Goal: Task Accomplishment & Management: Use online tool/utility

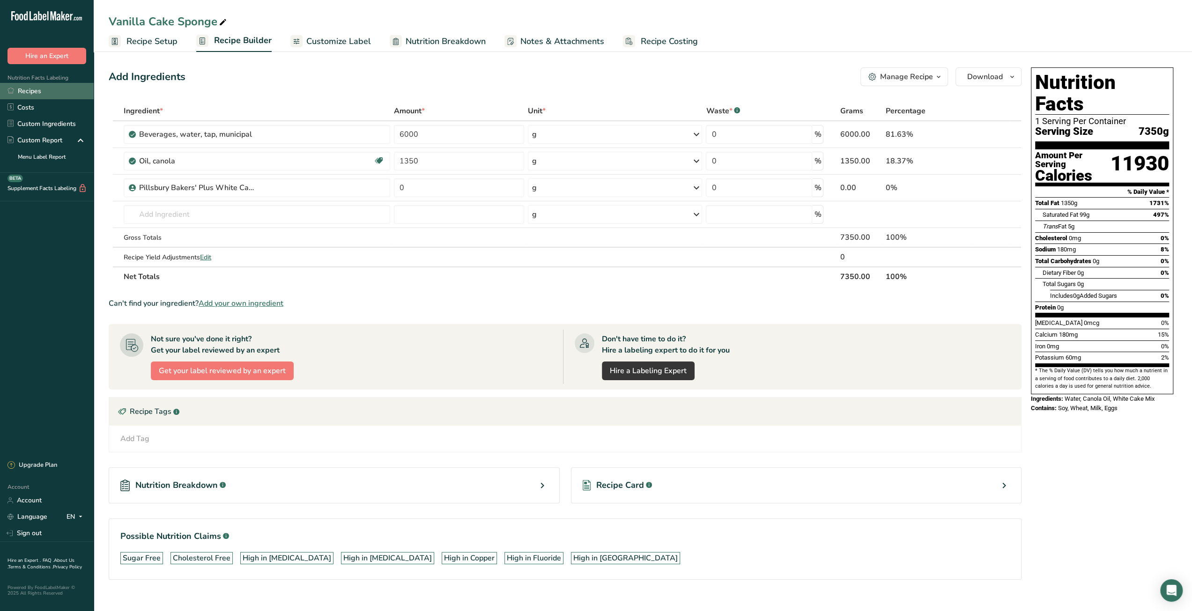
click at [44, 94] on link "Recipes" at bounding box center [47, 91] width 94 height 16
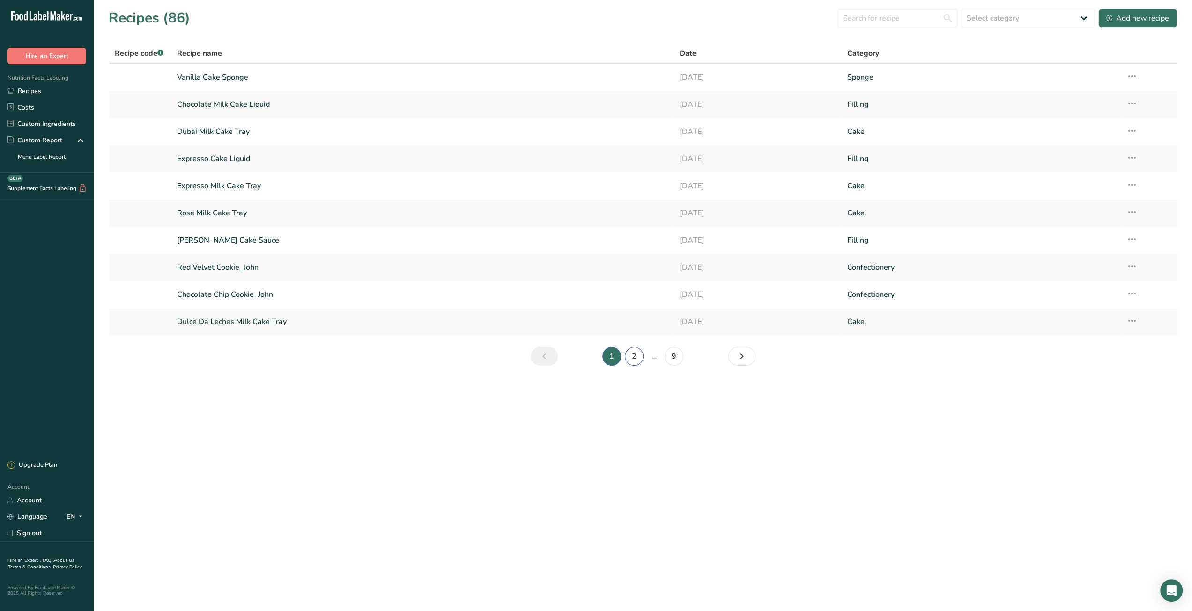
click at [632, 359] on link "2" at bounding box center [634, 356] width 19 height 19
click at [232, 269] on link "Chocolate Sponge" at bounding box center [422, 268] width 491 height 20
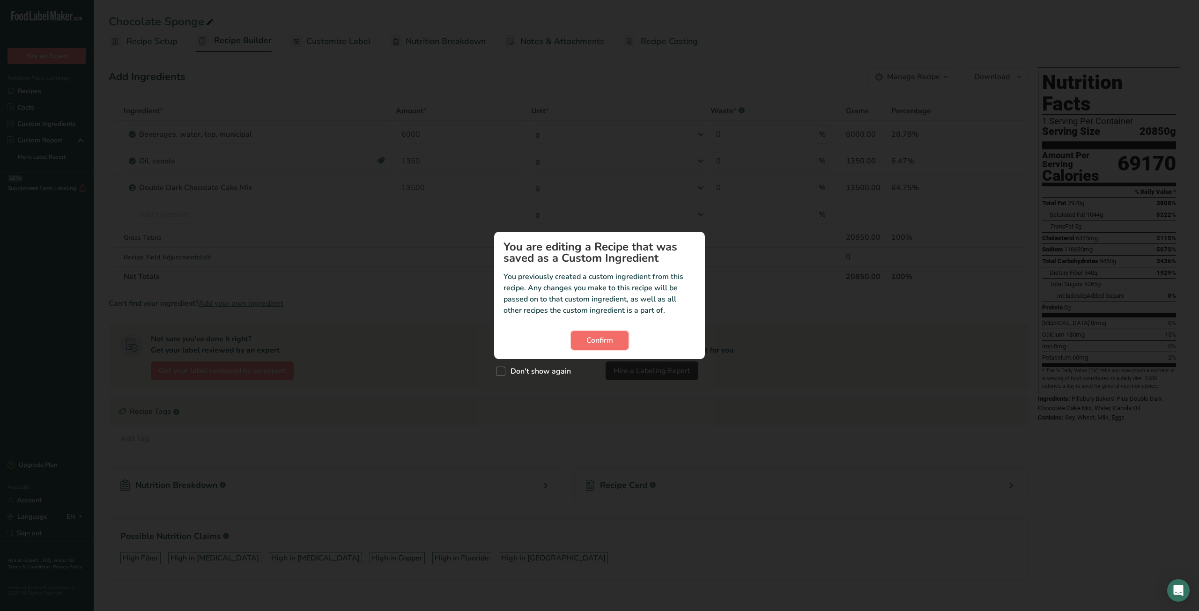
click at [590, 346] on button "Confirm" at bounding box center [600, 340] width 58 height 19
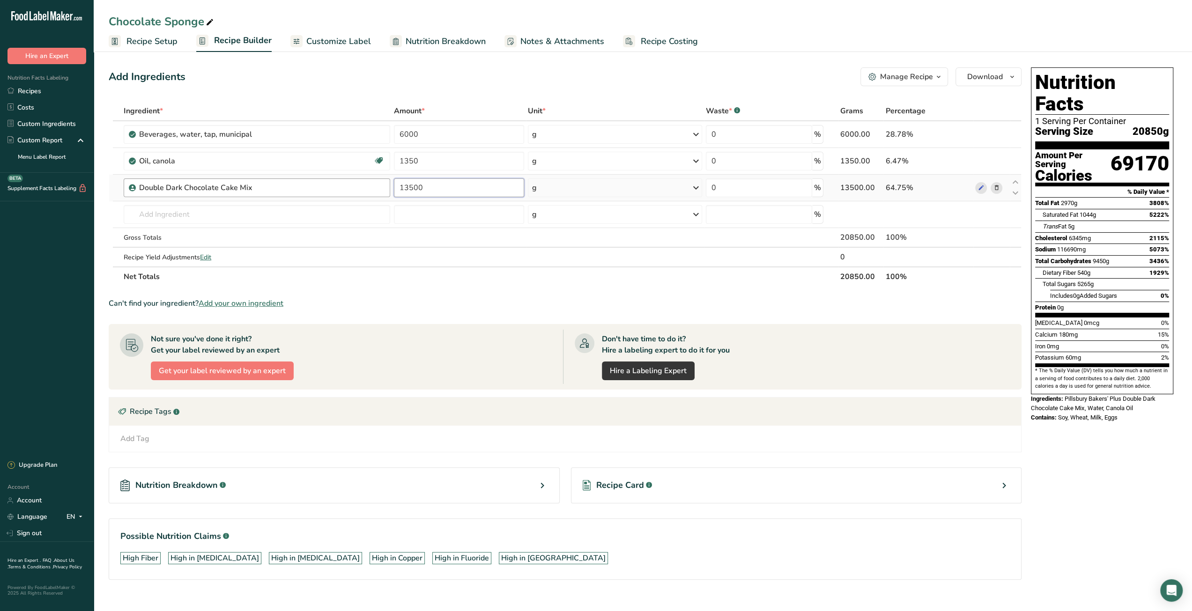
drag, startPoint x: 414, startPoint y: 188, endPoint x: 377, endPoint y: 190, distance: 37.1
click at [377, 190] on tr "Double Dark Chocolate Cake Mix 13500 g Weight Units g kg mg See more Volume Uni…" at bounding box center [565, 188] width 912 height 27
click at [31, 90] on link "Recipes" at bounding box center [47, 91] width 94 height 16
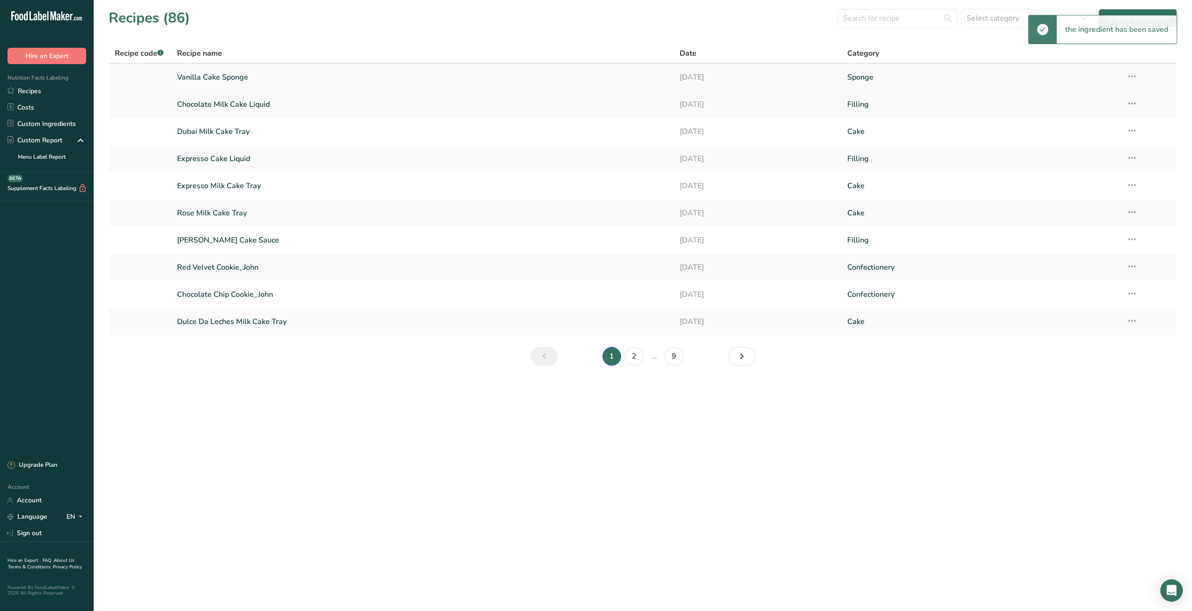
click at [238, 75] on link "Vanilla Cake Sponge" at bounding box center [422, 77] width 491 height 20
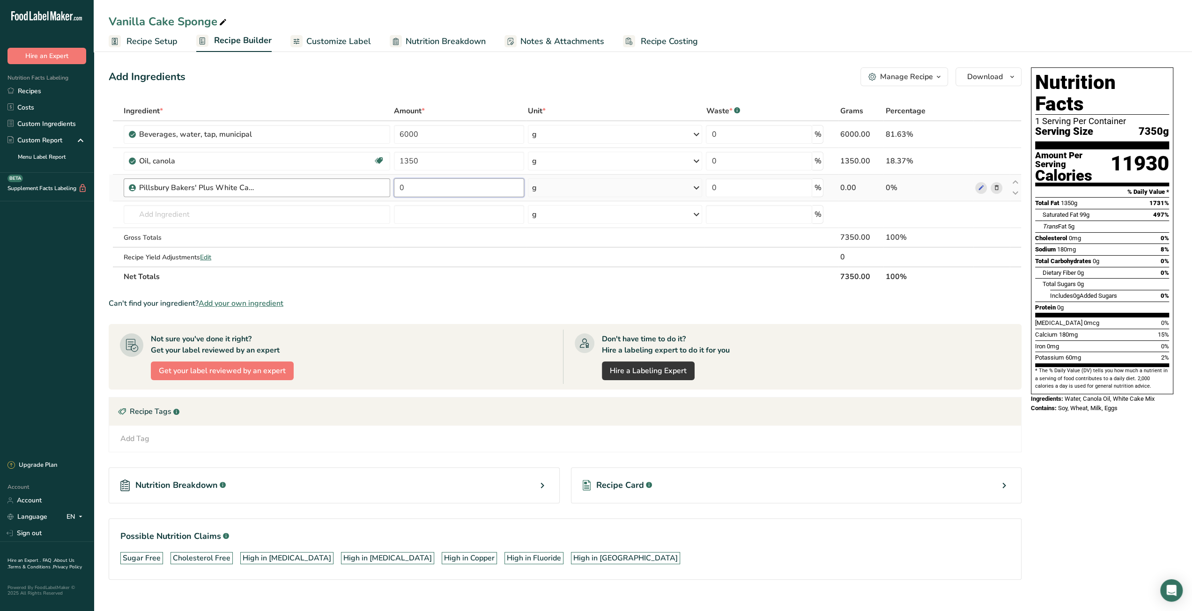
drag, startPoint x: 396, startPoint y: 190, endPoint x: 383, endPoint y: 190, distance: 13.6
click at [383, 190] on tr "Pillsbury Bakers' Plus White Cake Mix 0 g Weight Units g kg mg See more Volume …" at bounding box center [565, 188] width 912 height 27
paste input "1350"
type input "13500"
click at [467, 303] on div "Can't find your ingredient? Add your own ingredient" at bounding box center [565, 303] width 913 height 11
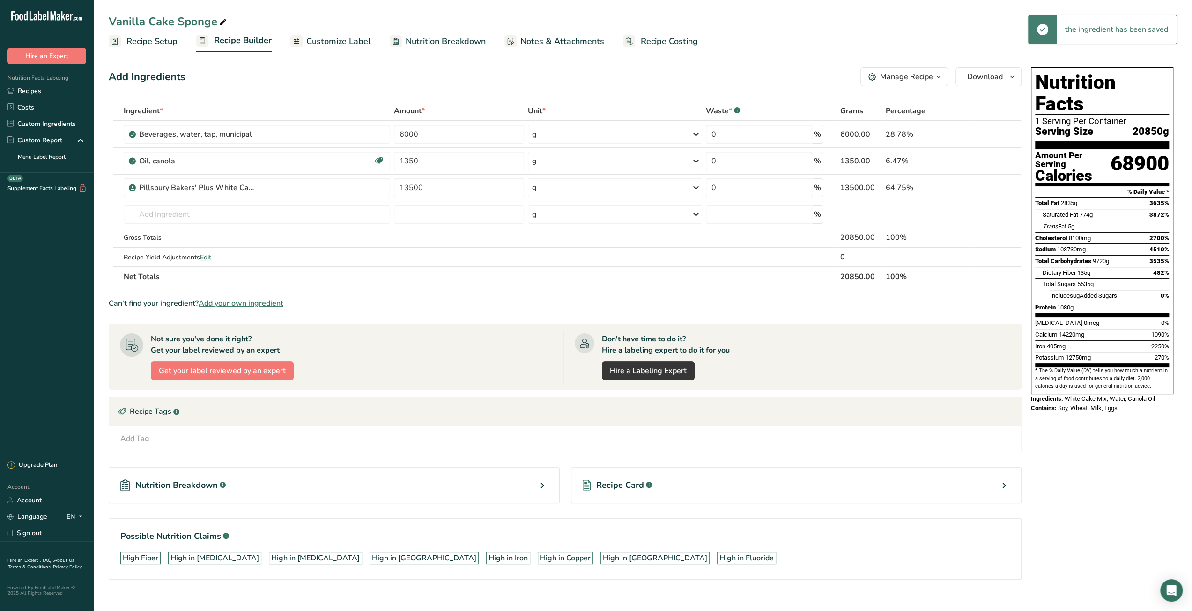
click at [665, 42] on span "Recipe Costing" at bounding box center [669, 41] width 57 height 13
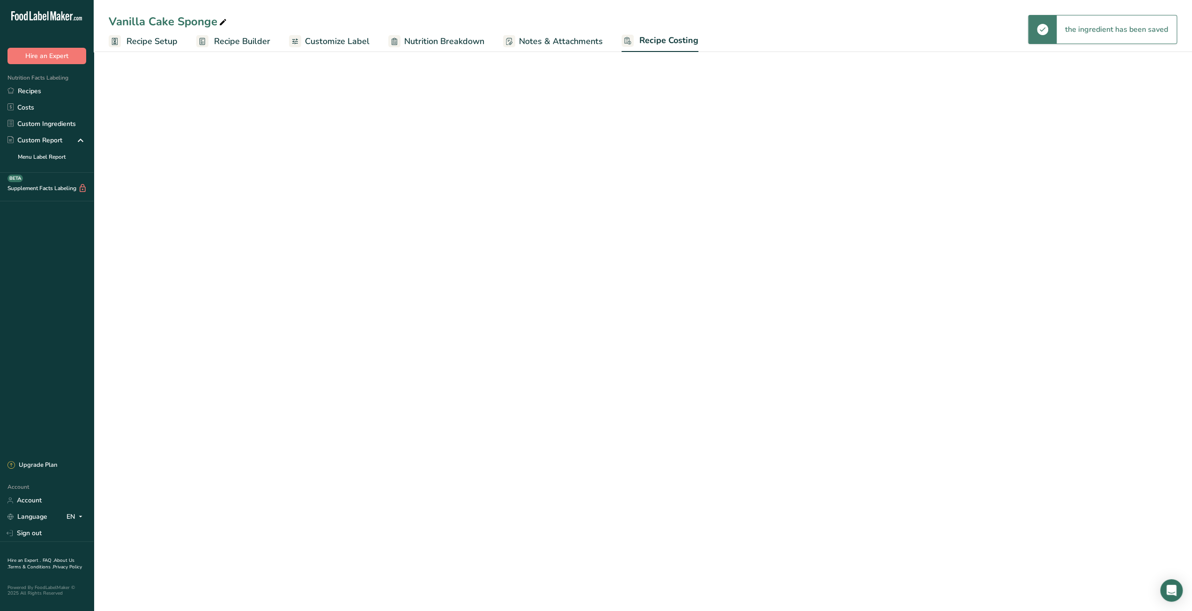
select select "12"
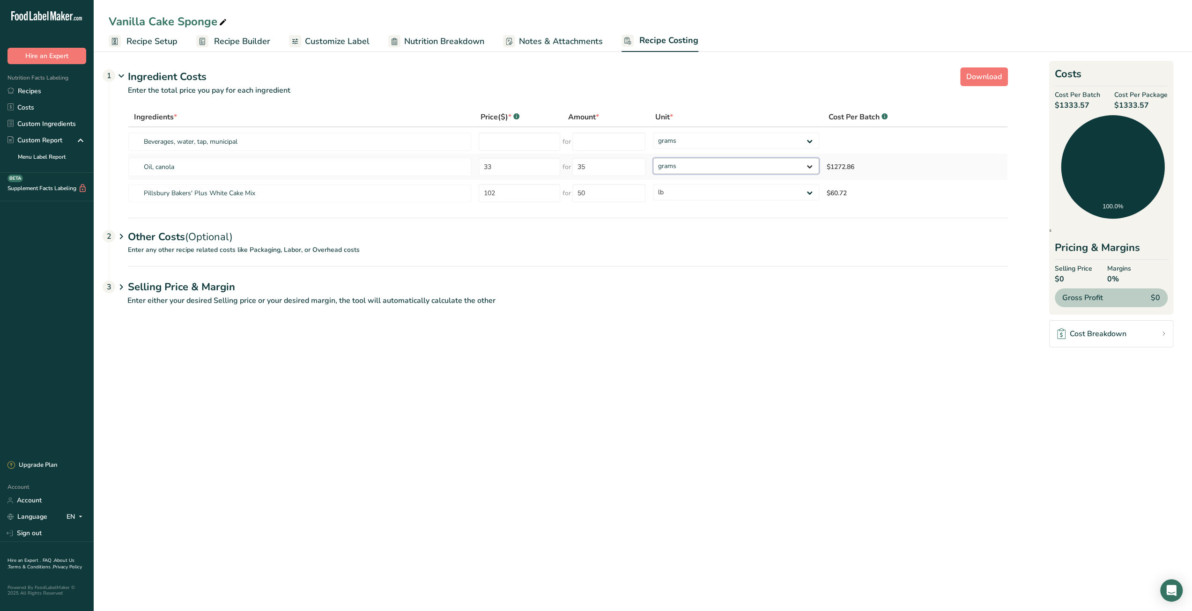
click at [689, 162] on select "grams kg mg mcg lb oz" at bounding box center [736, 166] width 166 height 16
select select "12"
click at [653, 158] on select "grams kg mg mcg lb oz" at bounding box center [736, 166] width 166 height 16
drag, startPoint x: 112, startPoint y: 22, endPoint x: 214, endPoint y: 24, distance: 102.2
click at [214, 24] on div "Vanilla Cake Sponge" at bounding box center [169, 21] width 120 height 17
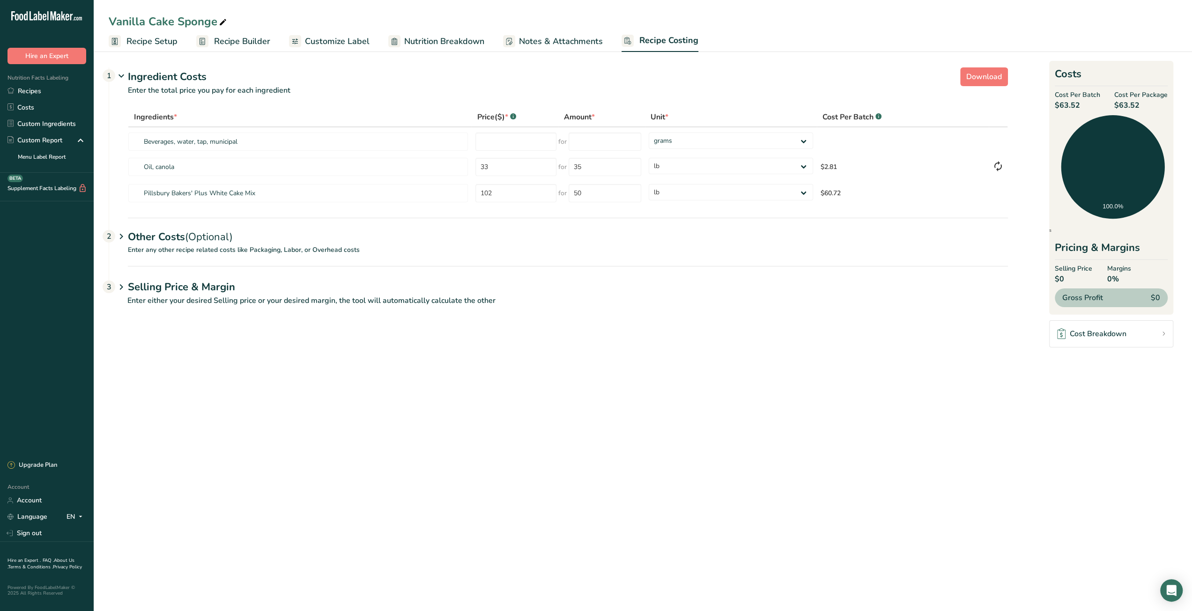
click at [151, 38] on span "Recipe Setup" at bounding box center [152, 41] width 51 height 13
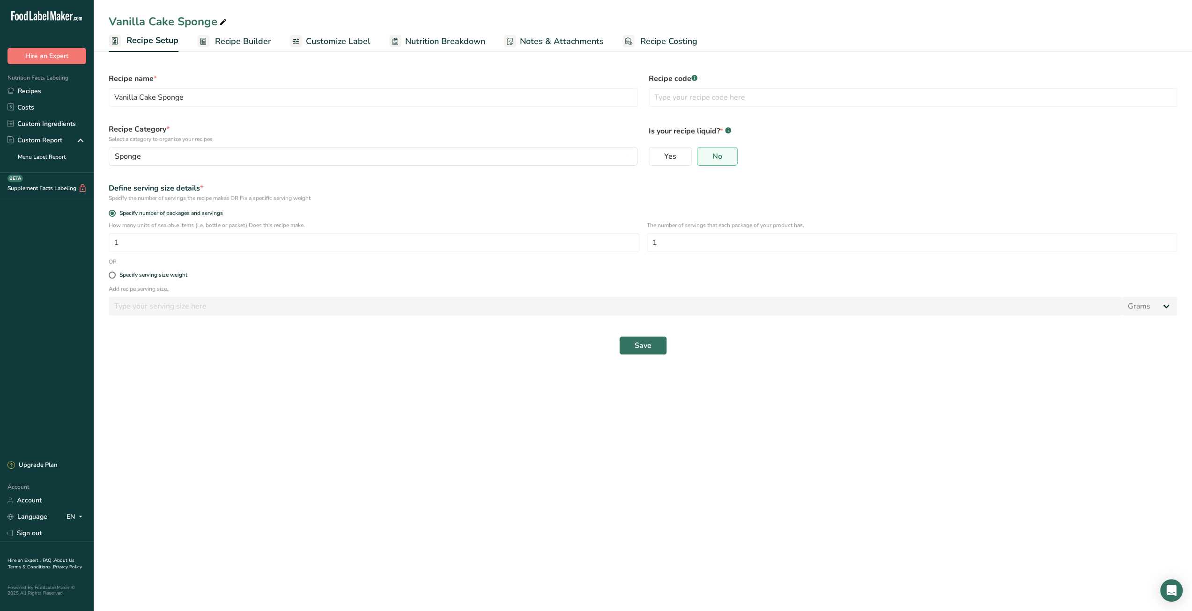
click at [240, 44] on span "Recipe Builder" at bounding box center [243, 41] width 56 height 13
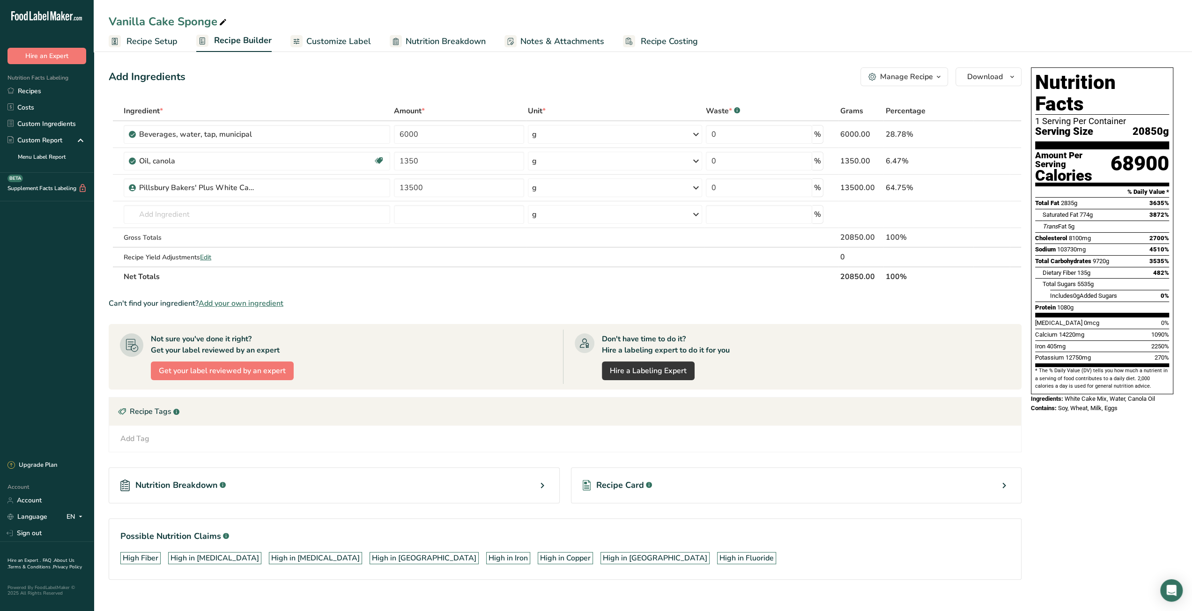
drag, startPoint x: 842, startPoint y: 276, endPoint x: 862, endPoint y: 277, distance: 20.2
click at [862, 277] on th "20850.00" at bounding box center [861, 277] width 45 height 20
copy th "20850"
click at [41, 90] on link "Recipes" at bounding box center [47, 91] width 94 height 16
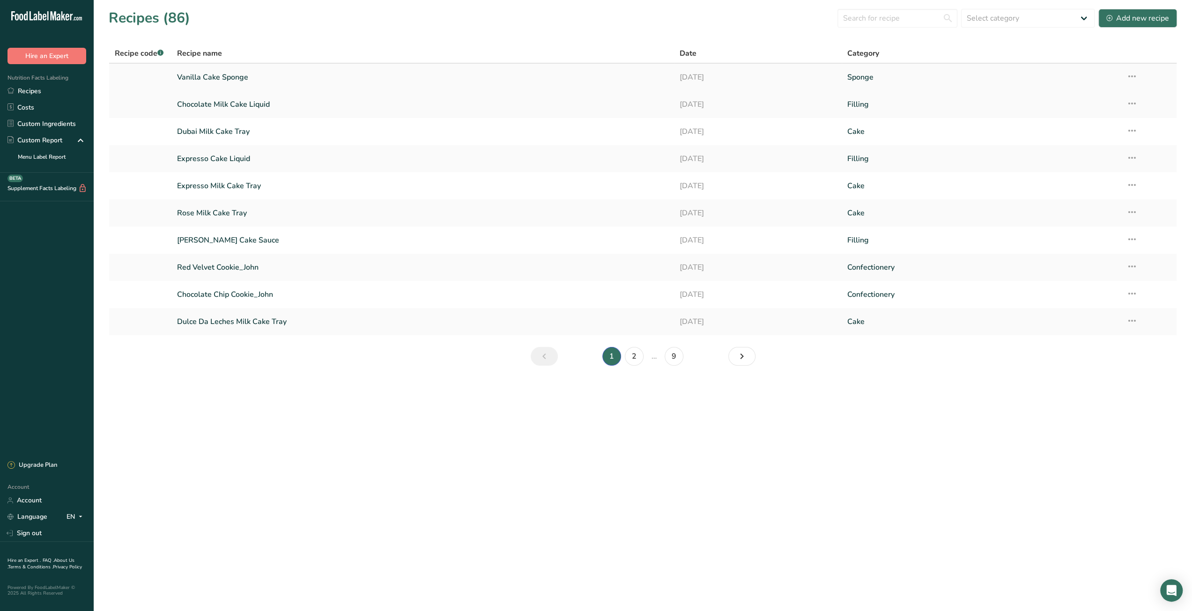
click at [1134, 77] on icon at bounding box center [1132, 76] width 11 height 17
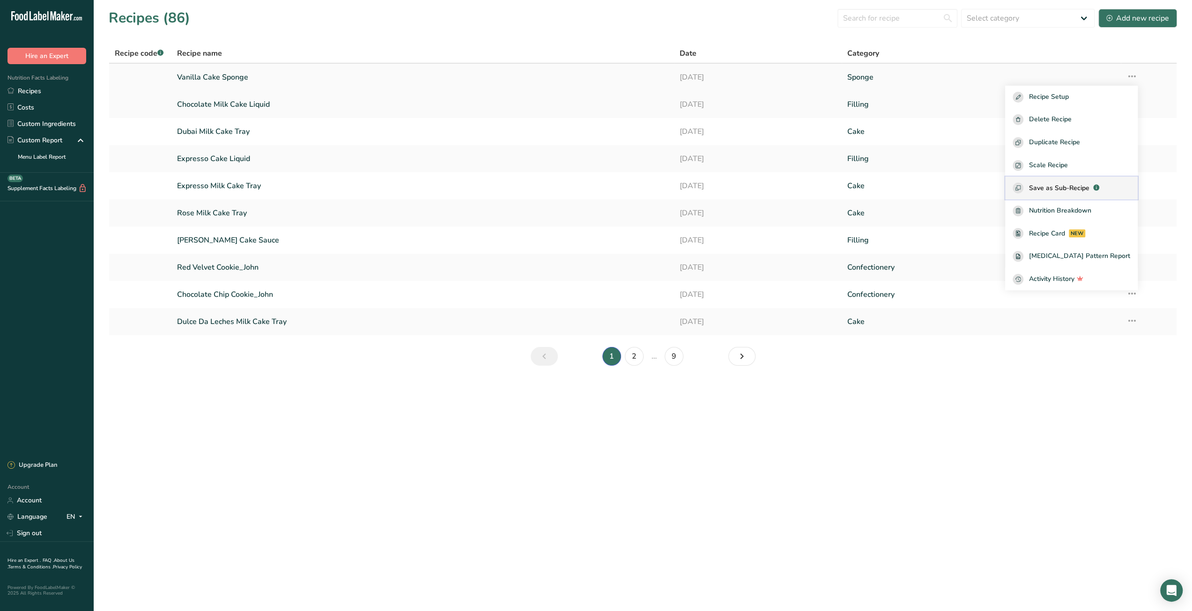
click at [1064, 186] on span "Save as Sub-Recipe" at bounding box center [1059, 188] width 60 height 10
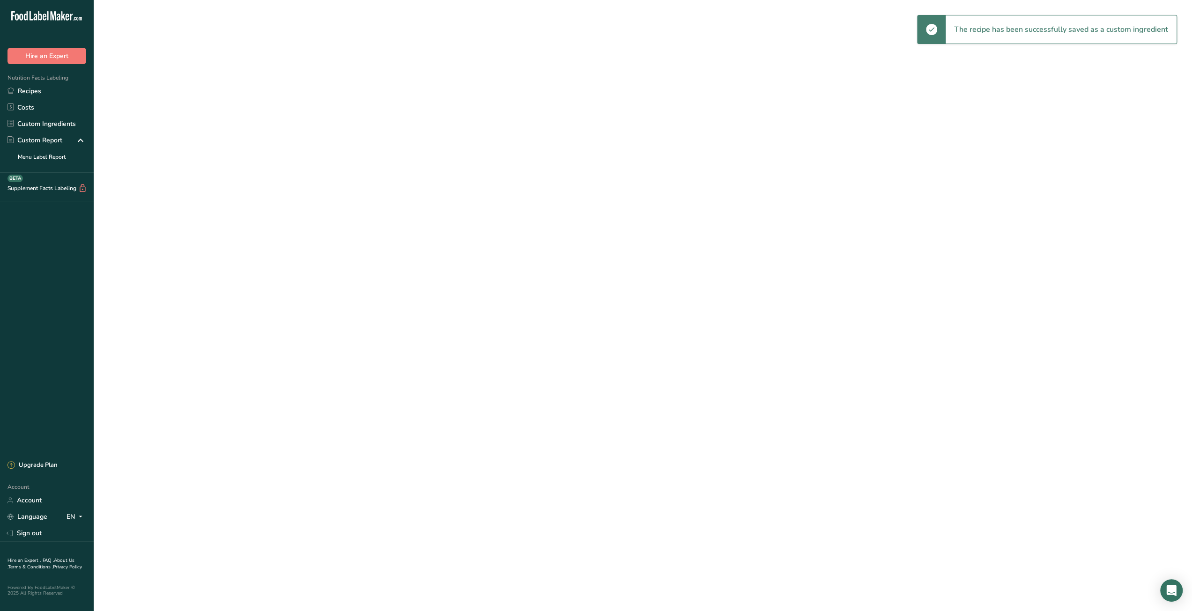
select select "30"
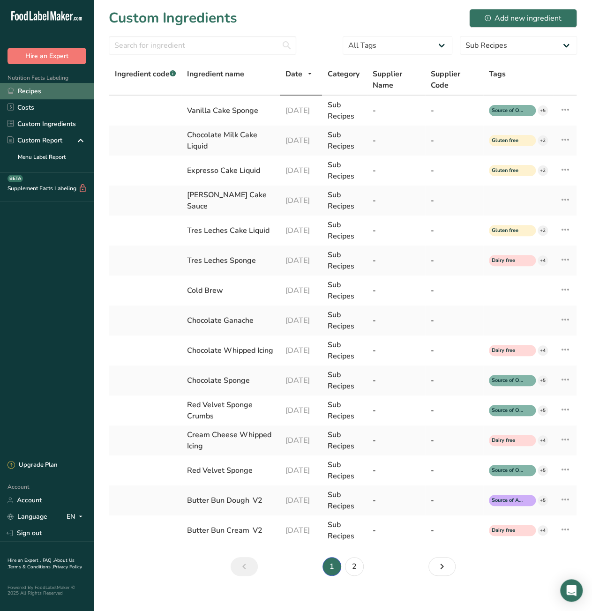
click at [41, 92] on link "Recipes" at bounding box center [47, 91] width 94 height 16
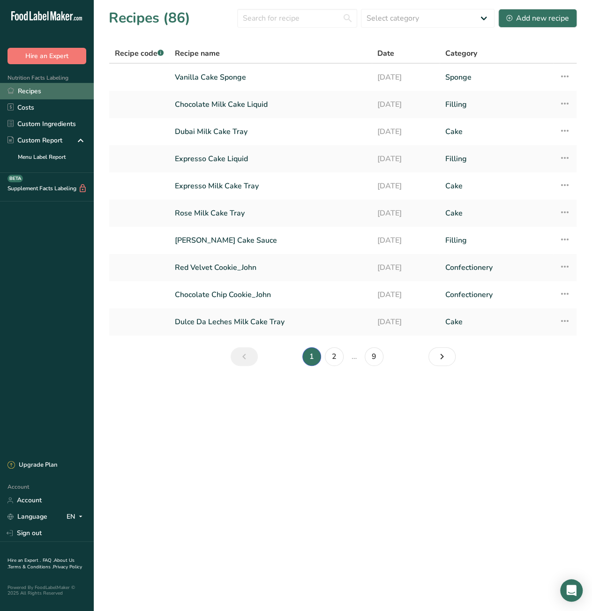
click at [39, 89] on link "Recipes" at bounding box center [47, 91] width 94 height 16
click at [538, 18] on div "Add new recipe" at bounding box center [537, 18] width 63 height 11
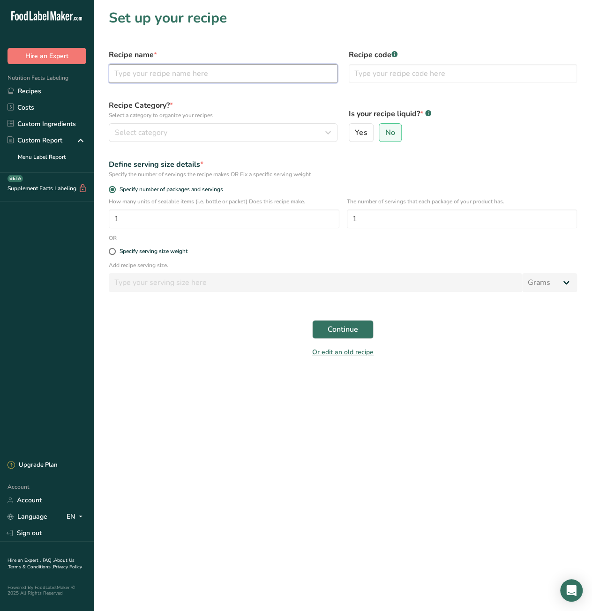
click at [134, 78] on input "text" at bounding box center [223, 73] width 229 height 19
paste input "Vanilla syrup"
click at [141, 75] on input "Vanilla syrup" at bounding box center [223, 73] width 229 height 19
click at [140, 76] on input "Vanilla Syrup" at bounding box center [223, 73] width 229 height 19
type input "Vanilla Cake Syrup"
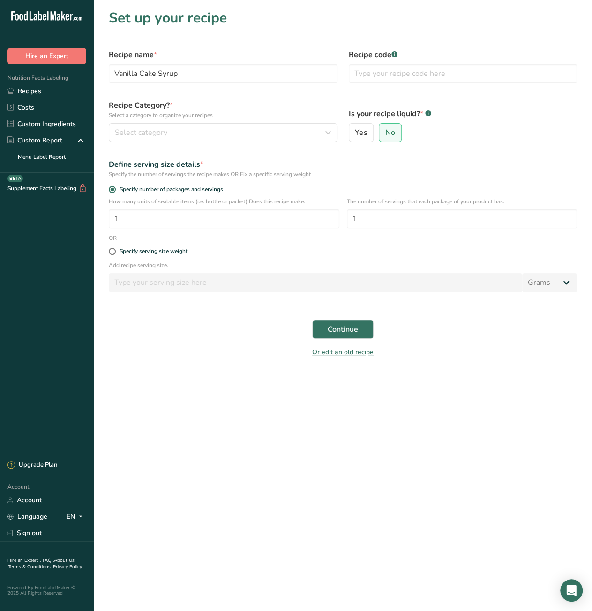
click at [383, 97] on div "Is your recipe liquid? * .a-a{fill:#347362;}.b-a{fill:#fff;} Yes No" at bounding box center [463, 120] width 240 height 53
click at [363, 132] on span "Yes" at bounding box center [361, 132] width 12 height 9
click at [355, 132] on input "Yes" at bounding box center [352, 133] width 6 height 6
radio input "true"
radio input "false"
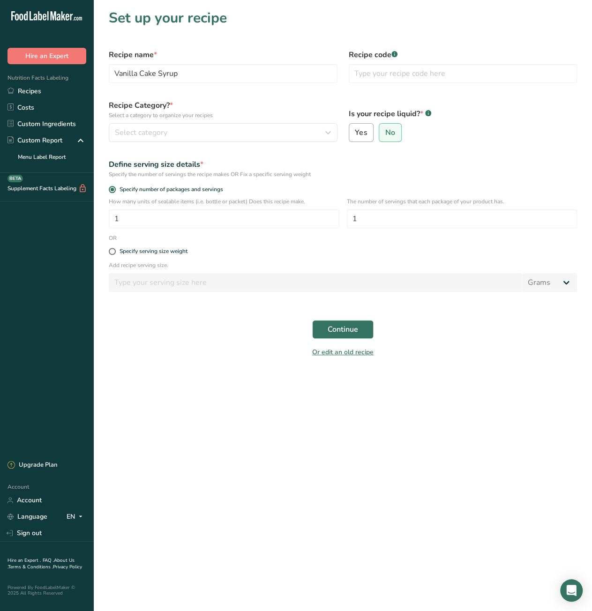
select select "22"
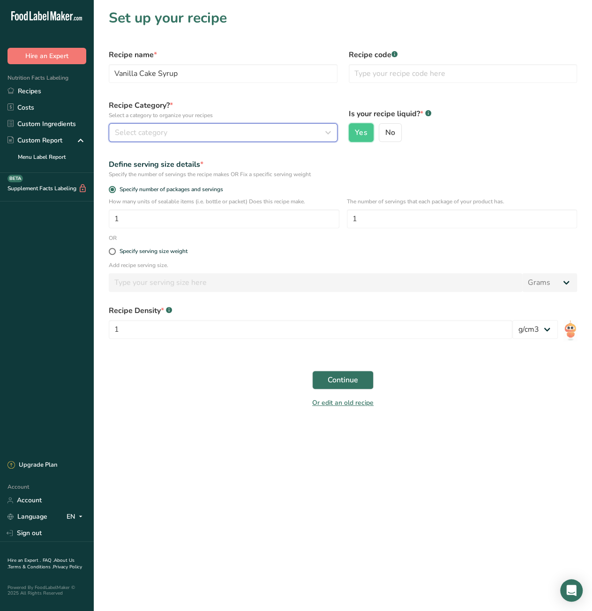
click at [283, 131] on div "Select category" at bounding box center [220, 132] width 211 height 11
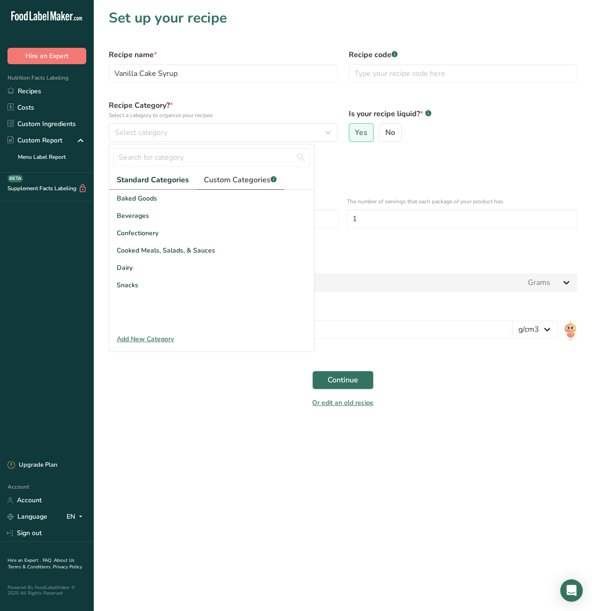
click at [240, 179] on span "Custom Categories .a-a{fill:#347362;}.b-a{fill:#fff;}" at bounding box center [240, 179] width 73 height 11
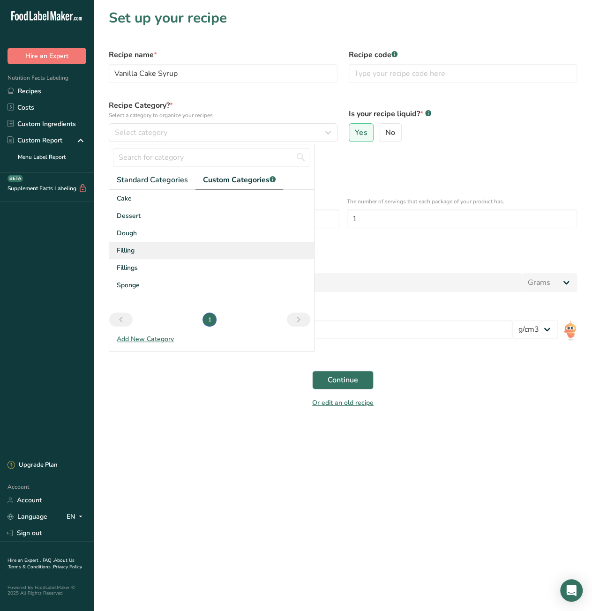
click at [159, 248] on div "Filling" at bounding box center [211, 250] width 205 height 17
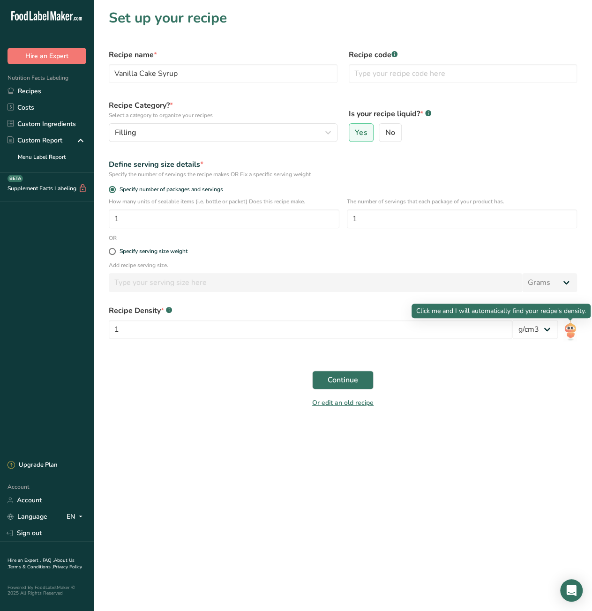
click at [573, 328] on img at bounding box center [570, 330] width 14 height 21
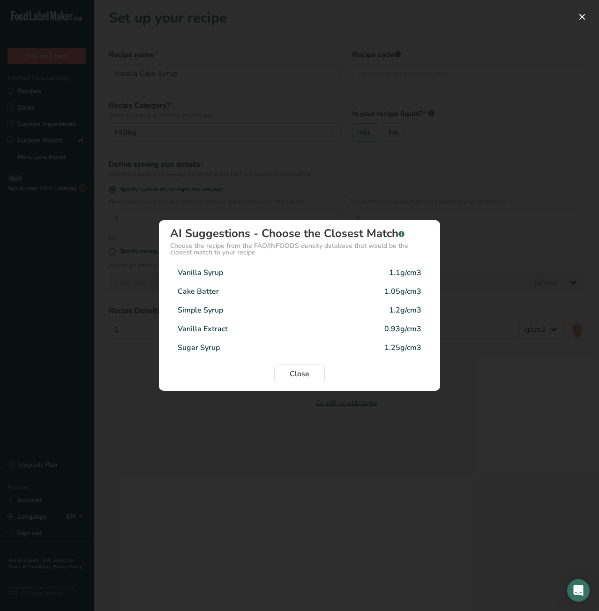
click at [377, 308] on div "Simple Syrup 1.2g/cm3" at bounding box center [299, 310] width 259 height 19
type input "1.2"
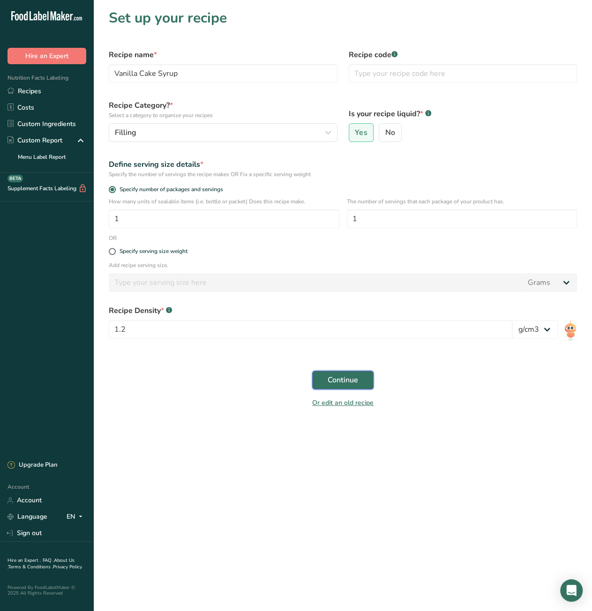
click at [342, 377] on span "Continue" at bounding box center [343, 379] width 30 height 11
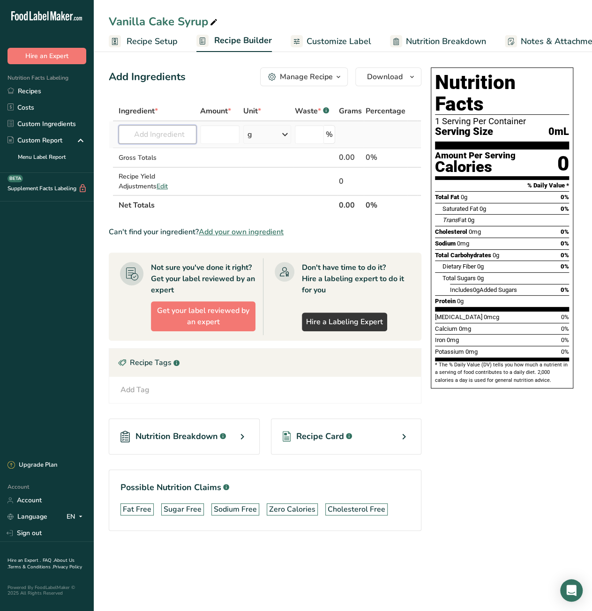
click at [157, 135] on input "text" at bounding box center [158, 134] width 78 height 19
type input "Simple sy"
click at [165, 167] on div "Add your own ingredient" at bounding box center [163, 169] width 75 height 10
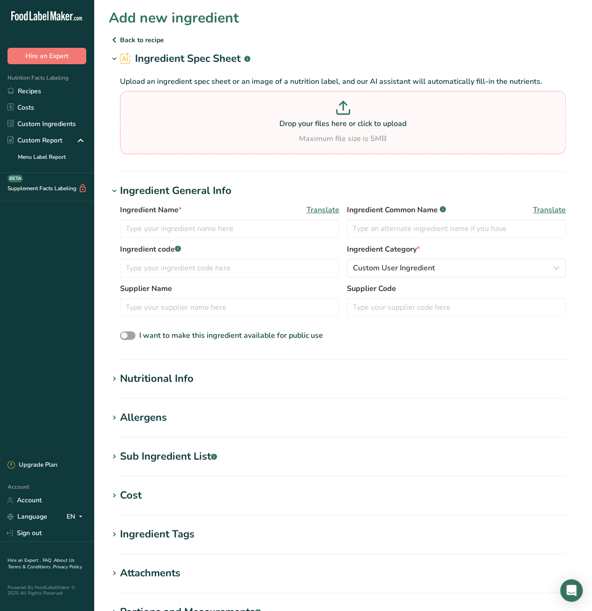
click at [343, 112] on icon at bounding box center [343, 108] width 14 height 14
click at [343, 112] on input "Drop your files here or click to upload Maximum file size is 5MB" at bounding box center [343, 122] width 446 height 63
type input "C:\fakepath\515simplesyp_nutrition_label.pdf"
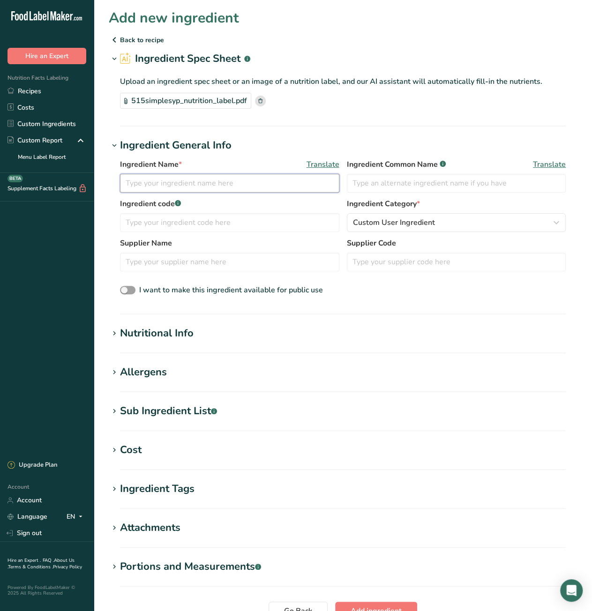
click at [213, 184] on input "text" at bounding box center [229, 183] width 219 height 19
paste input "Simple Syrup"
type input "Simple Syrup"
click at [229, 223] on input "text" at bounding box center [229, 222] width 219 height 19
click at [408, 183] on input "text" at bounding box center [456, 183] width 219 height 19
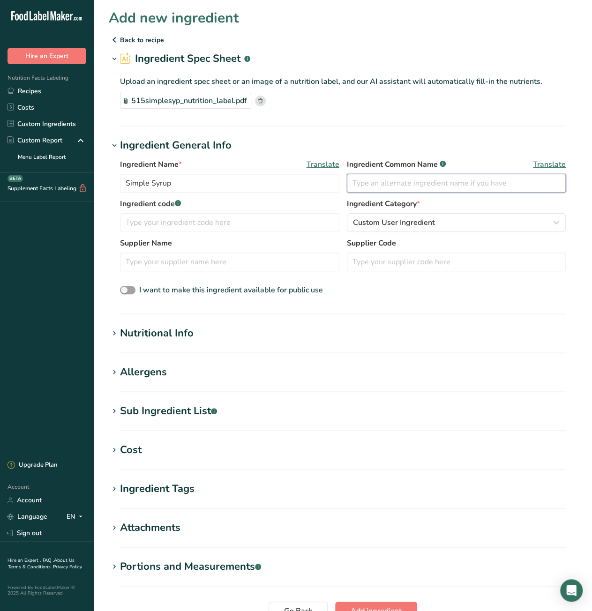
paste input "Narvon"
drag, startPoint x: 180, startPoint y: 184, endPoint x: 83, endPoint y: 181, distance: 97.0
click at [83, 181] on div ".a-20{fill:#fff;} Hire an Expert Nutrition Facts Labeling Recipes Costs Custom …" at bounding box center [296, 350] width 592 height 700
click at [470, 185] on input "Narvon" at bounding box center [456, 183] width 219 height 19
paste input "Simple Syrup"
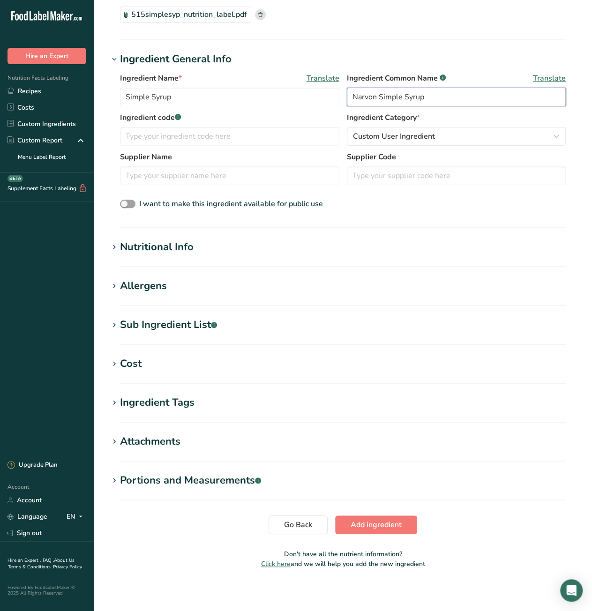
scroll to position [89, 0]
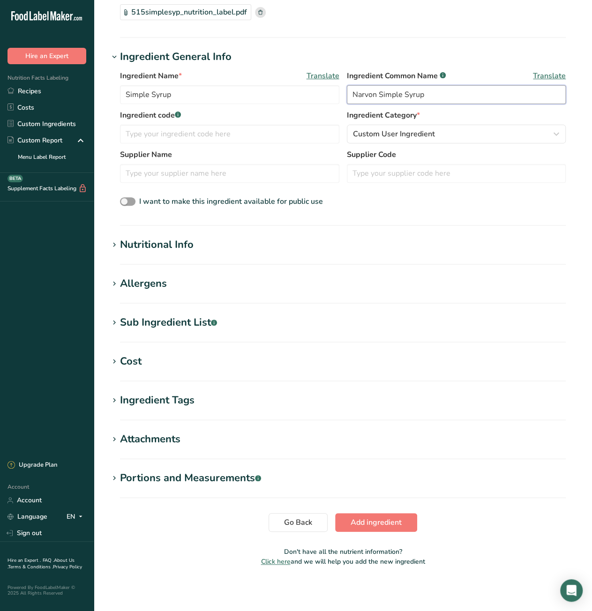
type input "Narvon Simple Syrup"
click at [137, 363] on div "Cost" at bounding box center [131, 361] width 22 height 15
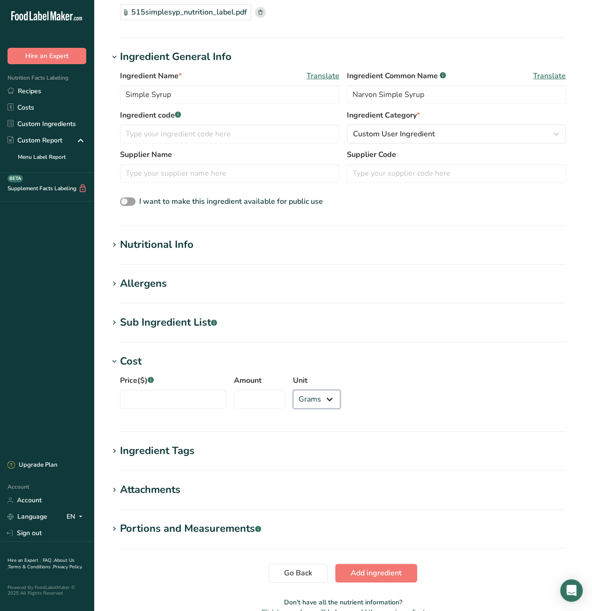
click at [298, 399] on select "Grams kg mg mcg lb oz" at bounding box center [316, 399] width 47 height 19
drag, startPoint x: 138, startPoint y: 393, endPoint x: 182, endPoint y: 402, distance: 45.5
click at [138, 393] on input "Price($) .a-a{fill:#347362;}.b-a{fill:#fff;}" at bounding box center [173, 399] width 106 height 19
click at [146, 397] on input "Price($) .a-a{fill:#347362;}.b-a{fill:#fff;}" at bounding box center [173, 399] width 106 height 19
click at [199, 401] on input "Price($) .a-a{fill:#347362;}.b-a{fill:#fff;}" at bounding box center [173, 399] width 106 height 19
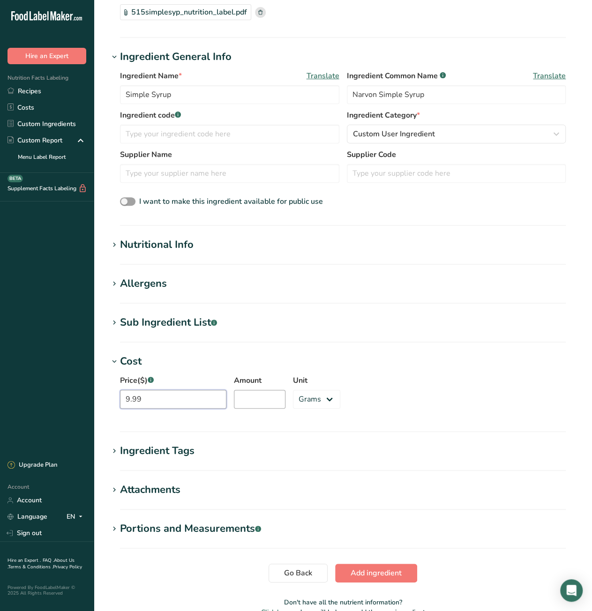
type input "9.99"
click at [271, 396] on input "Amount" at bounding box center [260, 399] width 52 height 19
paste input "3785"
drag, startPoint x: 243, startPoint y: 402, endPoint x: 251, endPoint y: 400, distance: 8.2
click at [251, 400] on input "3785" at bounding box center [260, 399] width 52 height 19
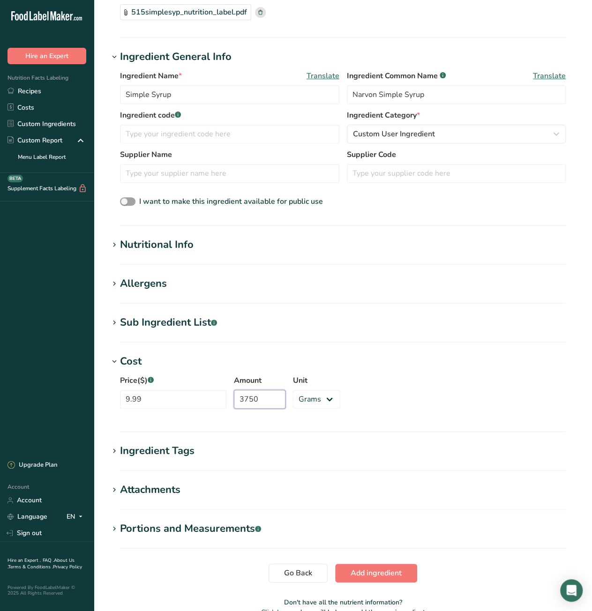
type input "3750"
click at [188, 558] on section "Add new ingredient Back to recipe Ingredient Spec Sheet .a-a{fill:#347362;}.b-a…" at bounding box center [343, 271] width 498 height 721
click at [350, 573] on span "Add ingredient" at bounding box center [375, 572] width 51 height 11
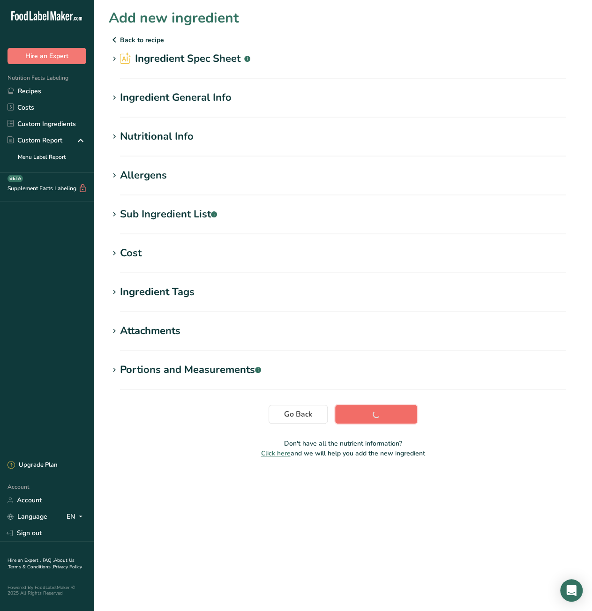
scroll to position [0, 0]
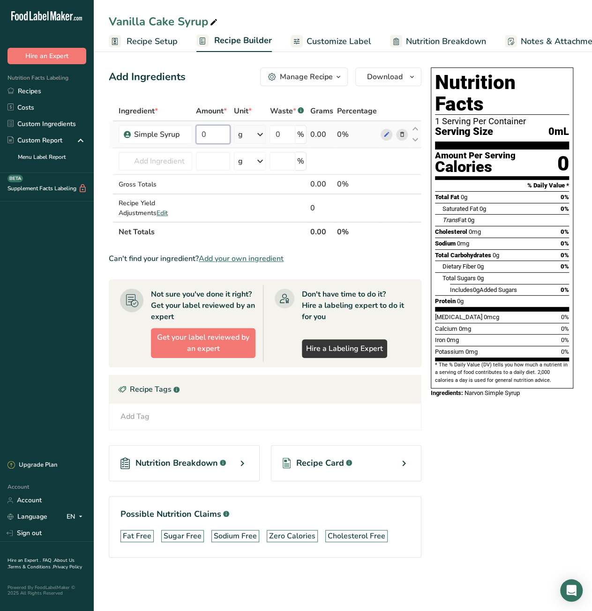
drag, startPoint x: 210, startPoint y: 134, endPoint x: 198, endPoint y: 134, distance: 11.7
click at [198, 134] on input "0" at bounding box center [213, 134] width 35 height 19
type input "4890"
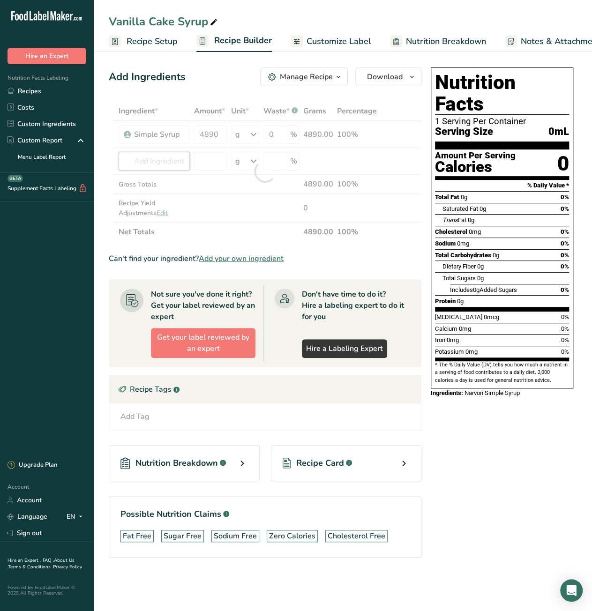
click at [145, 164] on div "Ingredient * Amount * Unit * Waste * .a-a{fill:#347362;}.b-a{fill:#fff;} Grams …" at bounding box center [265, 171] width 313 height 141
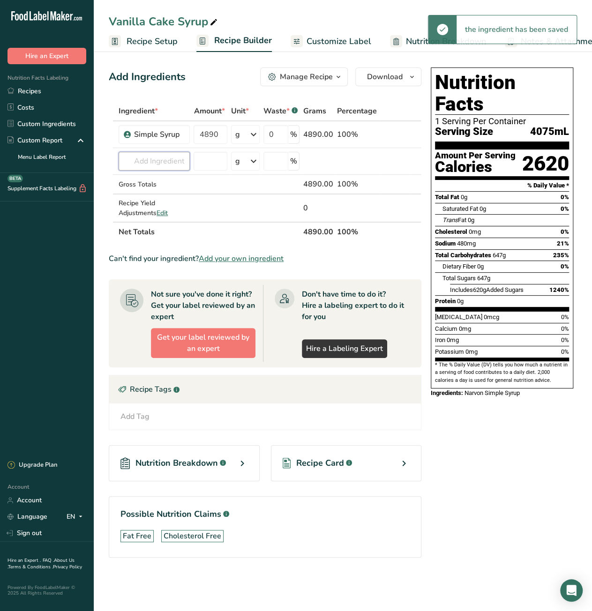
click at [145, 164] on input "text" at bounding box center [154, 161] width 71 height 19
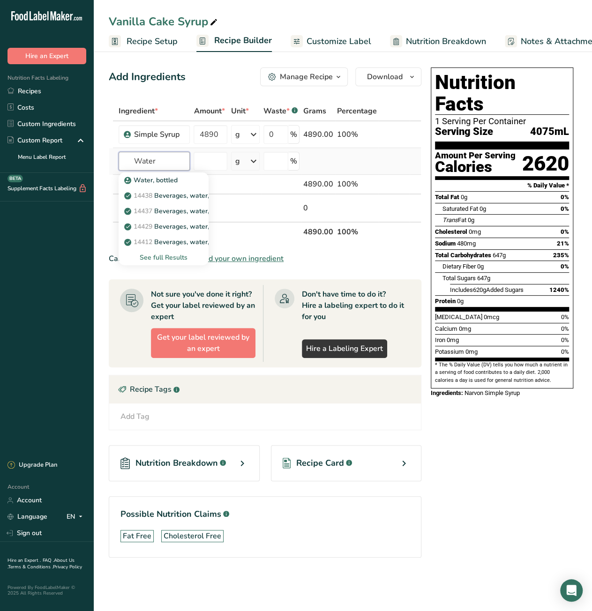
type input "Water"
click at [159, 257] on div "See full Results" at bounding box center [163, 258] width 75 height 10
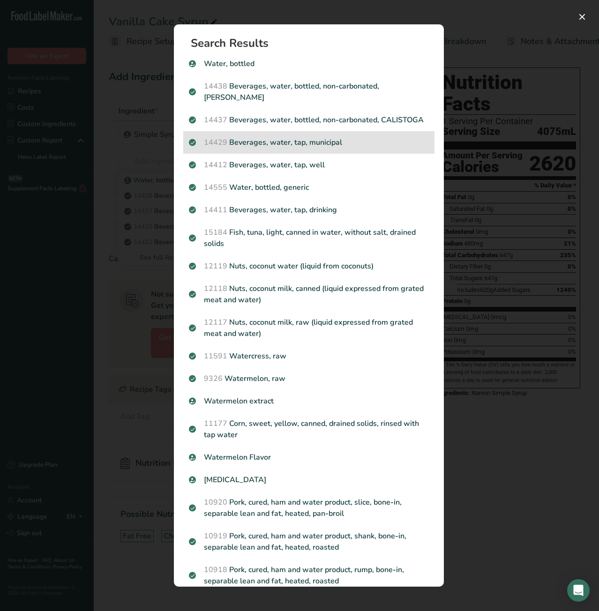
click at [296, 148] on p "14429 Beverages, water, tap, municipal" at bounding box center [309, 142] width 240 height 11
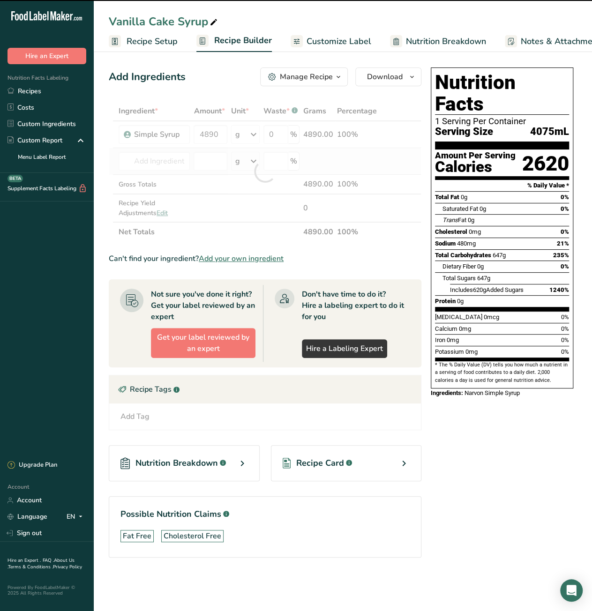
type input "0"
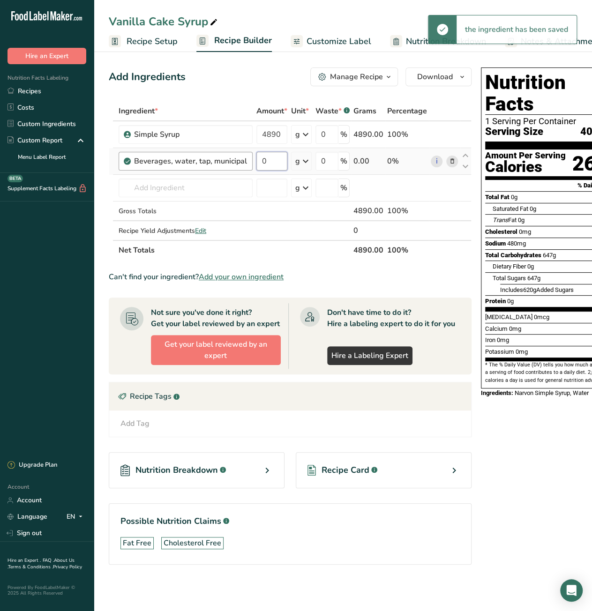
drag, startPoint x: 275, startPoint y: 166, endPoint x: 249, endPoint y: 166, distance: 25.8
click at [249, 166] on tr "Beverages, water, tap, municipal 0 g Portions 1 fl oz 1 bottle 8 fl oz 1 liter …" at bounding box center [290, 161] width 362 height 27
paste input "489"
type input "4890"
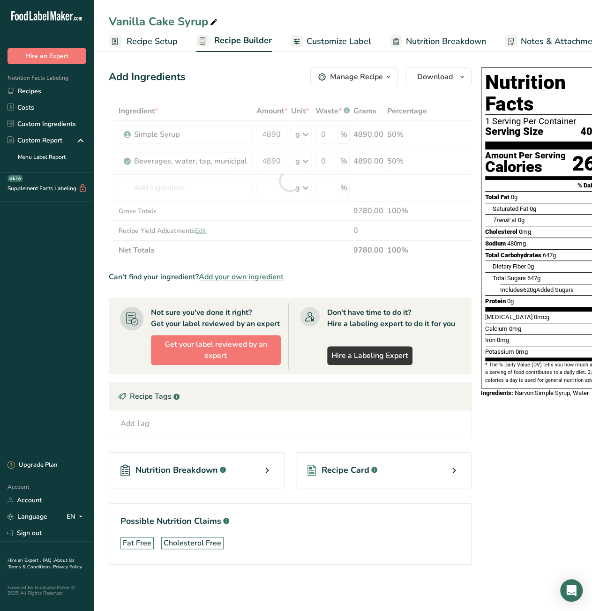
click at [433, 282] on section "Ingredient * Amount * Unit * Waste * .a-a{fill:#347362;}.b-a{fill:#fff;} Grams …" at bounding box center [290, 340] width 363 height 478
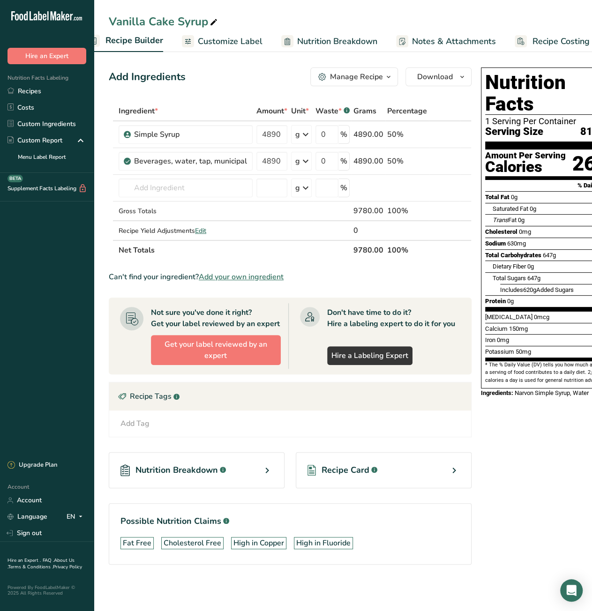
click at [526, 45] on link "Recipe Costing" at bounding box center [551, 41] width 75 height 21
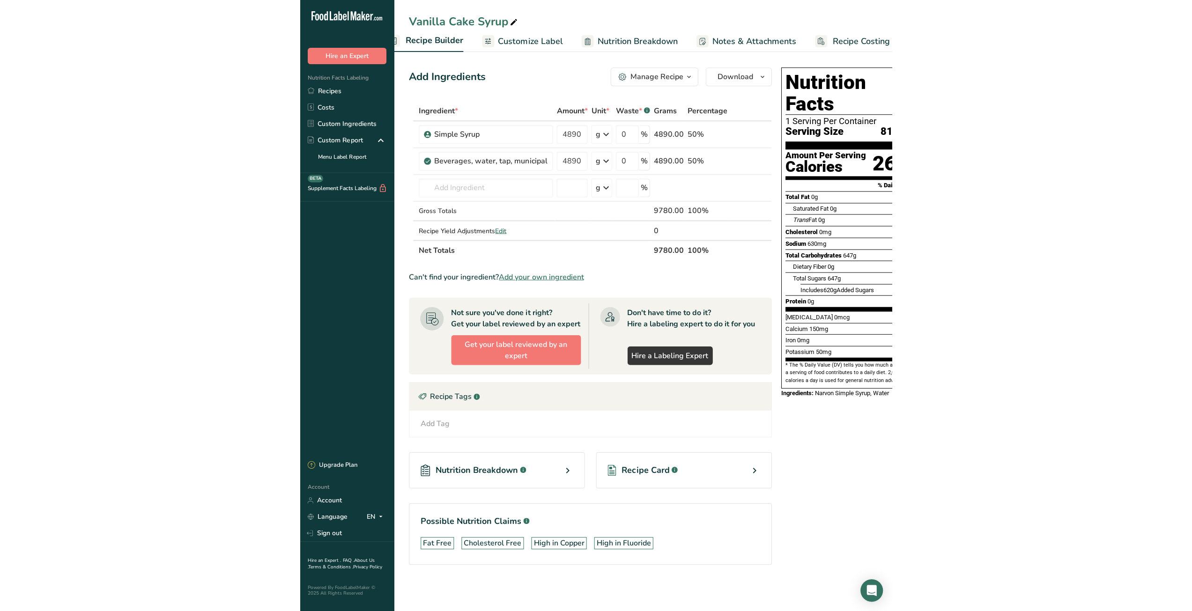
scroll to position [0, 121]
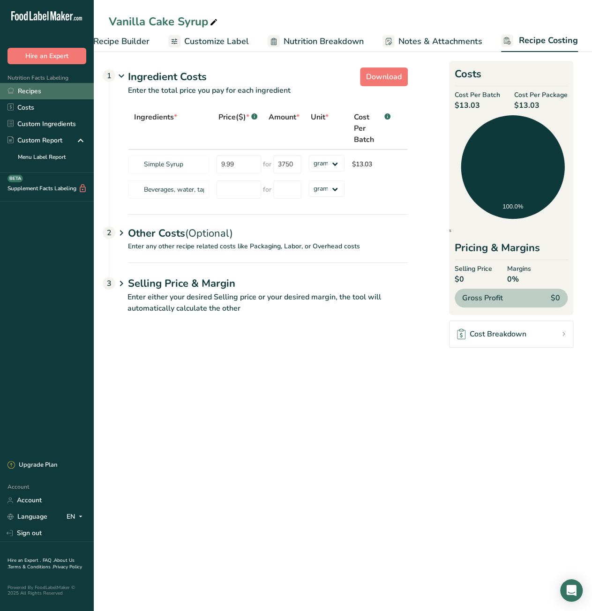
click at [60, 93] on link "Recipes" at bounding box center [47, 91] width 94 height 16
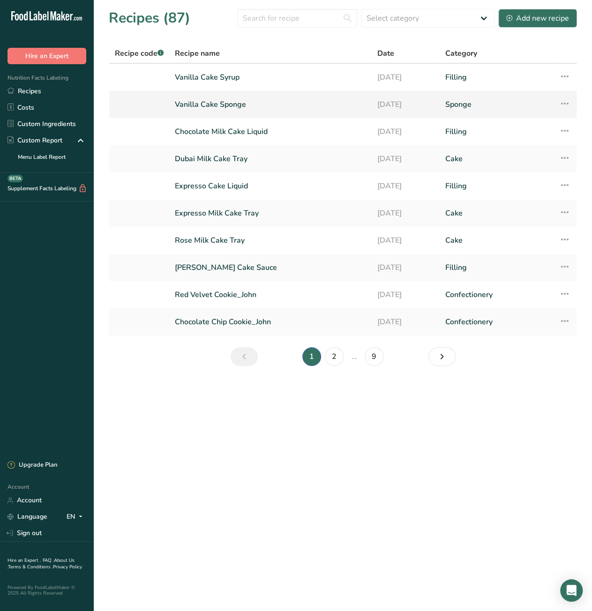
click at [561, 103] on icon at bounding box center [563, 103] width 11 height 17
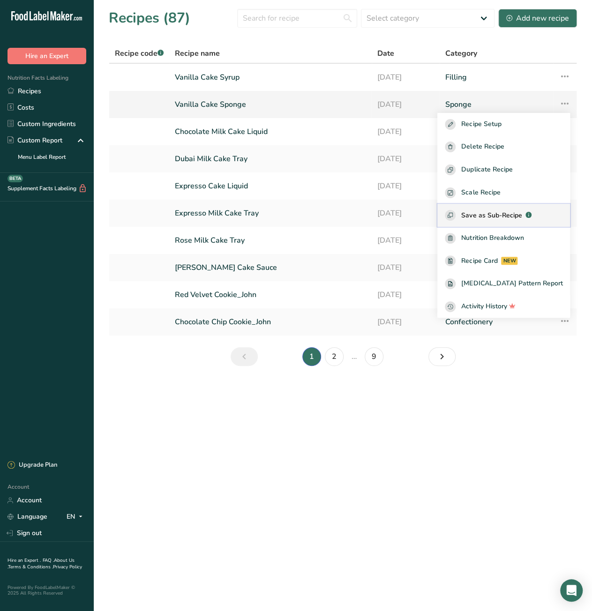
click at [510, 215] on span "Save as Sub-Recipe" at bounding box center [491, 215] width 60 height 10
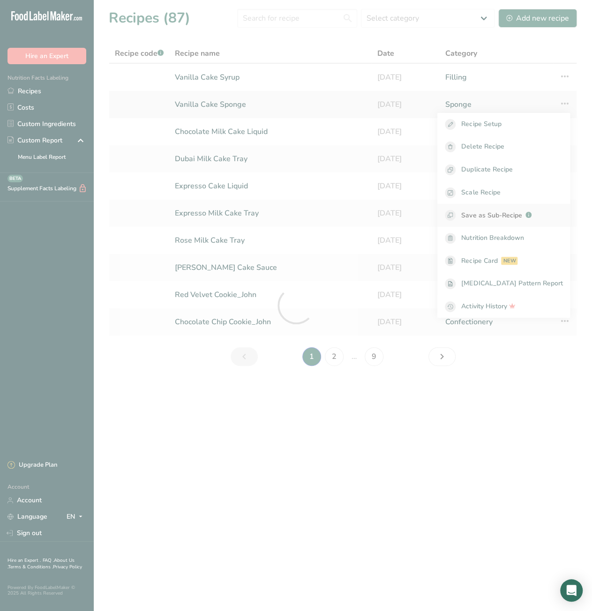
select select "30"
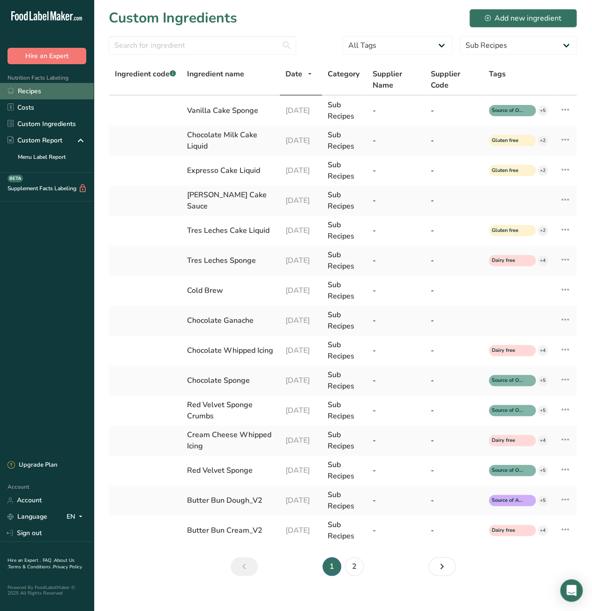
click at [37, 92] on link "Recipes" at bounding box center [47, 91] width 94 height 16
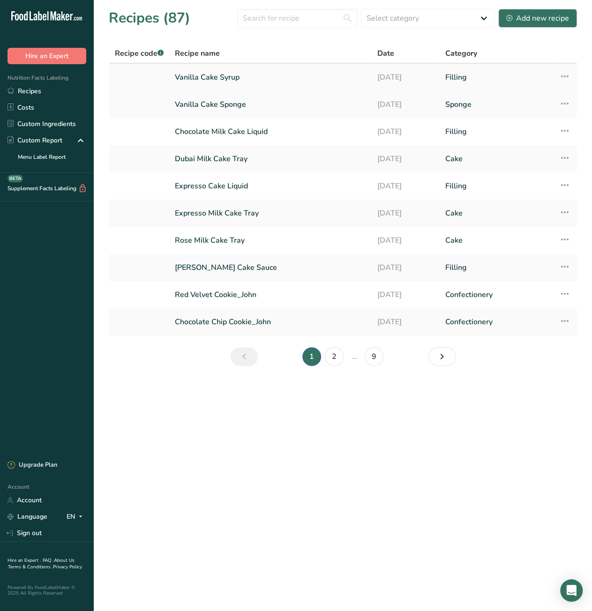
click at [566, 77] on icon at bounding box center [563, 76] width 11 height 17
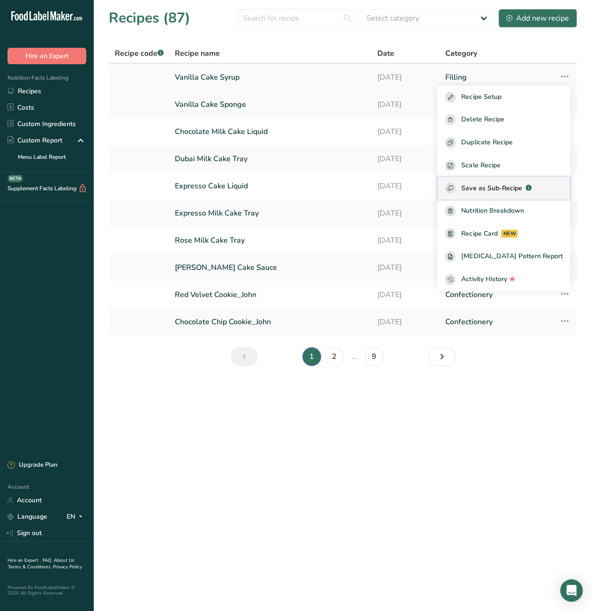
click at [495, 185] on span "Save as Sub-Recipe" at bounding box center [491, 188] width 60 height 10
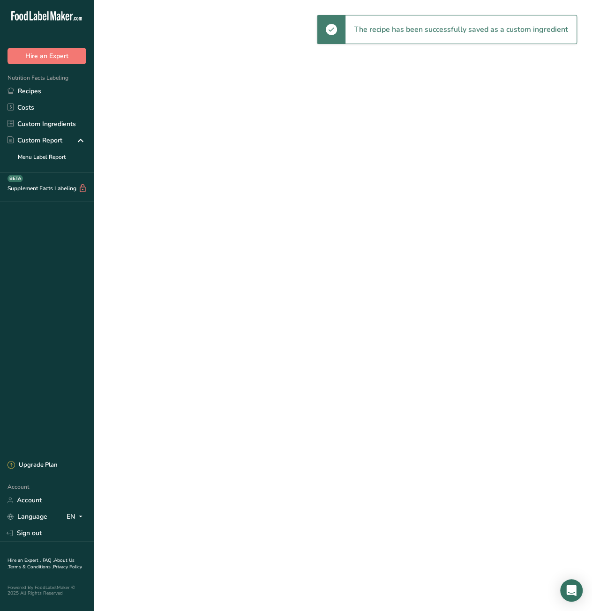
select select "30"
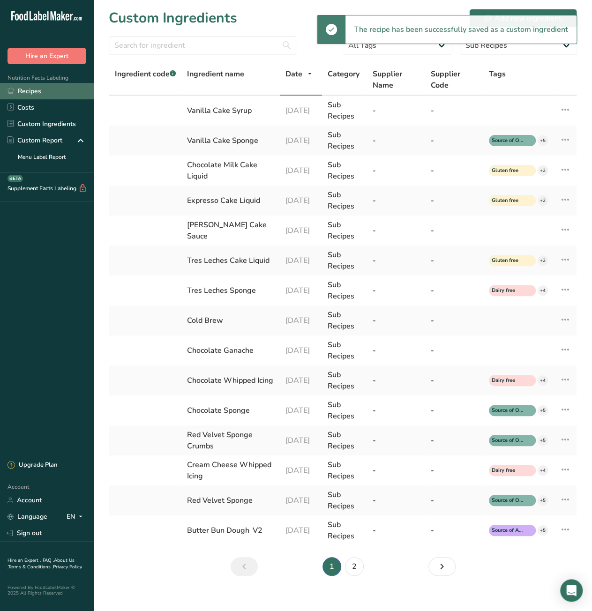
click at [42, 90] on link "Recipes" at bounding box center [47, 91] width 94 height 16
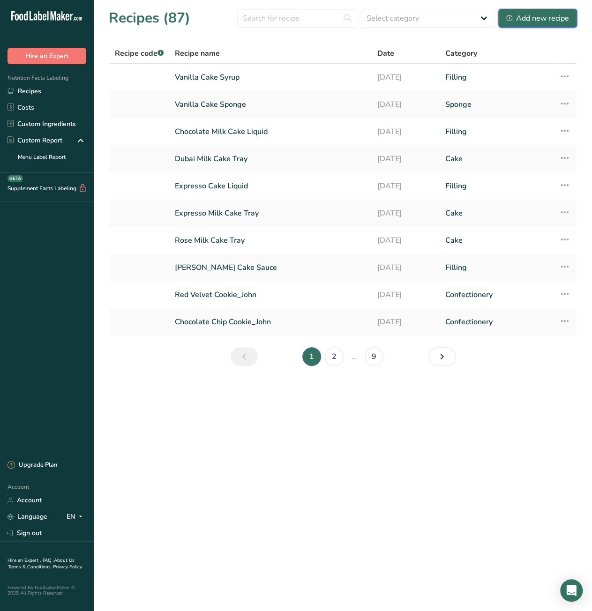
click at [556, 18] on div "Add new recipe" at bounding box center [537, 18] width 63 height 11
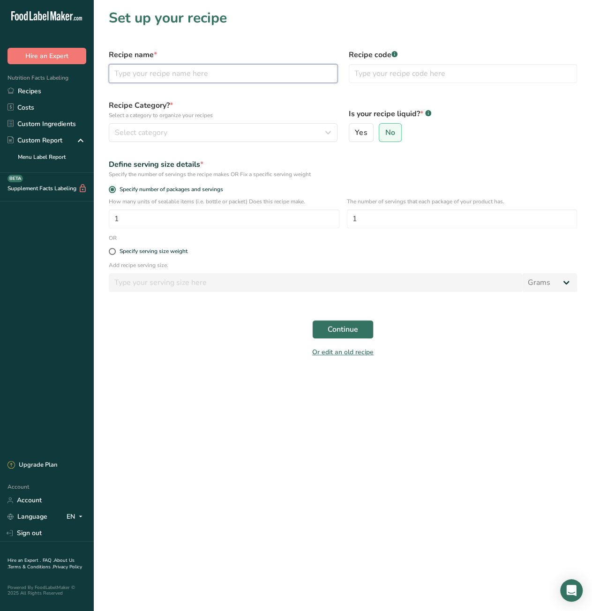
click at [217, 72] on input "text" at bounding box center [223, 73] width 229 height 19
paste input "White mirrow glaze"
click at [147, 76] on input "White mirrow glaze" at bounding box center [223, 73] width 229 height 19
drag, startPoint x: 147, startPoint y: 76, endPoint x: 154, endPoint y: 74, distance: 7.2
click at [154, 74] on input "White mirrow glaze" at bounding box center [223, 73] width 229 height 19
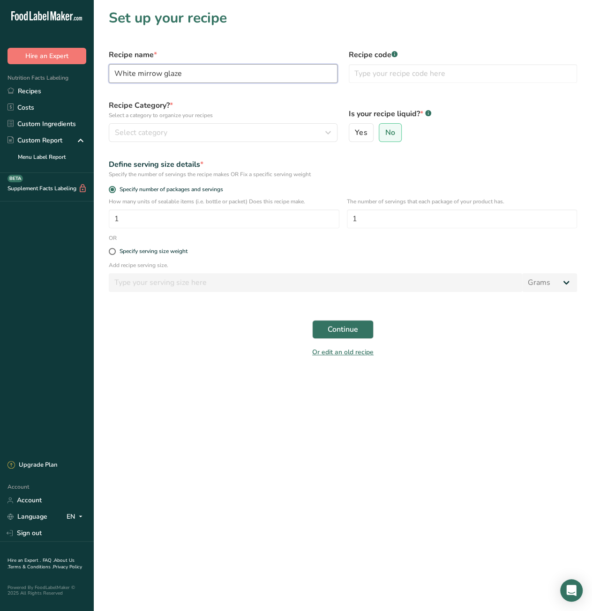
click at [158, 75] on input "White mirrow glaze" at bounding box center [223, 73] width 229 height 19
drag, startPoint x: 142, startPoint y: 74, endPoint x: 138, endPoint y: 74, distance: 4.7
click at [138, 74] on input "White mirror glaze" at bounding box center [223, 73] width 229 height 19
type input "White Mirror Glaze"
click at [269, 141] on button "Select category" at bounding box center [223, 132] width 229 height 19
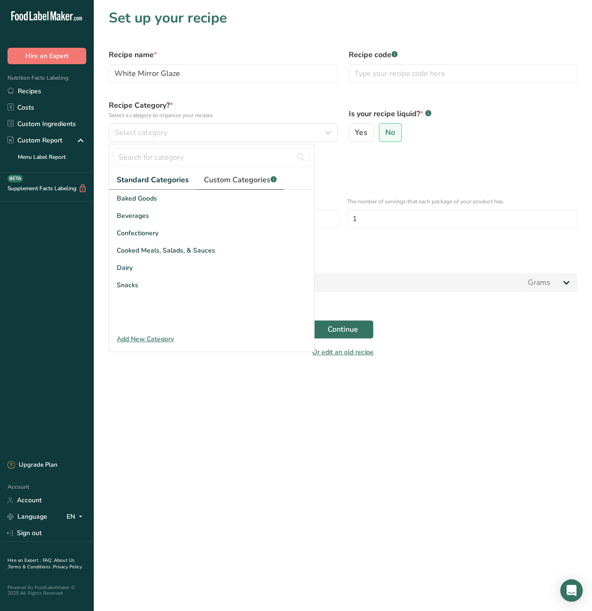
click at [242, 182] on span "Custom Categories .a-a{fill:#347362;}.b-a{fill:#fff;}" at bounding box center [240, 179] width 73 height 11
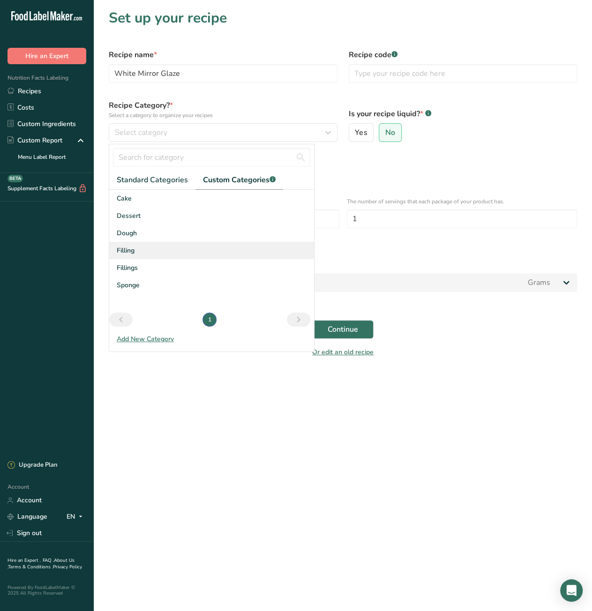
click at [157, 253] on div "Filling" at bounding box center [211, 250] width 205 height 17
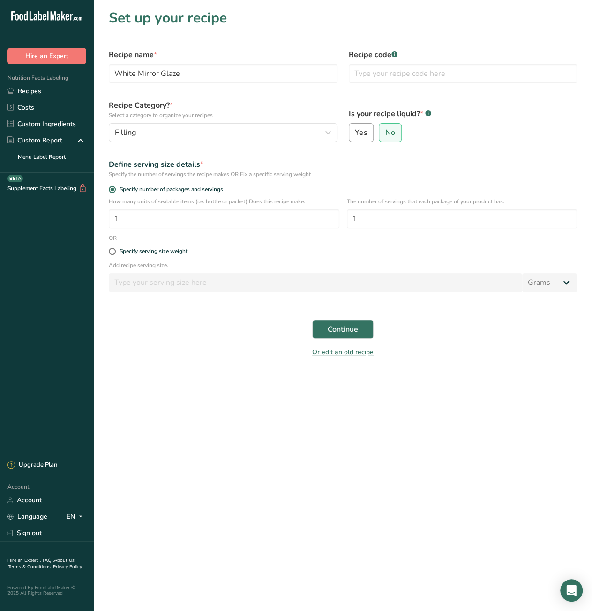
click at [357, 136] on span "Yes" at bounding box center [361, 132] width 12 height 9
click at [355, 136] on input "Yes" at bounding box center [352, 133] width 6 height 6
radio input "true"
radio input "false"
select select "22"
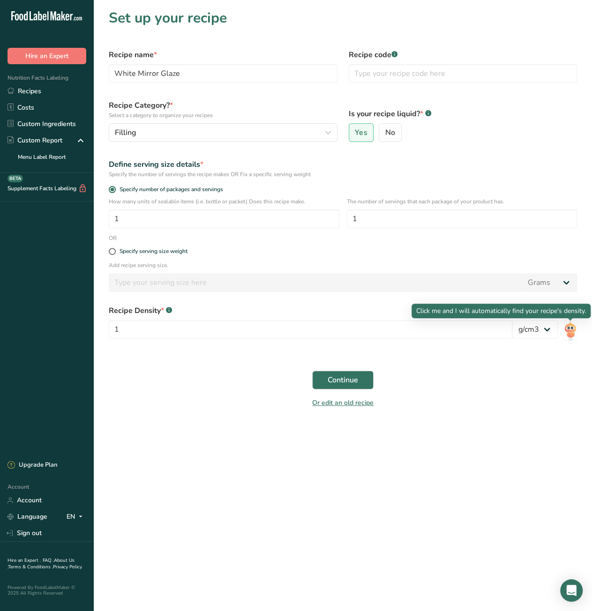
click at [569, 335] on img at bounding box center [570, 330] width 14 height 21
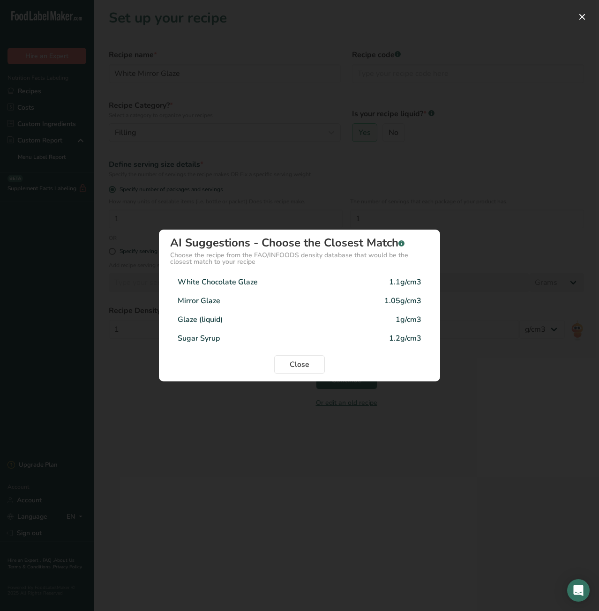
click at [336, 288] on div "White Chocolate Glaze 1.1g/cm3" at bounding box center [299, 282] width 259 height 19
type input "1.1"
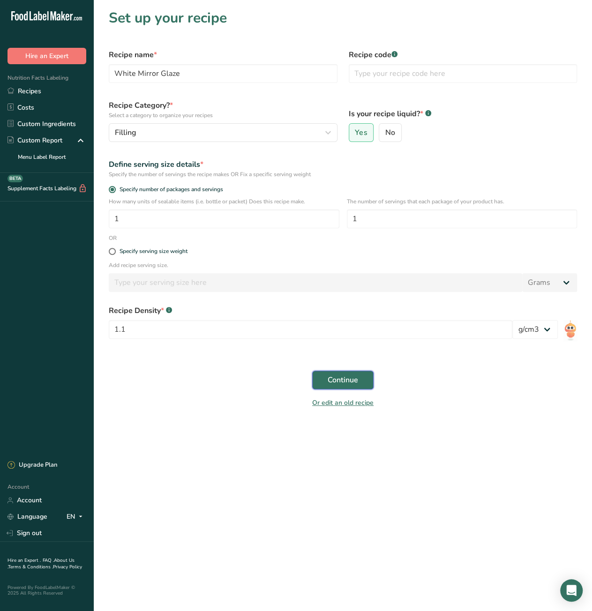
click at [345, 379] on span "Continue" at bounding box center [343, 379] width 30 height 11
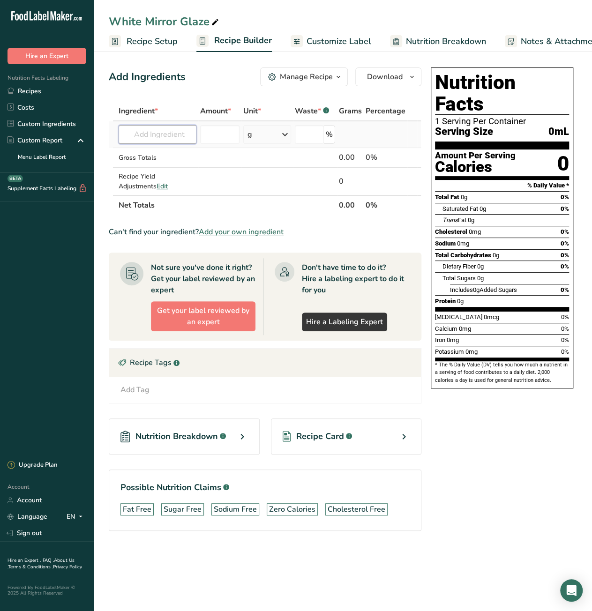
click at [149, 138] on input "text" at bounding box center [158, 134] width 78 height 19
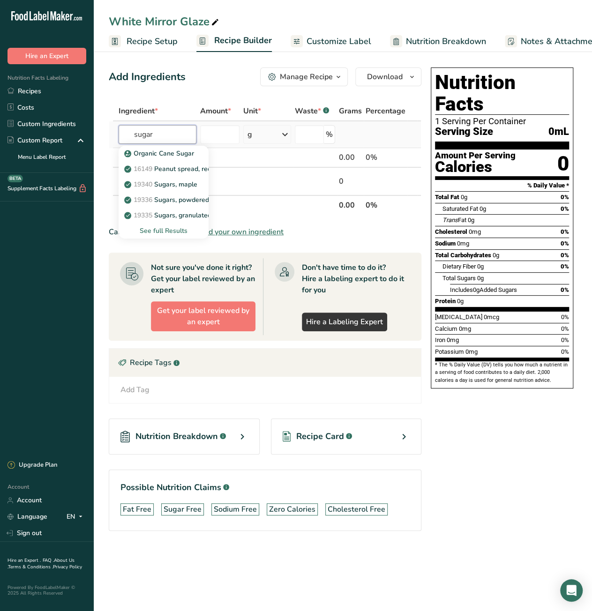
type input "sugar"
click at [165, 230] on div "See full Results" at bounding box center [163, 231] width 75 height 10
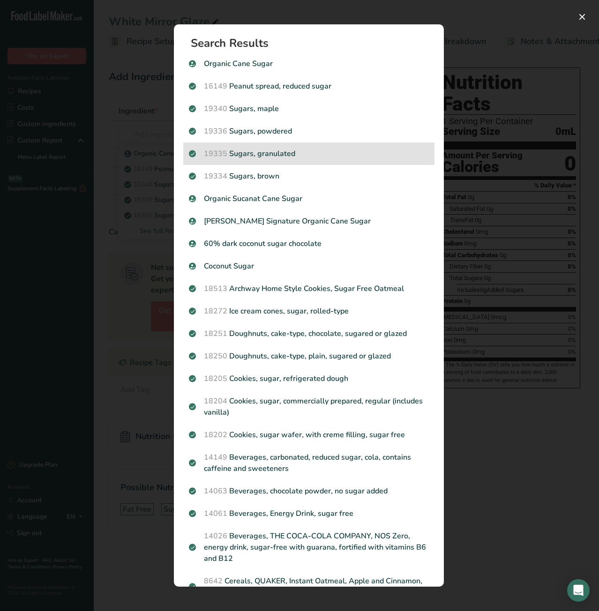
click at [248, 148] on div "19335 Sugars, granulated" at bounding box center [308, 153] width 251 height 22
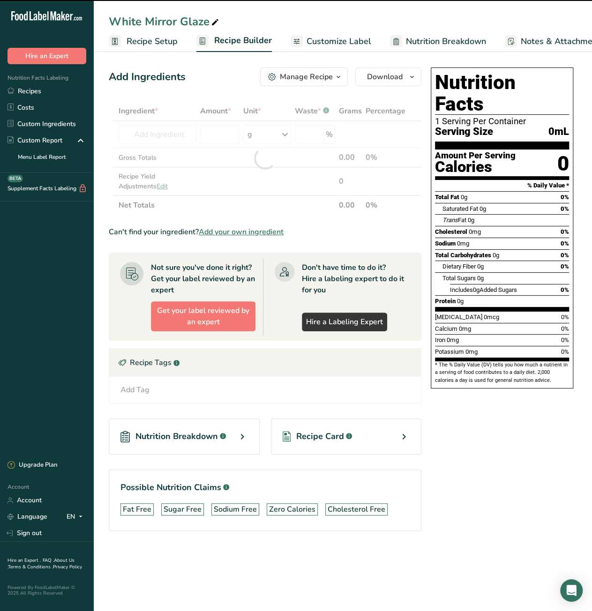
type input "0"
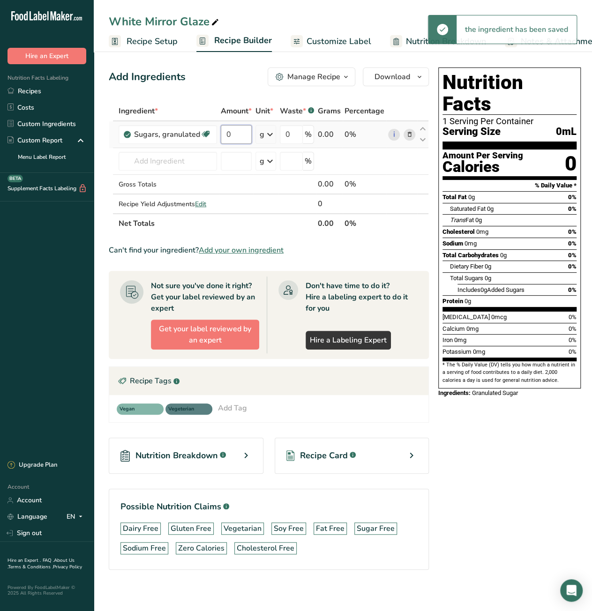
drag, startPoint x: 235, startPoint y: 137, endPoint x: 226, endPoint y: 138, distance: 9.4
click at [226, 138] on input "0" at bounding box center [236, 134] width 31 height 19
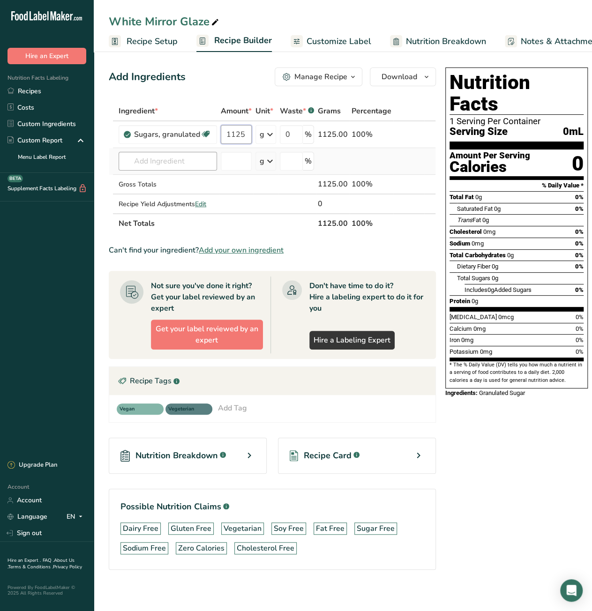
type input "1125"
click at [176, 164] on div "Ingredient * Amount * Unit * Waste * .a-a{fill:#347362;}.b-a{fill:#fff;} Grams …" at bounding box center [272, 167] width 327 height 132
paste input "Glucose Syrup"
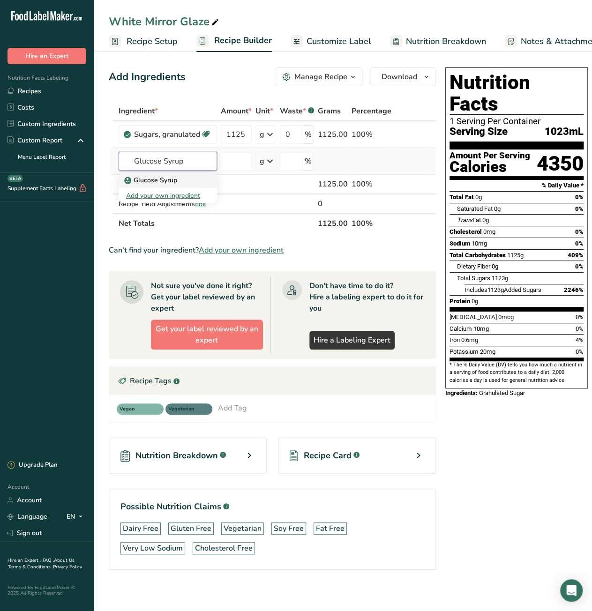
type input "Glucose Syrup"
click at [143, 182] on p "Glucose Syrup" at bounding box center [151, 180] width 51 height 10
type input "Glucose Syrup"
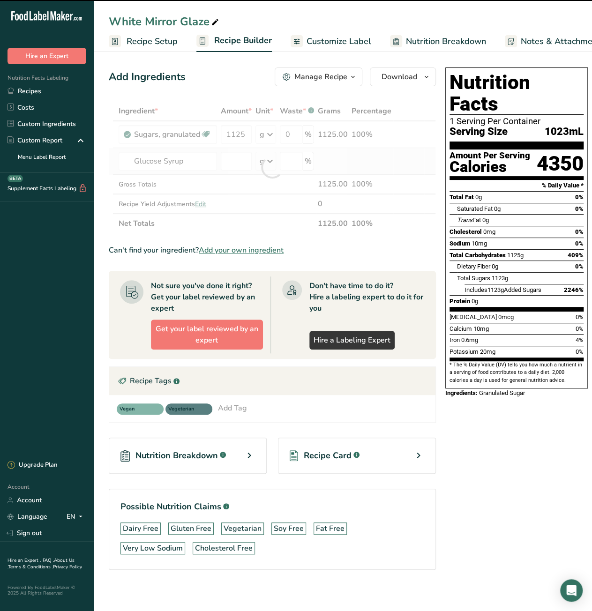
type input "0"
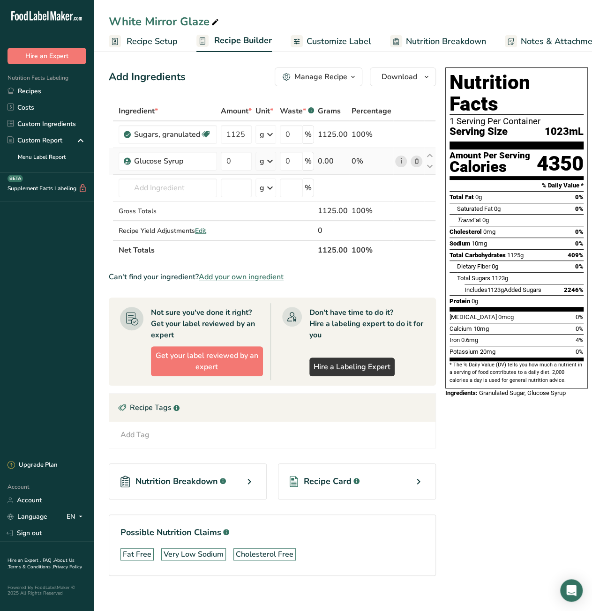
click at [395, 162] on link "i" at bounding box center [401, 162] width 12 height 12
drag, startPoint x: 229, startPoint y: 156, endPoint x: 218, endPoint y: 155, distance: 10.9
click at [219, 155] on td "0" at bounding box center [236, 161] width 35 height 27
type input "1125"
click at [192, 182] on div "Ingredient * Amount * Unit * Waste * .a-a{fill:#347362;}.b-a{fill:#fff;} Grams …" at bounding box center [272, 180] width 327 height 159
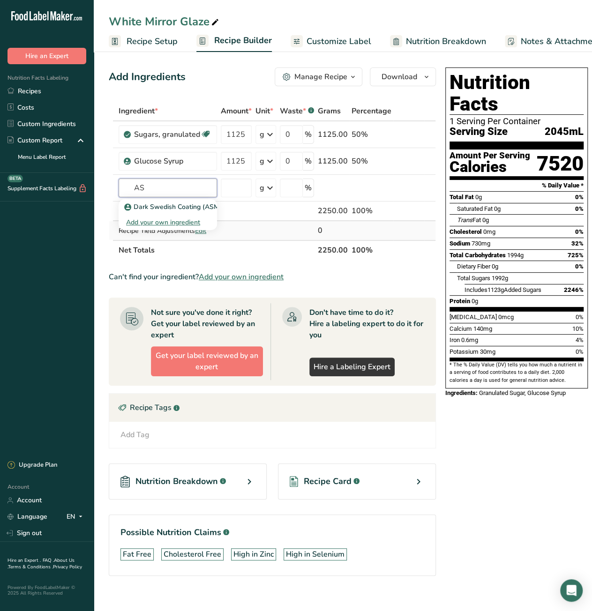
type input "A"
type input "White chocolate co"
click at [165, 222] on div "Add your own ingredient" at bounding box center [167, 222] width 83 height 10
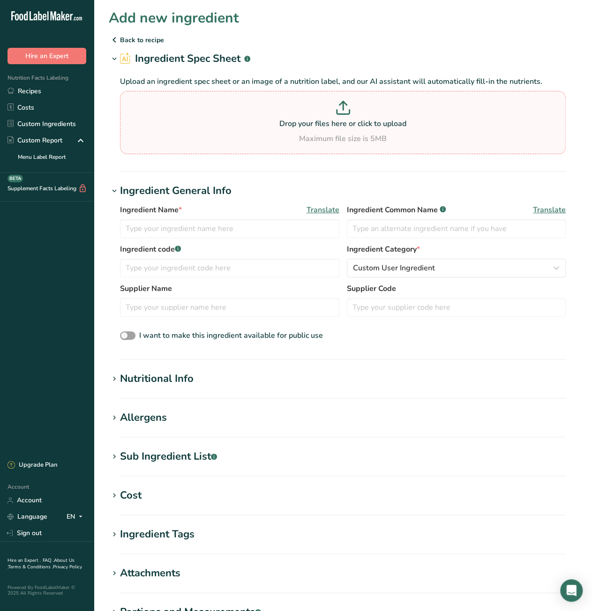
click at [351, 111] on p at bounding box center [342, 109] width 441 height 17
click at [351, 111] on input "Drop your files here or click to upload Maximum file size is 5MB" at bounding box center [343, 122] width 446 height 63
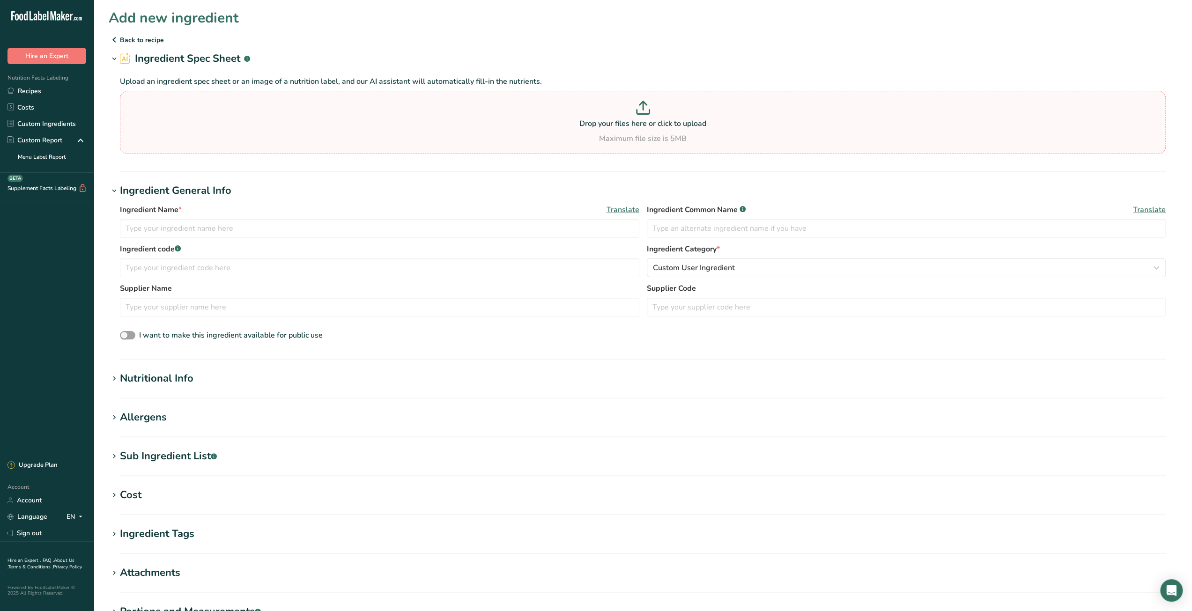
click at [639, 115] on p at bounding box center [643, 109] width 1042 height 17
click at [639, 115] on input "Drop your files here or click to upload Maximum file size is 5MB" at bounding box center [643, 122] width 1046 height 63
type input "C:\fakepath\temp-1.jpg"
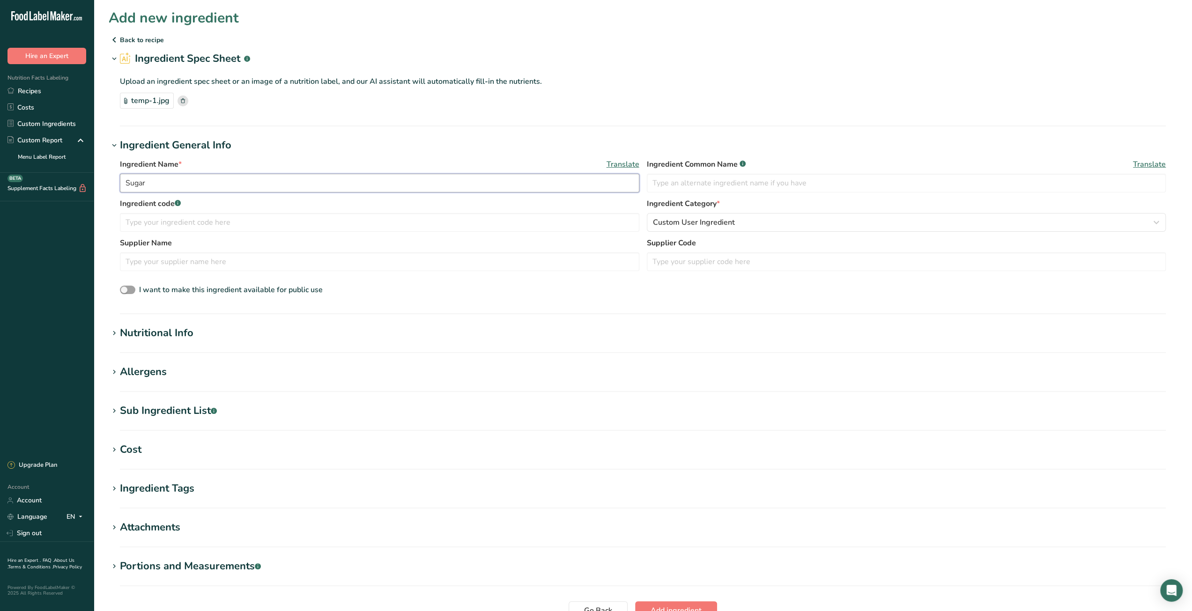
drag, startPoint x: 201, startPoint y: 189, endPoint x: 103, endPoint y: 189, distance: 98.4
click at [103, 189] on section "Add new ingredient Back to recipe Ingredient Spec Sheet .a-a{fill:#347362;}.b-a…" at bounding box center [643, 335] width 1099 height 670
paste input "ASM White Chocolate Coating"
drag, startPoint x: 146, startPoint y: 185, endPoint x: 111, endPoint y: 184, distance: 35.6
click at [111, 184] on div "Ingredient Name * Translate ASM White Chocolate Coating Ingredient Common Name …" at bounding box center [643, 227] width 1069 height 149
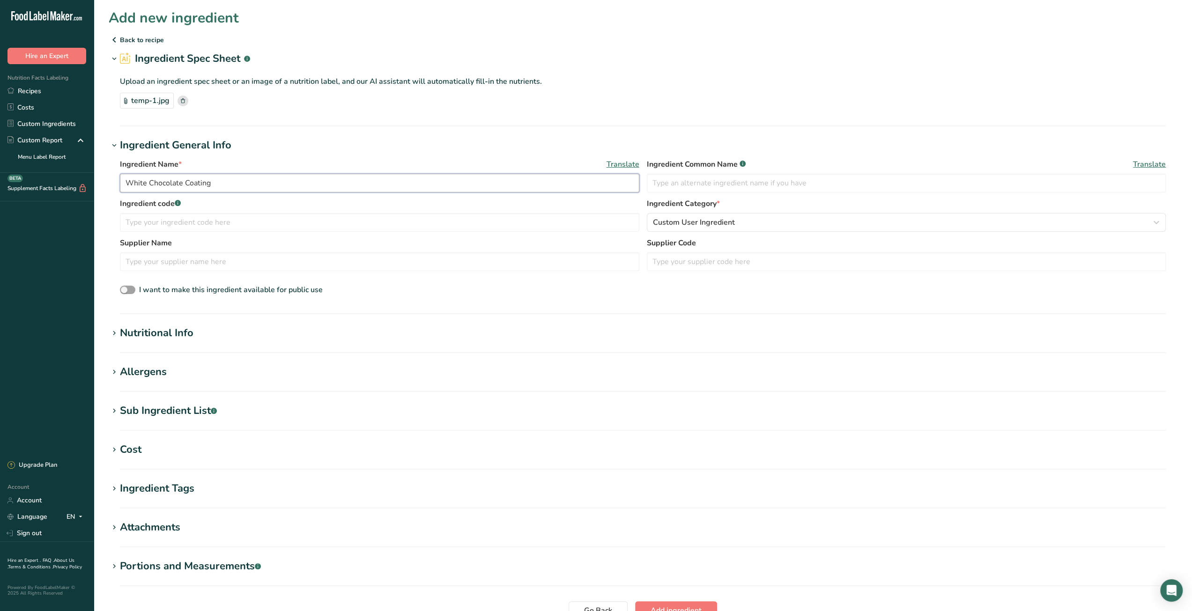
click at [235, 181] on input "White Chocolate Coating" at bounding box center [380, 183] width 520 height 19
paste input "ASM"
type input "White Chocolate Coating (ASM)"
click at [287, 254] on input "text" at bounding box center [380, 262] width 520 height 19
click at [133, 264] on input "Davod Rosen" at bounding box center [380, 262] width 520 height 19
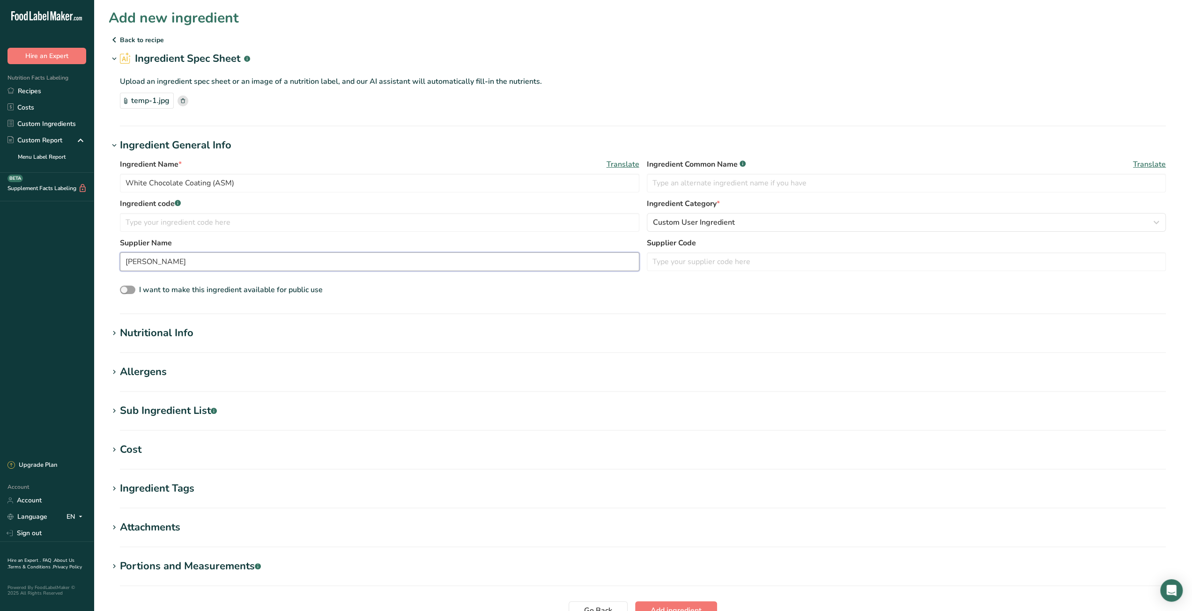
type input "David Rosen"
click at [177, 454] on h1 "Cost" at bounding box center [643, 449] width 1069 height 15
click at [165, 491] on input "Price($) .a-a{fill:#347362;}.b-a{fill:#fff;}" at bounding box center [173, 487] width 106 height 19
type input "91.48"
click at [262, 482] on input "Amount" at bounding box center [260, 487] width 52 height 19
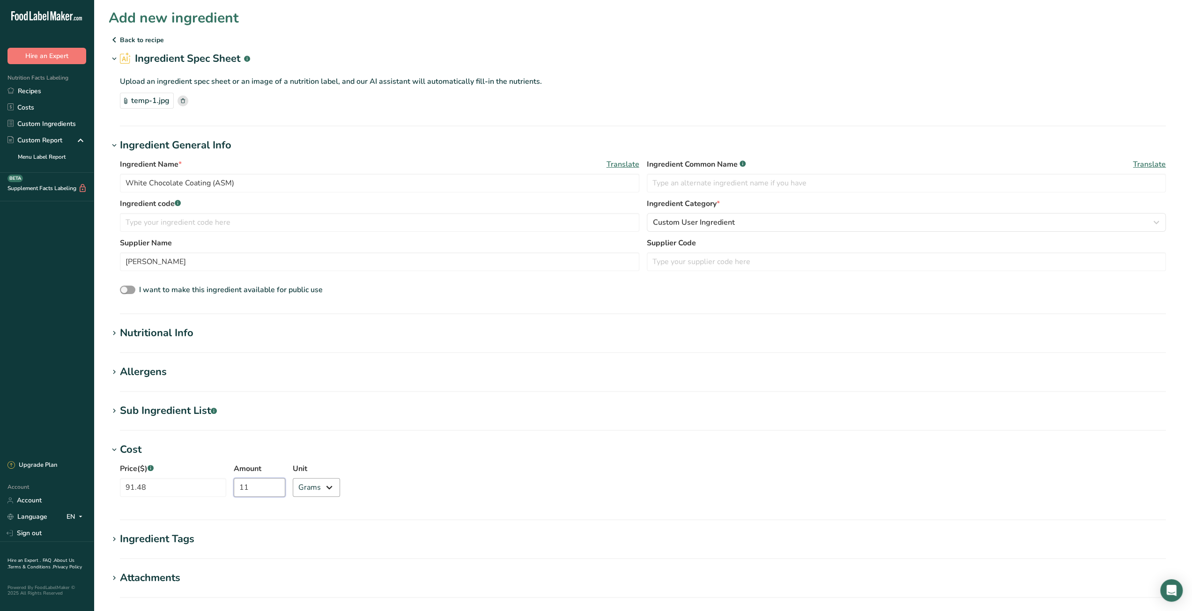
type input "11"
click at [306, 484] on select "Grams kg mg mcg lb oz" at bounding box center [316, 487] width 47 height 19
select select "12"
click at [293, 478] on select "Grams kg mg mcg lb oz" at bounding box center [316, 487] width 47 height 19
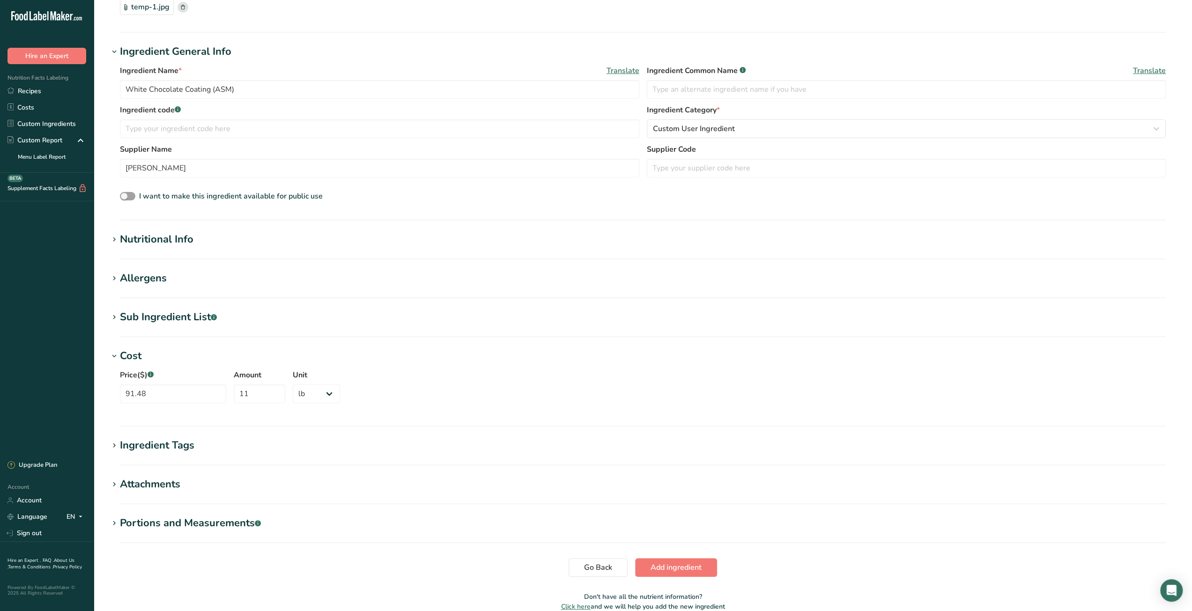
click at [458, 588] on section "Add new ingredient Back to recipe Ingredient Spec Sheet .a-a{fill:#347362;}.b-a…" at bounding box center [643, 266] width 1099 height 721
click at [648, 561] on button "Add ingredient" at bounding box center [676, 567] width 82 height 19
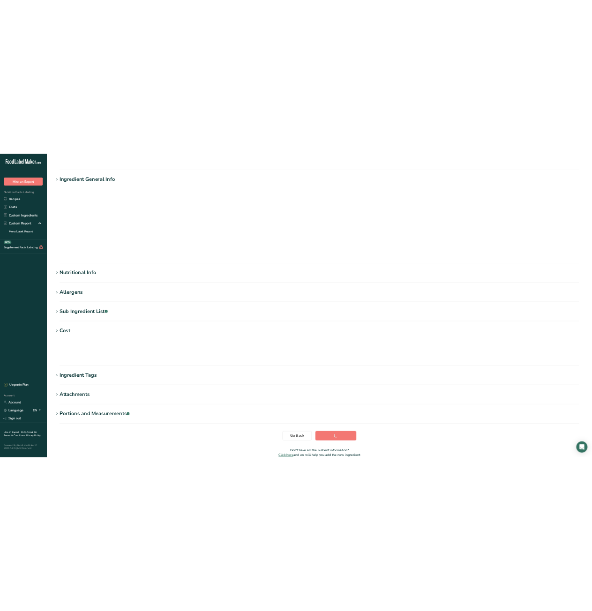
scroll to position [0, 0]
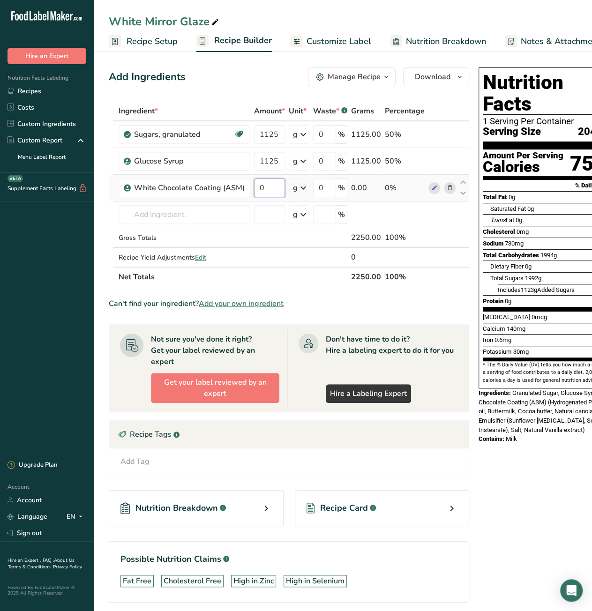
click at [254, 186] on input "0" at bounding box center [269, 188] width 31 height 19
type input "1125"
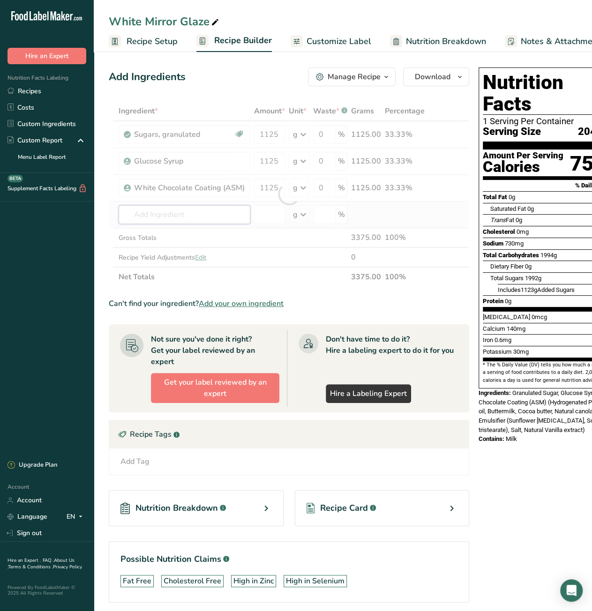
click at [197, 215] on div "Ingredient * Amount * Unit * Waste * .a-a{fill:#347362;}.b-a{fill:#fff;} Grams …" at bounding box center [289, 194] width 360 height 186
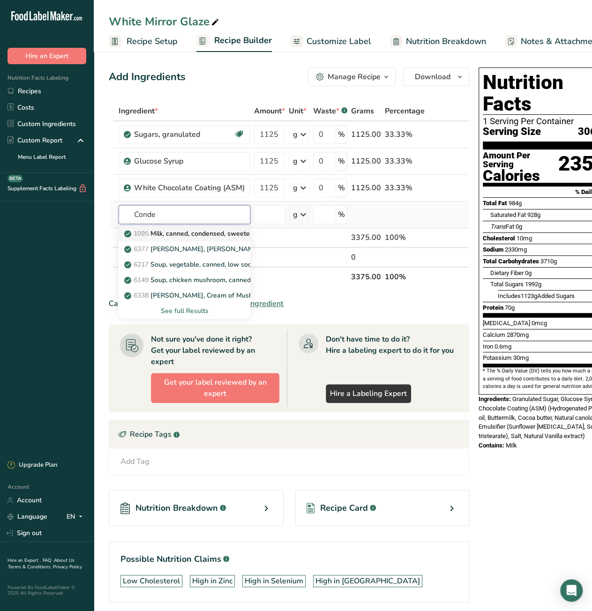
type input "Conde"
click at [192, 235] on p "1095 Milk, canned, condensed, sweetened" at bounding box center [193, 234] width 135 height 10
type input "Milk, canned, condensed, sweetened"
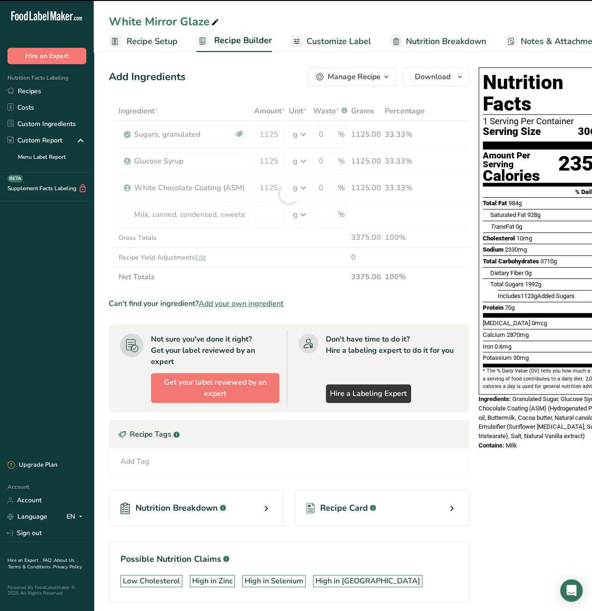
type input "0"
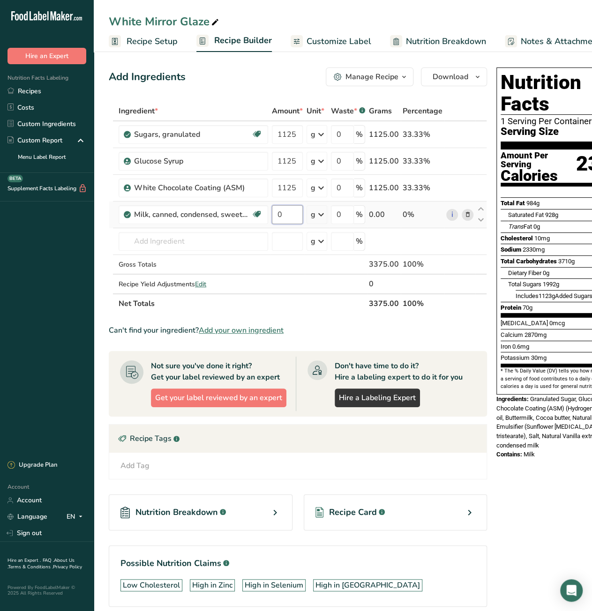
drag, startPoint x: 284, startPoint y: 216, endPoint x: 275, endPoint y: 218, distance: 9.1
click at [275, 218] on input "0" at bounding box center [287, 214] width 31 height 19
type input "800"
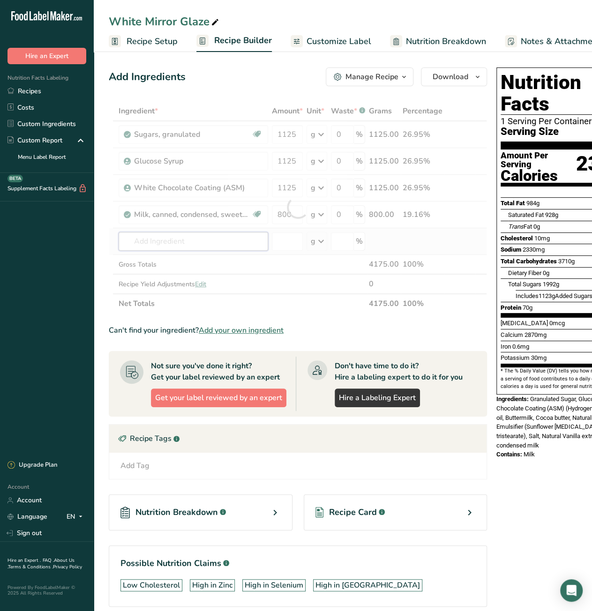
click at [172, 239] on div "Ingredient * Amount * Unit * Waste * .a-a{fill:#347362;}.b-a{fill:#fff;} Grams …" at bounding box center [298, 207] width 378 height 212
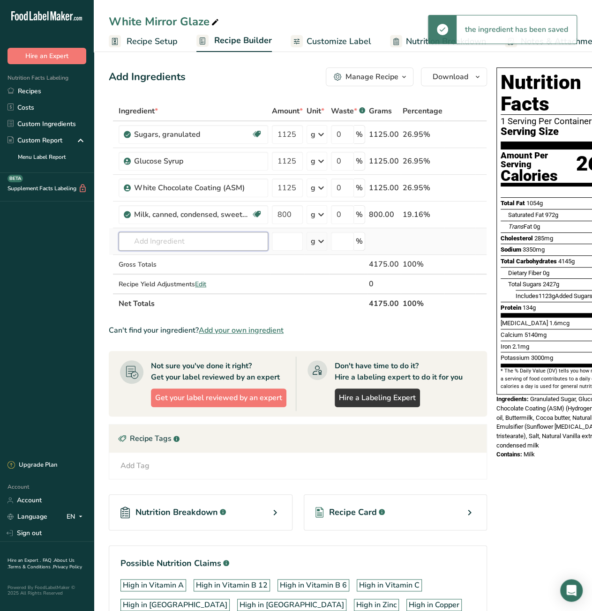
click at [171, 238] on input "text" at bounding box center [193, 241] width 149 height 19
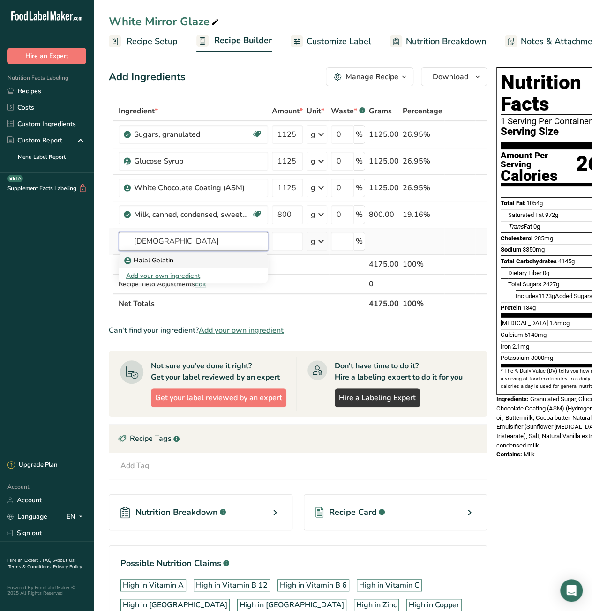
type input "[DEMOGRAPHIC_DATA]"
click at [157, 257] on p "Halal Gelatin" at bounding box center [149, 260] width 47 height 10
type input "Halal Gelatin"
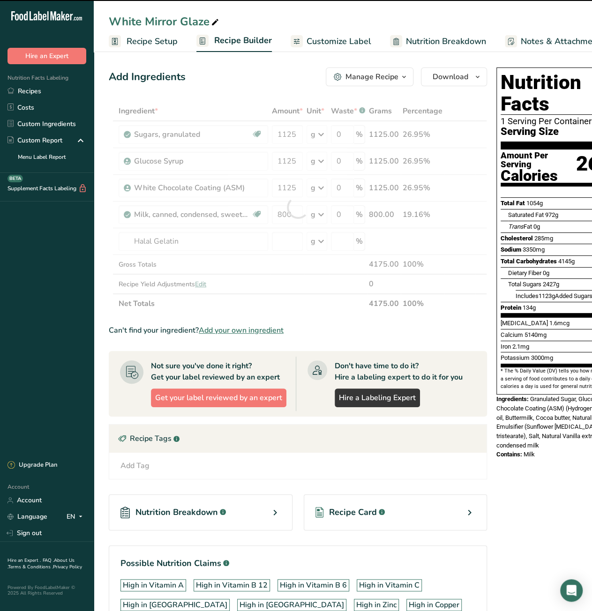
type input "0"
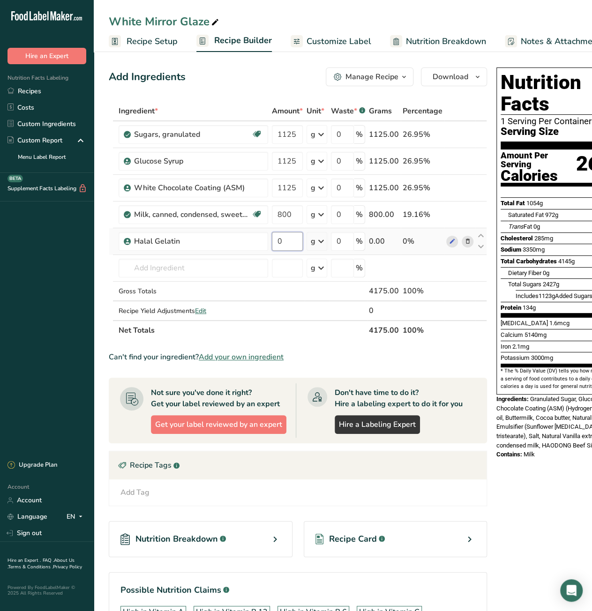
drag, startPoint x: 286, startPoint y: 244, endPoint x: 278, endPoint y: 244, distance: 7.5
click at [278, 244] on input "0" at bounding box center [287, 241] width 31 height 19
type input "95"
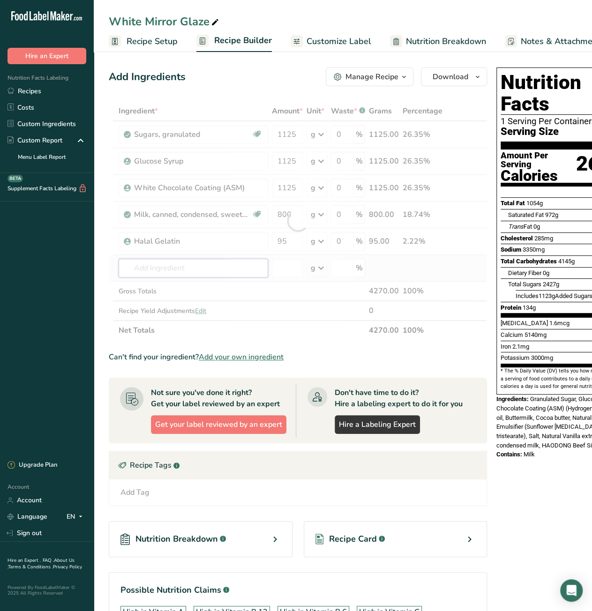
click at [196, 270] on div "Ingredient * Amount * Unit * Waste * .a-a{fill:#347362;}.b-a{fill:#fff;} Grams …" at bounding box center [298, 220] width 378 height 239
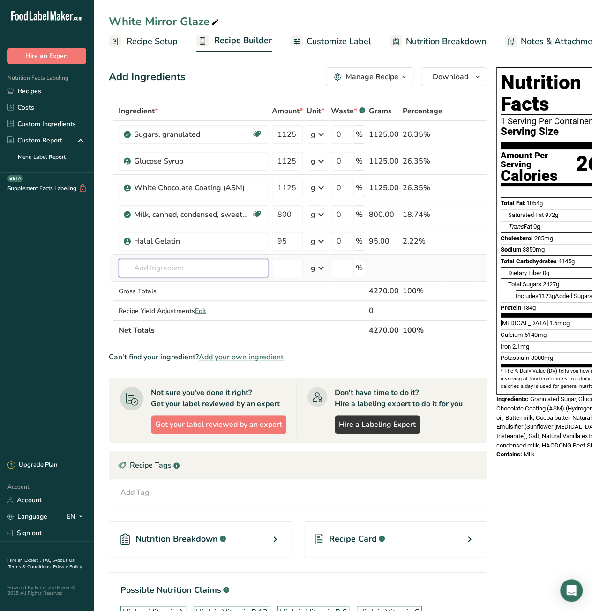
click at [148, 263] on input "text" at bounding box center [193, 268] width 149 height 19
paste input "neutral glaze"
type input "neutral glaze"
click at [146, 289] on p "Neutral Glaze" at bounding box center [150, 287] width 49 height 10
type input "Neutral Glaze"
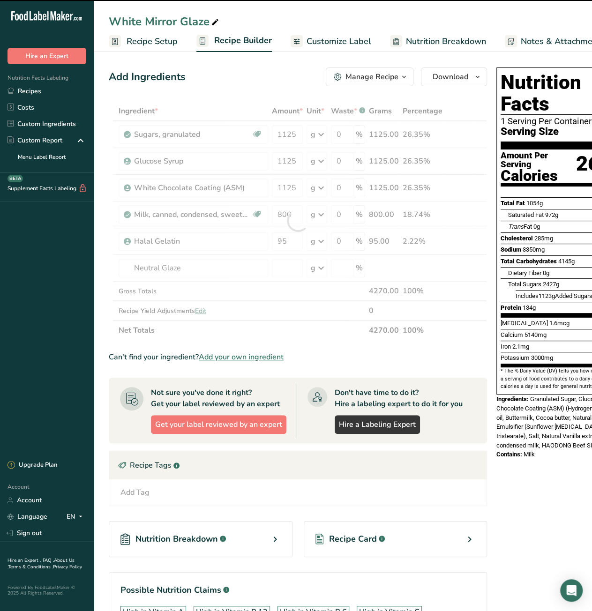
type input "0"
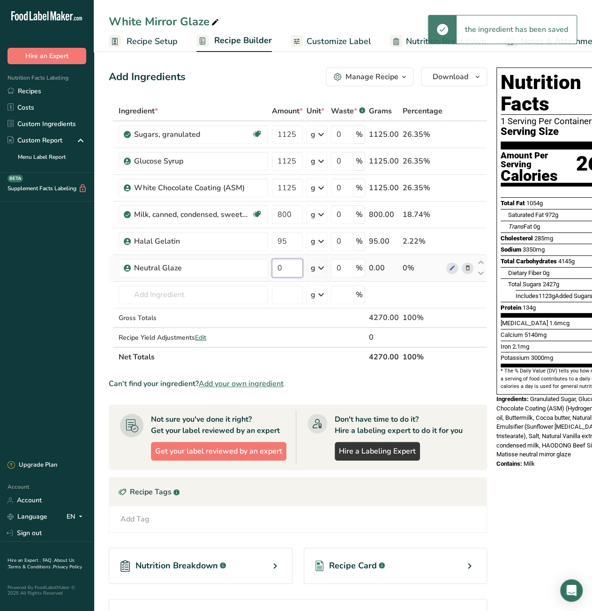
click at [276, 267] on input "0" at bounding box center [287, 268] width 31 height 19
type input "450"
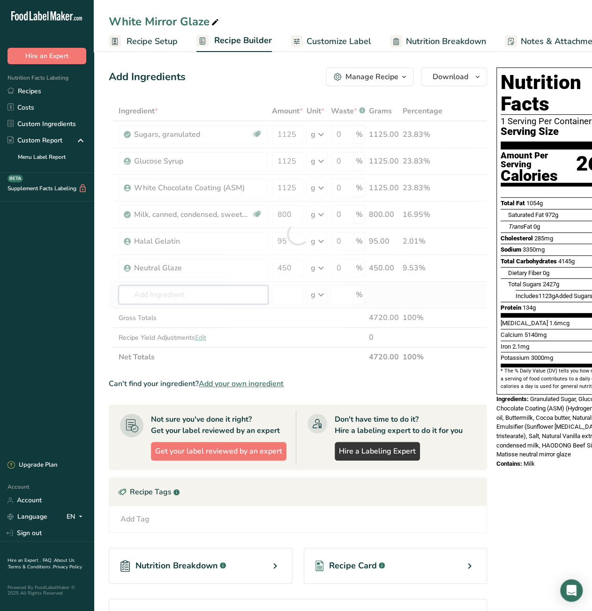
click at [223, 293] on div "Ingredient * Amount * Unit * Waste * .a-a{fill:#347362;}.b-a{fill:#fff;} Grams …" at bounding box center [298, 234] width 378 height 266
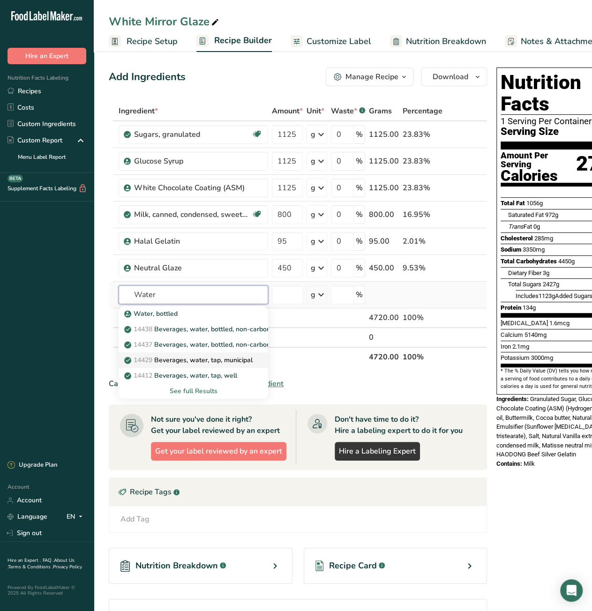
type input "Water"
click at [232, 358] on p "14429 Beverages, water, tap, municipal" at bounding box center [189, 360] width 127 height 10
type input "Beverages, water, tap, municipal"
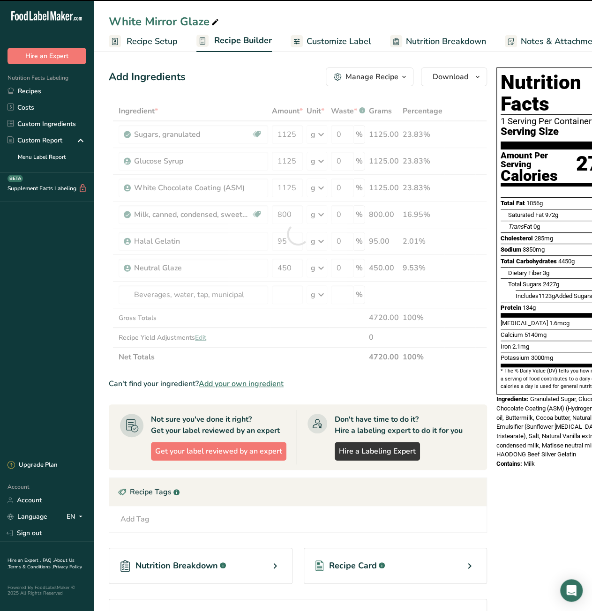
type input "0"
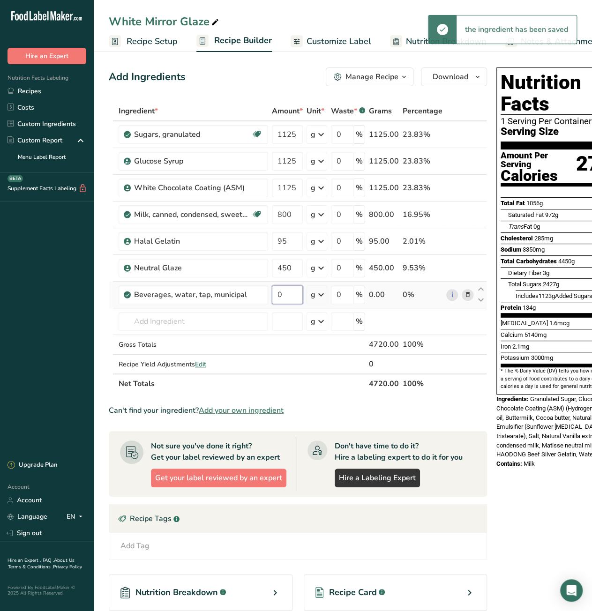
drag, startPoint x: 285, startPoint y: 294, endPoint x: 278, endPoint y: 295, distance: 7.0
click at [278, 295] on input "0" at bounding box center [287, 294] width 31 height 19
type input "625"
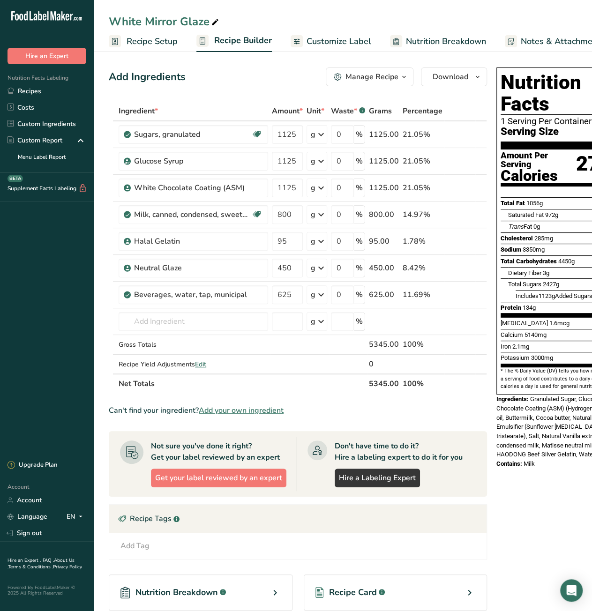
click at [402, 417] on section "Ingredient * Amount * Unit * Waste * .a-a{fill:#347362;}.b-a{fill:#fff;} Grams …" at bounding box center [298, 421] width 378 height 640
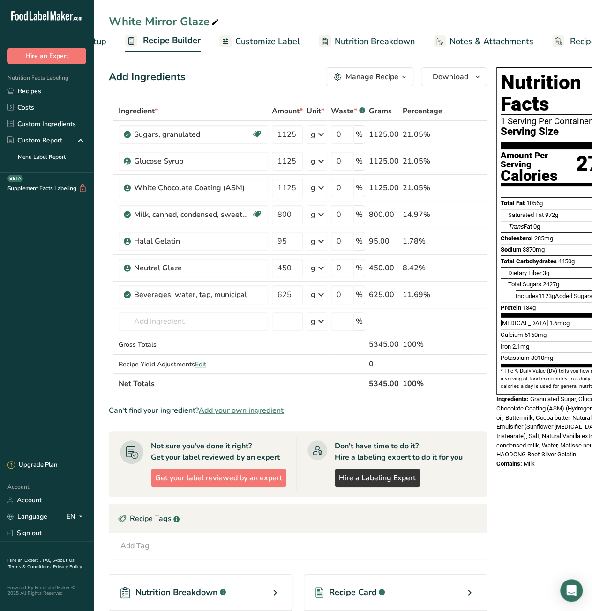
scroll to position [0, 121]
click at [558, 42] on span "Recipe Costing" at bounding box center [548, 41] width 57 height 13
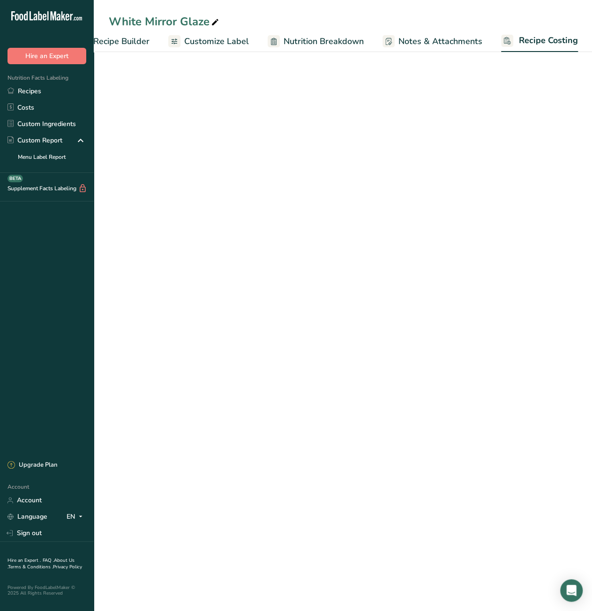
select select "12"
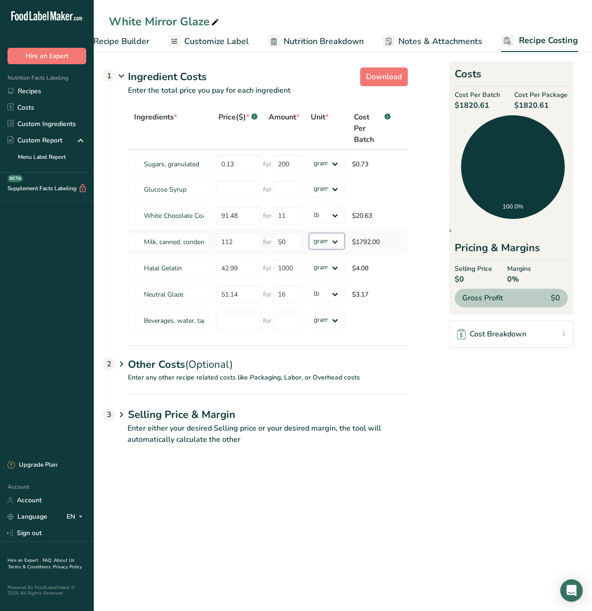
click at [326, 243] on select "grams kg mg mcg lb oz" at bounding box center [327, 241] width 36 height 16
select select "12"
click at [309, 233] on select "grams kg mg mcg lb oz" at bounding box center [327, 241] width 36 height 16
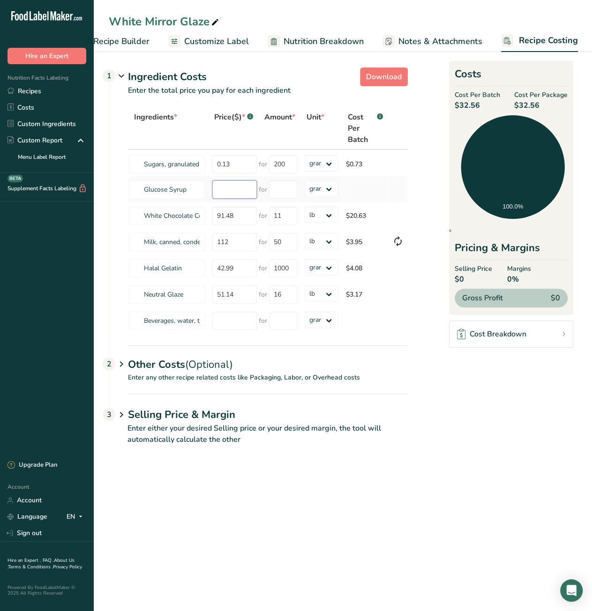
click at [234, 193] on input "number" at bounding box center [234, 189] width 45 height 18
type input "38.49"
click at [290, 190] on input "number" at bounding box center [283, 189] width 28 height 18
type input "10"
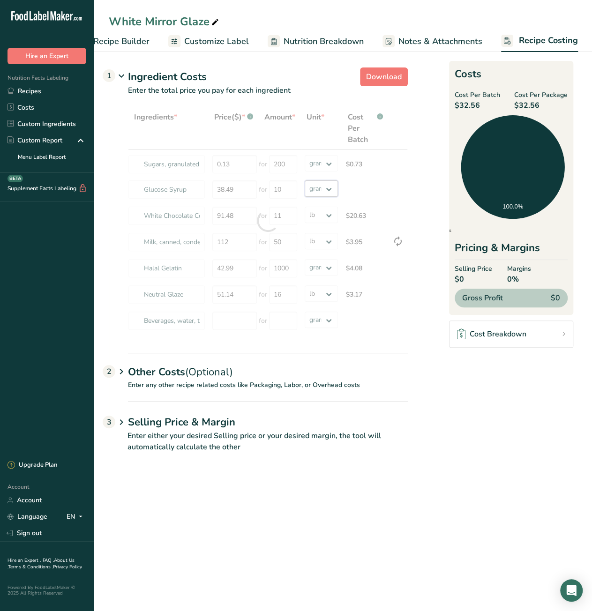
click at [322, 187] on div "Ingredients * Price($) * .a-a{fill:#347362;}.b-a{fill:#fff;} Amount * Unit * Co…" at bounding box center [268, 220] width 280 height 227
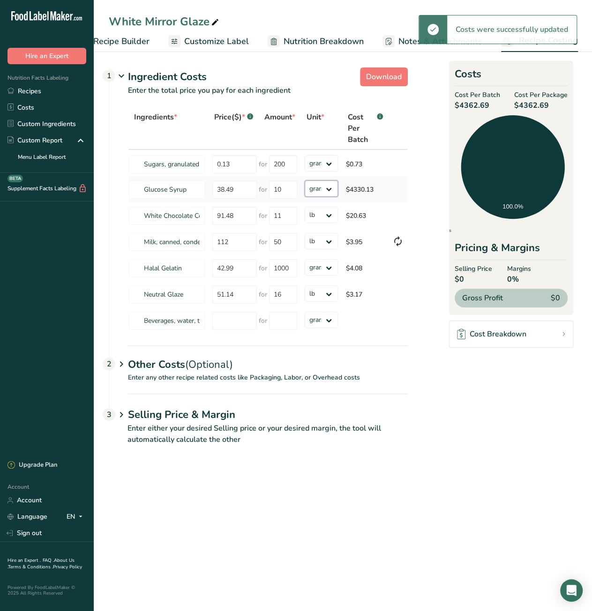
select select "12"
click at [305, 180] on select "grams kg mg mcg lb oz" at bounding box center [322, 188] width 34 height 16
click at [450, 406] on section "Download Ingredient Costs 1 Enter the total price you pay for each ingredient I…" at bounding box center [343, 260] width 468 height 393
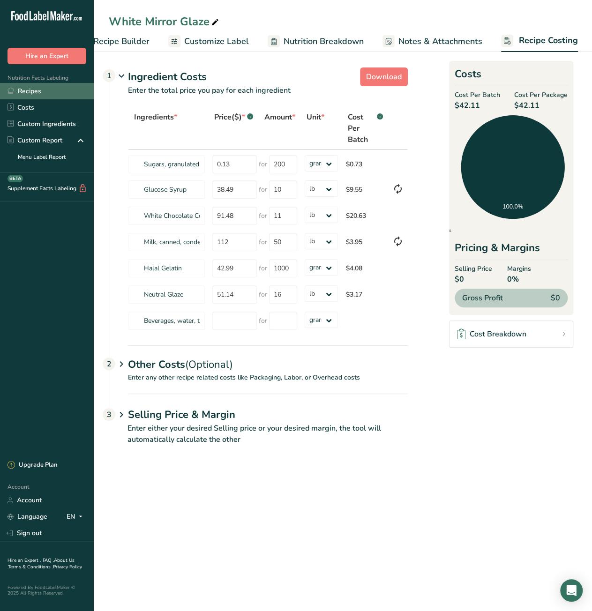
click at [53, 91] on link "Recipes" at bounding box center [47, 91] width 94 height 16
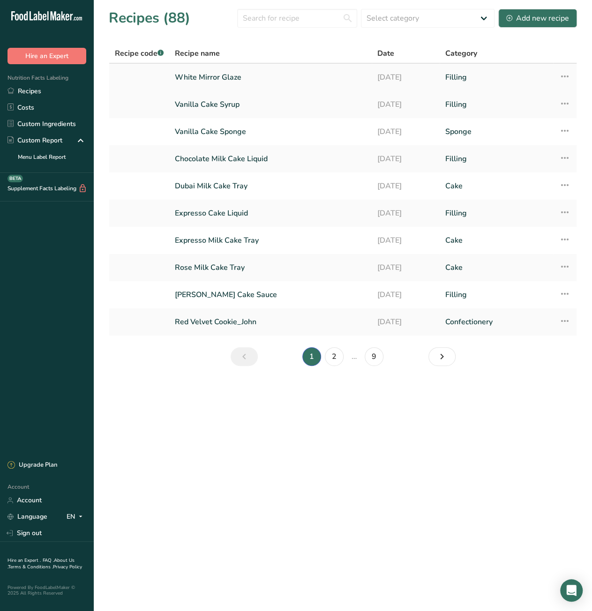
click at [565, 75] on icon at bounding box center [563, 76] width 11 height 17
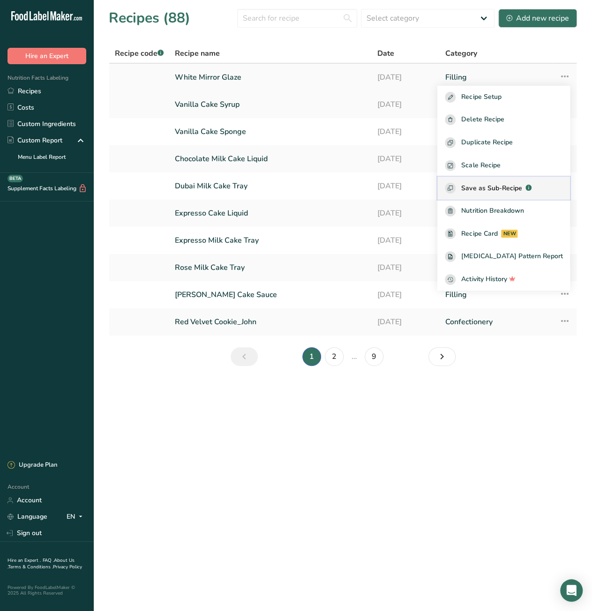
click at [498, 189] on span "Save as Sub-Recipe" at bounding box center [491, 188] width 60 height 10
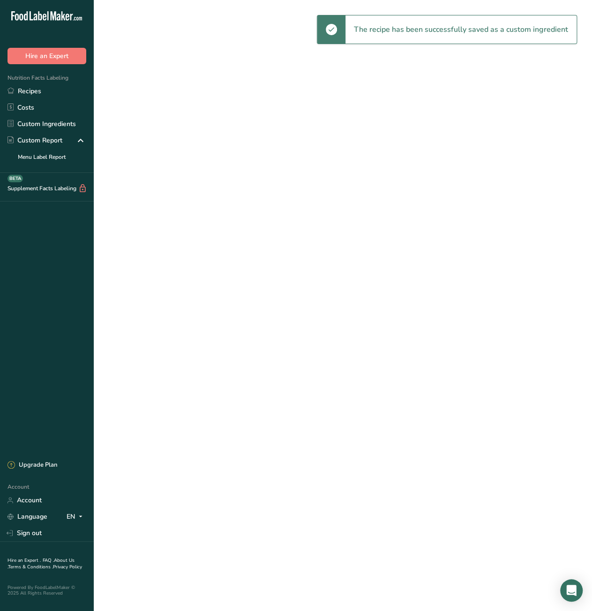
select select "30"
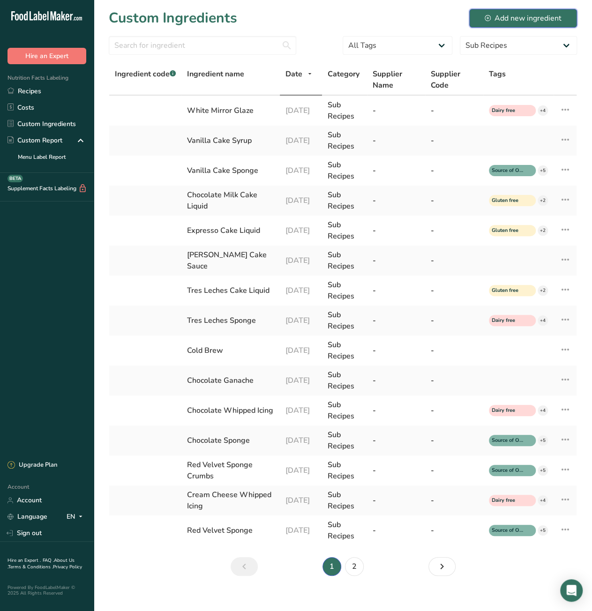
click at [522, 18] on div "Add new ingredient" at bounding box center [522, 18] width 77 height 11
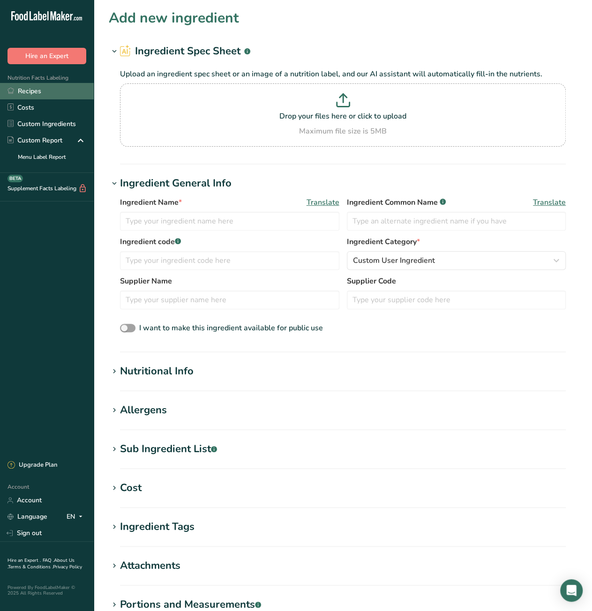
click at [28, 94] on link "Recipes" at bounding box center [47, 91] width 94 height 16
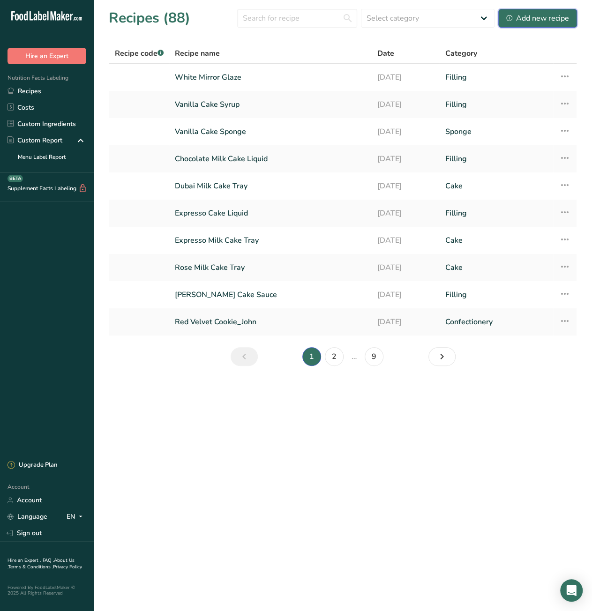
click at [530, 21] on div "Add new recipe" at bounding box center [537, 18] width 63 height 11
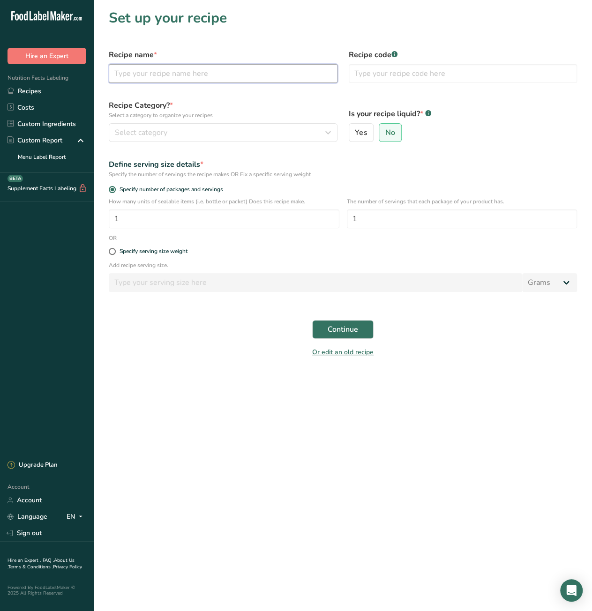
click at [150, 74] on input "text" at bounding box center [223, 73] width 229 height 19
paste input "Vanilla cake 6”"
type input "Vanilla cake 6”"
click at [293, 134] on div "Select category" at bounding box center [220, 132] width 211 height 11
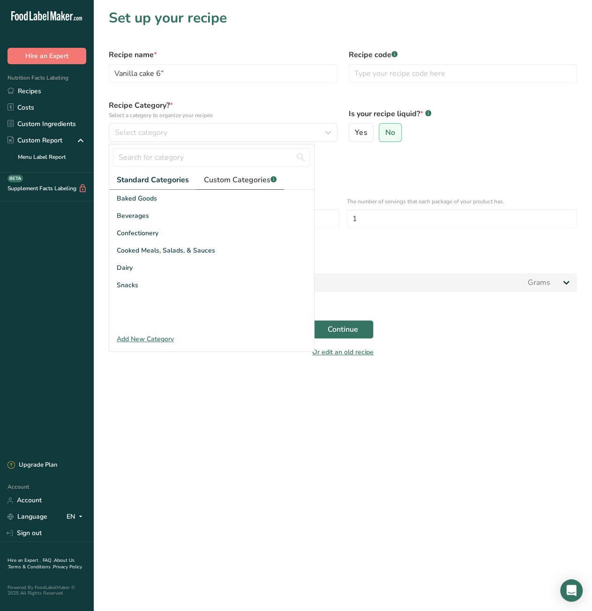
click at [228, 179] on span "Custom Categories .a-a{fill:#347362;}.b-a{fill:#fff;}" at bounding box center [240, 179] width 73 height 11
click at [121, 200] on span "Cake" at bounding box center [124, 199] width 15 height 10
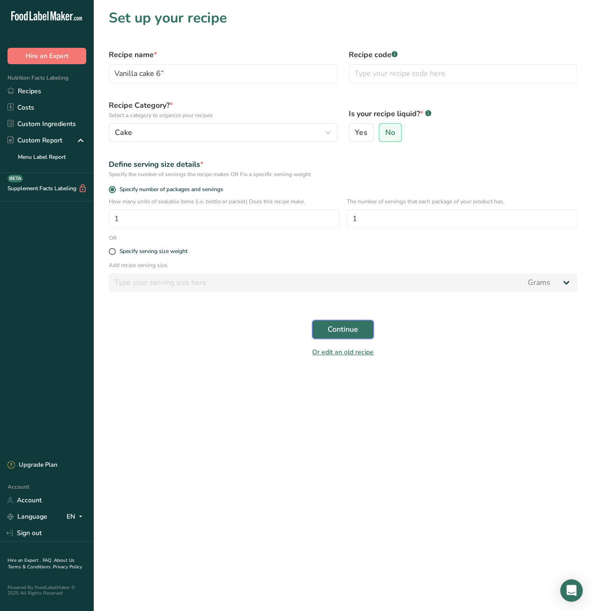
click at [350, 329] on span "Continue" at bounding box center [343, 329] width 30 height 11
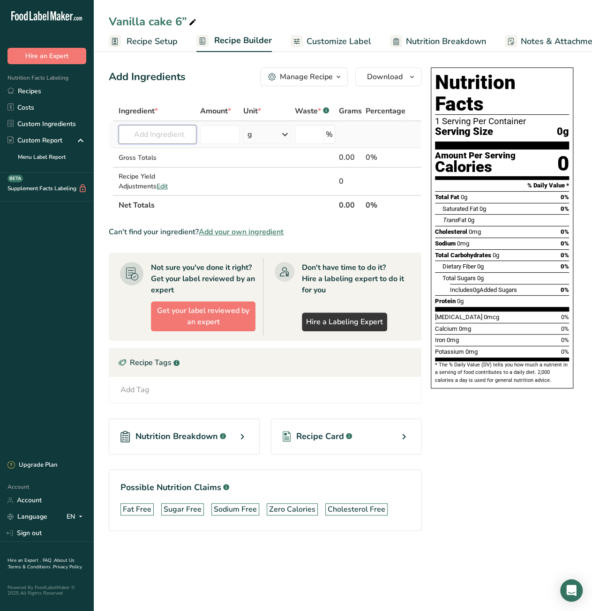
click at [135, 136] on input "text" at bounding box center [158, 134] width 78 height 19
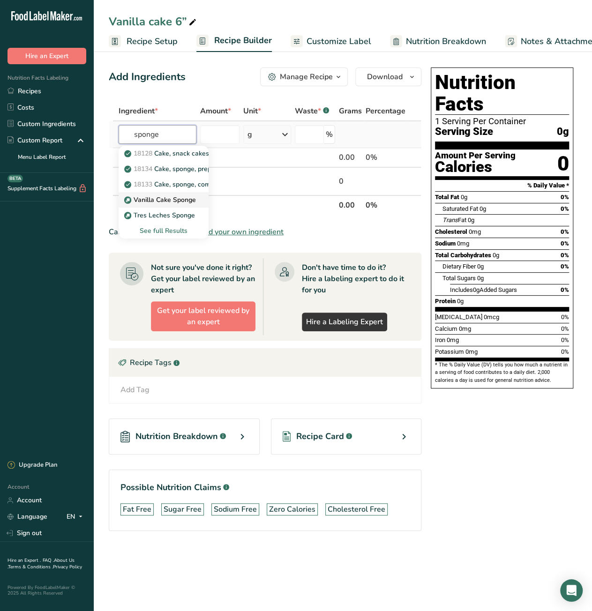
type input "sponge"
click at [163, 199] on p "Vanilla Cake Sponge" at bounding box center [161, 200] width 70 height 10
type input "Vanilla Cake Sponge"
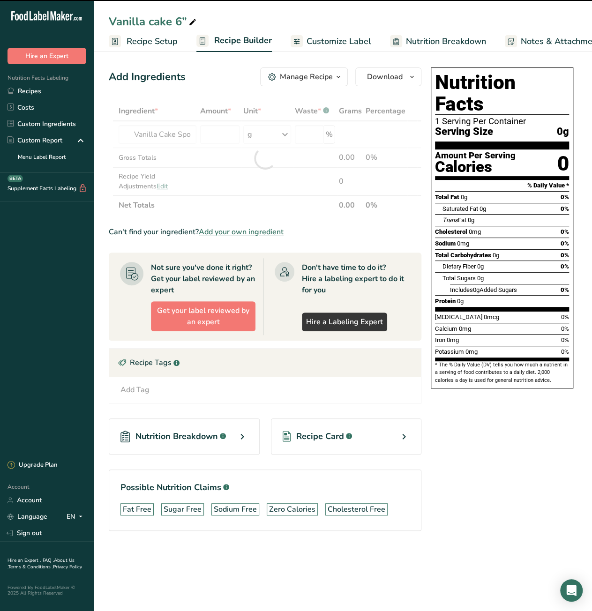
type input "0"
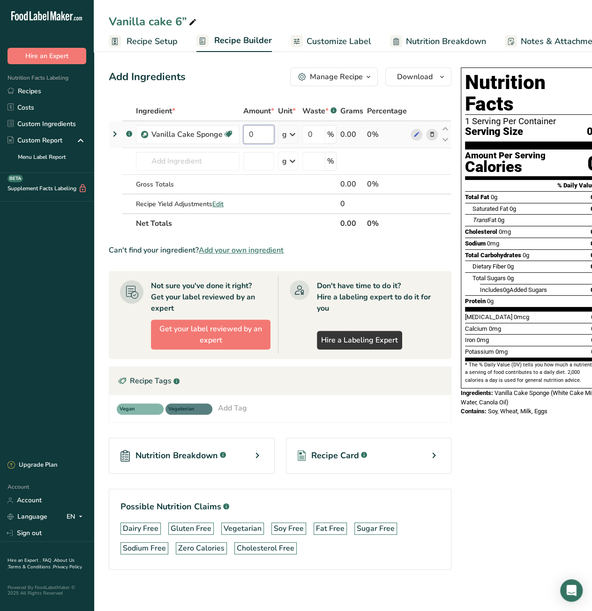
drag, startPoint x: 261, startPoint y: 134, endPoint x: 247, endPoint y: 134, distance: 13.1
click at [247, 134] on input "0" at bounding box center [258, 134] width 31 height 19
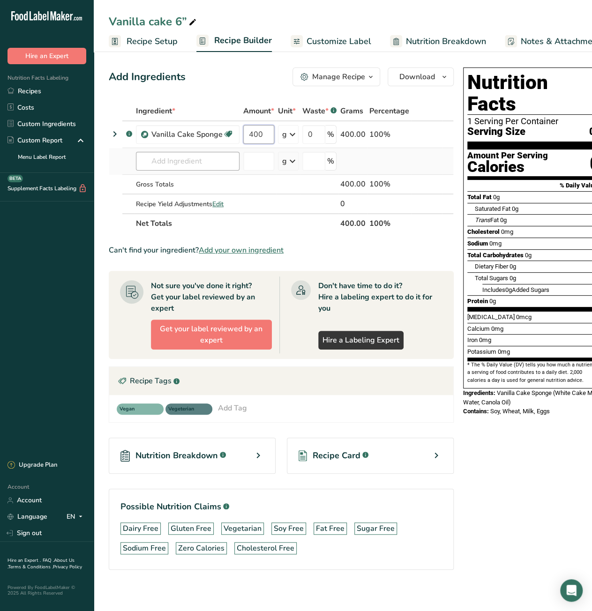
type input "400"
click at [186, 159] on div "Ingredient * Amount * Unit * Waste * .a-a{fill:#347362;}.b-a{fill:#fff;} Grams …" at bounding box center [281, 167] width 345 height 132
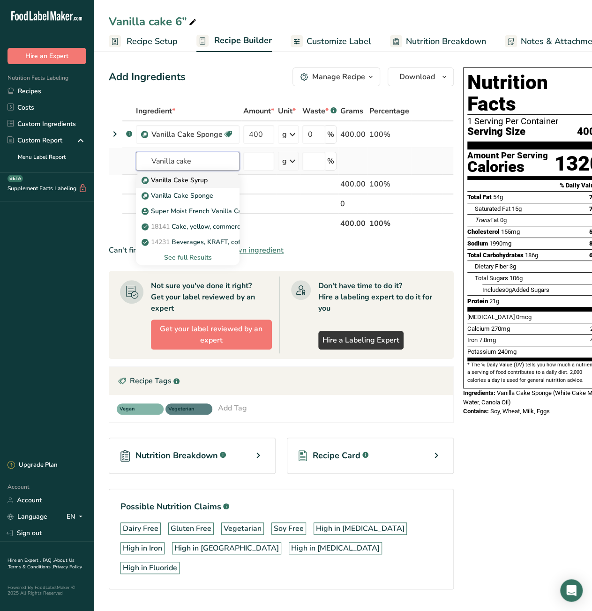
type input "Vanilla cake"
click at [202, 182] on p "Vanilla Cake Syrup" at bounding box center [175, 180] width 64 height 10
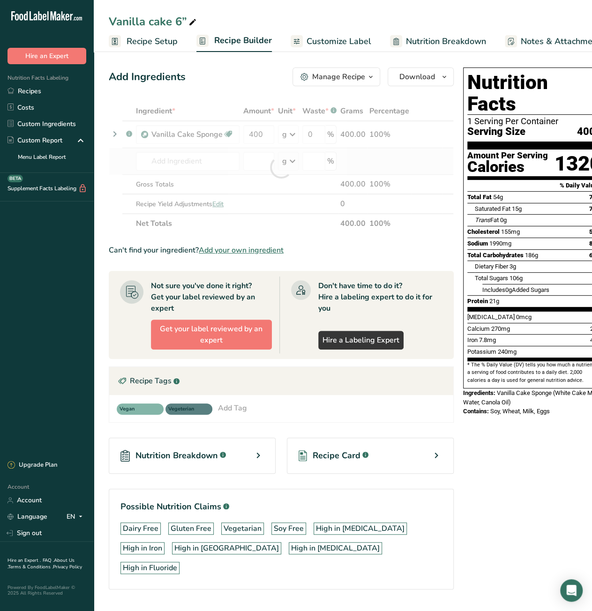
type input "Vanilla Cake Syrup"
type input "0"
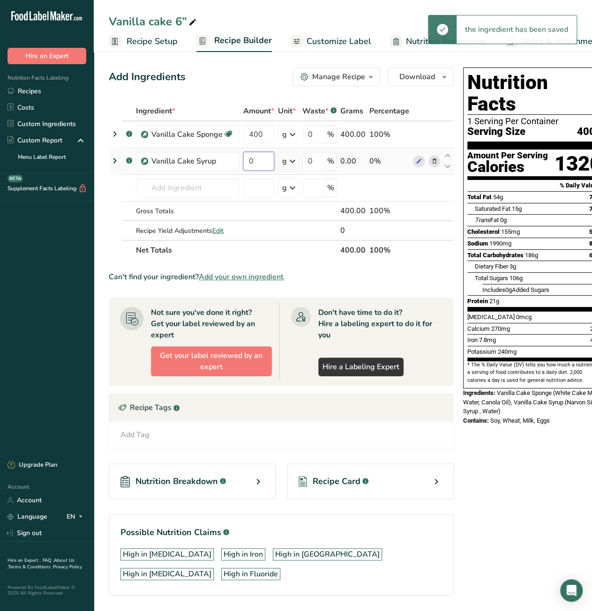
drag, startPoint x: 253, startPoint y: 159, endPoint x: 248, endPoint y: 161, distance: 5.5
click at [248, 161] on input "0" at bounding box center [258, 161] width 31 height 19
type input "60"
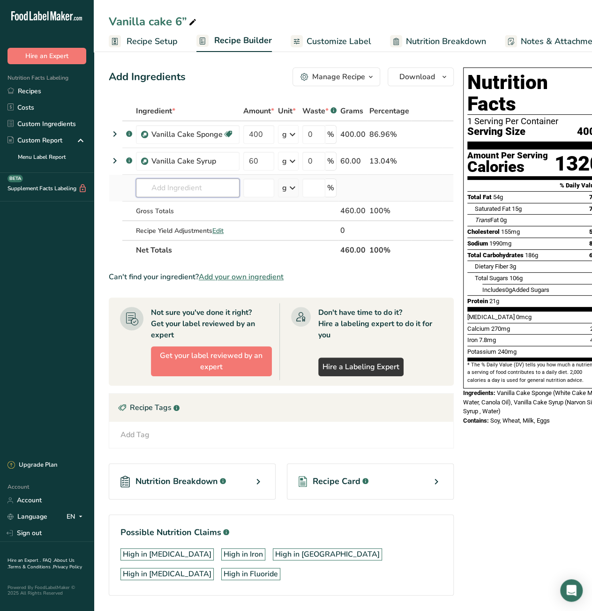
click at [180, 185] on div "Ingredient * Amount * Unit * Waste * .a-a{fill:#347362;}.b-a{fill:#fff;} Grams …" at bounding box center [281, 180] width 345 height 159
type input "Whip topp"
click at [199, 202] on p "Whip Topping Base" at bounding box center [176, 207] width 67 height 10
type input "Whip Topping Base"
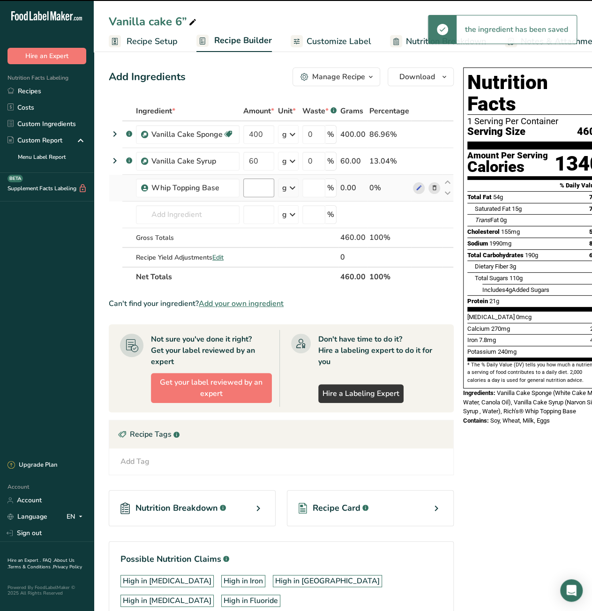
type input "0"
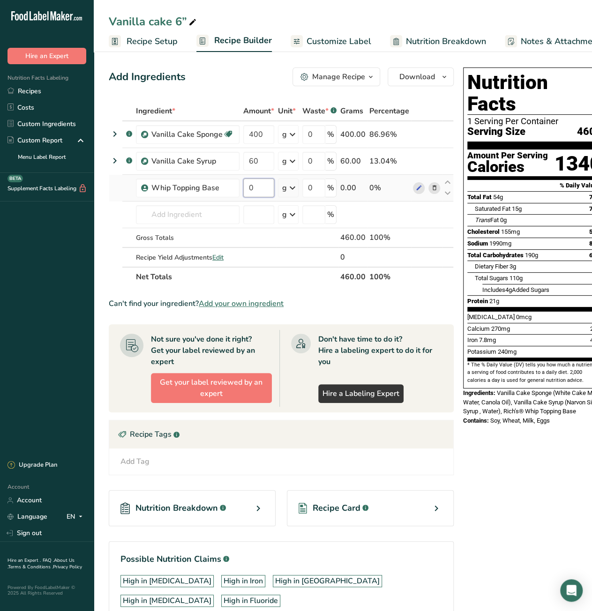
click at [243, 192] on input "0" at bounding box center [258, 188] width 31 height 19
type input "200"
click at [179, 212] on div "Ingredient * Amount * Unit * Waste * .a-a{fill:#347362;}.b-a{fill:#fff;} Grams …" at bounding box center [281, 194] width 345 height 186
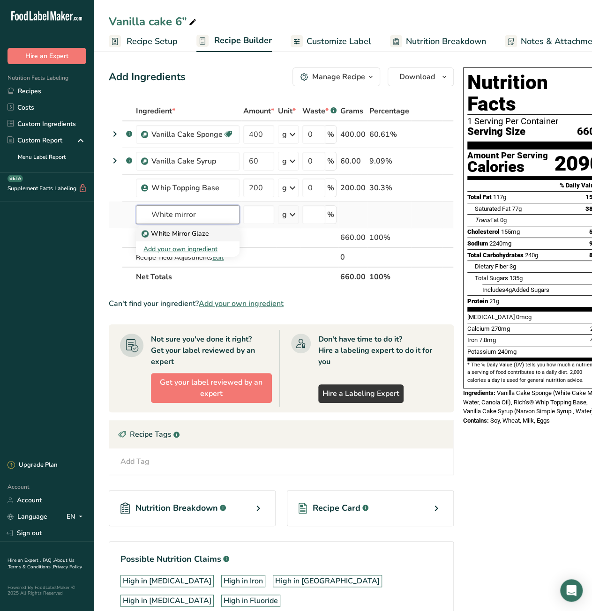
type input "White mirror"
click at [183, 231] on p "White Mirror Glaze" at bounding box center [176, 234] width 66 height 10
type input "White Mirror Glaze"
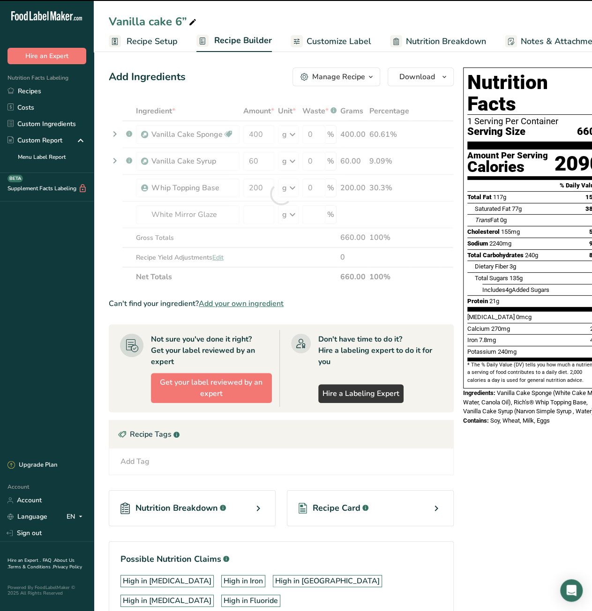
type input "0"
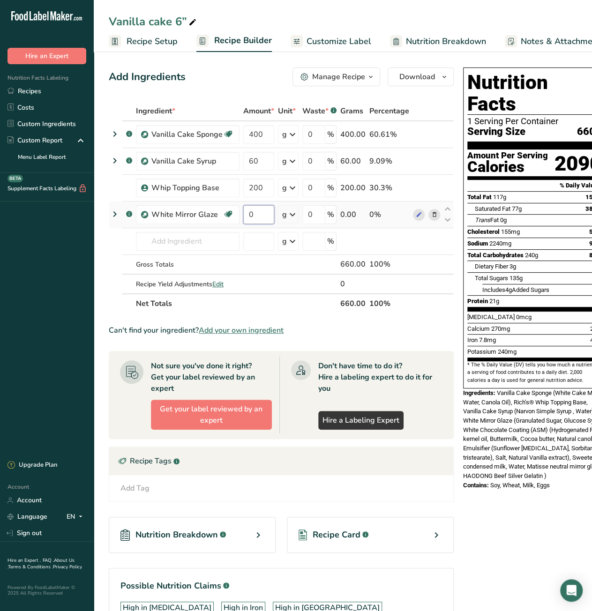
click at [247, 216] on input "0" at bounding box center [258, 214] width 31 height 19
type input "90"
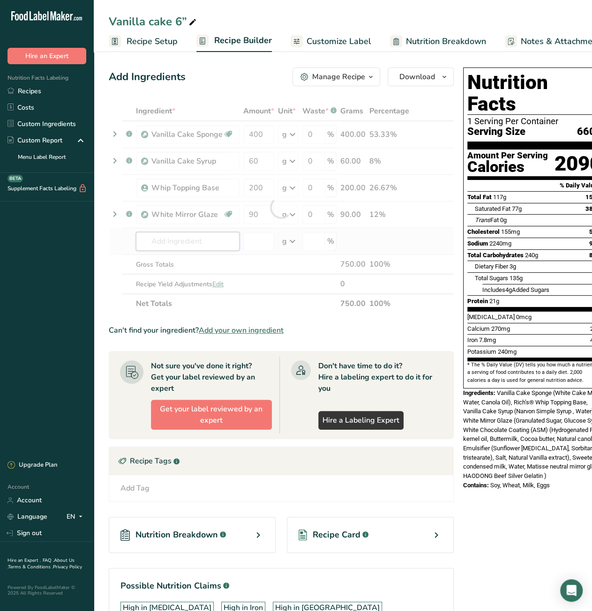
click at [203, 239] on div "Ingredient * Amount * Unit * Waste * .a-a{fill:#347362;}.b-a{fill:#fff;} Grams …" at bounding box center [281, 207] width 345 height 212
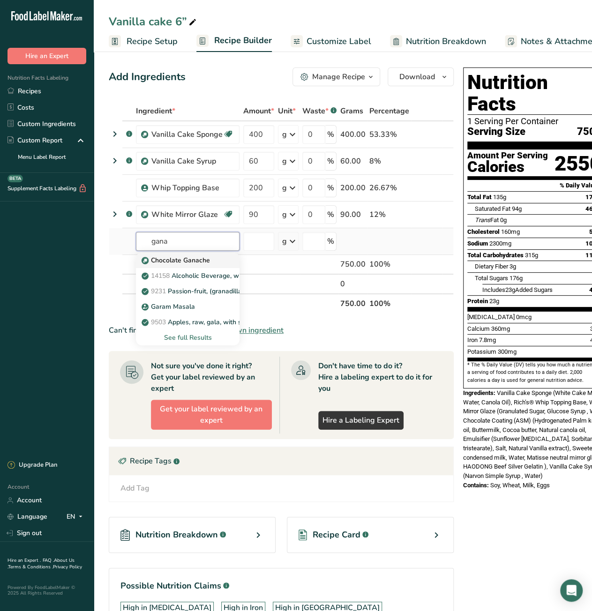
type input "gana"
click at [202, 263] on p "Chocolate Ganache" at bounding box center [176, 260] width 67 height 10
type input "Chocolate Ganache"
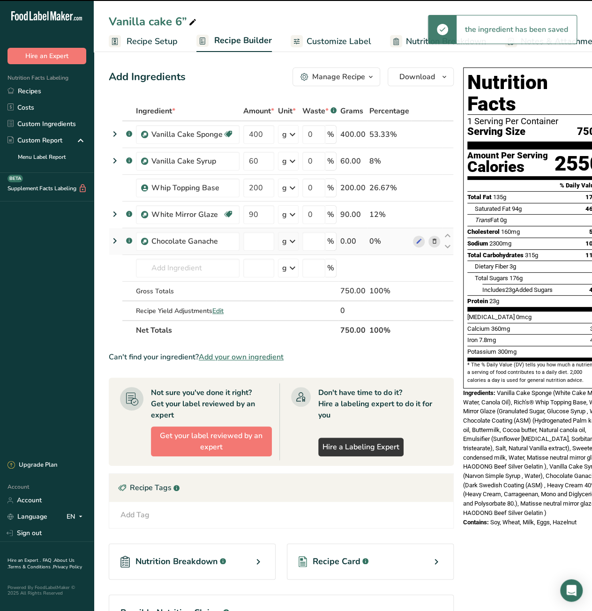
type input "0"
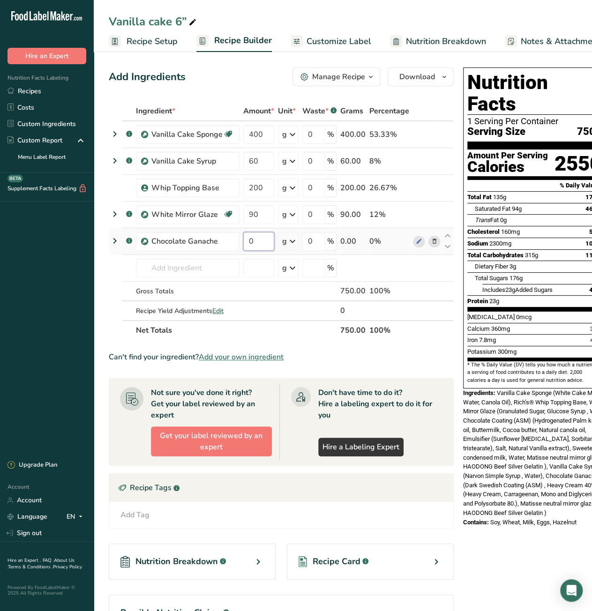
drag, startPoint x: 254, startPoint y: 243, endPoint x: 246, endPoint y: 243, distance: 8.4
click at [246, 243] on input "0" at bounding box center [258, 241] width 31 height 19
type input "1"
click at [206, 264] on div "Ingredient * Amount * Unit * Waste * .a-a{fill:#347362;}.b-a{fill:#fff;} Grams …" at bounding box center [281, 220] width 345 height 239
click at [176, 273] on input "text" at bounding box center [188, 268] width 104 height 19
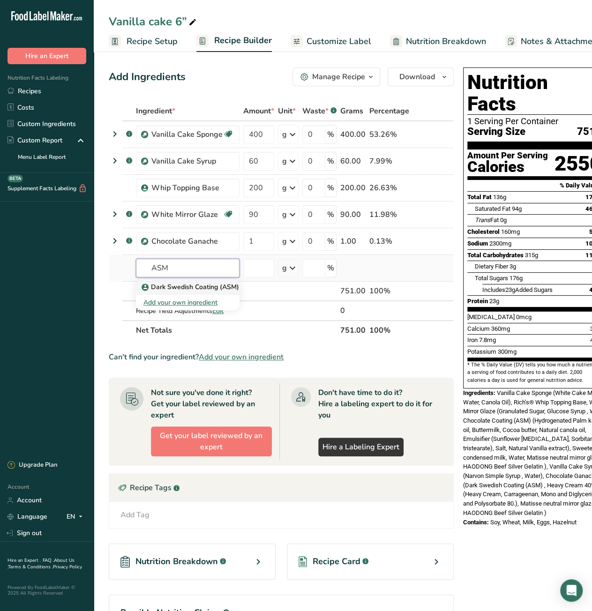
type input "ASM"
click at [176, 284] on p "Dark Swedish Coating (ASM)" at bounding box center [191, 287] width 96 height 10
type input "Dark Swedish Coating (ASM)"
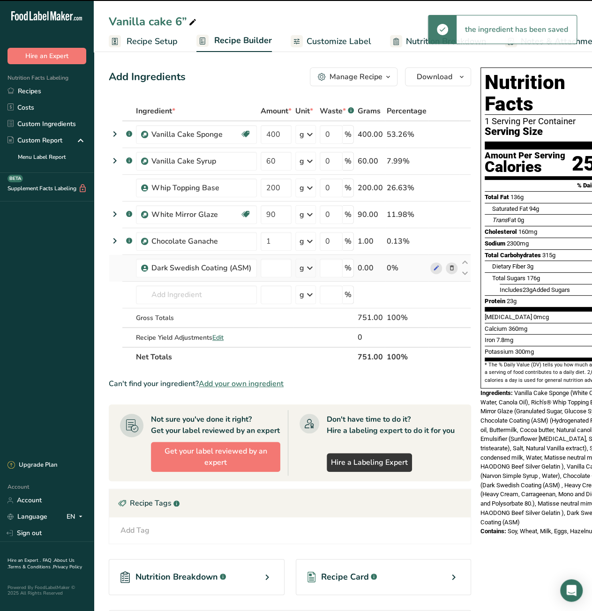
type input "0"
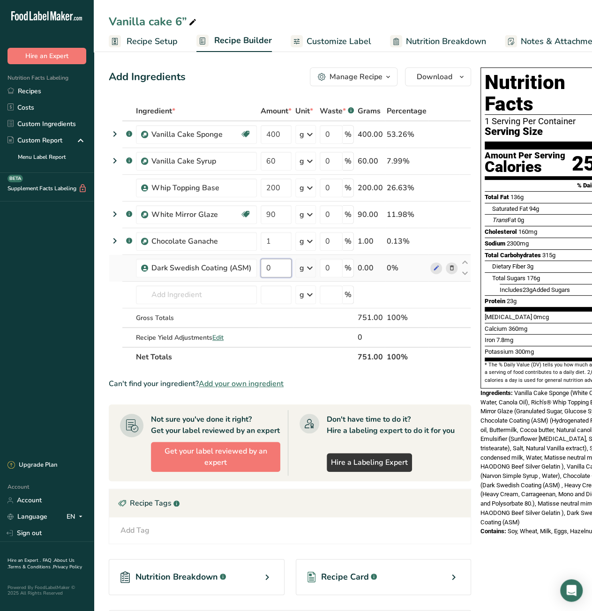
drag, startPoint x: 263, startPoint y: 268, endPoint x: 274, endPoint y: 268, distance: 10.8
click at [274, 268] on input "0" at bounding box center [276, 268] width 31 height 19
type input "1"
click at [384, 380] on div "Can't find your ingredient? Add your own ingredient" at bounding box center [290, 383] width 362 height 11
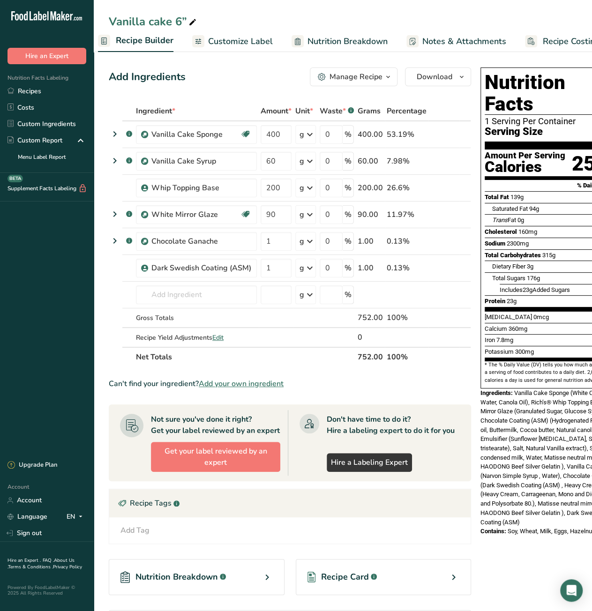
scroll to position [0, 121]
click at [553, 44] on span "Recipe Costing" at bounding box center [548, 41] width 57 height 13
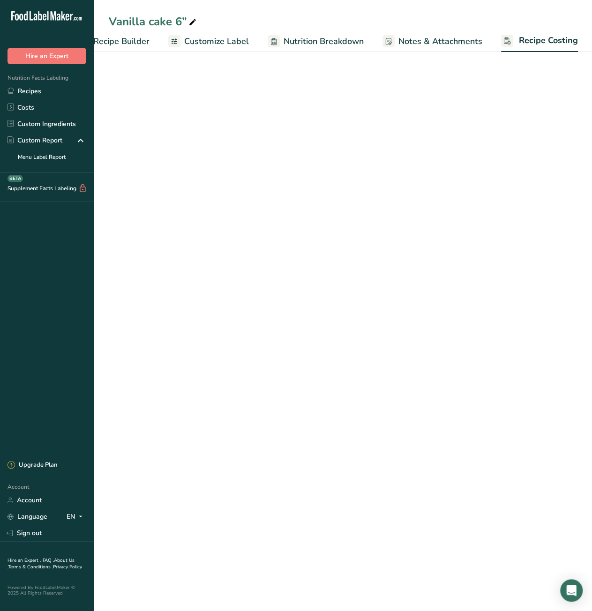
select select "12"
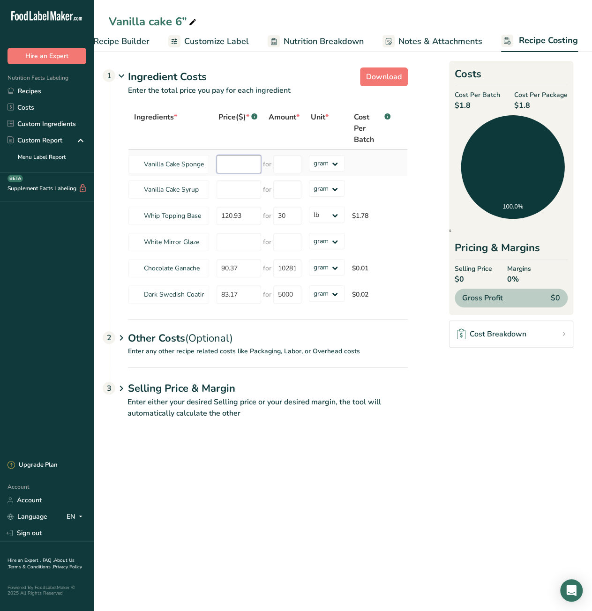
click at [230, 165] on input "number" at bounding box center [238, 164] width 45 height 18
type input "65.52"
click at [288, 162] on input "number" at bounding box center [287, 164] width 28 height 18
click at [288, 165] on input "20800" at bounding box center [287, 164] width 28 height 18
type input "20500"
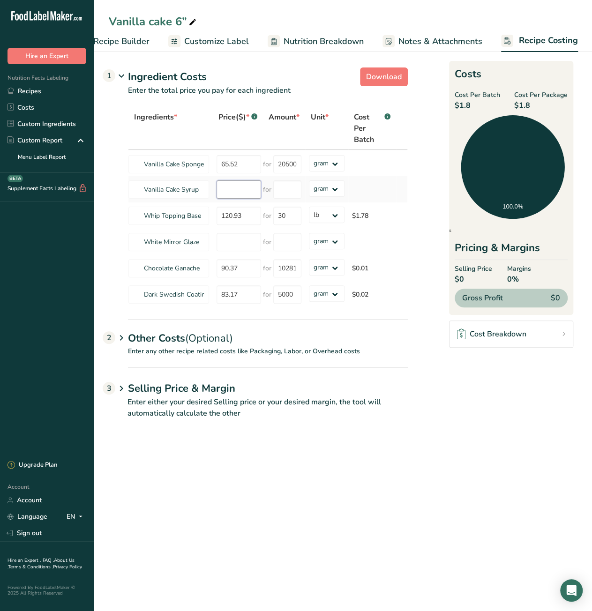
click at [246, 188] on div "Ingredients * Price($) * .a-a{fill:#347362;}.b-a{fill:#fff;} Amount * Unit * Co…" at bounding box center [268, 207] width 280 height 201
type input "13.03"
click at [277, 189] on input "number" at bounding box center [287, 189] width 28 height 18
type input "9200"
click at [230, 248] on div "Ingredients * Price($) * .a-a{fill:#347362;}.b-a{fill:#fff;} Amount * Unit * Co…" at bounding box center [268, 207] width 280 height 201
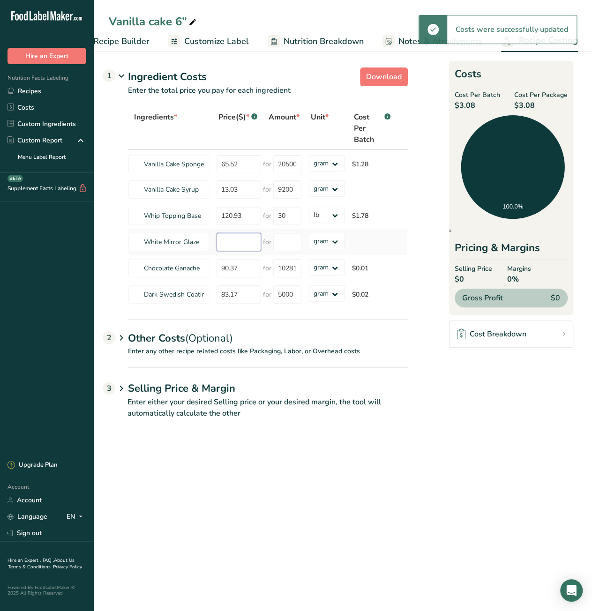
click at [244, 238] on input "number" at bounding box center [238, 242] width 45 height 18
type input "42.11"
click at [283, 242] on input "number" at bounding box center [287, 242] width 28 height 18
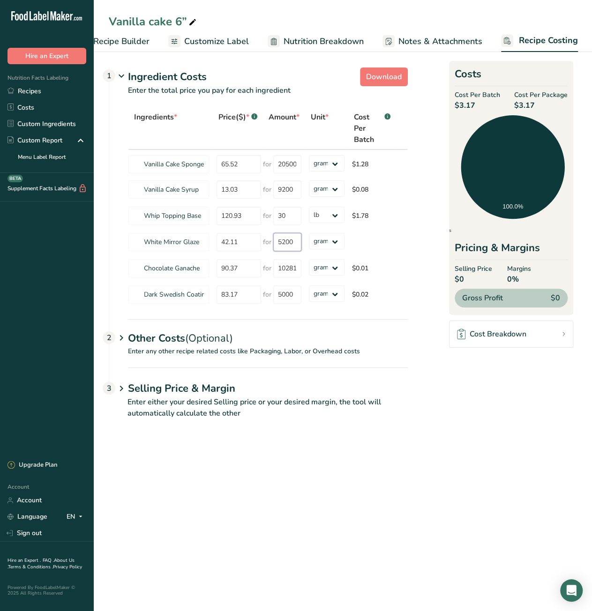
type input "5200"
click at [447, 407] on section "Download Ingredient Costs 1 Enter the total price you pay for each ingredient I…" at bounding box center [343, 247] width 468 height 366
click at [475, 415] on section "Download Ingredient Costs 1 Enter the total price you pay for each ingredient I…" at bounding box center [343, 247] width 468 height 366
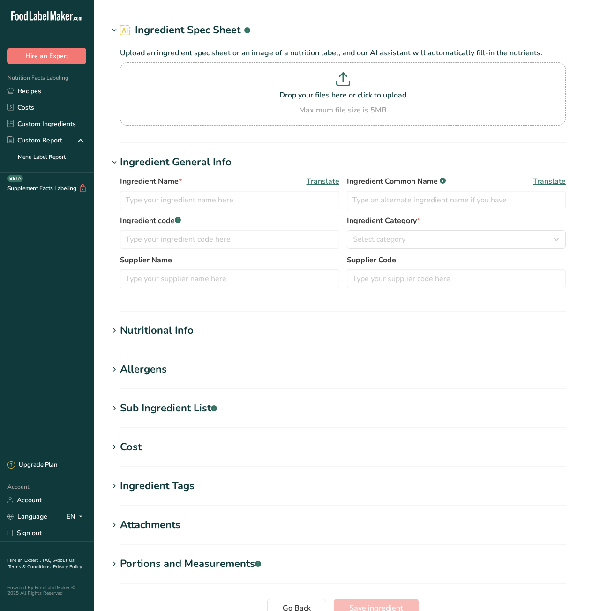
type input "Glucose Syrup"
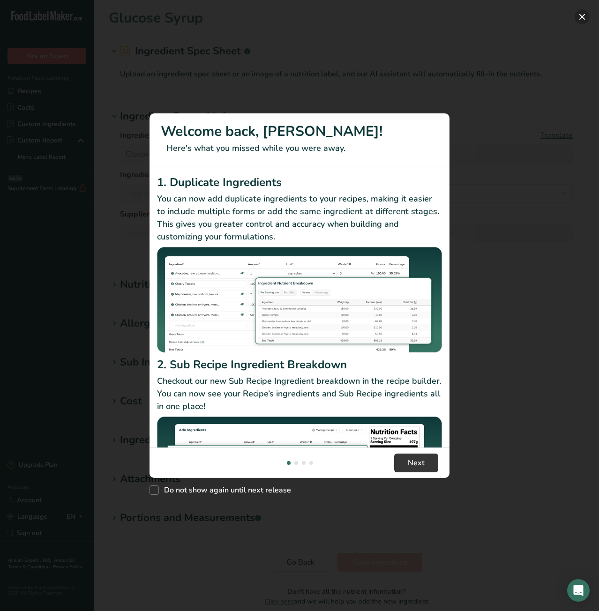
click at [580, 18] on button "New Features" at bounding box center [581, 16] width 15 height 15
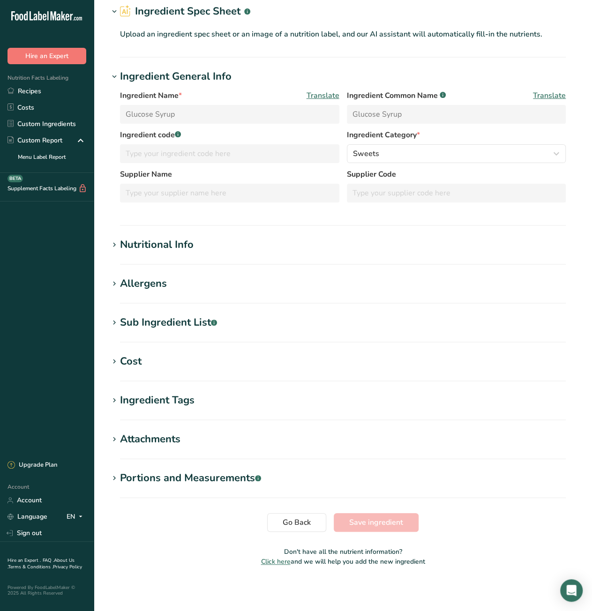
scroll to position [40, 0]
click at [112, 364] on icon at bounding box center [114, 361] width 8 height 13
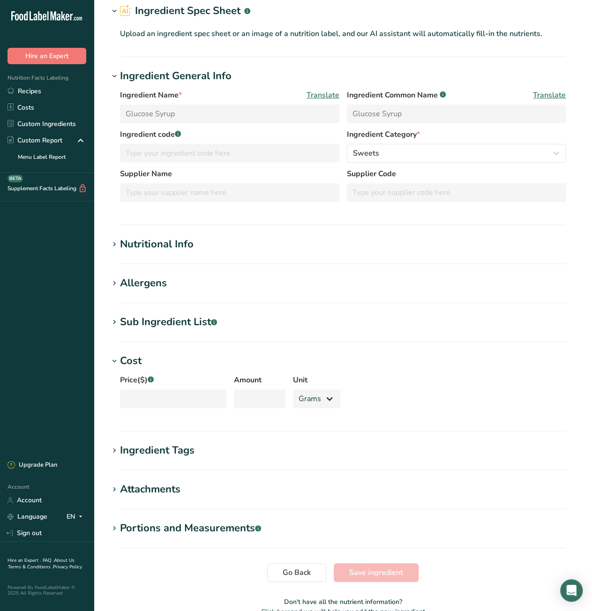
click at [112, 364] on icon at bounding box center [114, 361] width 8 height 13
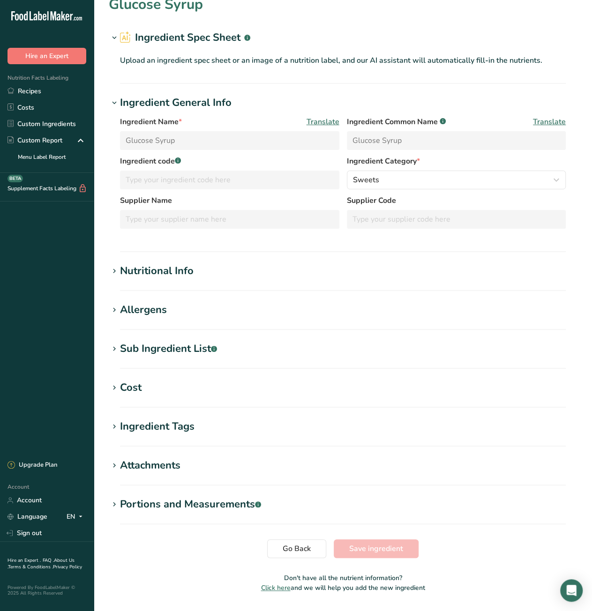
scroll to position [0, 0]
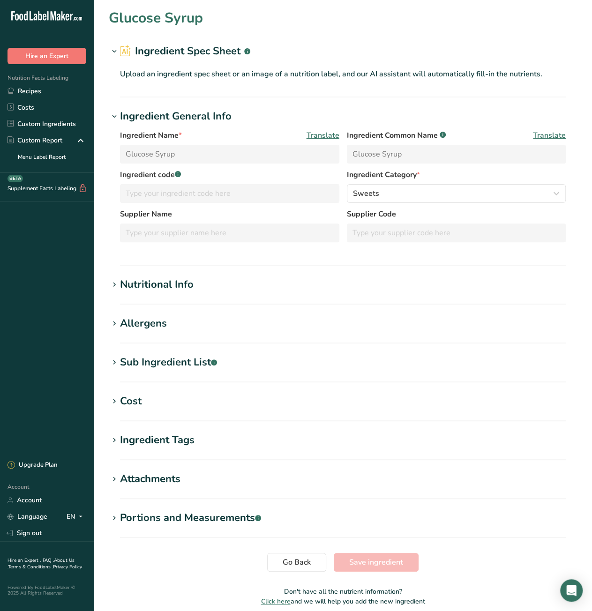
click at [214, 55] on h2 "Ingredient Spec Sheet .a-a{fill:#347362;}.b-a{fill:#fff;}" at bounding box center [185, 51] width 130 height 15
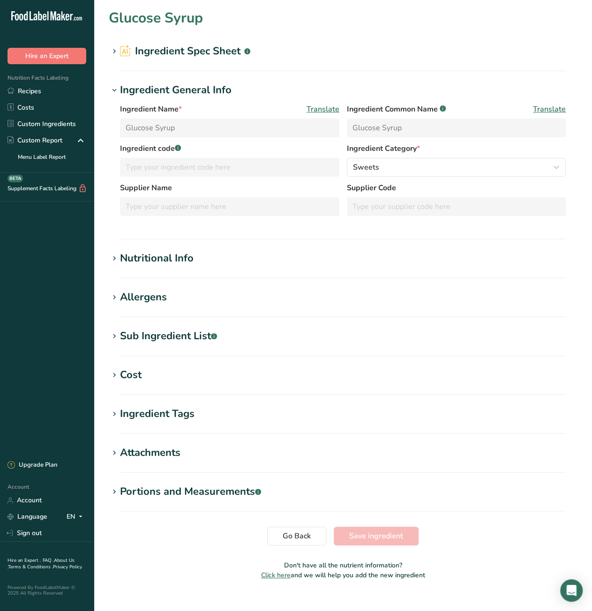
click at [214, 55] on h2 "Ingredient Spec Sheet .a-a{fill:#347362;}.b-a{fill:#fff;}" at bounding box center [185, 51] width 130 height 15
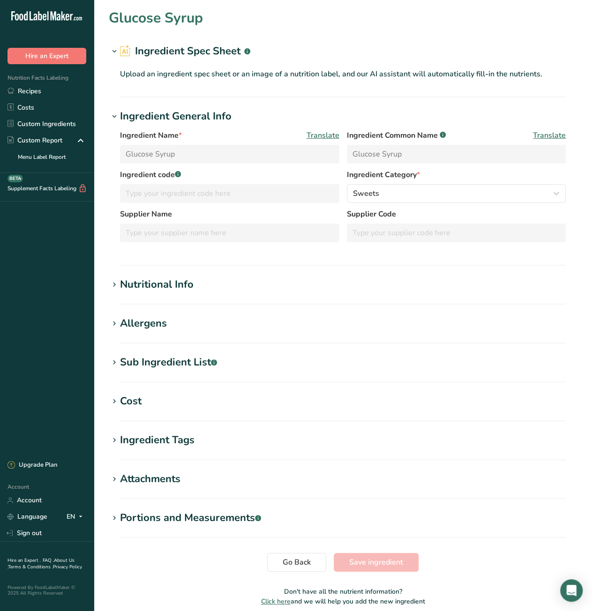
click at [172, 288] on div "Nutritional Info" at bounding box center [157, 284] width 74 height 15
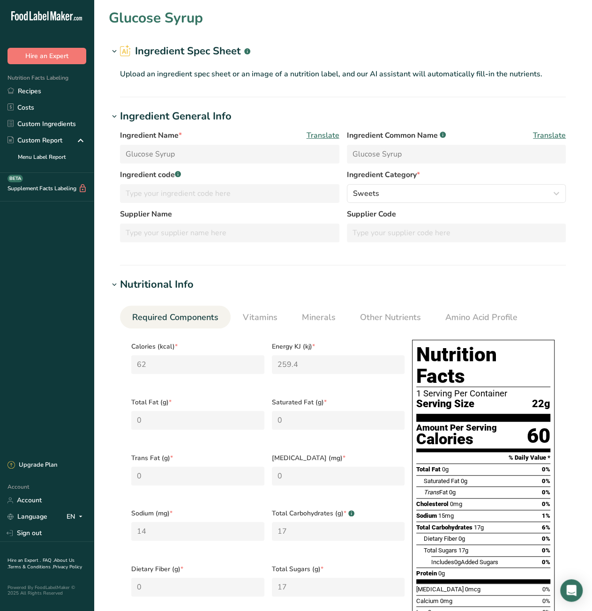
click at [172, 288] on div "Nutritional Info" at bounding box center [157, 284] width 74 height 15
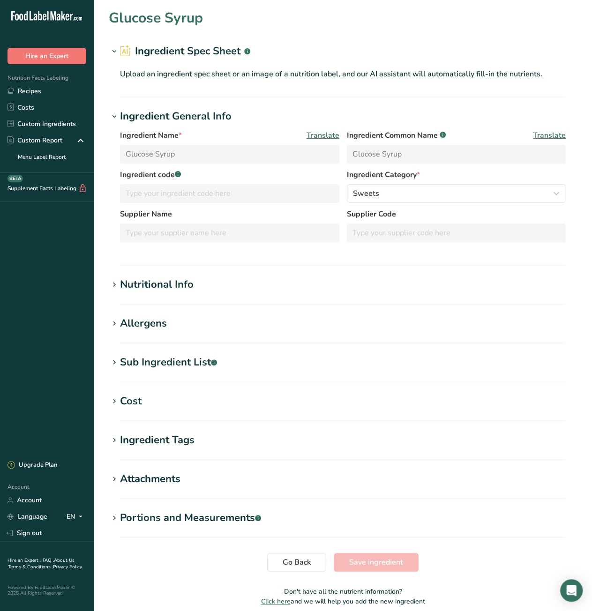
click at [131, 404] on div "Cost" at bounding box center [131, 401] width 22 height 15
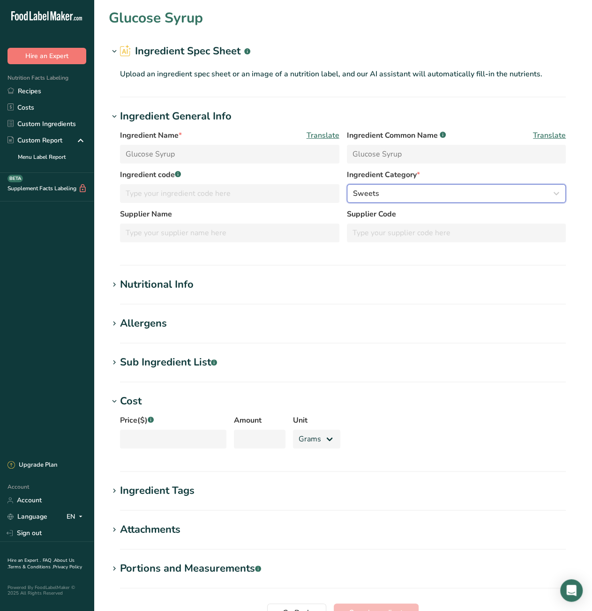
click at [403, 194] on div "Sweets" at bounding box center [453, 193] width 201 height 11
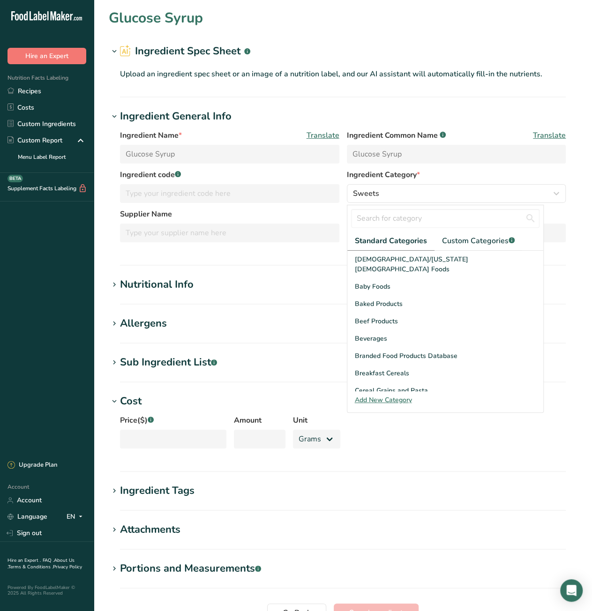
click at [586, 220] on section "Glucose Syrup Ingredient Spec Sheet .a-a{fill:#347362;}.b-a{fill:#fff;} Upload …" at bounding box center [343, 336] width 498 height 672
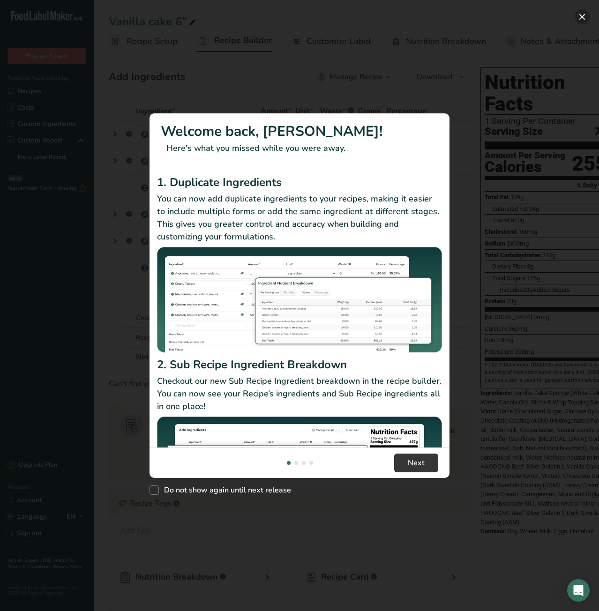
click at [587, 17] on button "New Features" at bounding box center [581, 16] width 15 height 15
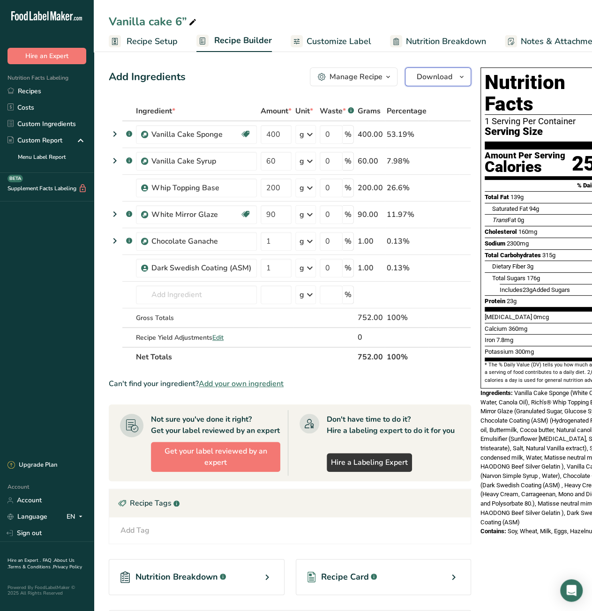
click at [452, 81] on button "Download" at bounding box center [438, 76] width 66 height 19
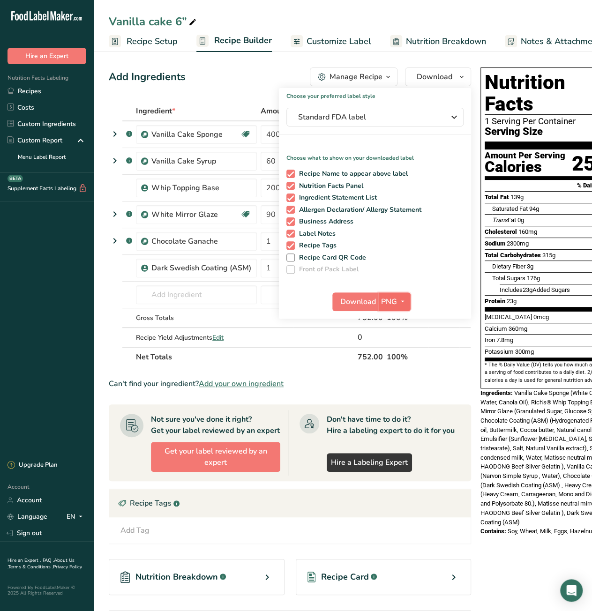
click at [402, 306] on icon "button" at bounding box center [402, 302] width 7 height 12
click at [383, 365] on link "PDF" at bounding box center [395, 366] width 30 height 15
click at [357, 303] on span "Download" at bounding box center [359, 301] width 36 height 11
click at [160, 46] on span "Recipe Setup" at bounding box center [152, 41] width 51 height 13
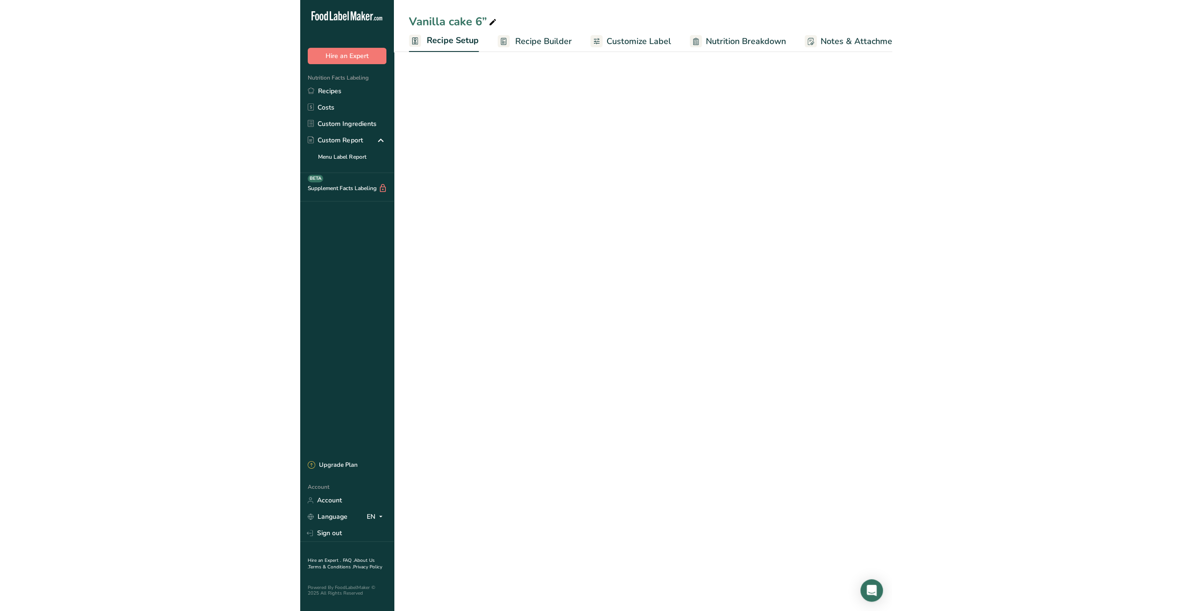
scroll to position [0, 3]
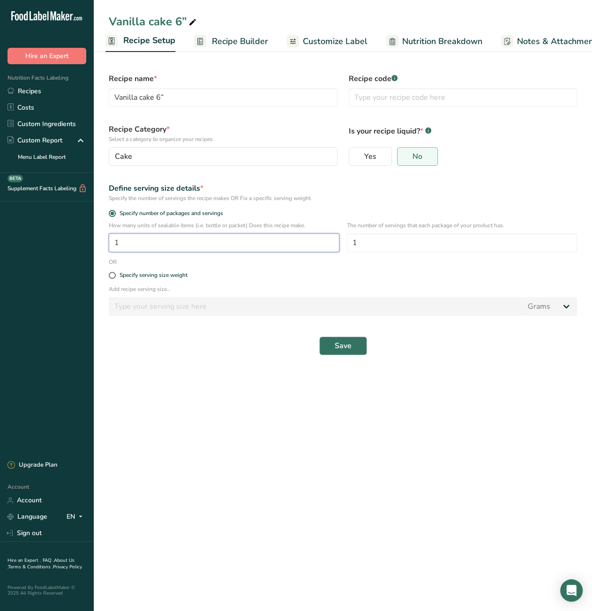
drag, startPoint x: 119, startPoint y: 246, endPoint x: 113, endPoint y: 246, distance: 6.6
click at [113, 246] on input "1" at bounding box center [224, 242] width 231 height 19
type input "8"
click at [230, 396] on main "Vanilla cake 6” Recipe Setup Recipe Builder Customize Label Nutrition Breakdown…" at bounding box center [296, 305] width 592 height 611
click at [344, 344] on span "Save" at bounding box center [343, 345] width 17 height 11
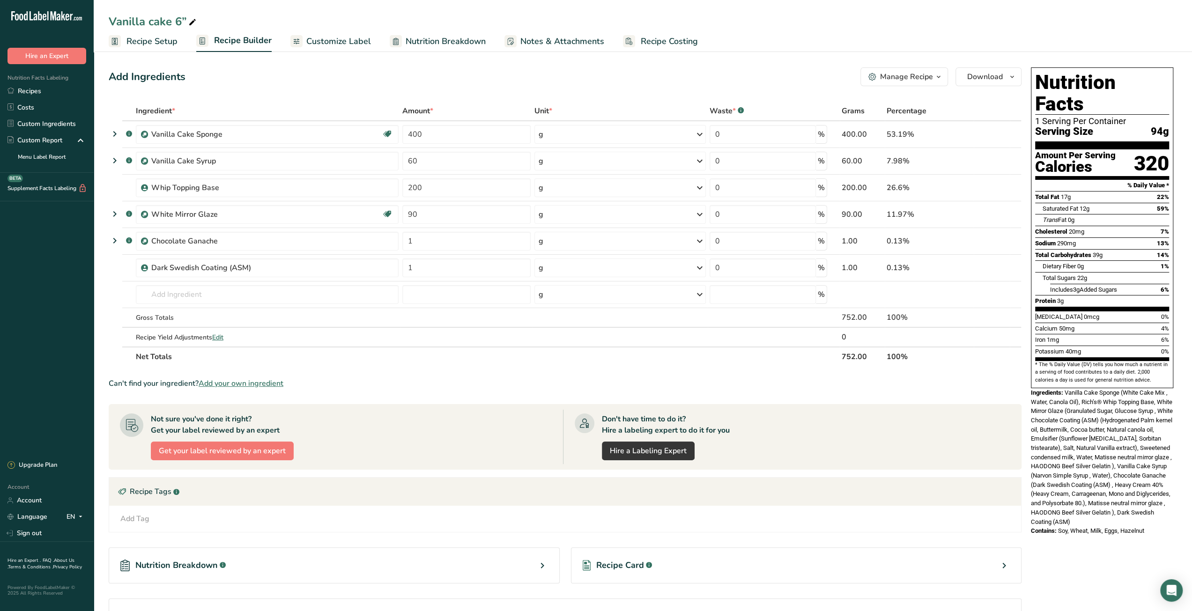
click at [158, 44] on span "Recipe Setup" at bounding box center [152, 41] width 51 height 13
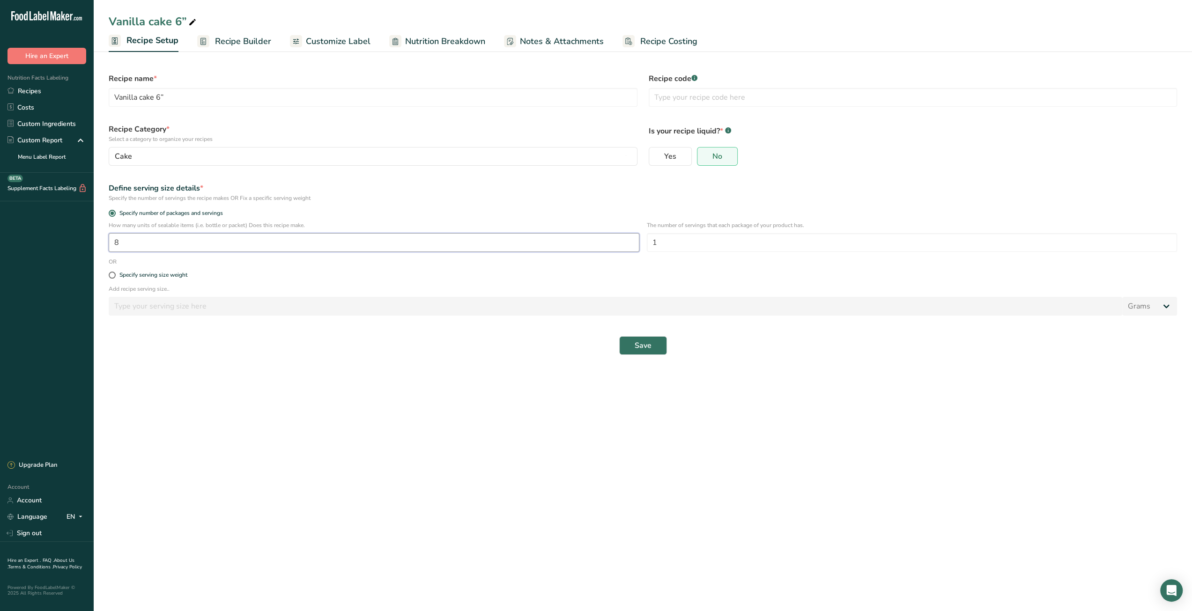
drag, startPoint x: 127, startPoint y: 241, endPoint x: 106, endPoint y: 244, distance: 21.3
click at [106, 244] on div "How many units of sealable items (i.e. bottle or packet) Does this recipe make.…" at bounding box center [643, 239] width 1080 height 37
type input "1"
drag, startPoint x: 656, startPoint y: 242, endPoint x: 647, endPoint y: 243, distance: 9.4
click at [591, 243] on input "1" at bounding box center [912, 242] width 531 height 19
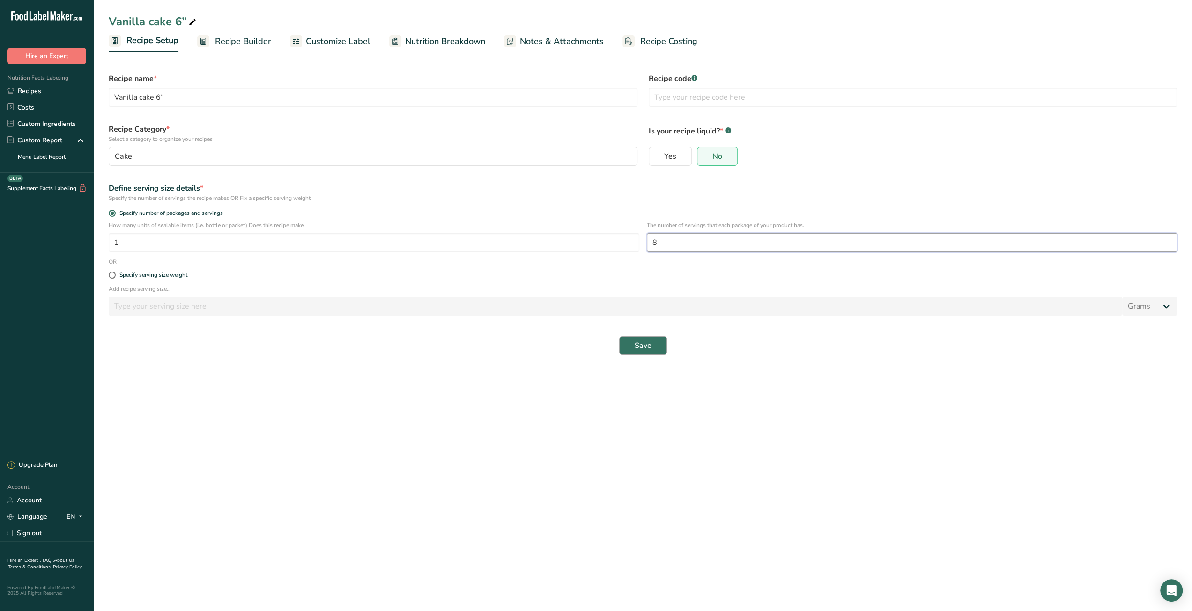
type input "8"
click at [591, 348] on span "Save" at bounding box center [643, 345] width 17 height 11
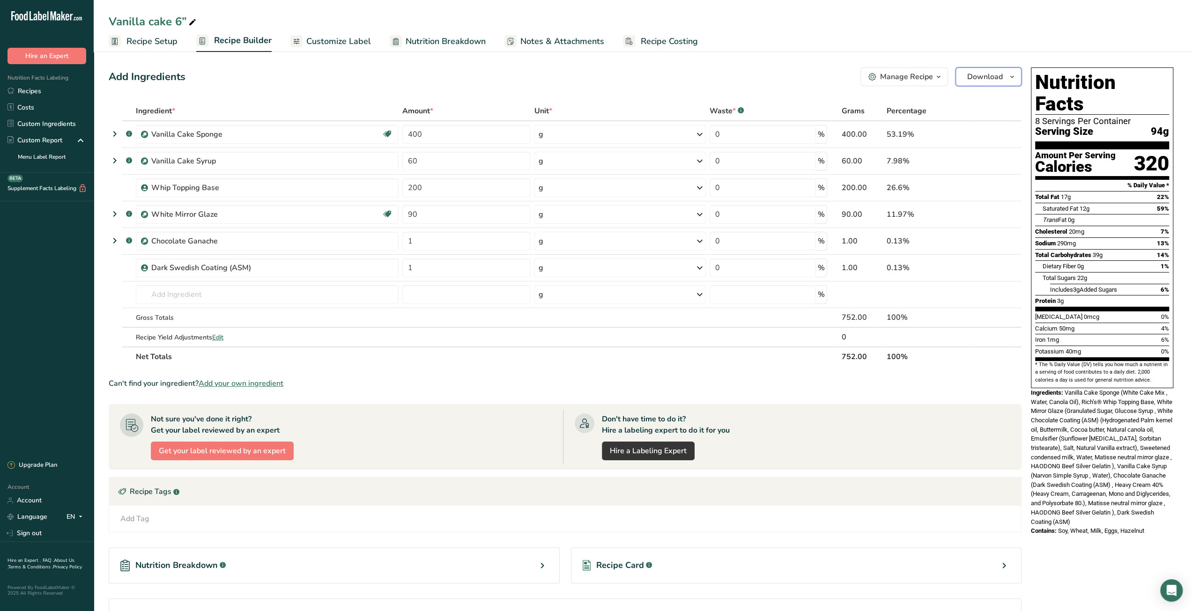
click at [591, 82] on icon "button" at bounding box center [1012, 77] width 7 height 12
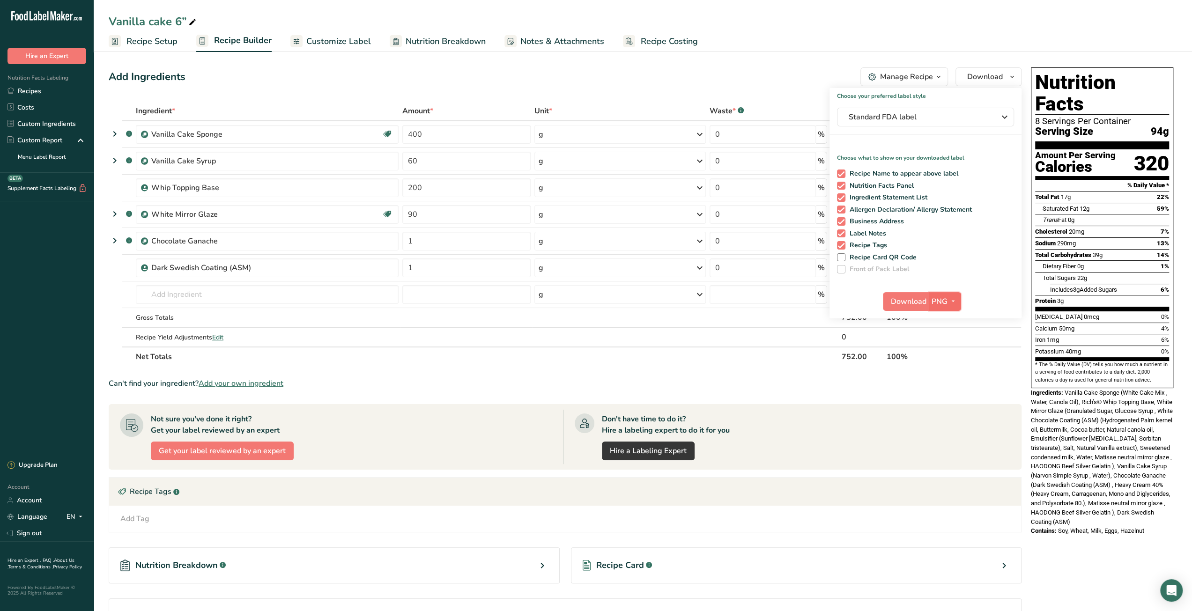
click at [591, 305] on icon "button" at bounding box center [953, 302] width 7 height 12
click at [591, 367] on link "PDF" at bounding box center [946, 366] width 30 height 15
click at [591, 305] on span "Download" at bounding box center [910, 301] width 36 height 11
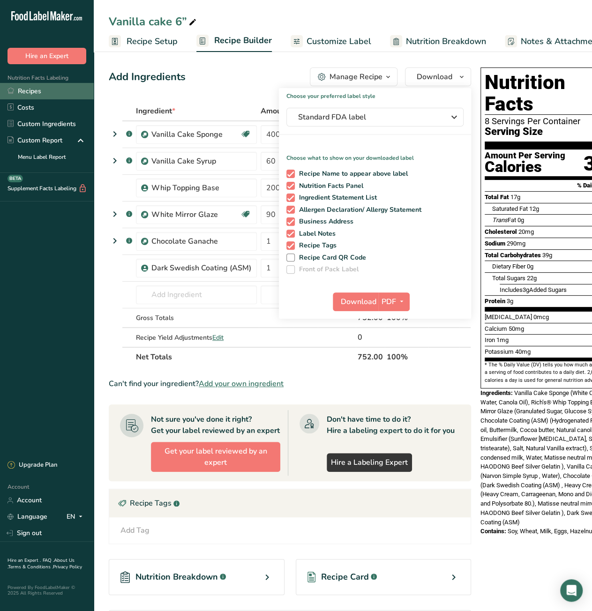
click at [23, 92] on link "Recipes" at bounding box center [47, 91] width 94 height 16
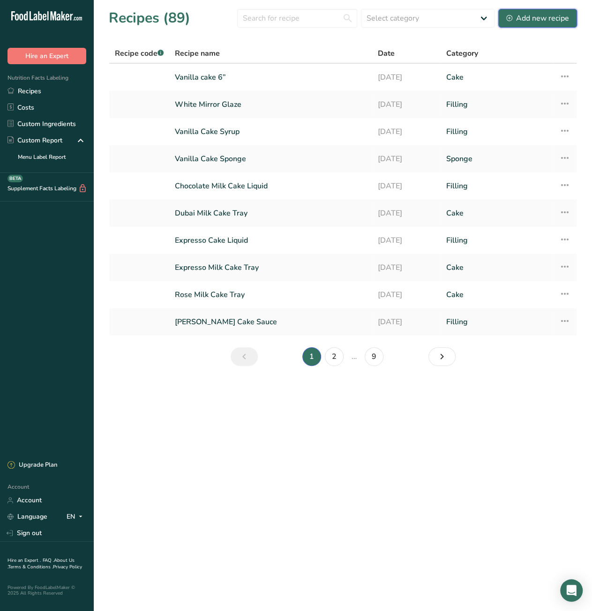
click at [547, 20] on div "Add new recipe" at bounding box center [537, 18] width 63 height 11
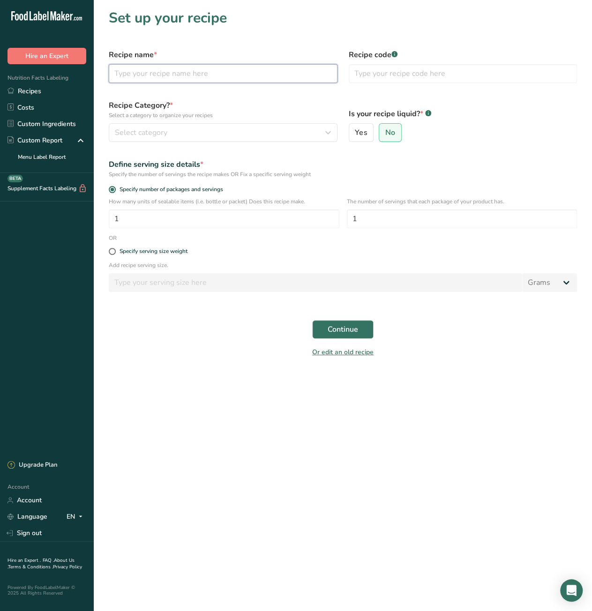
click at [252, 77] on input "text" at bounding box center [223, 73] width 229 height 19
paste input "Cookies&Cream cake 6”"
click at [141, 76] on input "Cookies&Cream cake 6”" at bounding box center [223, 73] width 229 height 19
click at [149, 76] on input "Cookies &Cream cake 6”" at bounding box center [223, 73] width 229 height 19
click at [176, 75] on input "Cookies & Cream cake 6”" at bounding box center [223, 73] width 229 height 19
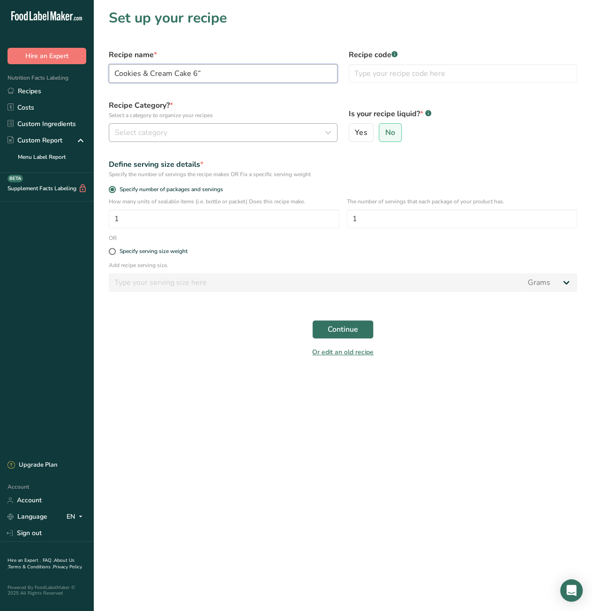
type input "Cookies & Cream Cake 6”"
click at [281, 134] on div "Select category" at bounding box center [220, 132] width 211 height 11
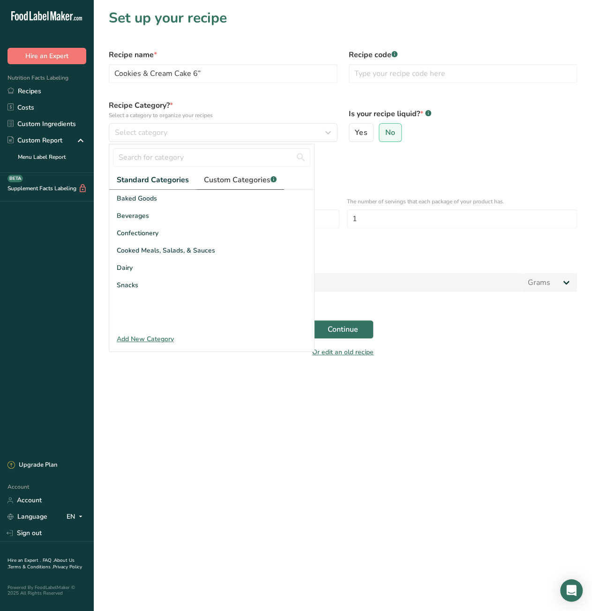
click at [253, 177] on span "Custom Categories .a-a{fill:#347362;}.b-a{fill:#fff;}" at bounding box center [240, 179] width 73 height 11
click at [202, 199] on div "Cake" at bounding box center [211, 198] width 205 height 17
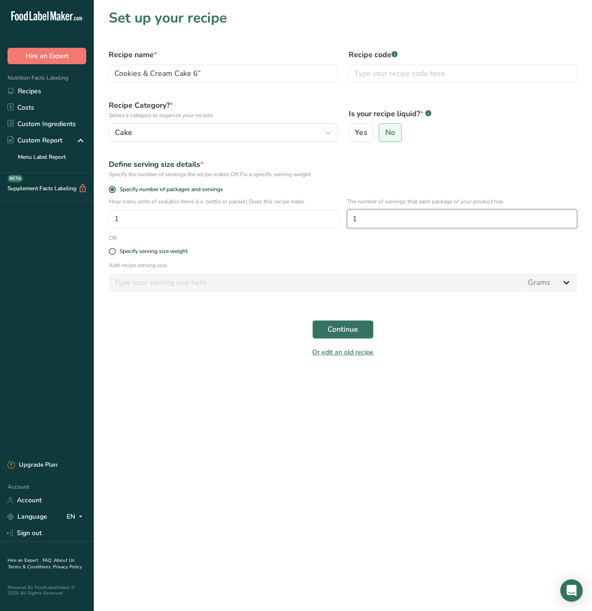
drag, startPoint x: 358, startPoint y: 218, endPoint x: 349, endPoint y: 220, distance: 9.6
click at [349, 220] on input "1" at bounding box center [462, 218] width 231 height 19
type input "8"
click at [351, 326] on span "Continue" at bounding box center [343, 329] width 30 height 11
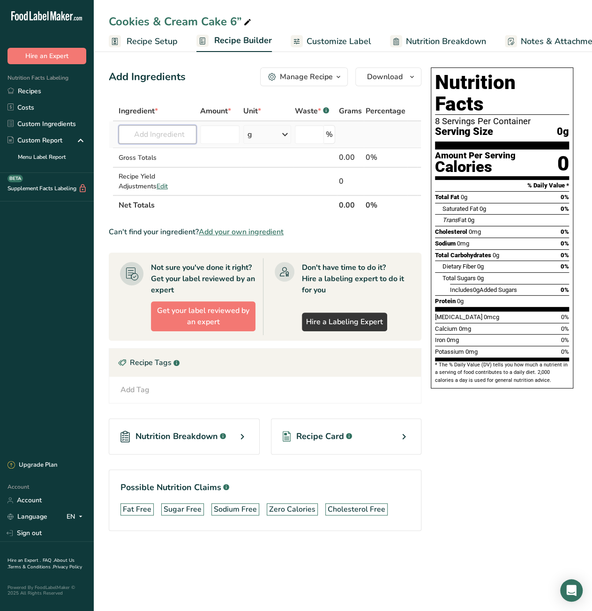
click at [155, 138] on input "text" at bounding box center [158, 134] width 78 height 19
paste input "Chocolate sponge cake"
type input "Chocolate sponge"
click at [166, 155] on p "Chocolate Sponge" at bounding box center [157, 154] width 63 height 10
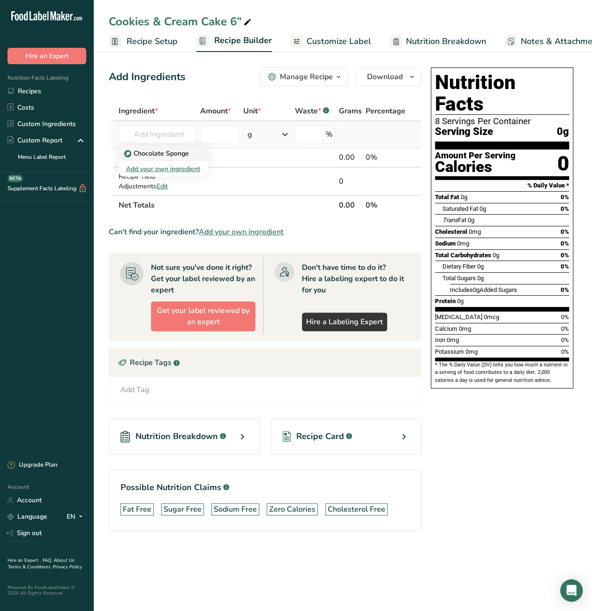
type input "Chocolate Sponge"
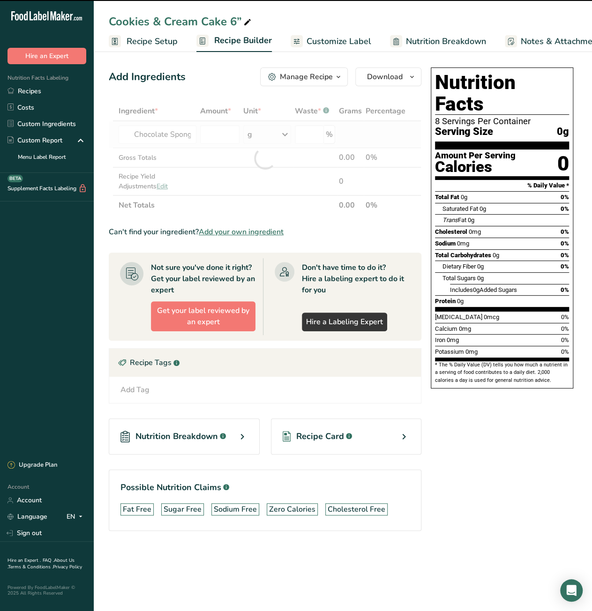
type input "0"
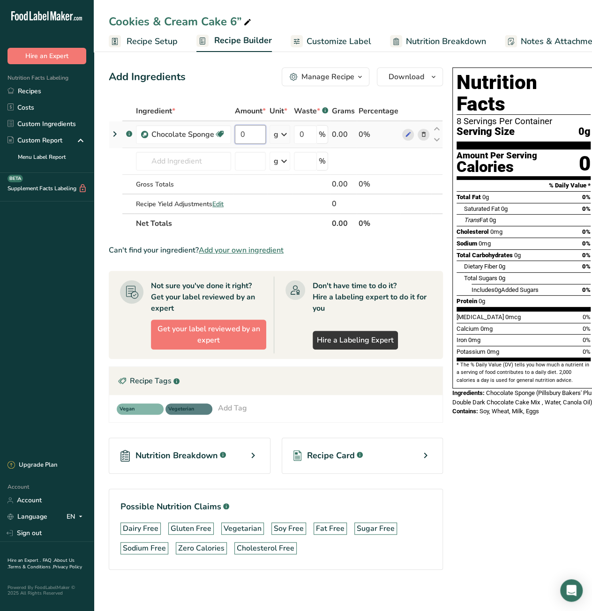
drag, startPoint x: 244, startPoint y: 139, endPoint x: 239, endPoint y: 138, distance: 4.7
click at [239, 138] on input "0" at bounding box center [250, 134] width 31 height 19
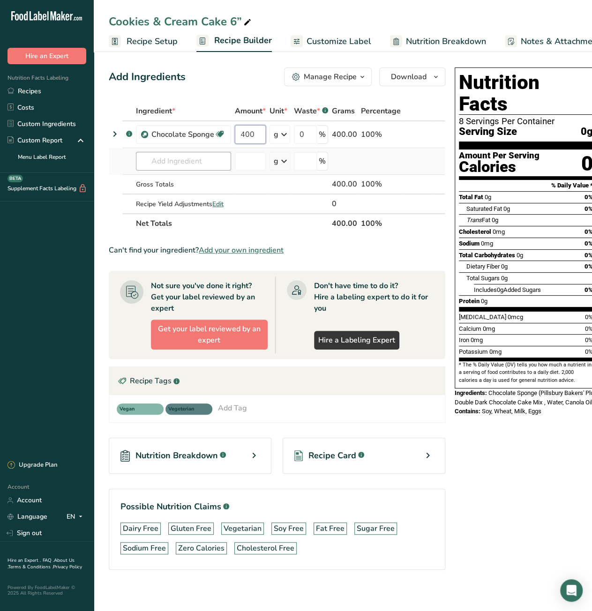
type input "400"
click at [189, 164] on div "Ingredient * Amount * Unit * Waste * .a-a{fill:#347362;}.b-a{fill:#fff;} Grams …" at bounding box center [277, 167] width 336 height 132
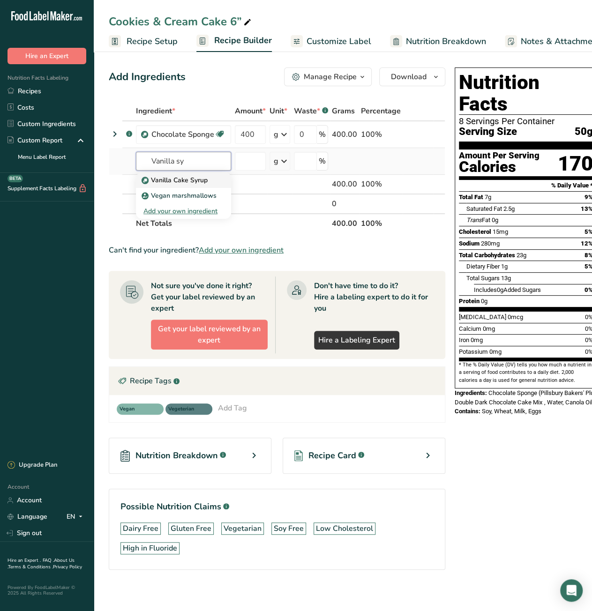
type input "Vanilla sy"
click at [172, 182] on p "Vanilla Cake Syrup" at bounding box center [175, 180] width 64 height 10
type input "Vanilla Cake Syrup"
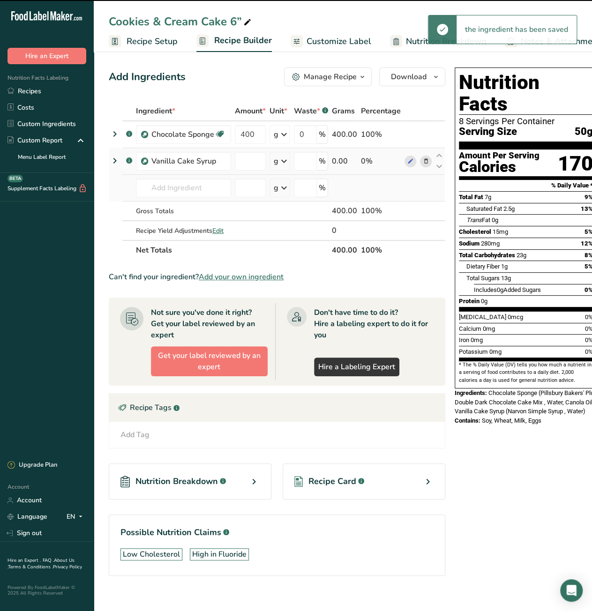
type input "0"
drag, startPoint x: 241, startPoint y: 161, endPoint x: 236, endPoint y: 162, distance: 5.3
click at [236, 162] on input "0" at bounding box center [250, 161] width 31 height 19
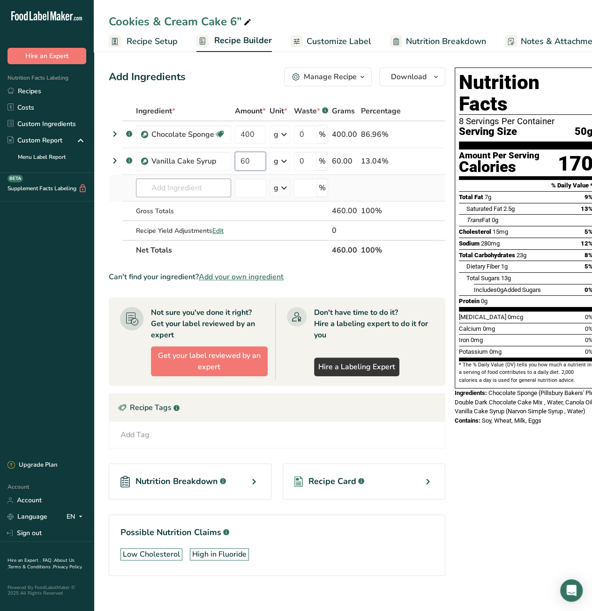
type input "60"
click at [169, 189] on div "Ingredient * Amount * Unit * Waste * .a-a{fill:#347362;}.b-a{fill:#fff;} Grams …" at bounding box center [277, 180] width 336 height 159
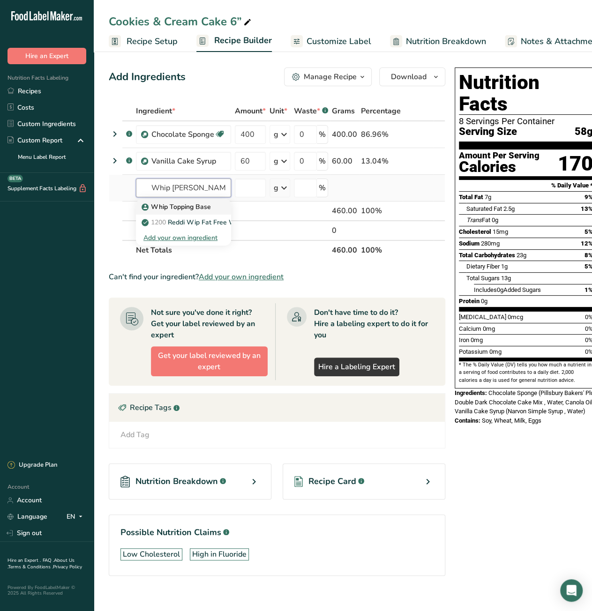
type input "Whip topp"
click at [169, 210] on p "Whip Topping Base" at bounding box center [176, 207] width 67 height 10
type input "Whip Topping Base"
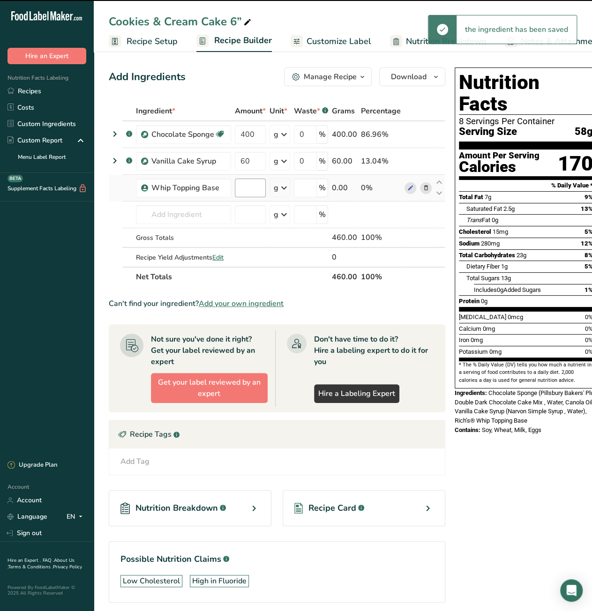
type input "0"
drag, startPoint x: 239, startPoint y: 189, endPoint x: 247, endPoint y: 189, distance: 8.4
click at [247, 189] on input "0" at bounding box center [250, 188] width 31 height 19
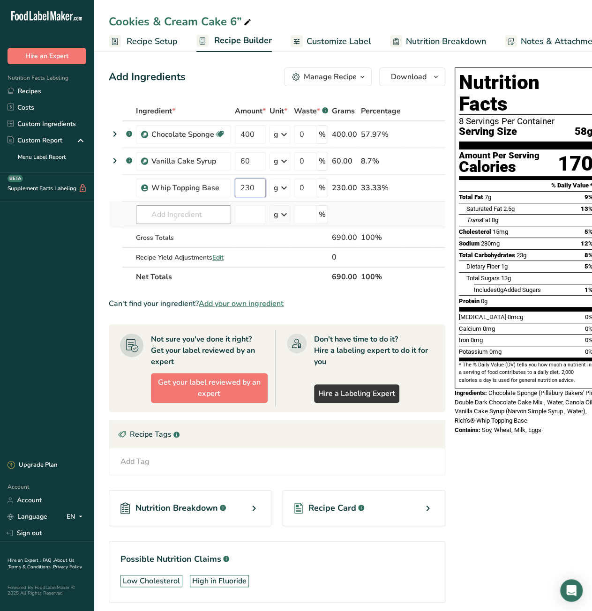
type input "230"
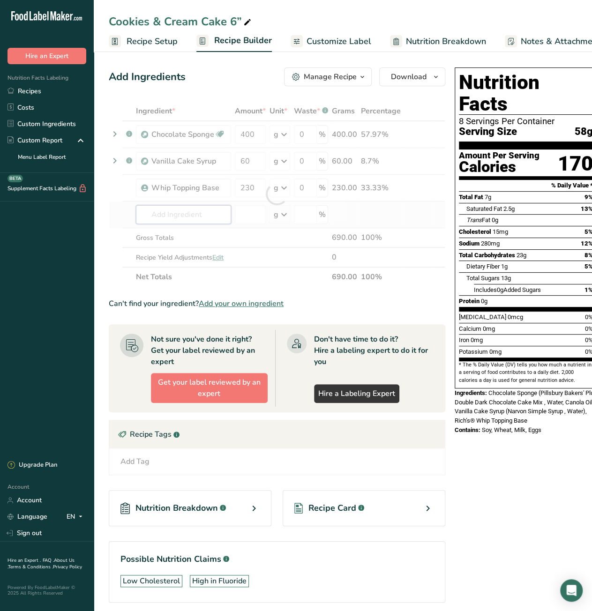
click at [190, 216] on div "Ingredient * Amount * Unit * Waste * .a-a{fill:#347362;}.b-a{fill:#fff;} Grams …" at bounding box center [277, 194] width 336 height 186
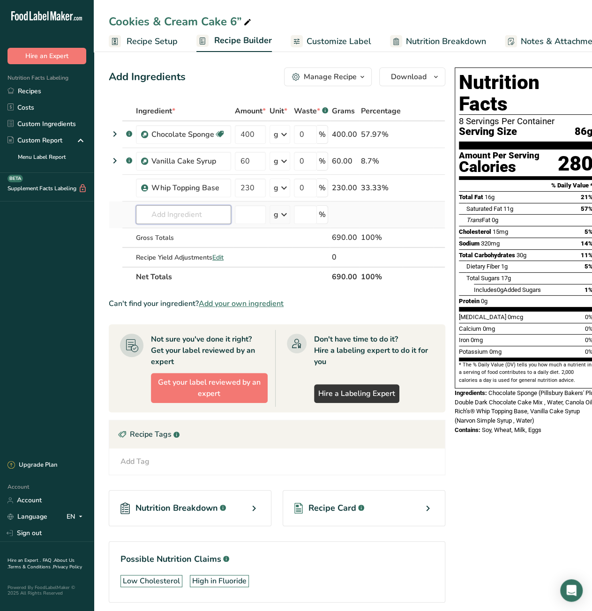
click at [183, 216] on input "text" at bounding box center [183, 214] width 95 height 19
paste input "Oreo cookie crumbs"
type input "Oreo cookie crumbs"
click at [197, 233] on p "18619 Nabisco, Nabisco Oreo Crunchies, Cookie Crumb Topping" at bounding box center [260, 234] width 234 height 10
type input "Nabisco, Nabisco Oreo Crunchies, Cookie Crumb Topping"
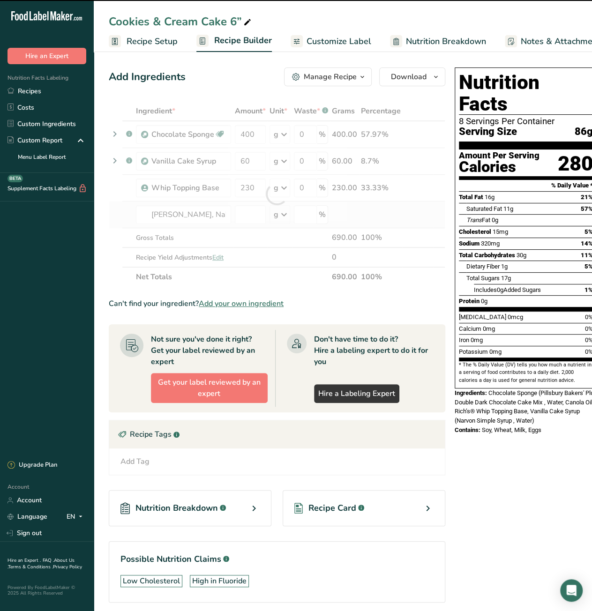
type input "0"
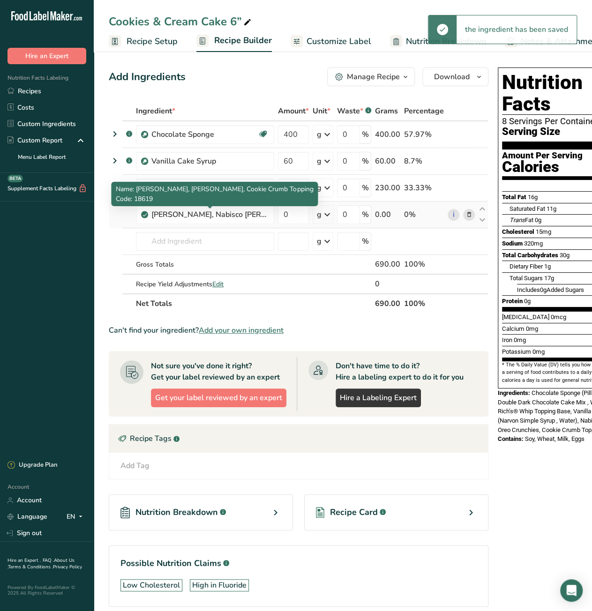
click at [206, 217] on div "Nabisco, Nabisco Oreo Crunchies, Cookie Crumb Topping" at bounding box center [209, 214] width 117 height 11
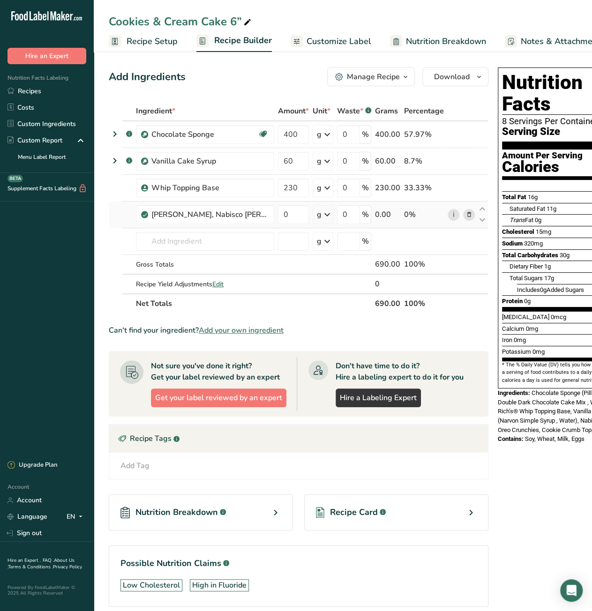
click at [466, 213] on icon at bounding box center [469, 215] width 7 height 10
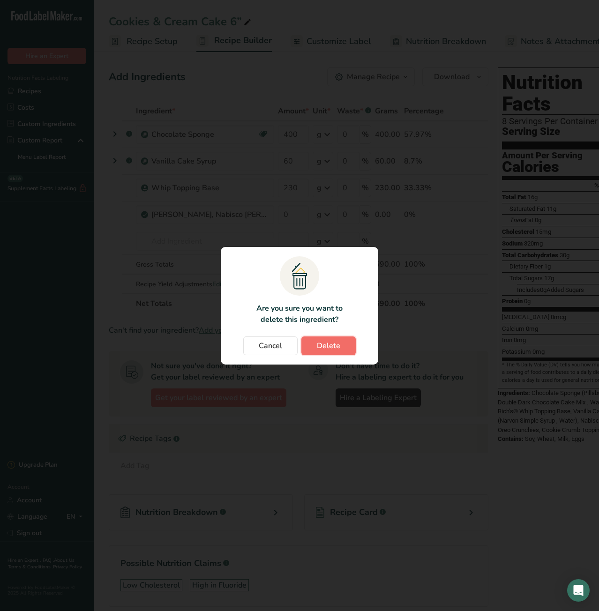
click at [319, 345] on span "Delete" at bounding box center [328, 345] width 23 height 11
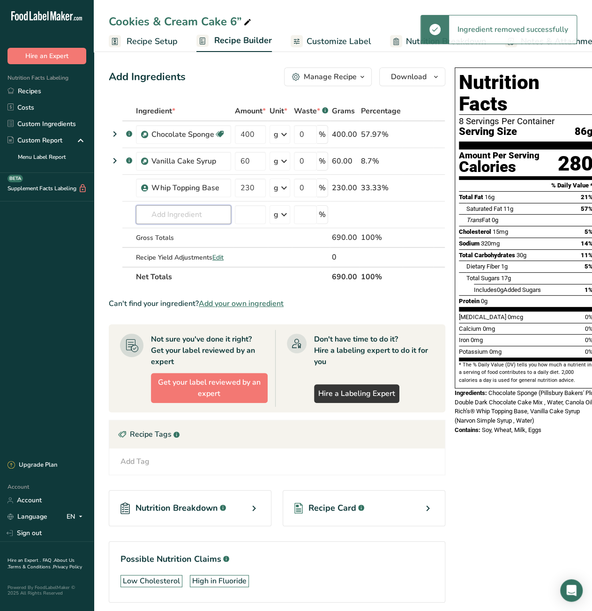
paste input "Oreo cookie crumbs"
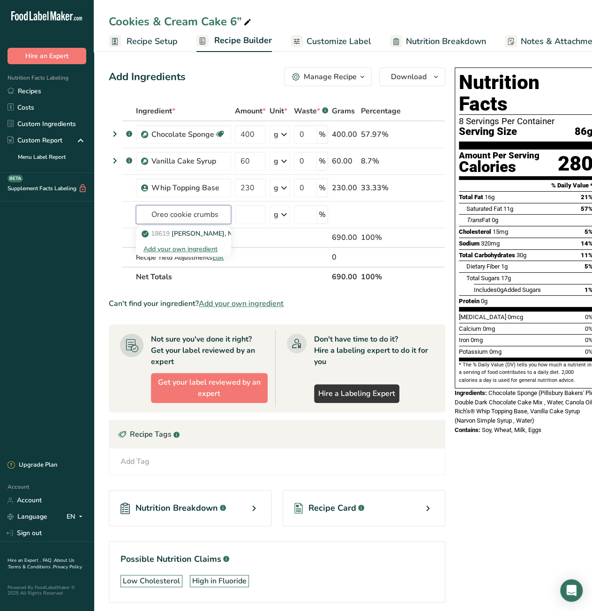
type input "Oreo cookie crumbs"
click at [192, 249] on div "Add your own ingredient" at bounding box center [183, 249] width 80 height 10
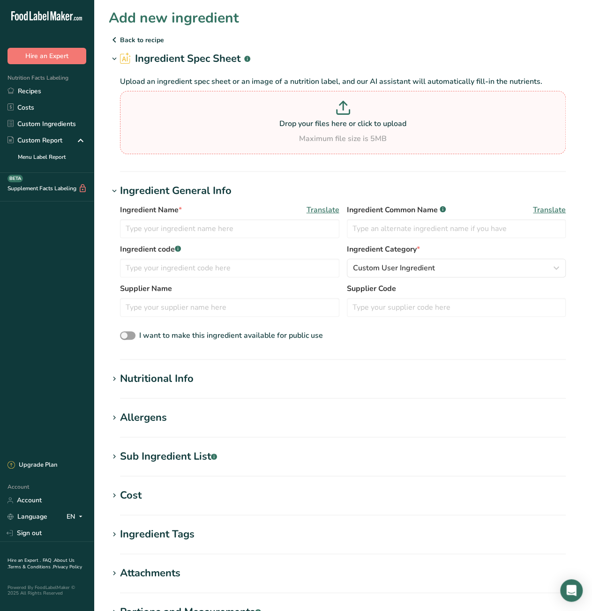
click at [344, 107] on icon at bounding box center [343, 108] width 14 height 14
click at [344, 107] on input "Drop your files here or click to upload Maximum file size is 5MB" at bounding box center [343, 122] width 446 height 63
type input "C:\fakepath\nabisco_oreo_small_cookie_pieces_nutrition.pdf"
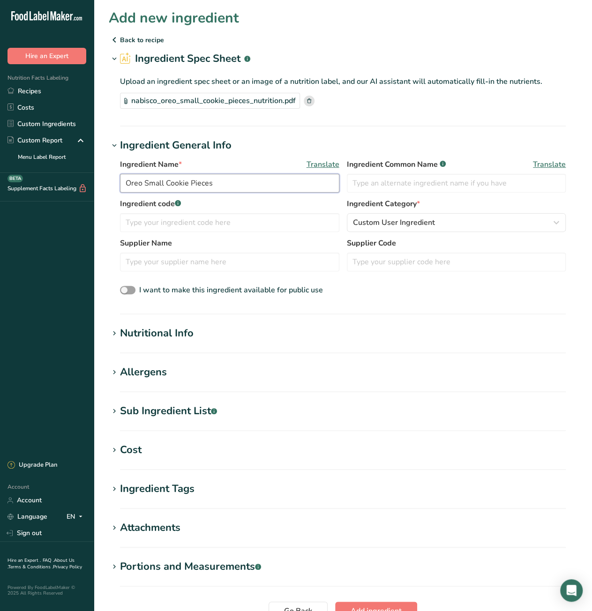
drag, startPoint x: 227, startPoint y: 186, endPoint x: 121, endPoint y: 186, distance: 105.9
click at [121, 186] on input "Oreo Small Cookie Pieces" at bounding box center [229, 183] width 219 height 19
paste input "cookie crumb"
click at [147, 184] on input "Oreo cookie crumbs" at bounding box center [229, 183] width 219 height 19
click at [172, 185] on input "Oreo Cookie crumbs" at bounding box center [229, 183] width 219 height 19
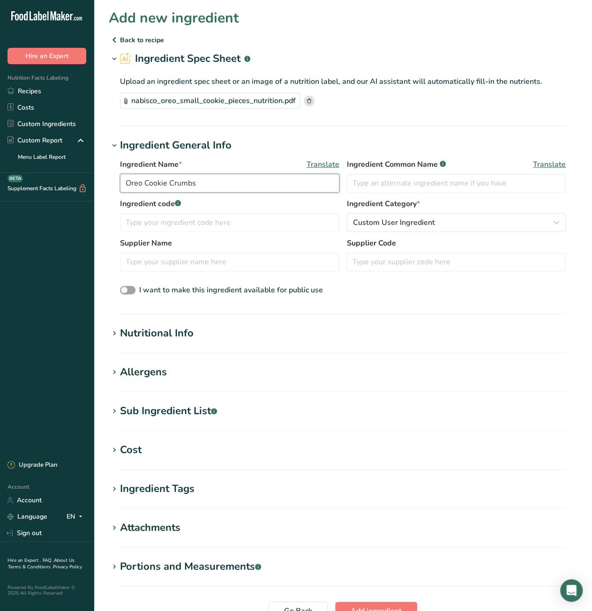
type input "Oreo Cookie Crumbs"
click at [377, 178] on input "text" at bounding box center [456, 183] width 219 height 19
paste input "Nabisco Oreo Large Cookie Pieces"
type input "Nabisco Oreo Large Cookie Pieces"
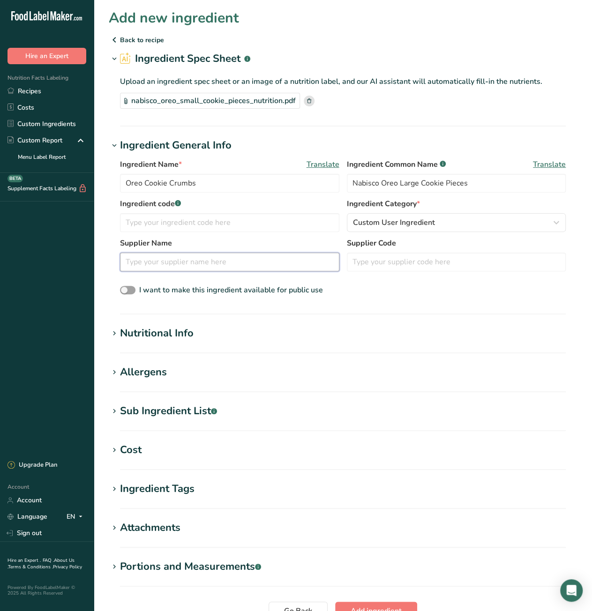
click at [196, 267] on input "text" at bounding box center [229, 262] width 219 height 19
click at [135, 449] on div "Cost" at bounding box center [131, 449] width 22 height 15
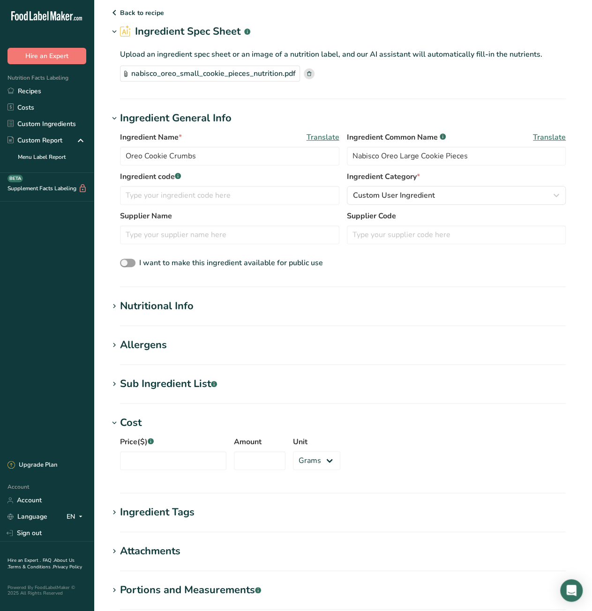
scroll to position [47, 0]
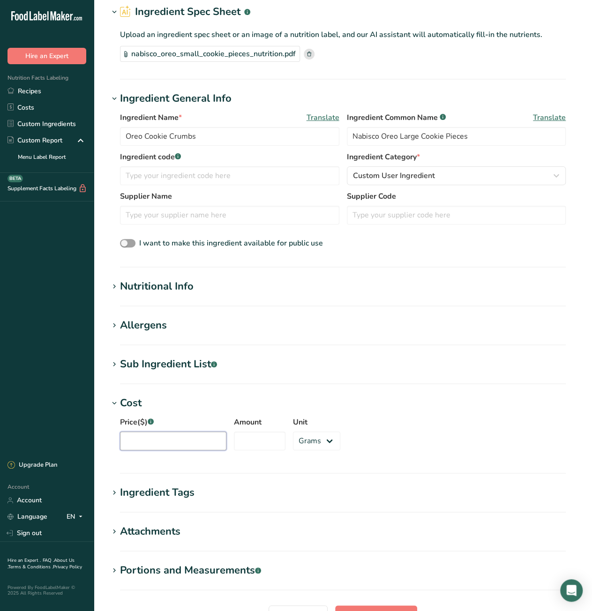
click at [179, 442] on input "Price($) .a-a{fill:#347362;}.b-a{fill:#fff;}" at bounding box center [173, 441] width 106 height 19
paste input "14.49"
drag, startPoint x: 129, startPoint y: 442, endPoint x: 124, endPoint y: 443, distance: 5.7
click at [124, 443] on input "14.49" at bounding box center [173, 441] width 106 height 19
type input "124.49"
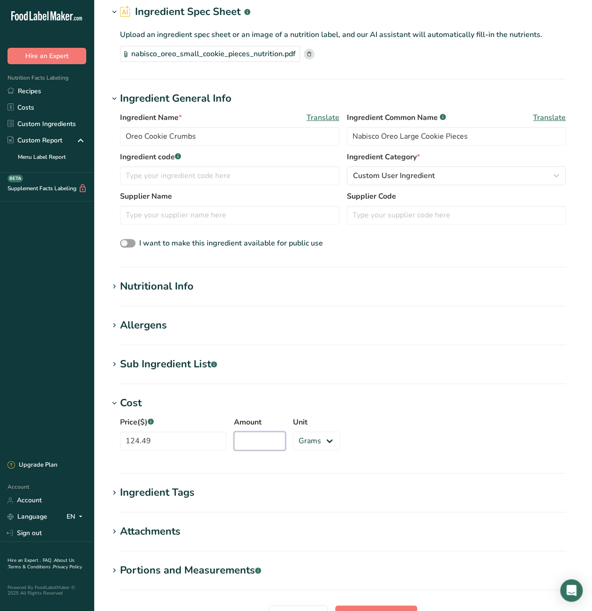
click at [248, 437] on input "Amount" at bounding box center [260, 441] width 52 height 19
type input "25"
click at [298, 437] on select "Grams kg mg mcg lb oz" at bounding box center [316, 441] width 47 height 19
select select "12"
click at [293, 432] on select "Grams kg mg mcg lb oz" at bounding box center [316, 441] width 47 height 19
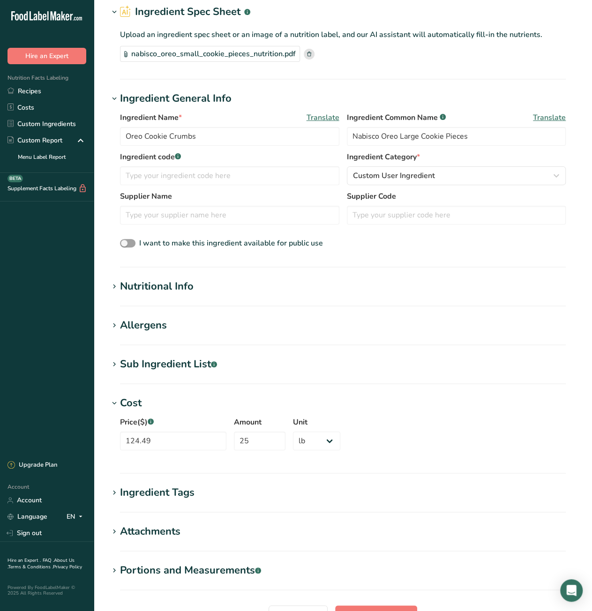
click at [435, 440] on div "Price($) .a-a{fill:#347362;}.b-a{fill:#fff;} 124.49 Amount 25 Unit Grams kg mg …" at bounding box center [343, 436] width 468 height 51
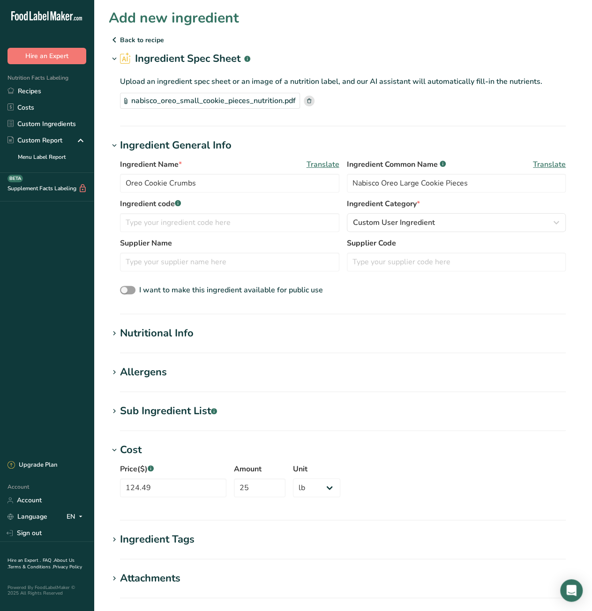
scroll to position [139, 0]
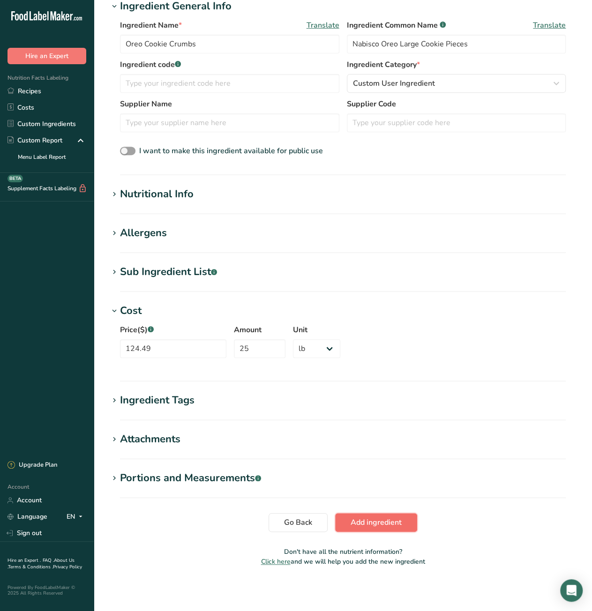
click at [365, 522] on span "Add ingredient" at bounding box center [375, 522] width 51 height 11
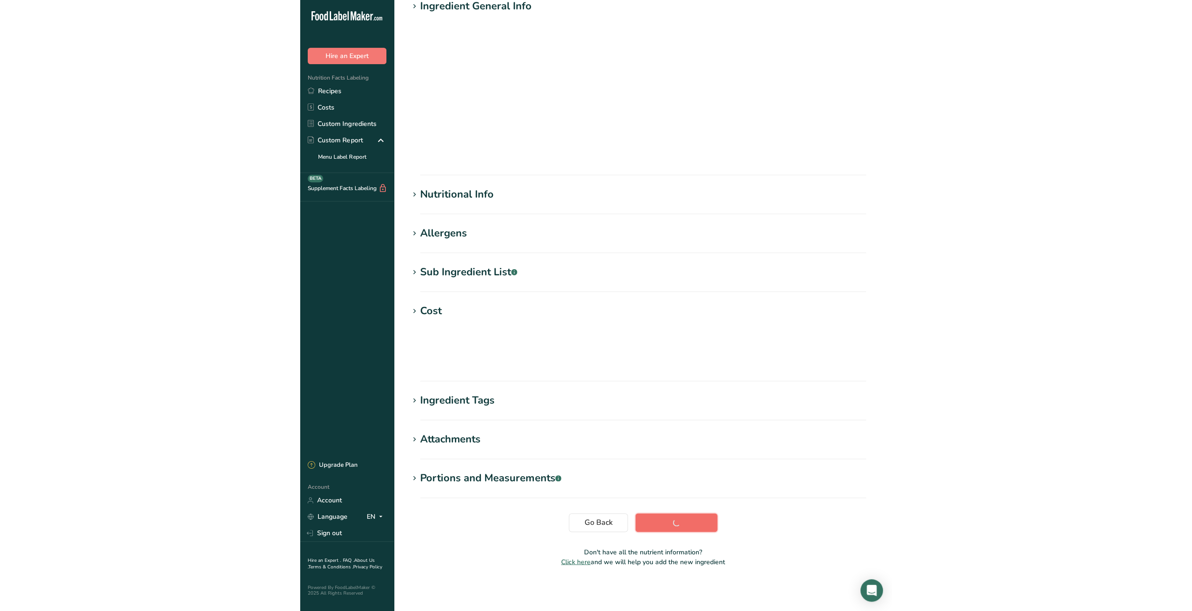
scroll to position [0, 0]
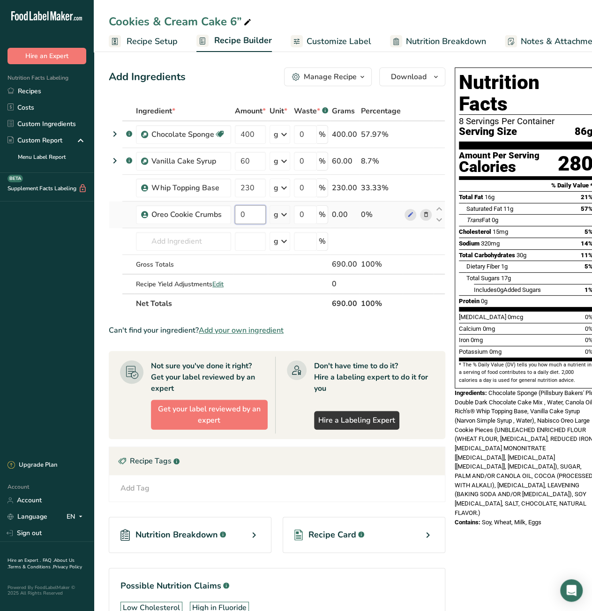
click at [239, 217] on input "0" at bounding box center [250, 214] width 31 height 19
type input "32"
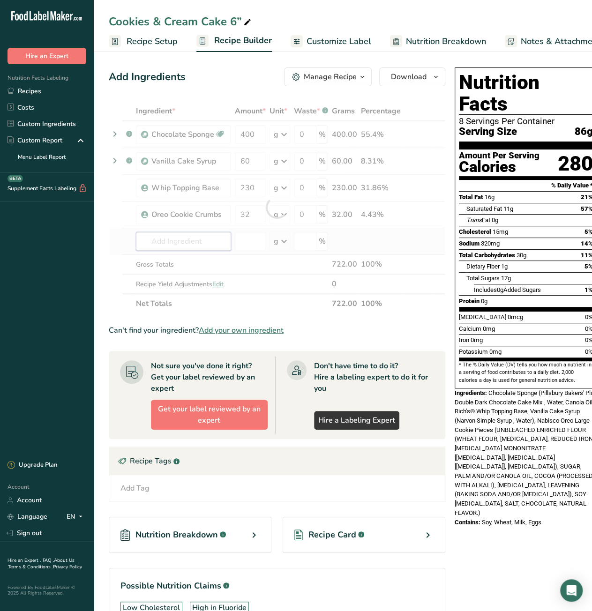
click at [179, 239] on div "Ingredient * Amount * Unit * Waste * .a-a{fill:#347362;}.b-a{fill:#fff;} Grams …" at bounding box center [277, 207] width 336 height 212
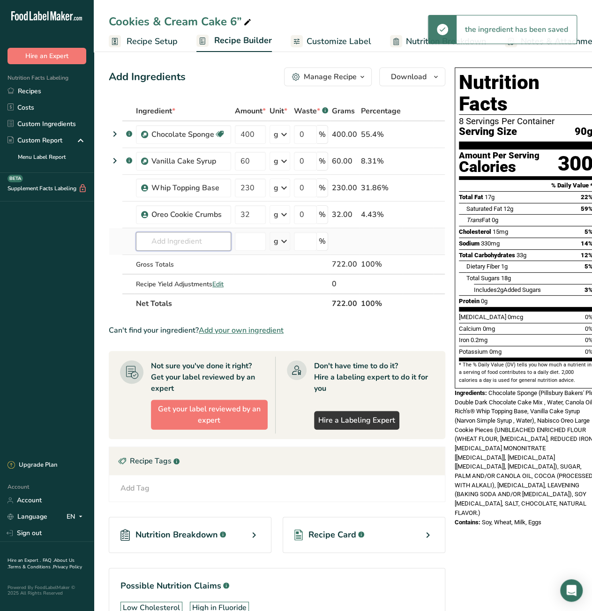
click at [179, 239] on input "text" at bounding box center [183, 241] width 95 height 19
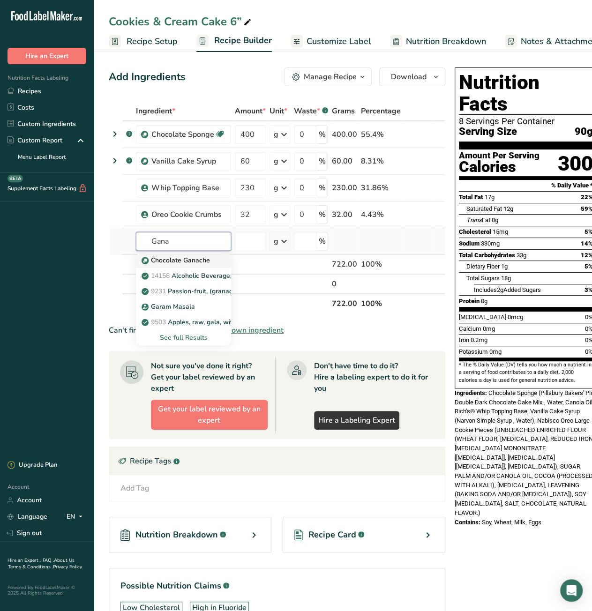
type input "Gana"
click at [180, 262] on p "Chocolate Ganache" at bounding box center [176, 260] width 67 height 10
type input "Chocolate Ganache"
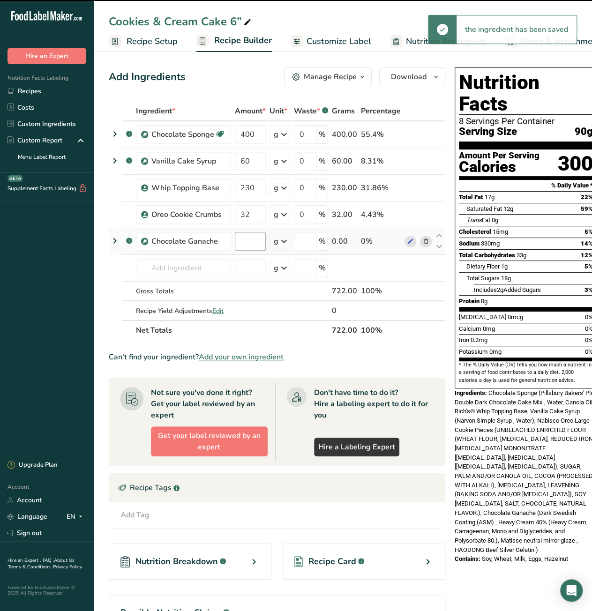
type input "0"
drag, startPoint x: 250, startPoint y: 239, endPoint x: 235, endPoint y: 241, distance: 14.6
click at [235, 241] on input "0" at bounding box center [250, 241] width 31 height 19
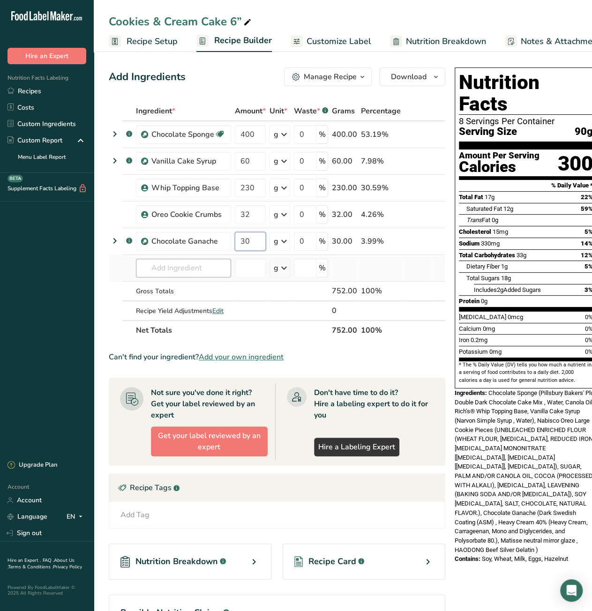
type input "30"
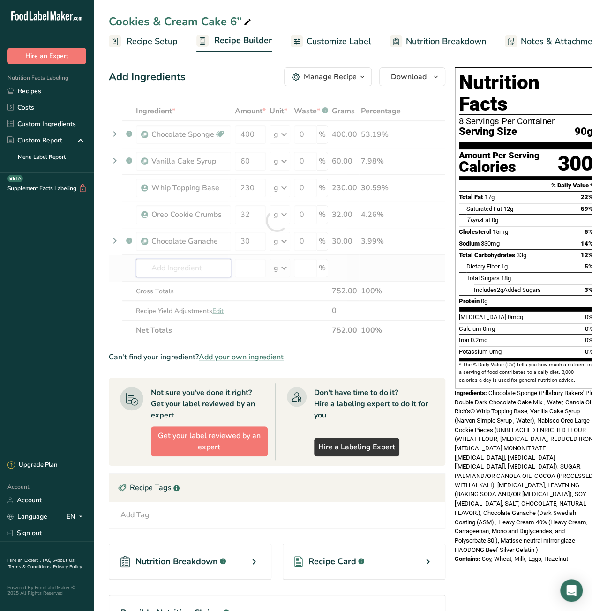
click at [174, 263] on div "Ingredient * Amount * Unit * Waste * .a-a{fill:#347362;}.b-a{fill:#fff;} Grams …" at bounding box center [277, 220] width 336 height 239
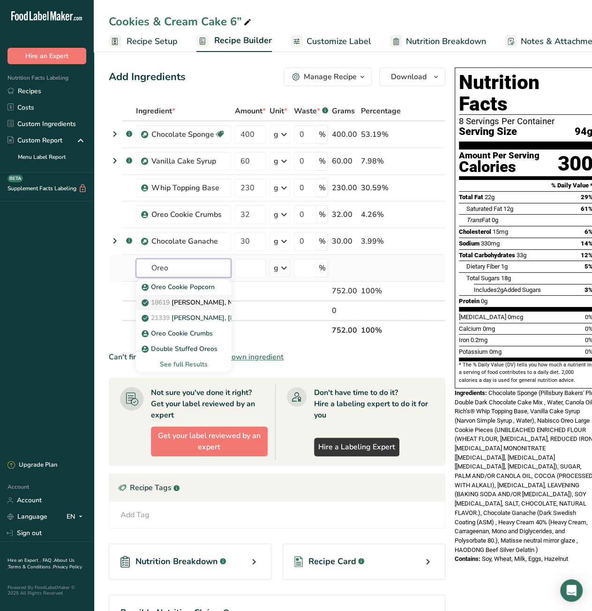
type input "Oreo"
click at [186, 303] on p "18619 Nabisco, Nabisco Oreo Crunchies, Cookie Crumb Topping" at bounding box center [260, 303] width 234 height 10
type input "Nabisco, Nabisco Oreo Crunchies, Cookie Crumb Topping"
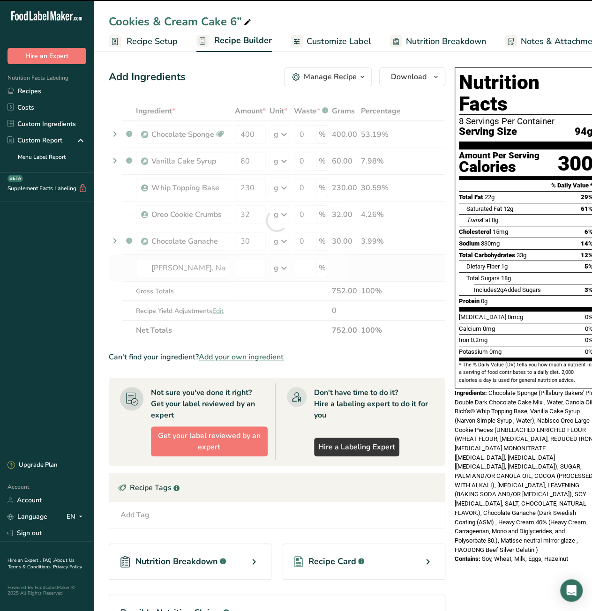
type input "0"
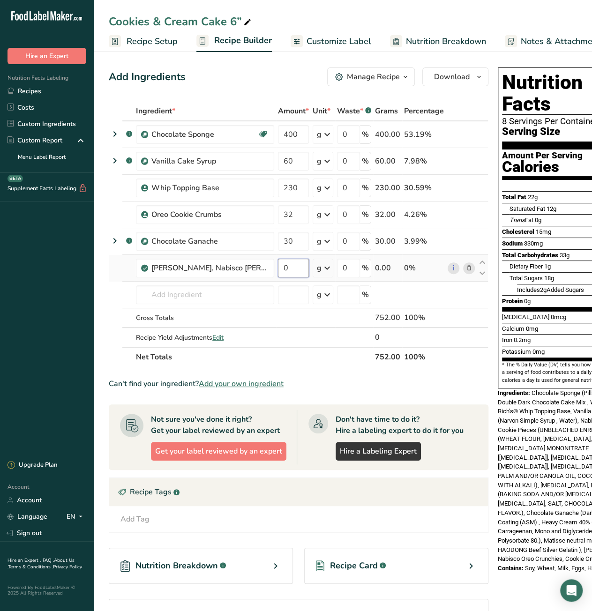
drag, startPoint x: 282, startPoint y: 262, endPoint x: 290, endPoint y: 265, distance: 7.9
click at [290, 265] on input "0" at bounding box center [293, 268] width 31 height 19
type input "92"
click at [462, 369] on section "Ingredient * Amount * Unit * Waste * .a-a{fill:#347362;}.b-a{fill:#fff;} Grams …" at bounding box center [299, 388] width 380 height 574
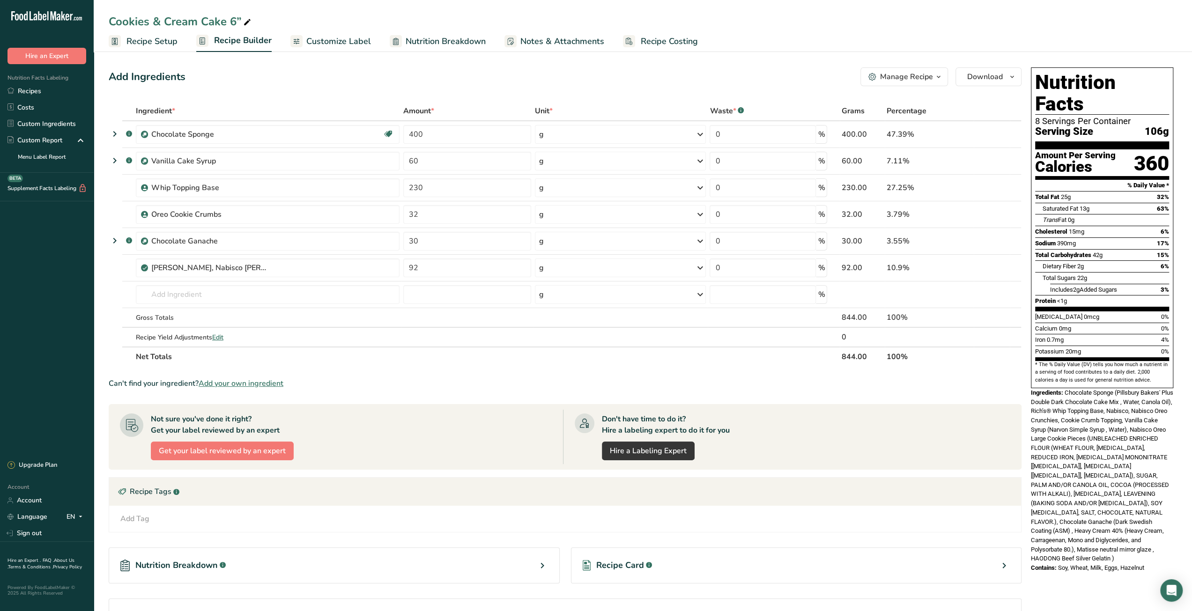
click at [591, 44] on span "Recipe Costing" at bounding box center [669, 41] width 57 height 13
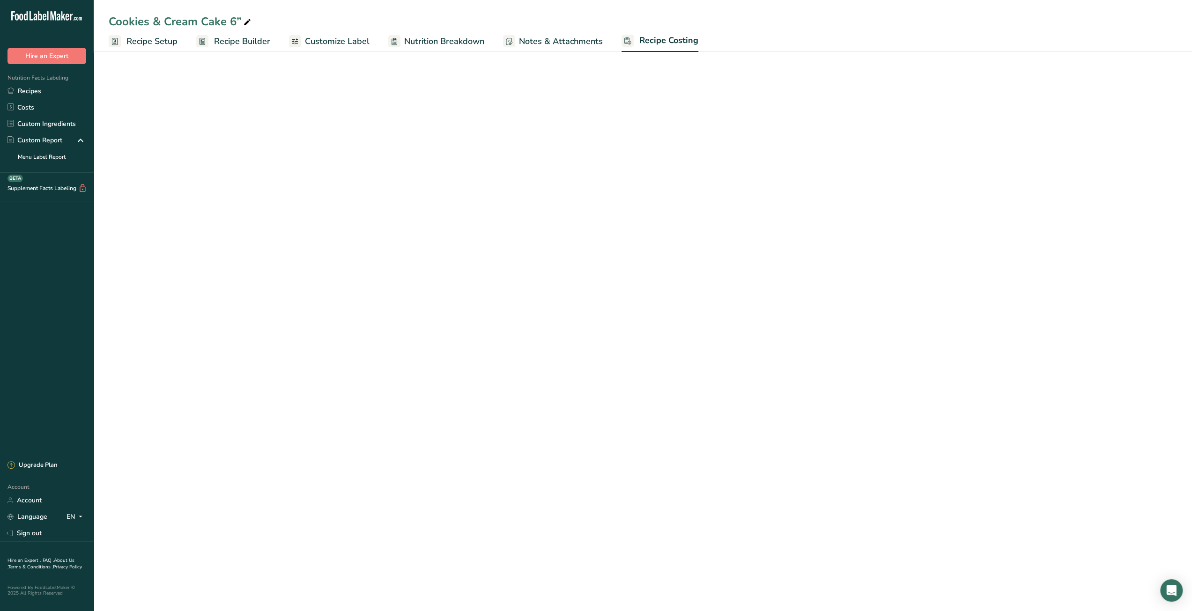
select select "12"
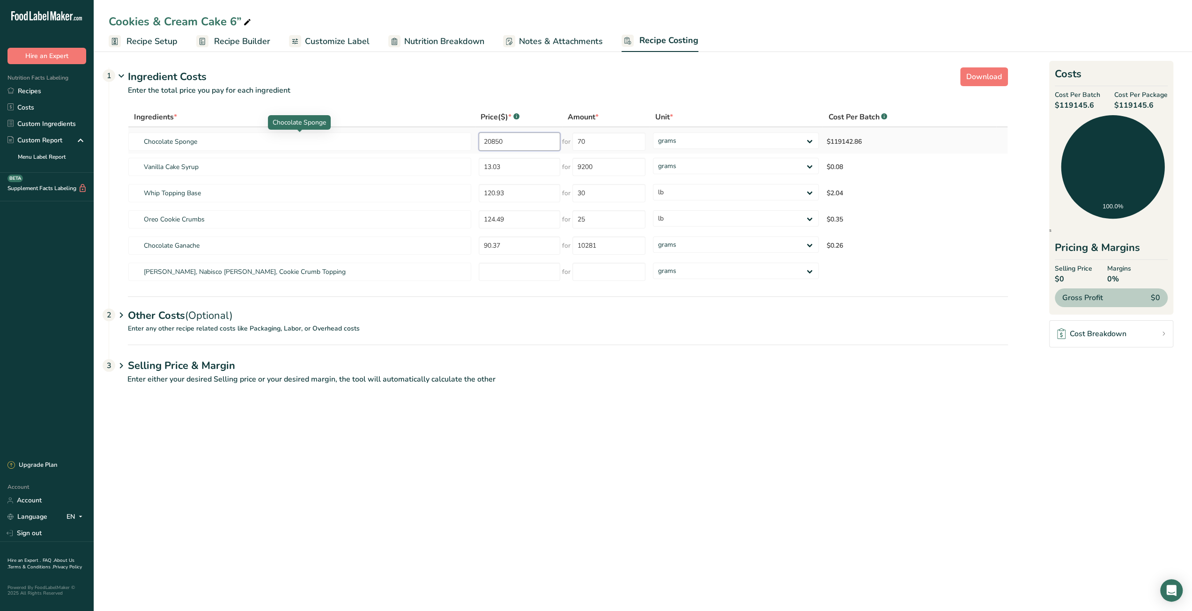
click at [451, 147] on tr "Chocolate Sponge 20850 for 70 grams kg mg mcg lb oz $119142.86" at bounding box center [567, 140] width 879 height 26
type input "70"
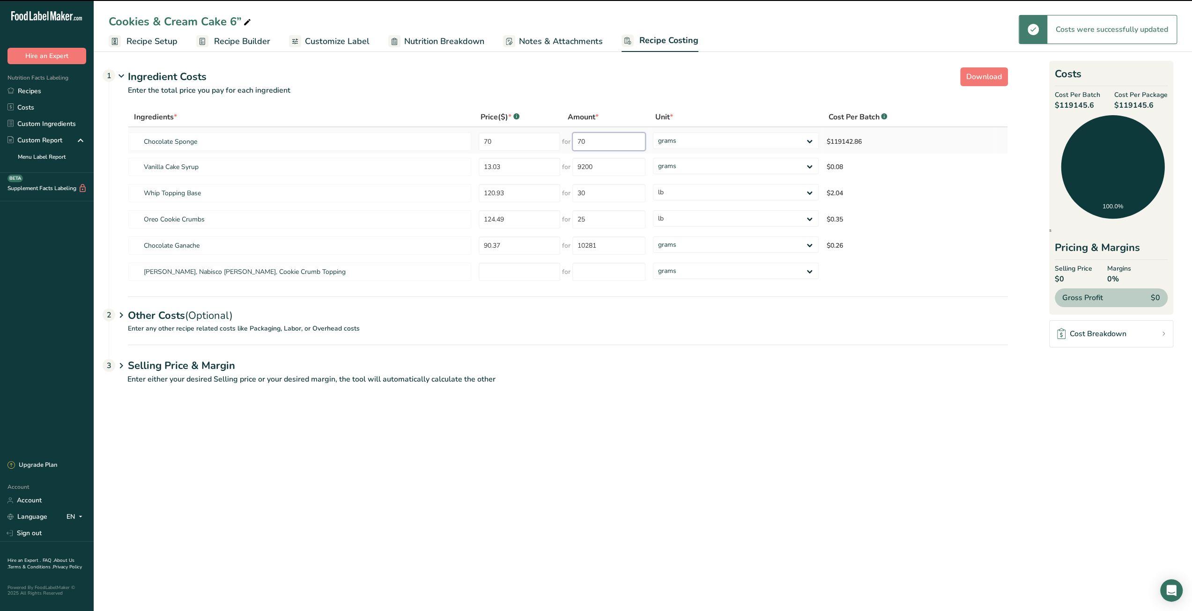
drag, startPoint x: 588, startPoint y: 146, endPoint x: 575, endPoint y: 144, distance: 12.8
click at [575, 144] on input "70" at bounding box center [609, 142] width 73 height 18
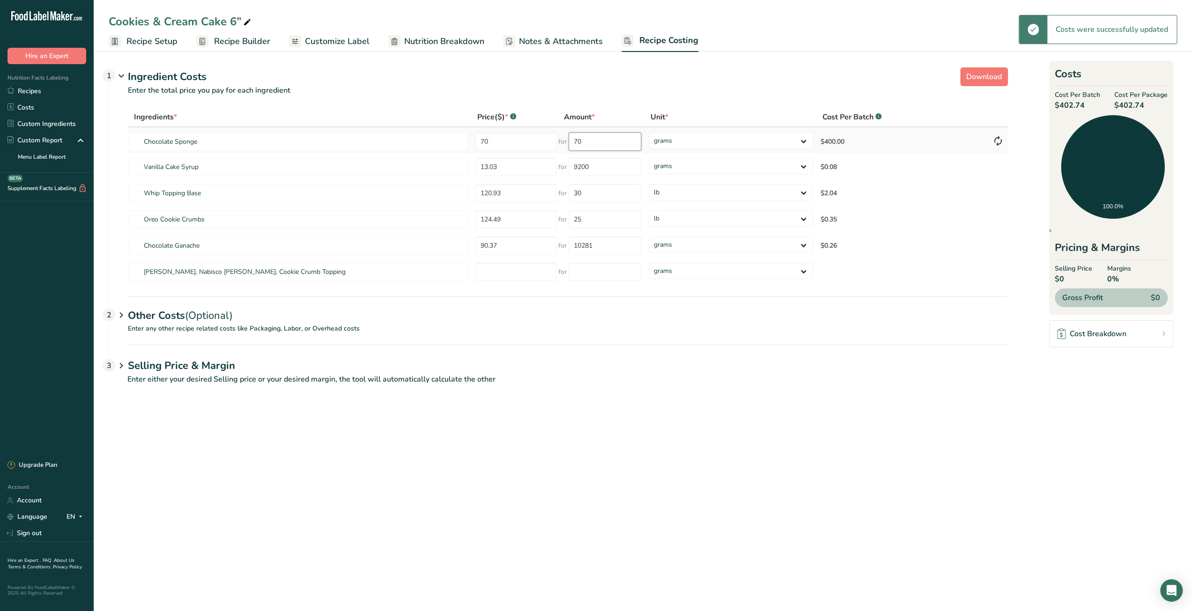
paste input "2085"
type input "20850"
click at [591, 454] on main "Cookies & Cream Cake 6” Recipe Setup Recipe Builder Customize Label Nutrition B…" at bounding box center [596, 305] width 1192 height 611
click at [506, 277] on input "number" at bounding box center [516, 272] width 81 height 18
paste input "114.49"
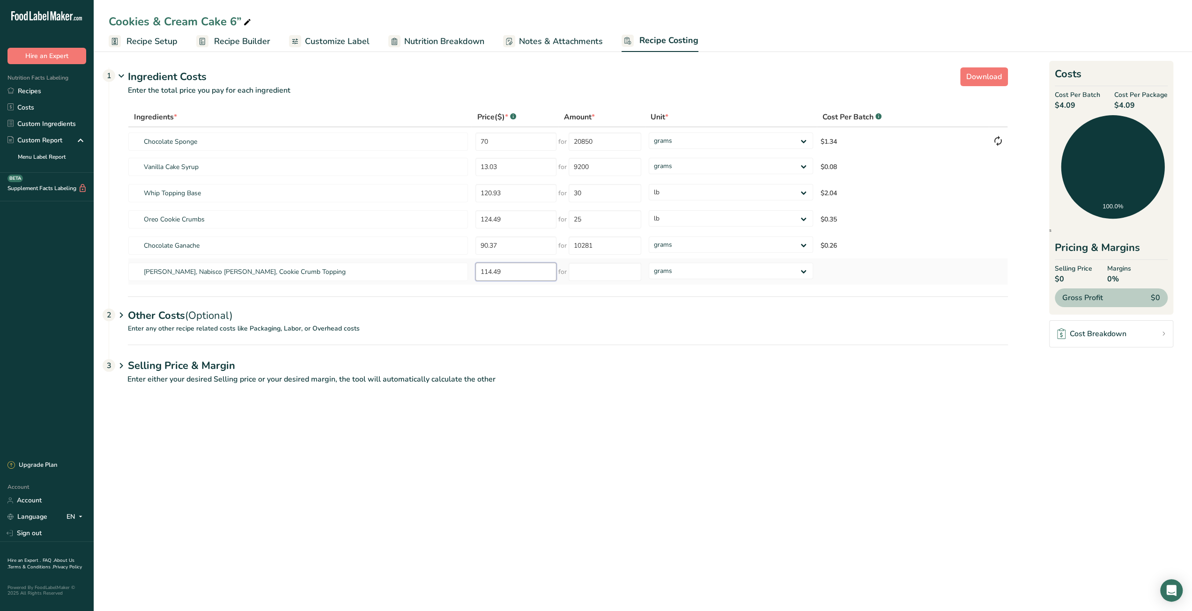
drag, startPoint x: 485, startPoint y: 272, endPoint x: 491, endPoint y: 273, distance: 5.7
click at [491, 273] on input "114.49" at bounding box center [516, 272] width 81 height 18
type input "127.49"
click at [591, 275] on input "number" at bounding box center [605, 272] width 73 height 18
type input "25"
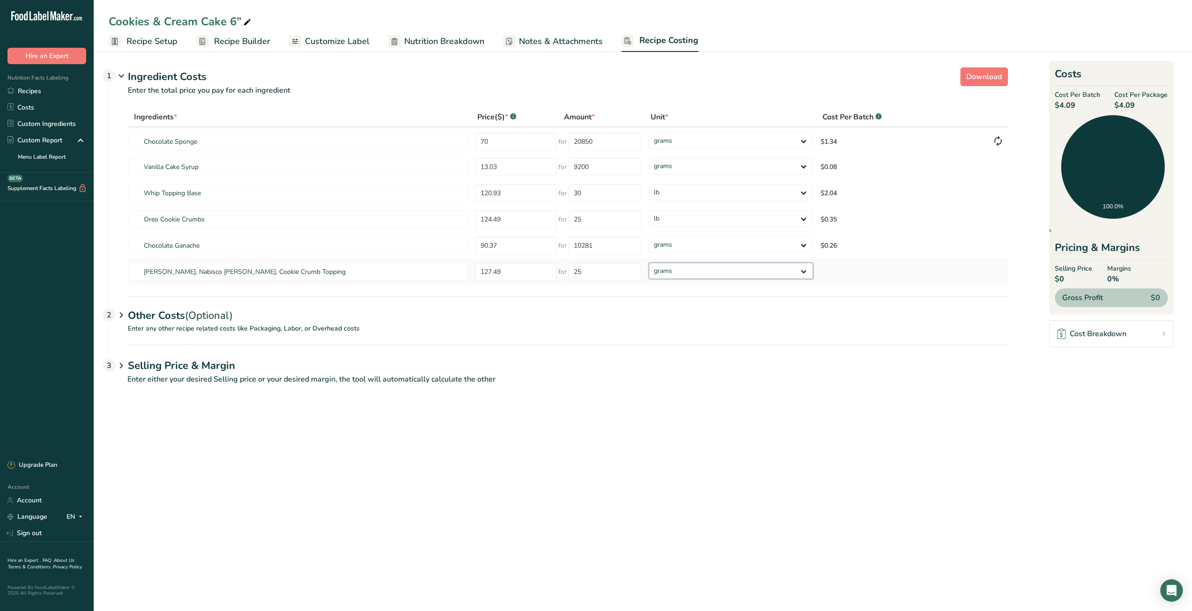
click at [591, 276] on div "Ingredients * Price($) * .a-a{fill:#347362;}.b-a{fill:#fff;} Amount * Unit * Co…" at bounding box center [568, 196] width 880 height 178
select select "12"
drag, startPoint x: 675, startPoint y: 276, endPoint x: 663, endPoint y: 278, distance: 12.3
click at [591, 263] on select "grams kg mg mcg lb oz" at bounding box center [731, 271] width 164 height 16
click at [591, 439] on main "Cookies & Cream Cake 6” Recipe Setup Recipe Builder Customize Label Nutrition B…" at bounding box center [596, 305] width 1192 height 611
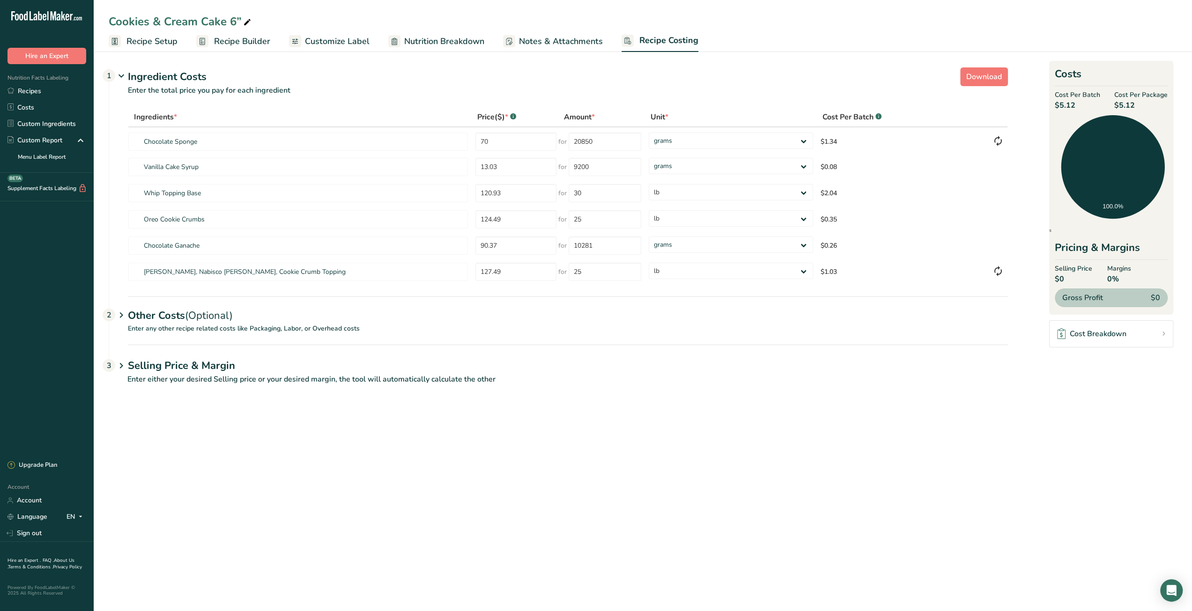
click at [235, 44] on span "Recipe Builder" at bounding box center [242, 41] width 56 height 13
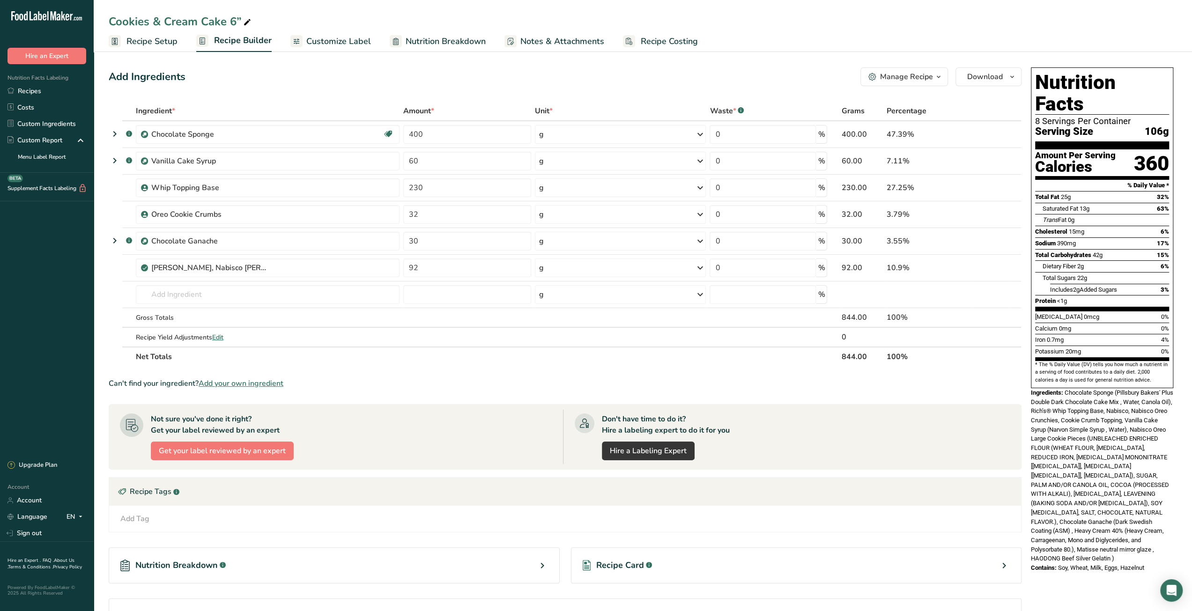
click at [591, 78] on icon "button" at bounding box center [938, 77] width 7 height 12
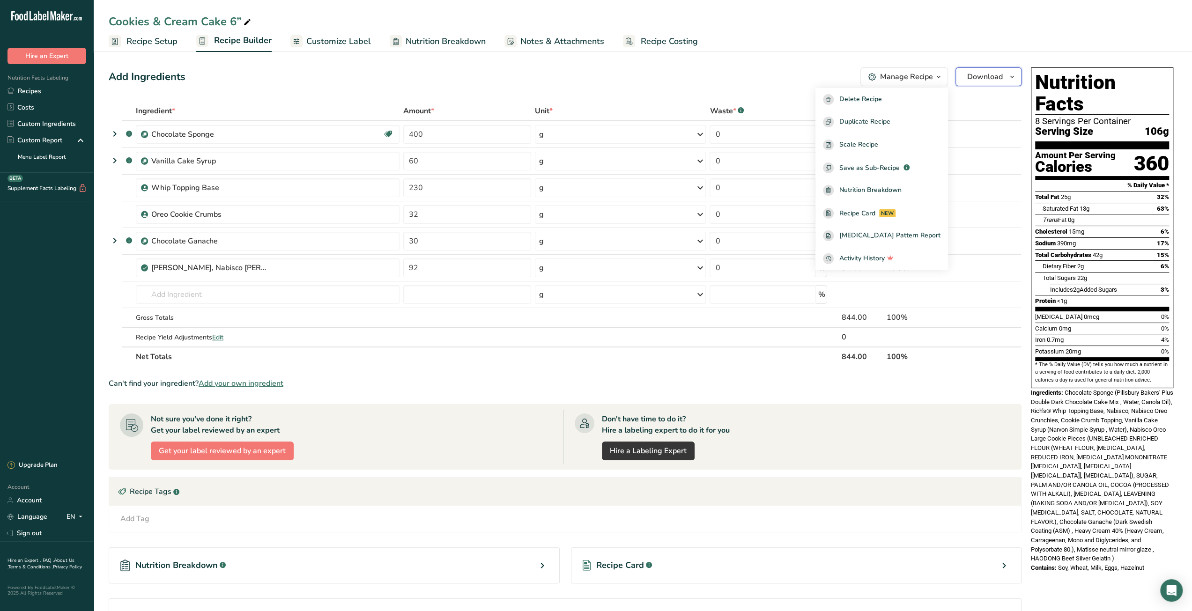
click at [591, 79] on span "Download" at bounding box center [986, 76] width 36 height 11
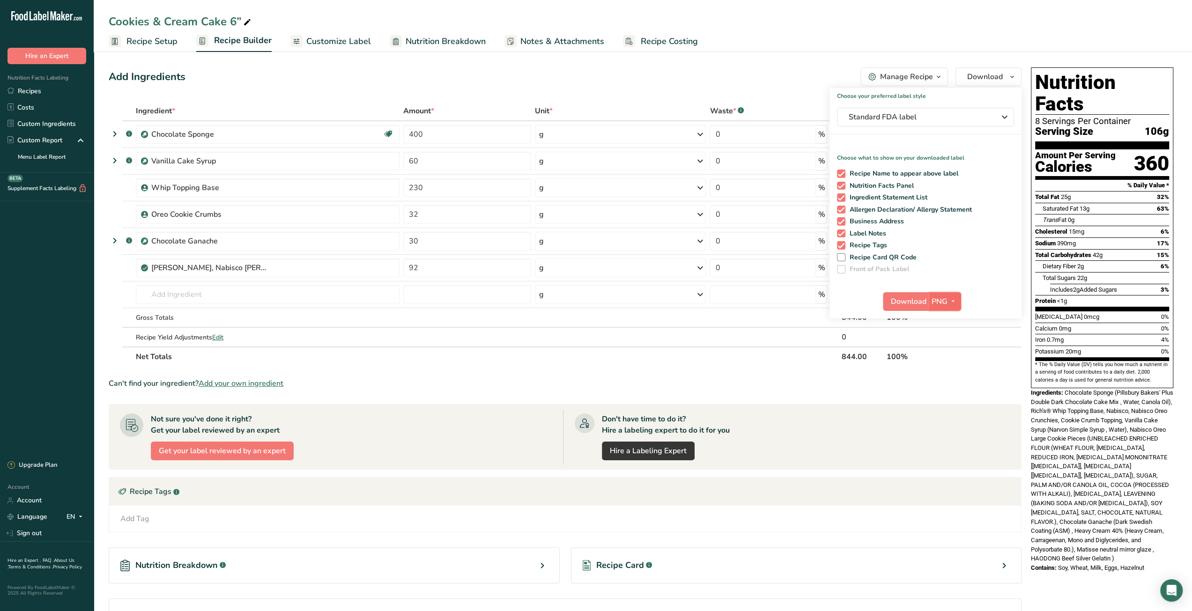
click at [591, 303] on icon "button" at bounding box center [953, 302] width 7 height 12
click at [591, 368] on link "PDF" at bounding box center [946, 366] width 30 height 15
click at [591, 298] on span "Download" at bounding box center [910, 301] width 36 height 11
click at [591, 42] on span "Recipe Costing" at bounding box center [669, 41] width 57 height 13
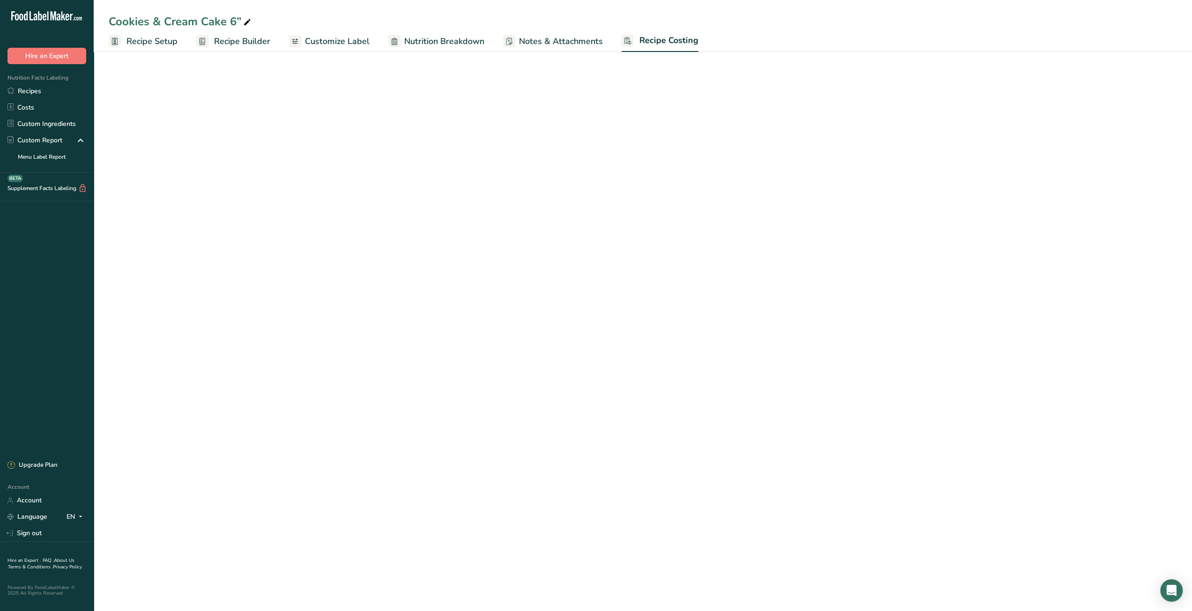
select select "12"
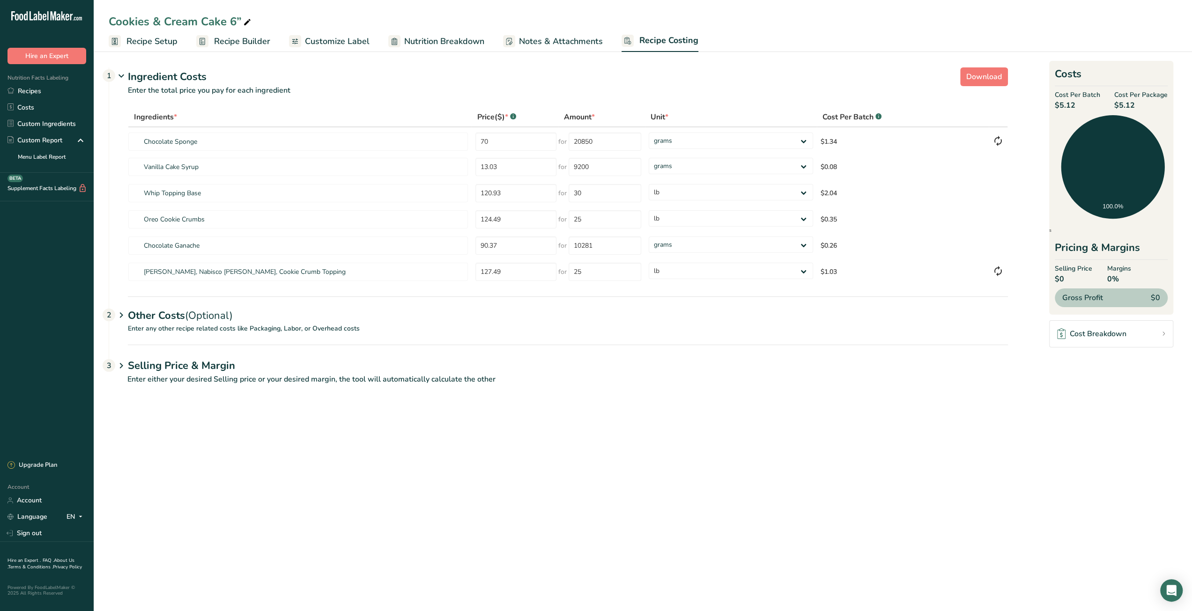
drag, startPoint x: 1120, startPoint y: 105, endPoint x: 1138, endPoint y: 106, distance: 17.8
click at [591, 106] on span "$5.12" at bounding box center [1141, 105] width 53 height 11
copy span "5.12"
click at [591, 391] on section "Download Ingredient Costs 1 Enter the total price you pay for each ingredient I…" at bounding box center [643, 230] width 1069 height 333
click at [29, 91] on link "Recipes" at bounding box center [47, 91] width 94 height 16
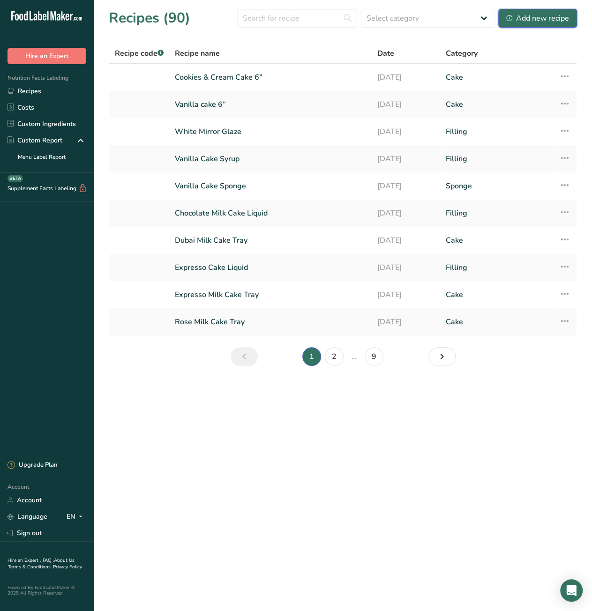
click at [531, 24] on button "Add new recipe" at bounding box center [537, 18] width 79 height 19
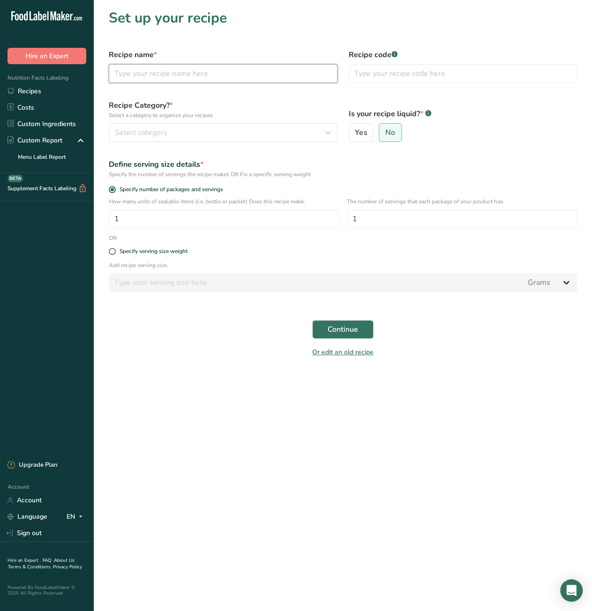
click at [173, 71] on input "text" at bounding box center [223, 73] width 229 height 19
paste input "Tiramisu cream"
click at [146, 77] on input "Tiramisu cream" at bounding box center [223, 73] width 229 height 19
click at [145, 77] on input "Tiramisu Cream" at bounding box center [223, 73] width 229 height 19
type input "Tiramisu Cake Cream"
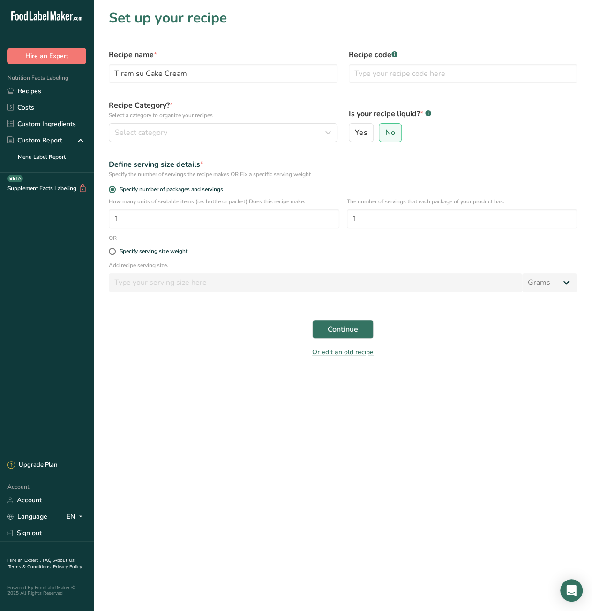
click at [266, 142] on div "Recipe Category? * Select a category to organize your recipes Select category S…" at bounding box center [223, 120] width 240 height 53
click at [266, 136] on div "Select category" at bounding box center [220, 132] width 211 height 11
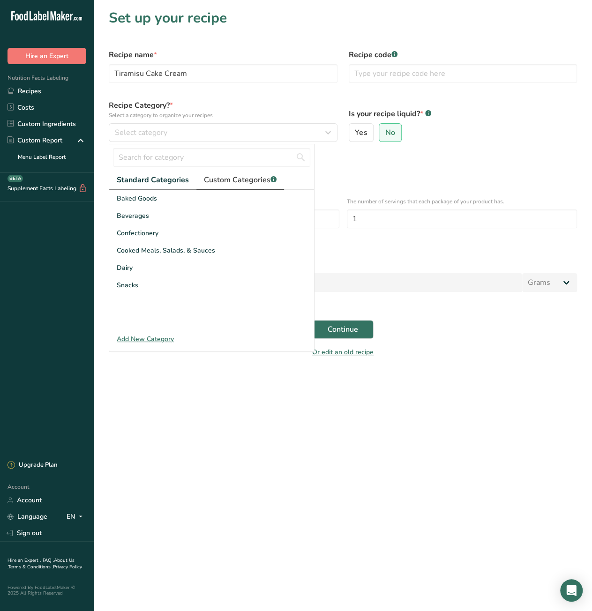
click at [244, 180] on span "Custom Categories .a-a{fill:#347362;}.b-a{fill:#fff;}" at bounding box center [240, 179] width 73 height 11
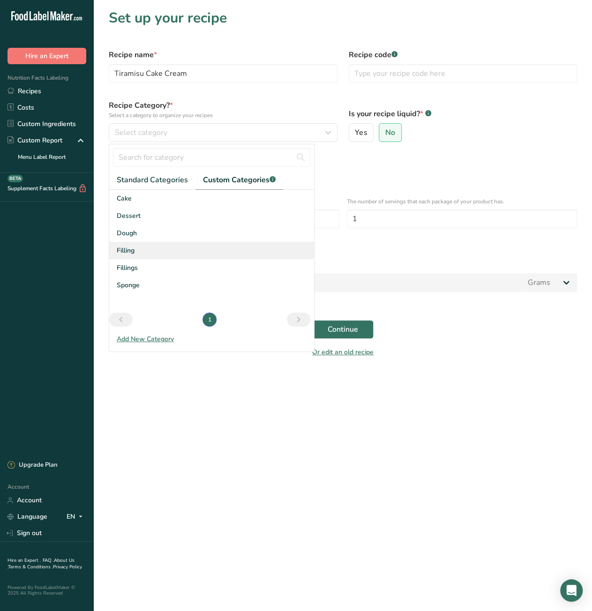
click at [154, 251] on div "Filling" at bounding box center [211, 250] width 205 height 17
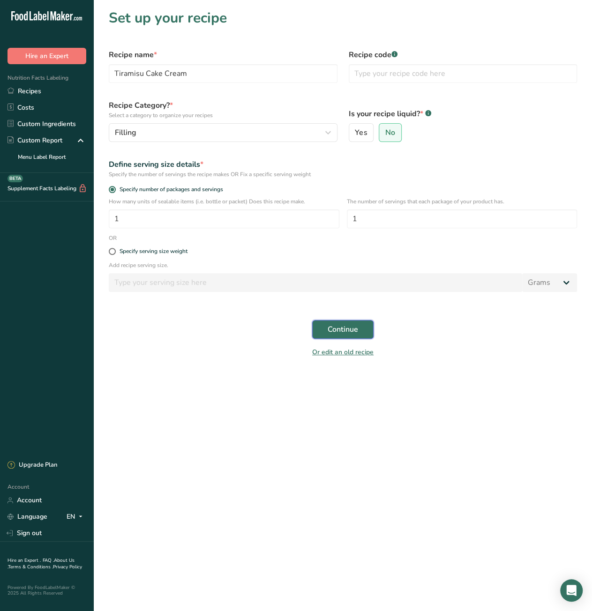
click at [348, 328] on span "Continue" at bounding box center [343, 329] width 30 height 11
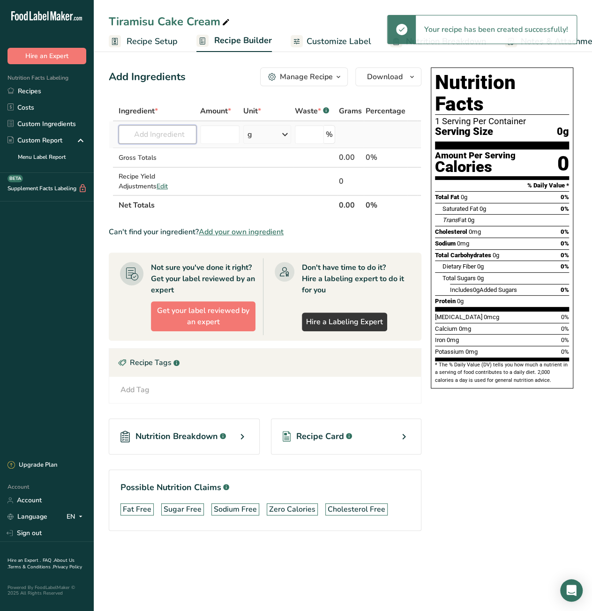
click at [161, 134] on input "text" at bounding box center [158, 134] width 78 height 19
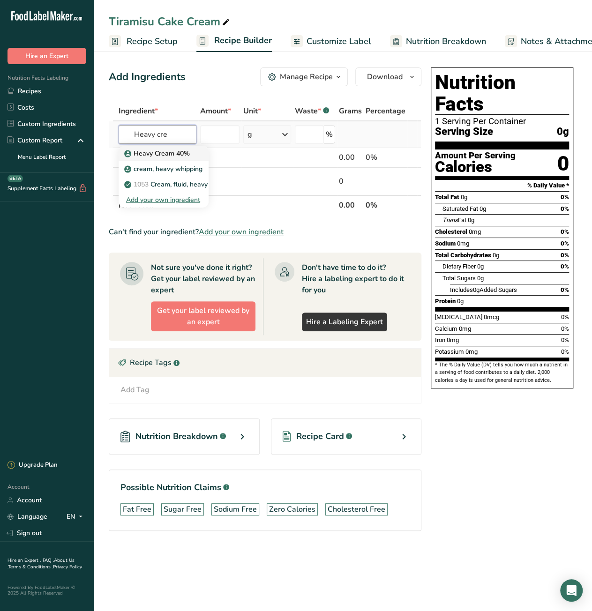
type input "Heavy cre"
click at [163, 152] on p "Heavy Cream 40%" at bounding box center [158, 154] width 64 height 10
type input "Heavy Cream 40%"
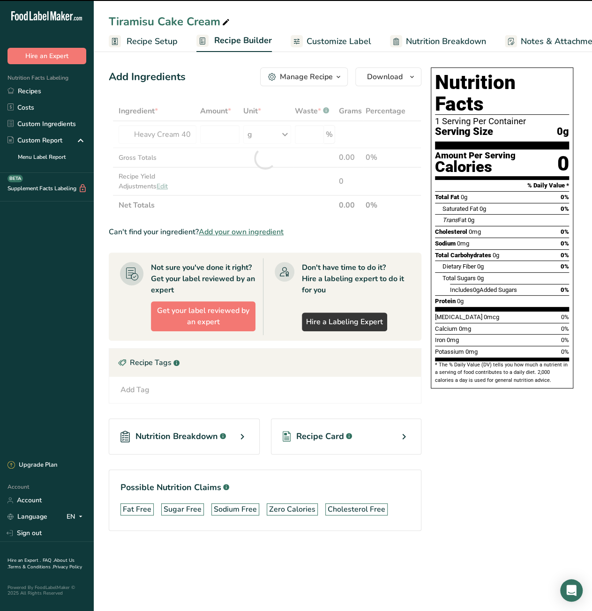
type input "0"
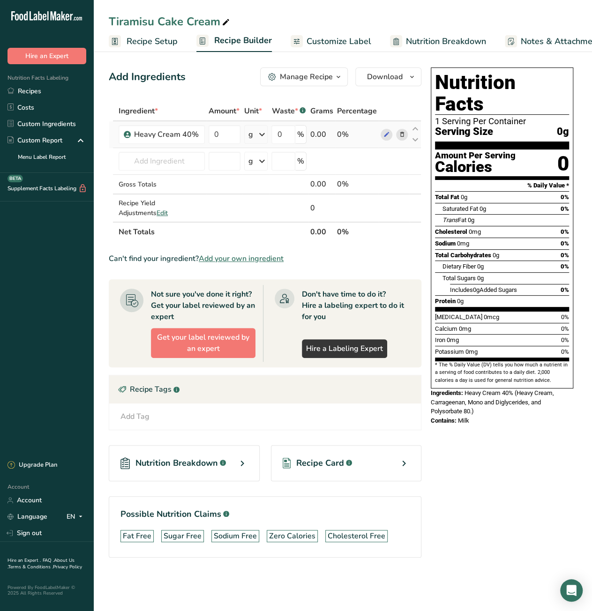
click at [264, 138] on icon at bounding box center [261, 134] width 11 height 17
click at [261, 238] on div "l" at bounding box center [288, 239] width 71 height 10
drag, startPoint x: 221, startPoint y: 137, endPoint x: 212, endPoint y: 138, distance: 8.9
click at [212, 138] on input "0" at bounding box center [224, 134] width 32 height 19
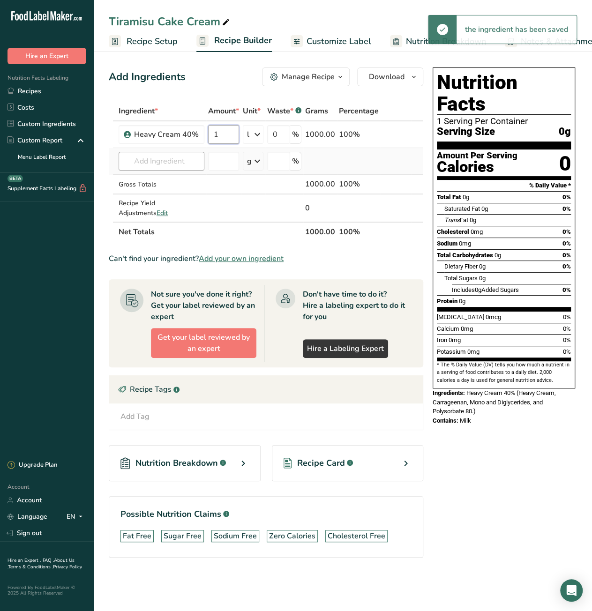
type input "1"
click at [181, 160] on div "Ingredient * Amount * Unit * Waste * .a-a{fill:#347362;}.b-a{fill:#fff;} Grams …" at bounding box center [266, 171] width 314 height 141
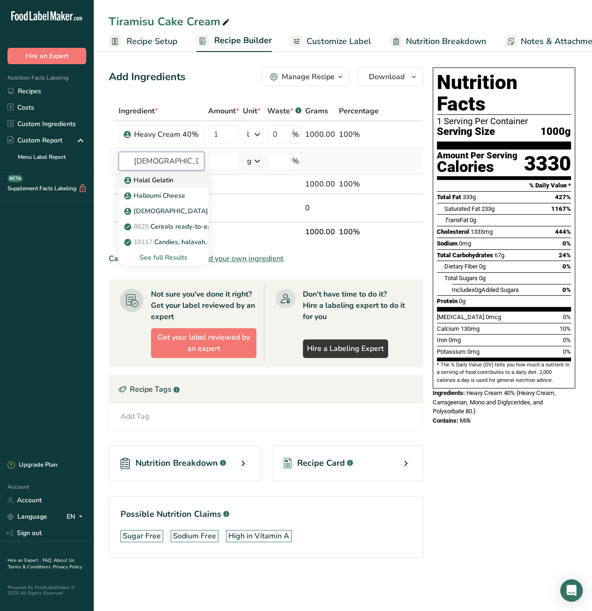
type input "[DEMOGRAPHIC_DATA]"
click at [162, 181] on p "Halal Gelatin" at bounding box center [149, 180] width 47 height 10
type input "Halal Gelatin"
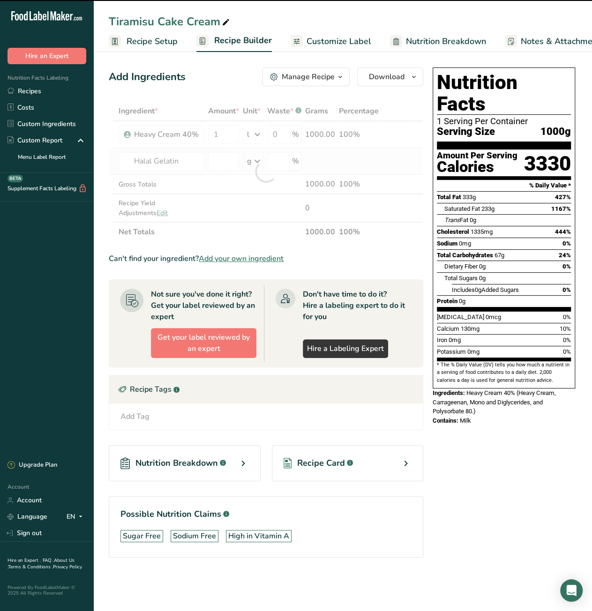
type input "0"
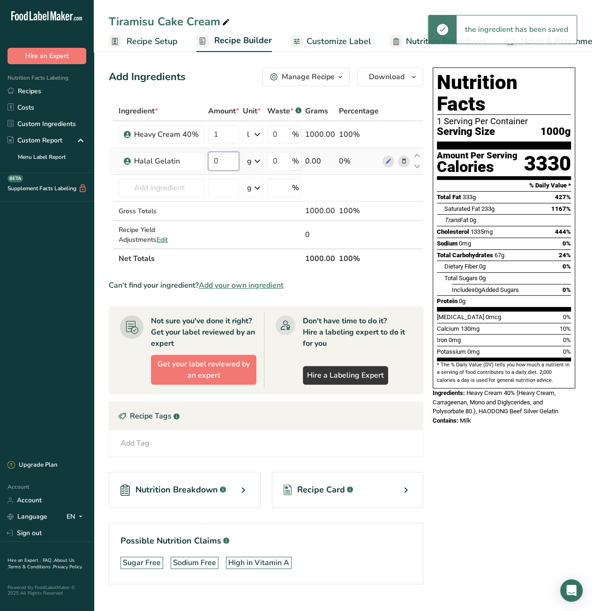
click at [211, 163] on input "0" at bounding box center [223, 161] width 31 height 19
type input "20"
click at [173, 185] on div "Ingredient * Amount * Unit * Waste * .a-a{fill:#347362;}.b-a{fill:#fff;} Grams …" at bounding box center [266, 184] width 314 height 167
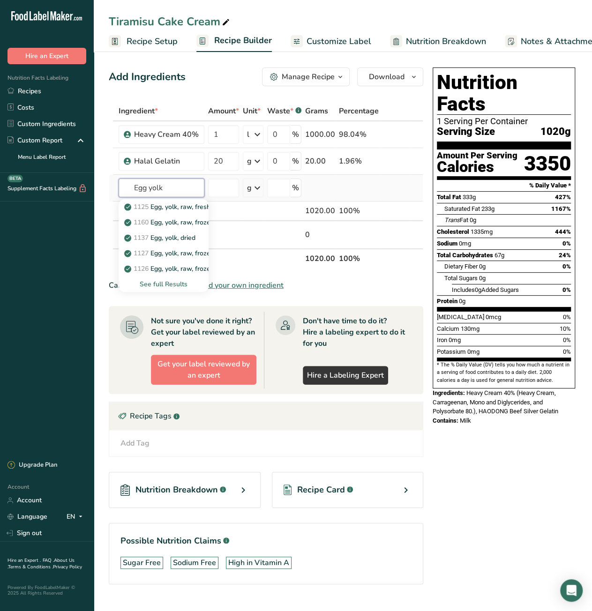
type input "Egg yolk"
click at [161, 284] on div "See full Results" at bounding box center [163, 284] width 75 height 10
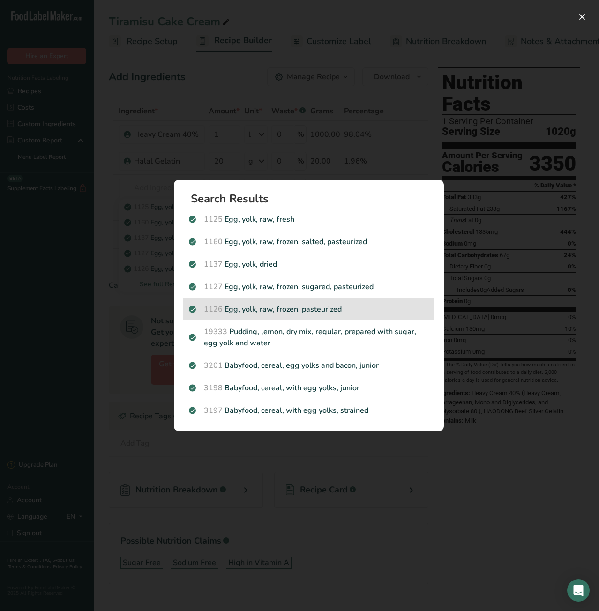
click at [324, 313] on p "1126 Egg, yolk, raw, frozen, pasteurized" at bounding box center [309, 309] width 240 height 11
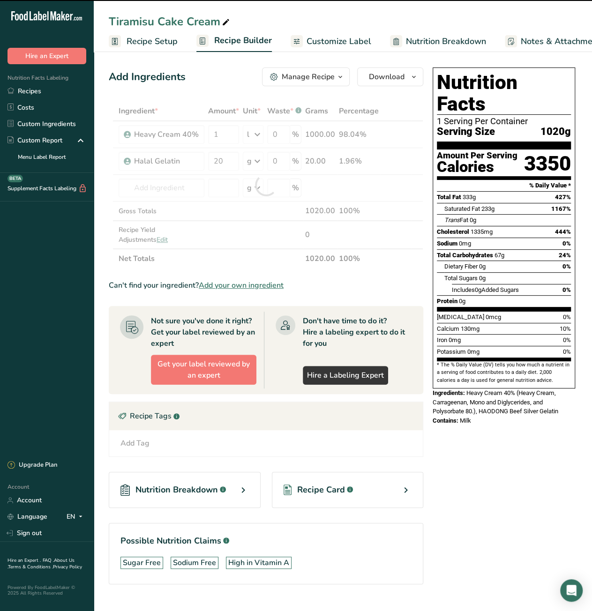
type input "0"
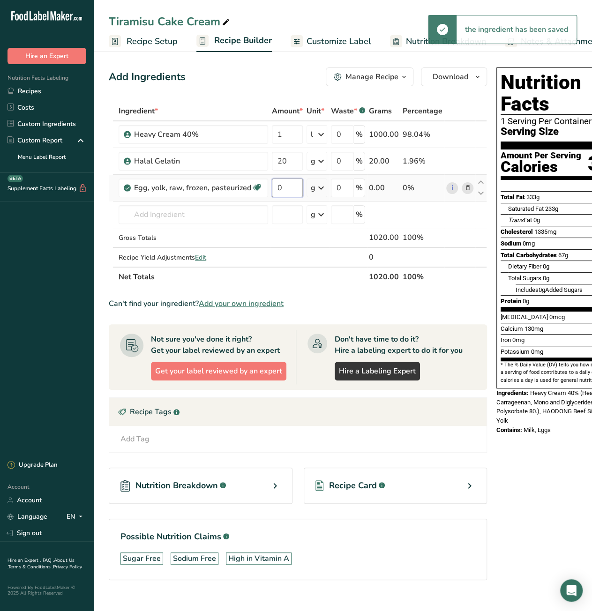
drag, startPoint x: 275, startPoint y: 193, endPoint x: 283, endPoint y: 192, distance: 7.6
click at [283, 192] on input "0" at bounding box center [287, 188] width 31 height 19
type input "200"
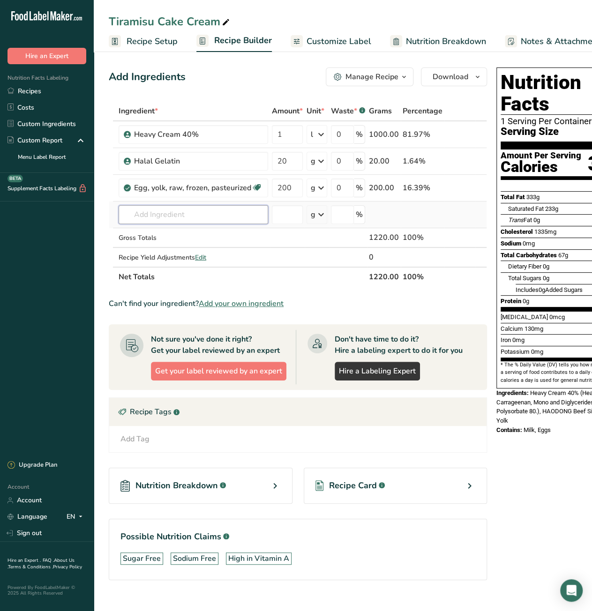
click at [193, 212] on div "Ingredient * Amount * Unit * Waste * .a-a{fill:#347362;}.b-a{fill:#fff;} Grams …" at bounding box center [298, 194] width 378 height 186
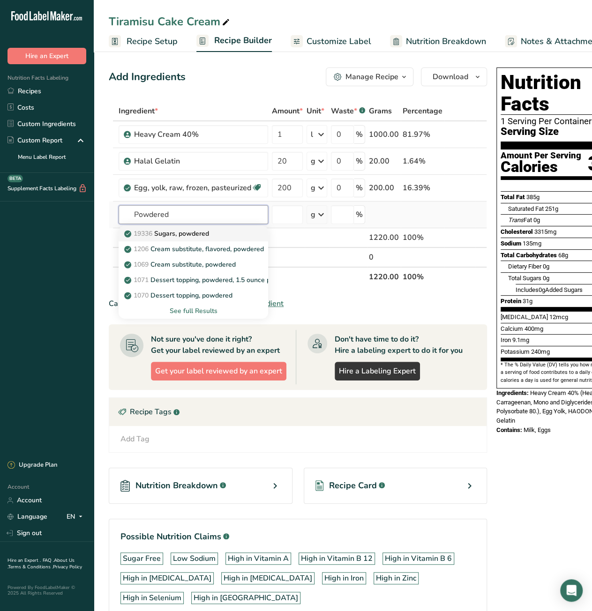
type input "Powdered"
click at [188, 237] on p "19336 Sugars, powdered" at bounding box center [167, 234] width 83 height 10
type input "Sugars, powdered"
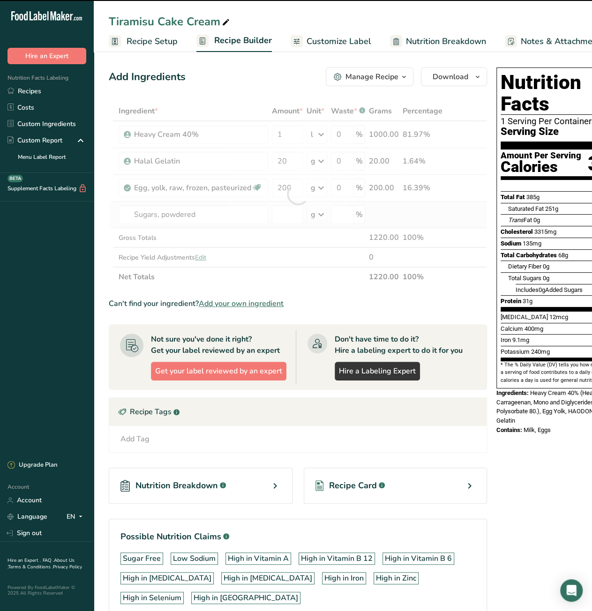
type input "0"
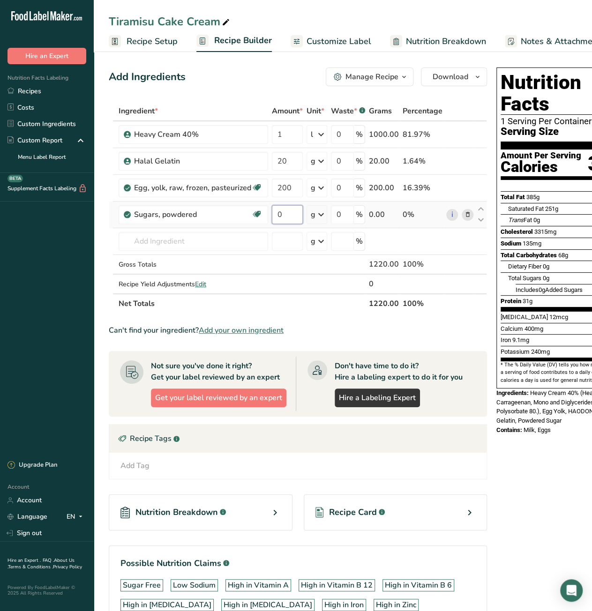
click at [279, 215] on input "0" at bounding box center [287, 214] width 31 height 19
type input "300"
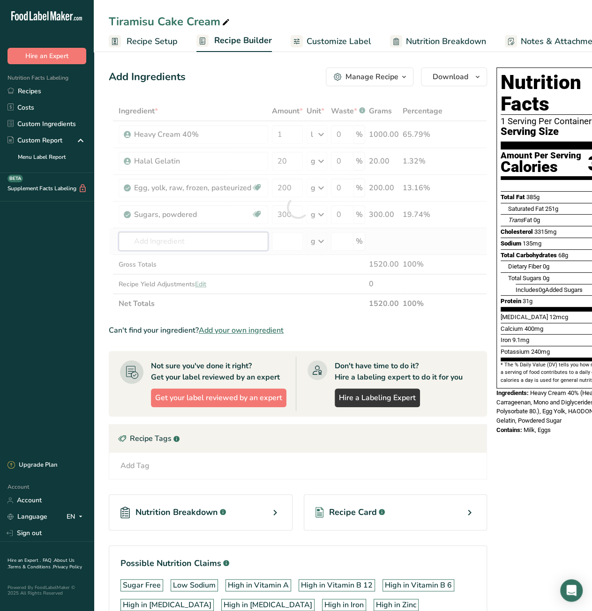
click at [189, 243] on div "Ingredient * Amount * Unit * Waste * .a-a{fill:#347362;}.b-a{fill:#fff;} Grams …" at bounding box center [298, 207] width 378 height 212
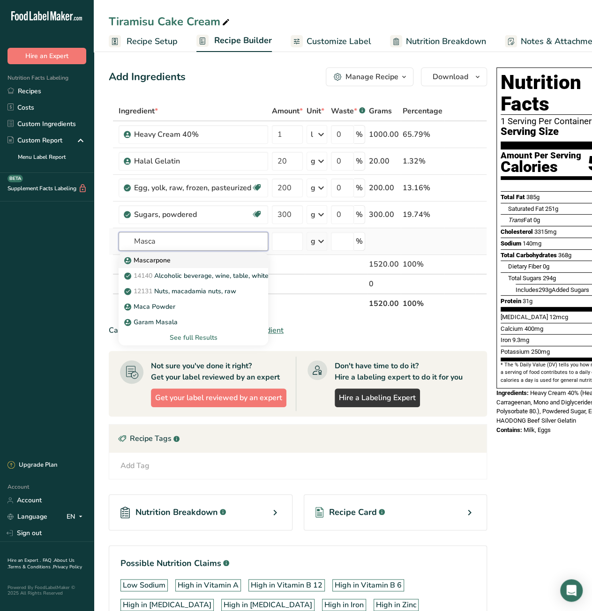
type input "Mascarpone"
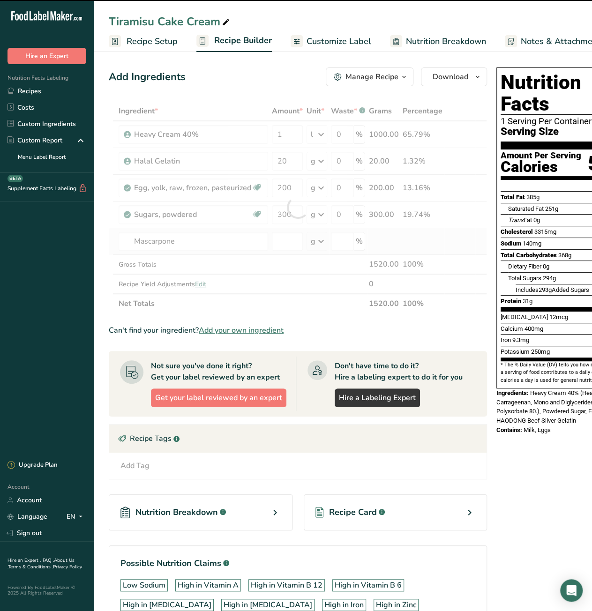
type input "0"
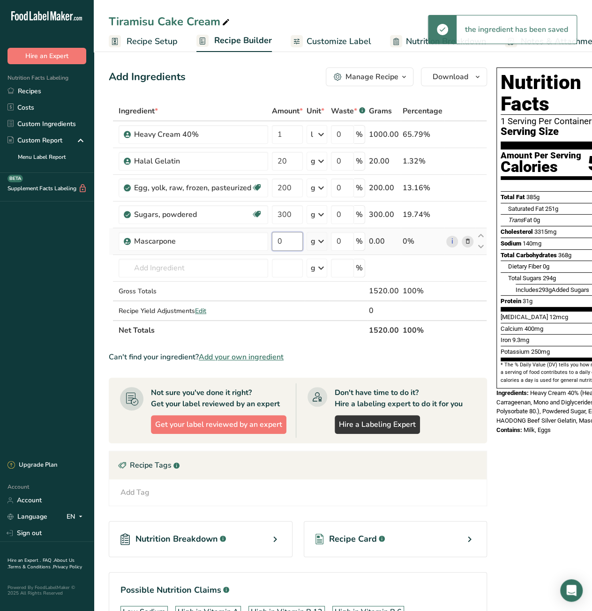
click at [280, 244] on input "0" at bounding box center [287, 241] width 31 height 19
type input "500"
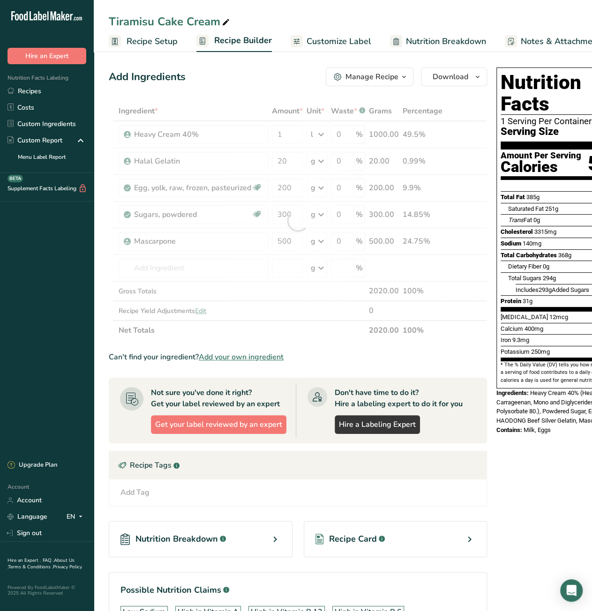
click at [538, 479] on div "Nutrition Facts 1 Serving Per Container Serving Size 1520g Amount Per Serving C…" at bounding box center [567, 383] width 150 height 639
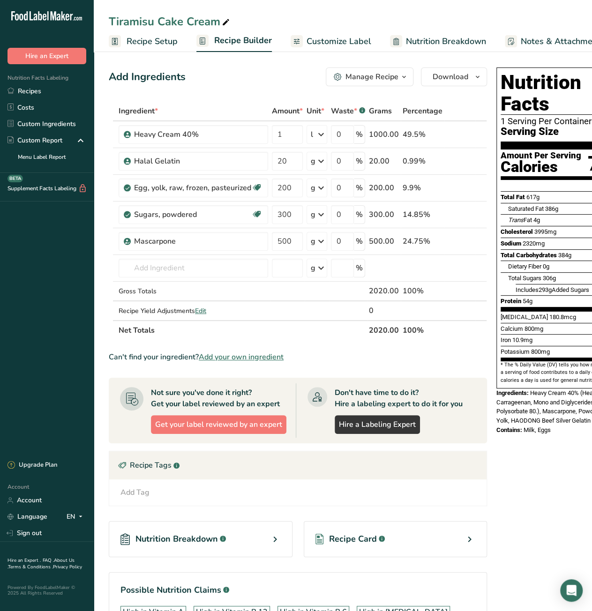
drag, startPoint x: 111, startPoint y: 22, endPoint x: 216, endPoint y: 22, distance: 104.5
click at [216, 22] on div "Tiramisu Cake Cream" at bounding box center [170, 21] width 123 height 17
click at [111, 21] on input "Tiramisu Cake Cream" at bounding box center [343, 21] width 468 height 17
click at [536, 42] on span "Recipe Costing" at bounding box center [548, 41] width 57 height 13
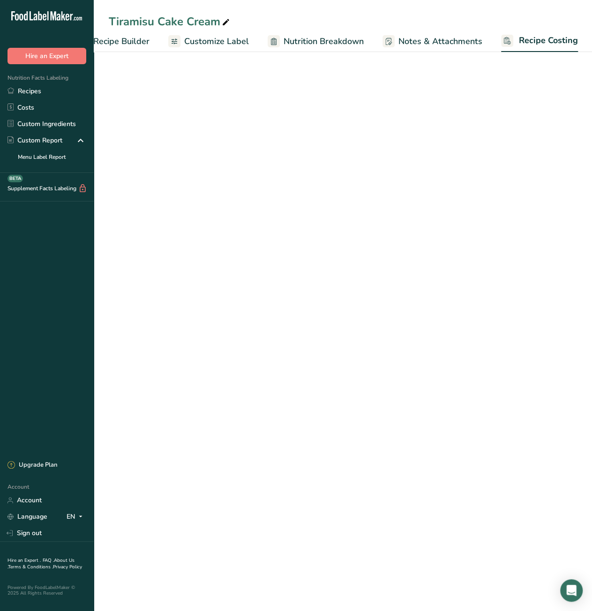
select select "3"
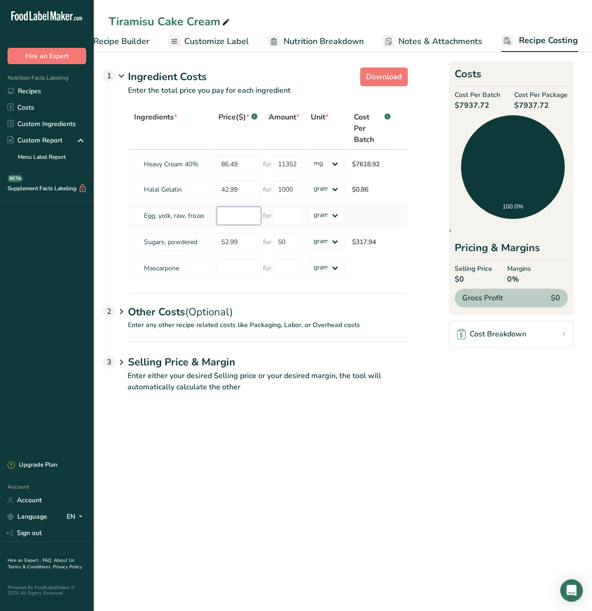
click at [226, 219] on input "number" at bounding box center [238, 216] width 45 height 18
paste input "108.9"
click at [230, 217] on input "108.9" at bounding box center [238, 216] width 45 height 18
click at [228, 217] on input "108.9" at bounding box center [238, 216] width 45 height 18
type input "118.9"
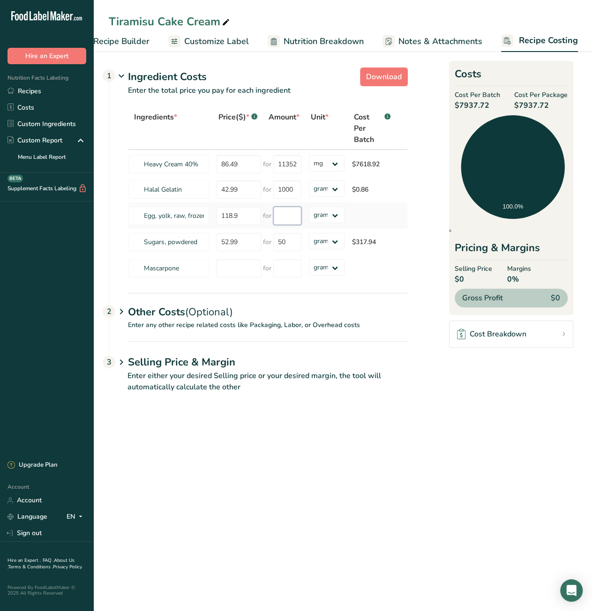
click at [294, 216] on input "number" at bounding box center [287, 216] width 28 height 18
type input "28"
click at [335, 216] on div "Ingredients * Price($) * .a-a{fill:#347362;}.b-a{fill:#fff;} Amount * Unit * Co…" at bounding box center [268, 194] width 280 height 174
select select "12"
click at [309, 207] on select "grams kg mg mcg lb oz" at bounding box center [327, 215] width 36 height 16
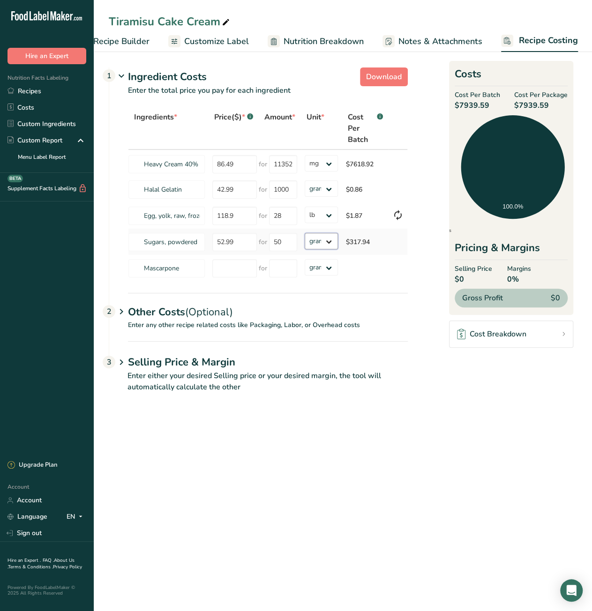
click at [319, 244] on select "grams kg mg mcg lb oz" at bounding box center [322, 241] width 34 height 16
select select "12"
click at [305, 233] on select "grams kg mg mcg lb oz" at bounding box center [322, 241] width 34 height 16
click at [385, 429] on main "Tiramisu Cake Cream Recipe Setup Recipe Builder Customize Label Nutrition Break…" at bounding box center [296, 305] width 592 height 611
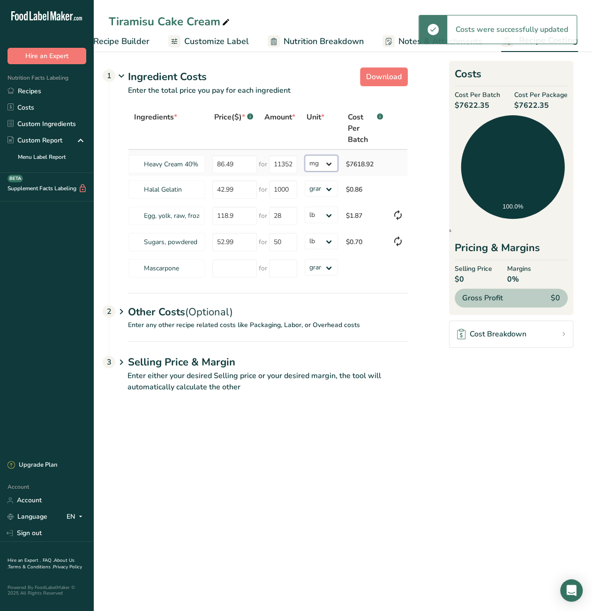
click at [324, 164] on select "grams kg mg mcg lb oz" at bounding box center [322, 163] width 34 height 16
select select
click at [305, 155] on select "grams kg mg mcg lb oz" at bounding box center [322, 163] width 34 height 16
click at [349, 424] on main "Tiramisu Cake Cream Recipe Setup Recipe Builder Customize Label Nutrition Break…" at bounding box center [296, 305] width 592 height 611
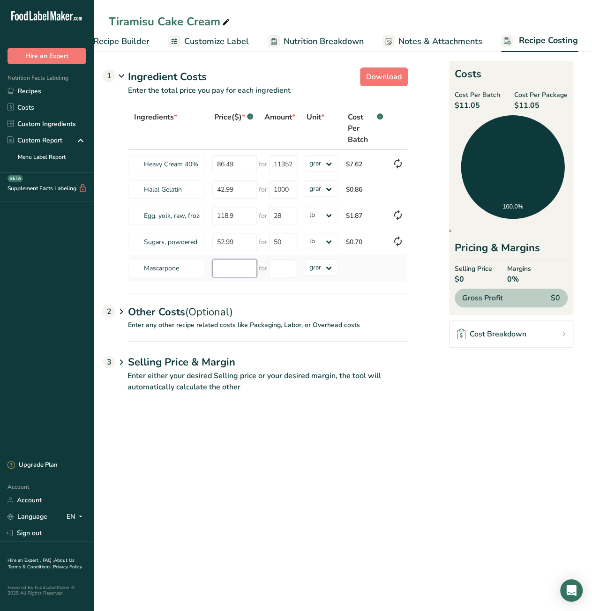
paste input "109.04"
click at [220, 268] on input "109.04" at bounding box center [234, 268] width 45 height 18
type input "119.04"
click at [289, 271] on input "number" at bounding box center [283, 268] width 28 height 18
type input "20"
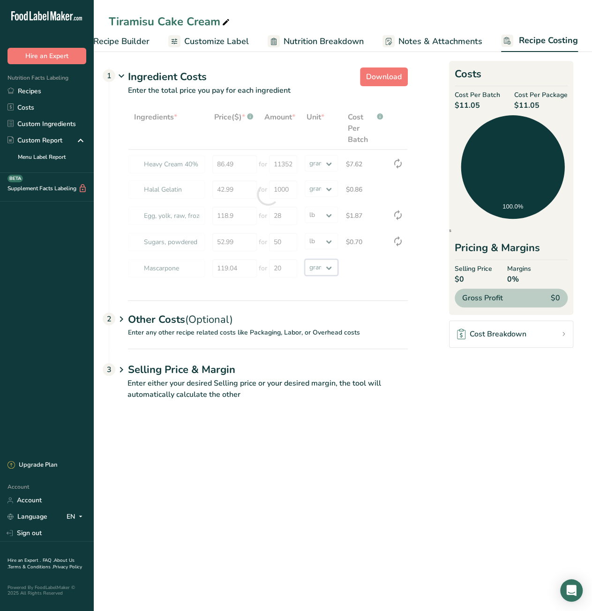
click at [314, 266] on div "Ingredients * Price($) * .a-a{fill:#347362;}.b-a{fill:#fff;} Amount * Unit * Co…" at bounding box center [268, 194] width 280 height 174
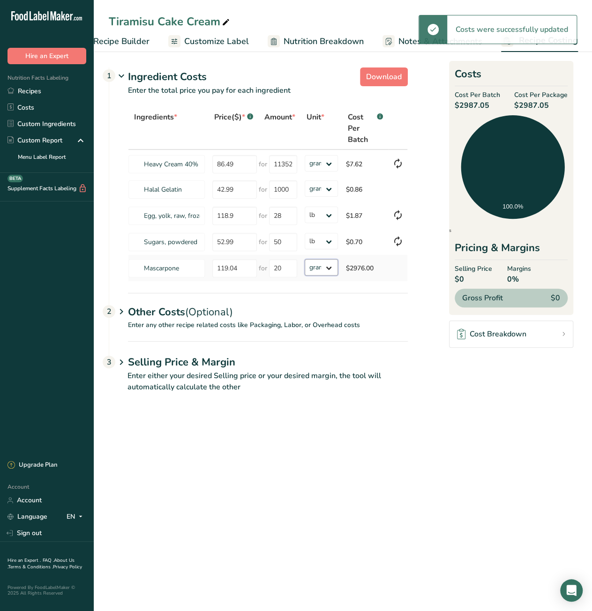
select select "12"
click at [305, 259] on select "grams kg mg mcg lb oz" at bounding box center [322, 267] width 34 height 16
click at [380, 464] on main "Tiramisu Cake Cream Recipe Setup Recipe Builder Customize Label Nutrition Break…" at bounding box center [296, 305] width 592 height 611
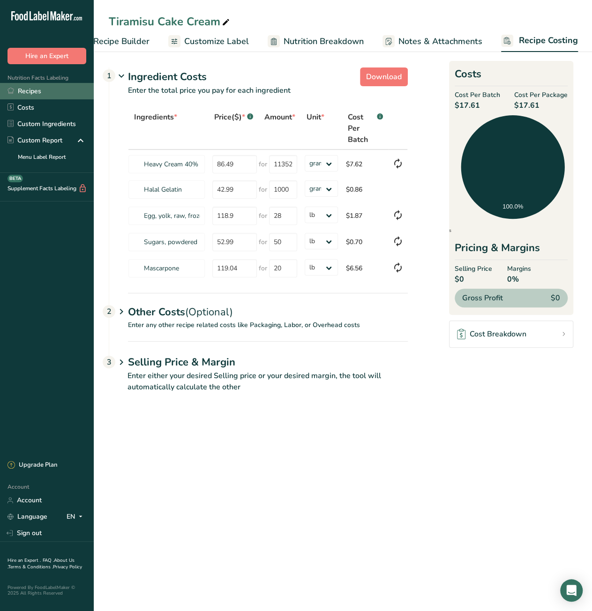
click at [36, 89] on link "Recipes" at bounding box center [47, 91] width 94 height 16
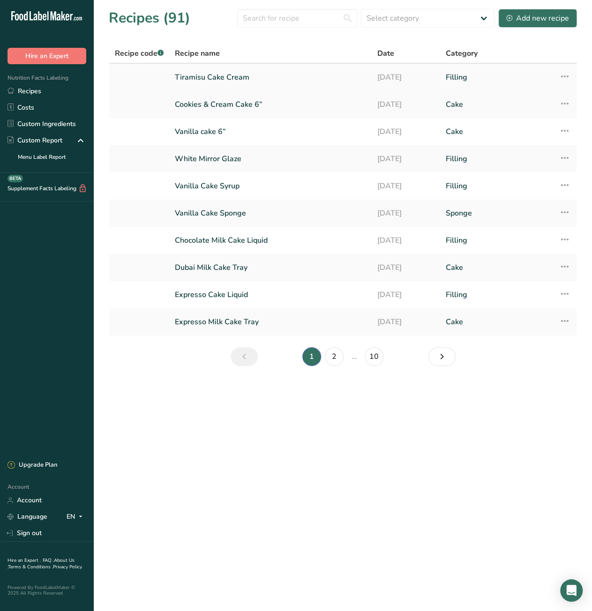
click at [564, 77] on icon at bounding box center [563, 76] width 11 height 17
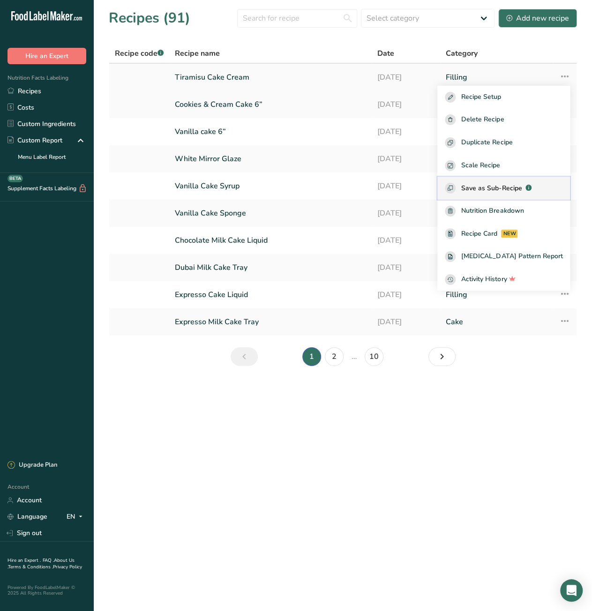
click at [510, 186] on span "Save as Sub-Recipe" at bounding box center [491, 188] width 60 height 10
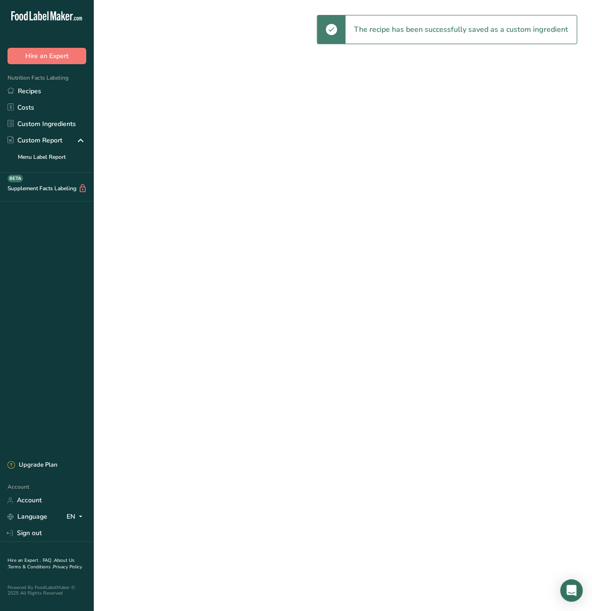
select select "30"
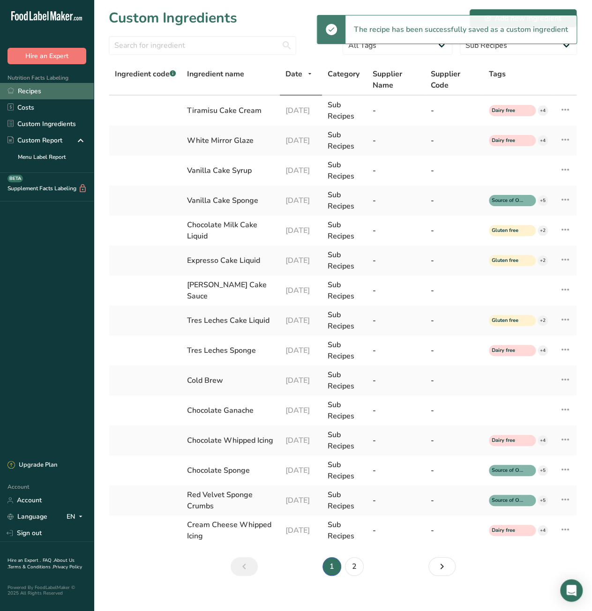
click at [45, 91] on link "Recipes" at bounding box center [47, 91] width 94 height 16
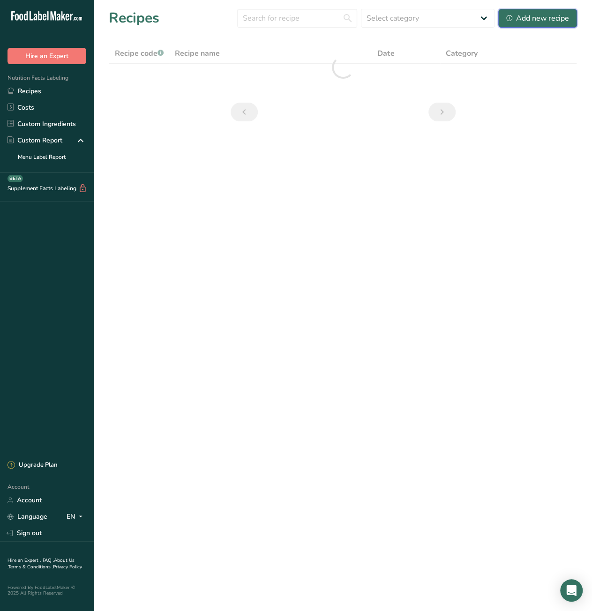
click at [533, 21] on div "Add new recipe" at bounding box center [537, 18] width 63 height 11
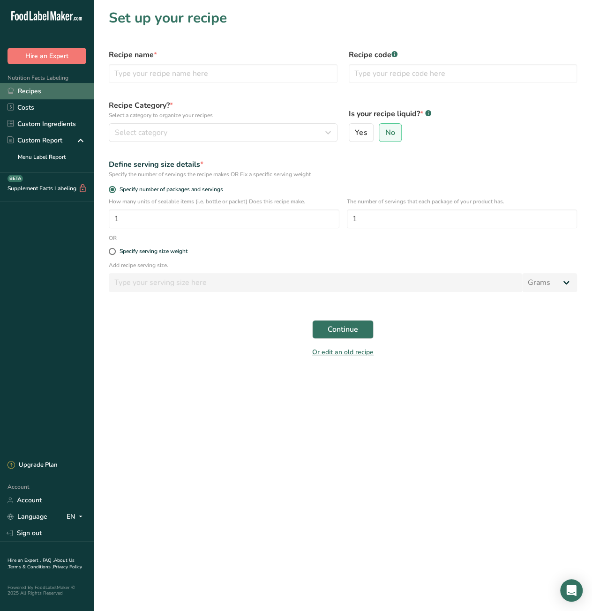
click at [59, 94] on link "Recipes" at bounding box center [47, 91] width 94 height 16
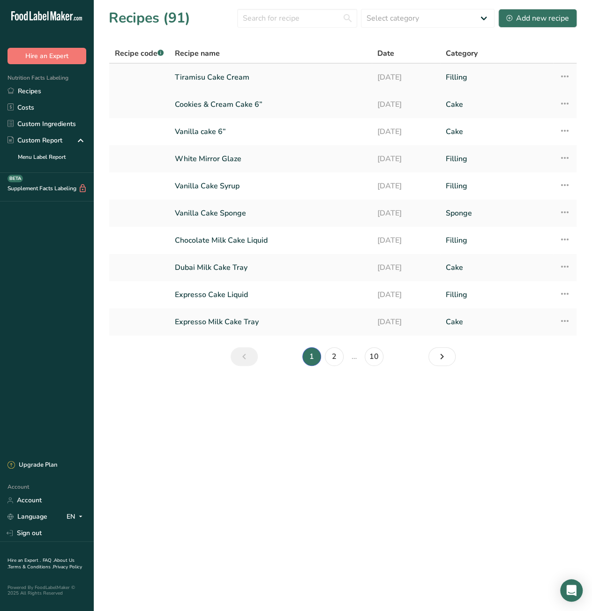
click at [216, 79] on link "Tiramisu Cake Cream" at bounding box center [270, 77] width 191 height 20
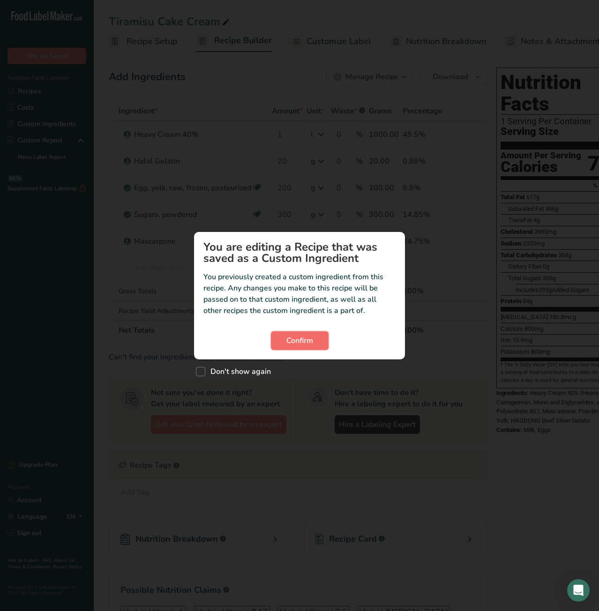
click at [318, 338] on button "Confirm" at bounding box center [300, 340] width 58 height 19
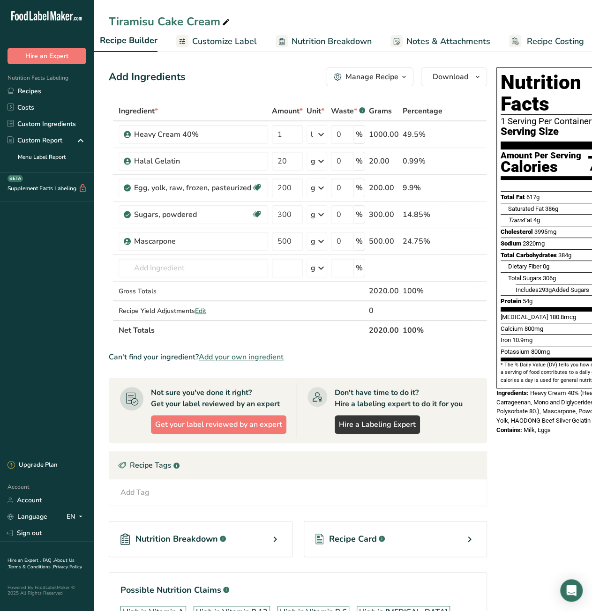
click at [561, 44] on span "Recipe Costing" at bounding box center [555, 41] width 57 height 13
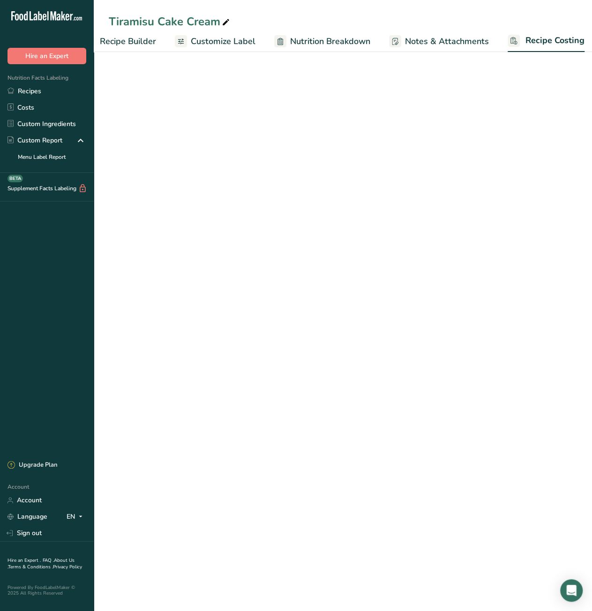
scroll to position [0, 121]
select select "12"
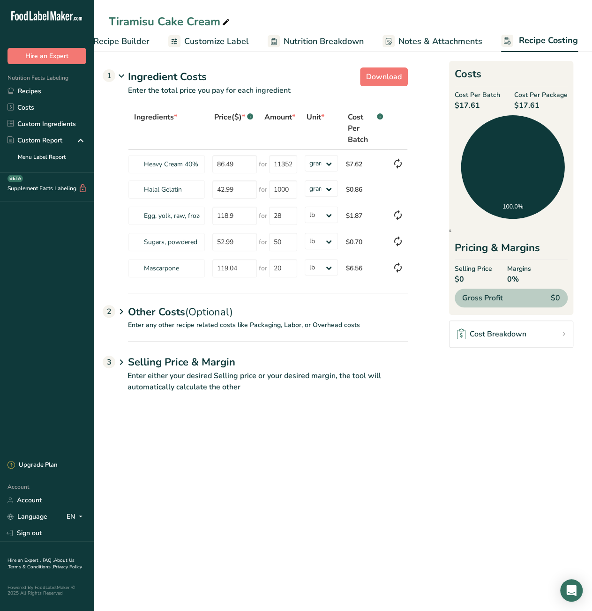
drag, startPoint x: 521, startPoint y: 104, endPoint x: 542, endPoint y: 104, distance: 20.6
click at [542, 104] on span "$17.61" at bounding box center [540, 105] width 53 height 11
copy span "17.61"
click at [35, 94] on link "Recipes" at bounding box center [47, 91] width 94 height 16
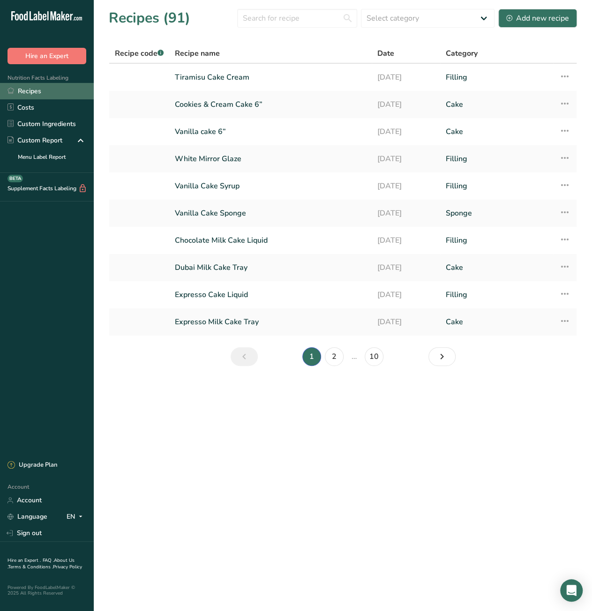
click at [46, 90] on link "Recipes" at bounding box center [47, 91] width 94 height 16
click at [528, 22] on div "Add new recipe" at bounding box center [537, 18] width 63 height 11
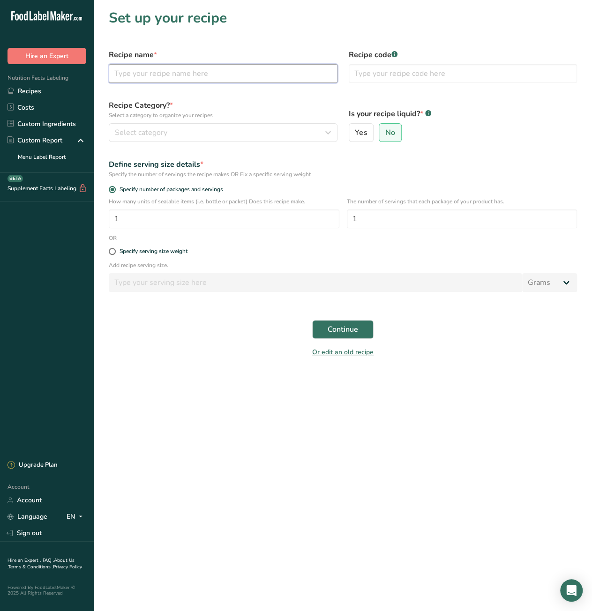
click at [207, 77] on input "text" at bounding box center [223, 73] width 229 height 19
paste input "Coffee cream"
click at [139, 77] on input "Coffee cream" at bounding box center [223, 73] width 229 height 19
click at [177, 71] on input "Coffee Cream" at bounding box center [223, 73] width 229 height 19
drag, startPoint x: 180, startPoint y: 74, endPoint x: 160, endPoint y: 80, distance: 20.3
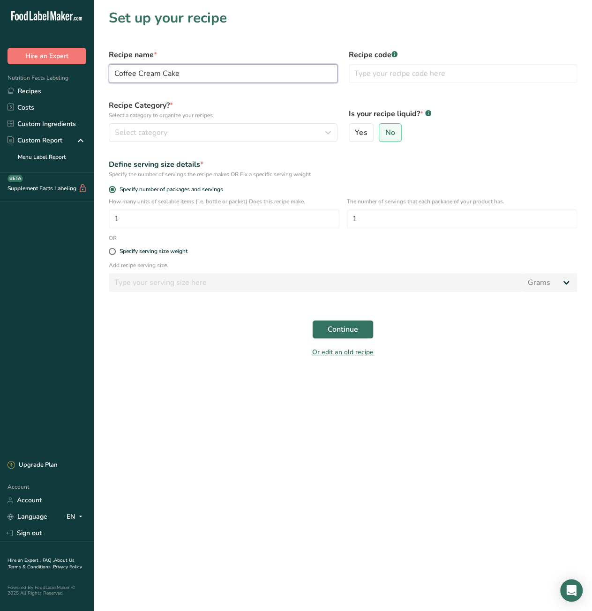
click at [160, 80] on input "Coffee Cream Cake" at bounding box center [223, 73] width 229 height 19
click at [136, 76] on input "Coffee Cream" at bounding box center [223, 73] width 229 height 19
paste input "ake C"
click at [209, 77] on input "Coffee Cake Cream" at bounding box center [223, 73] width 229 height 19
type input "Coffee Cake Cream"
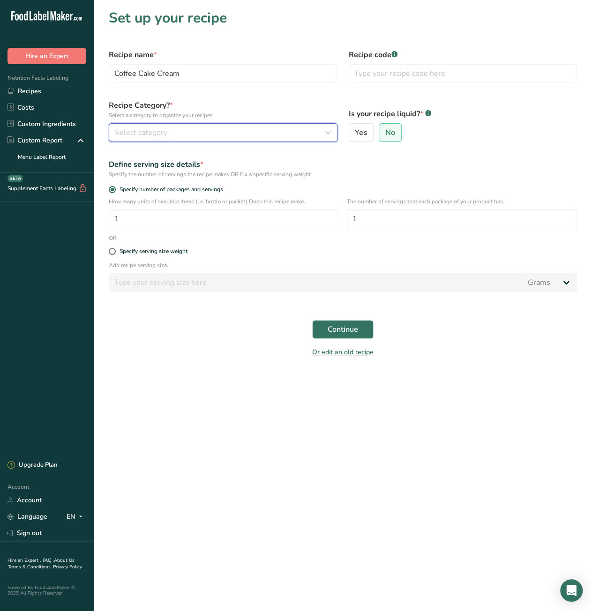
click at [276, 135] on div "Select category" at bounding box center [220, 132] width 211 height 11
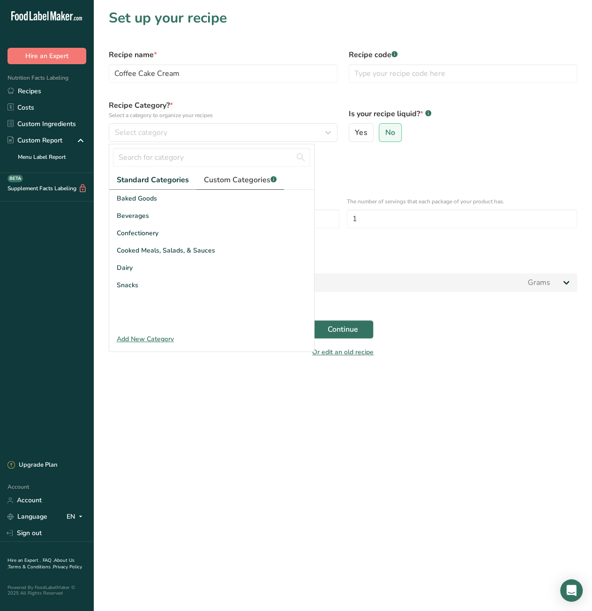
click at [237, 185] on span "Custom Categories .a-a{fill:#347362;}.b-a{fill:#fff;}" at bounding box center [240, 179] width 73 height 11
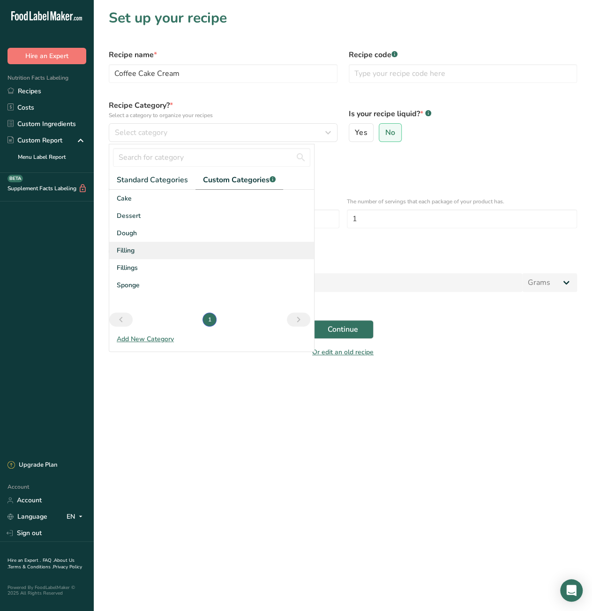
click at [171, 246] on div "Filling" at bounding box center [211, 250] width 205 height 17
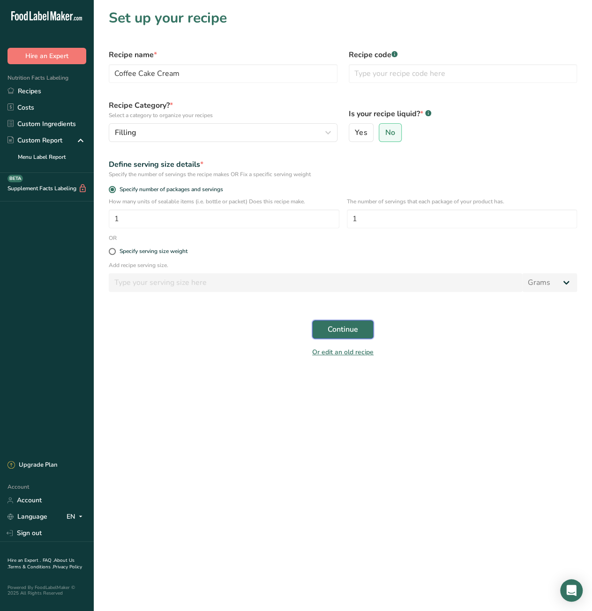
click at [356, 330] on span "Continue" at bounding box center [343, 329] width 30 height 11
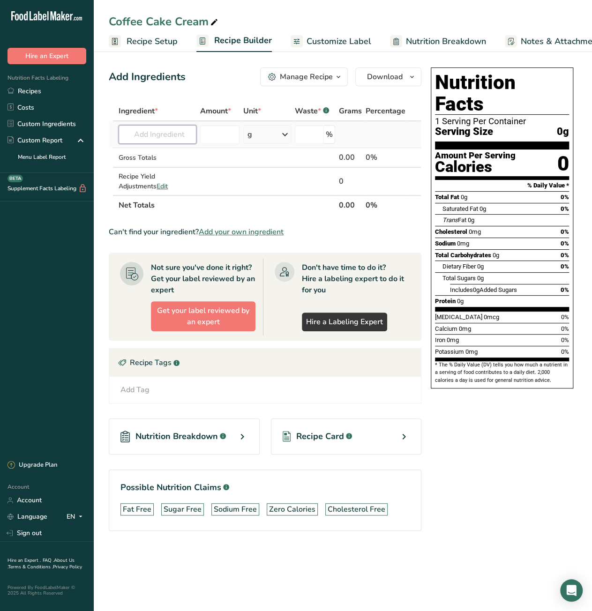
click at [148, 137] on input "text" at bounding box center [158, 134] width 78 height 19
type input "Whip Topping Base"
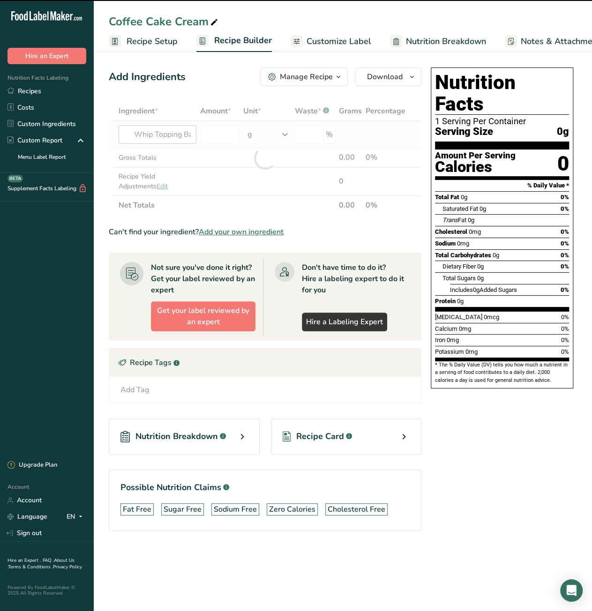
type input "0"
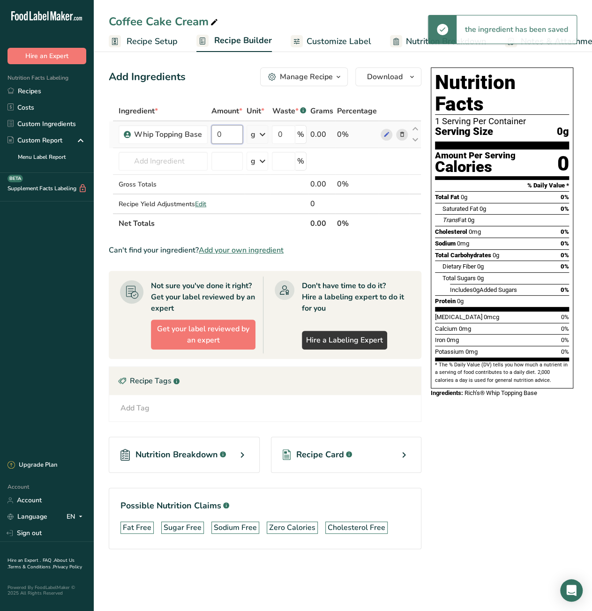
drag, startPoint x: 223, startPoint y: 136, endPoint x: 210, endPoint y: 137, distance: 12.7
click at [211, 137] on input "0" at bounding box center [226, 134] width 31 height 19
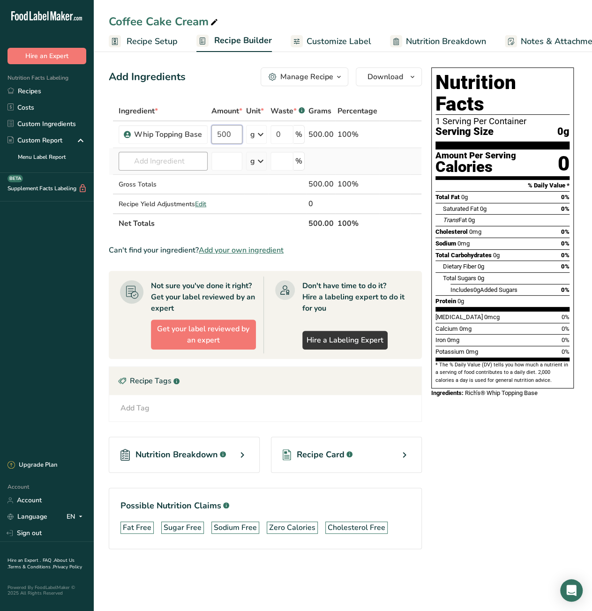
type input "500"
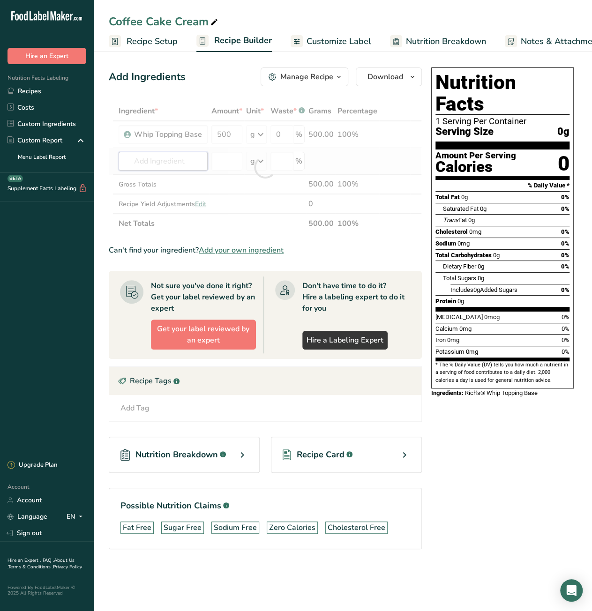
click at [176, 157] on div "Ingredient * Amount * Unit * Waste * .a-a{fill:#347362;}.b-a{fill:#fff;} Grams …" at bounding box center [265, 167] width 313 height 132
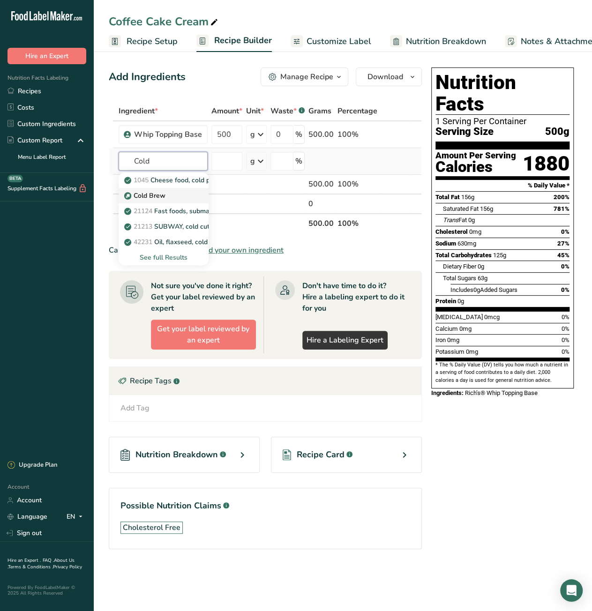
type input "Cold"
click at [164, 194] on p "Cold Brew" at bounding box center [145, 196] width 39 height 10
type input "Cold Brew"
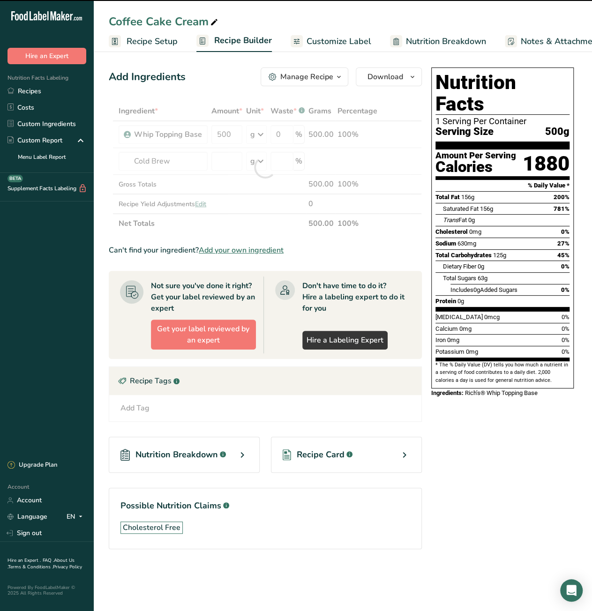
type input "0"
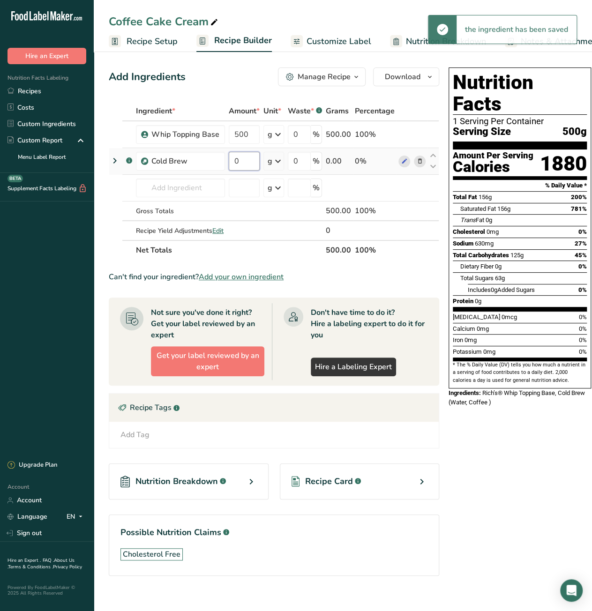
drag, startPoint x: 241, startPoint y: 166, endPoint x: 231, endPoint y: 166, distance: 9.4
click at [231, 166] on input "0" at bounding box center [244, 161] width 31 height 19
type input "30"
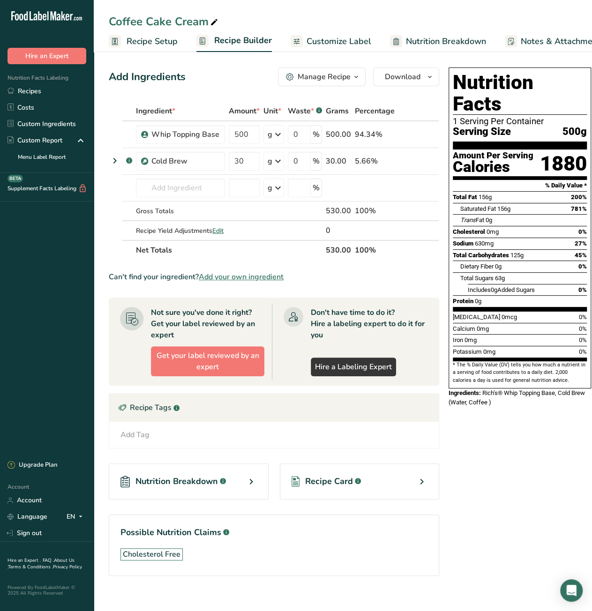
click at [402, 290] on section "Ingredient * Amount * Unit * Waste * .a-a{fill:#347362;}.b-a{fill:#fff;} Grams …" at bounding box center [274, 346] width 330 height 490
click at [208, 22] on div "Coffee Cake Cream" at bounding box center [164, 21] width 111 height 17
drag, startPoint x: 208, startPoint y: 22, endPoint x: 106, endPoint y: 24, distance: 101.7
click at [106, 24] on div "Coffee Cake Cream" at bounding box center [343, 21] width 498 height 17
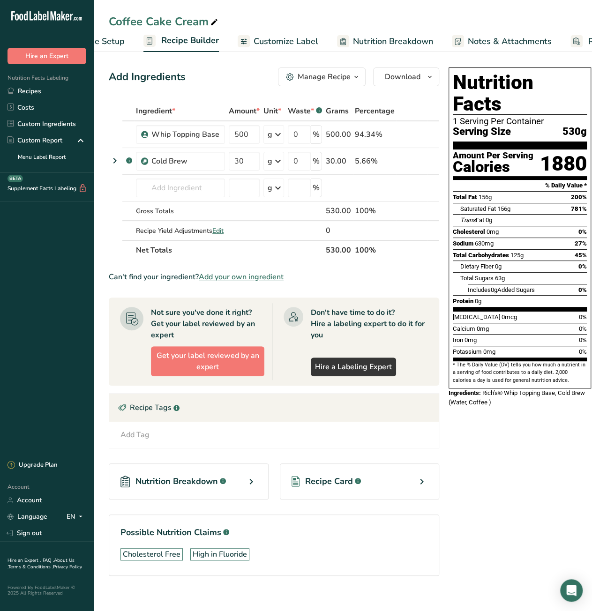
scroll to position [0, 121]
click at [524, 37] on span "Recipe Costing" at bounding box center [548, 41] width 57 height 13
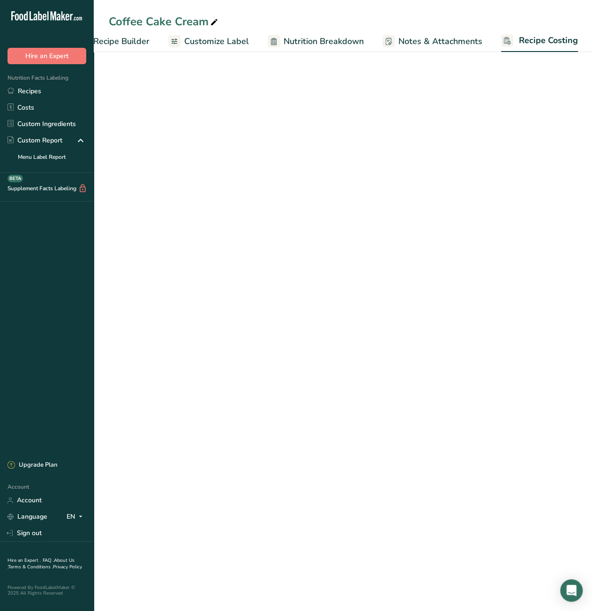
select select "12"
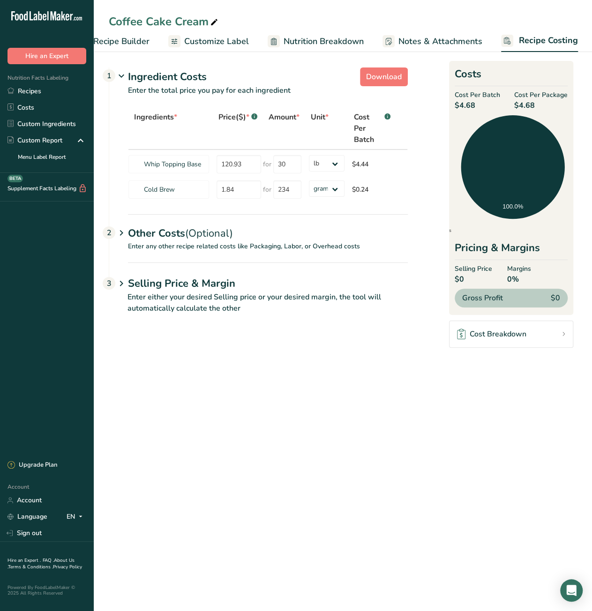
drag, startPoint x: 521, startPoint y: 106, endPoint x: 536, endPoint y: 106, distance: 15.0
click at [536, 106] on span "$4.68" at bounding box center [540, 105] width 53 height 11
copy span "4.68"
drag, startPoint x: 47, startPoint y: 86, endPoint x: 11, endPoint y: 96, distance: 36.8
click at [47, 86] on link "Recipes" at bounding box center [47, 91] width 94 height 16
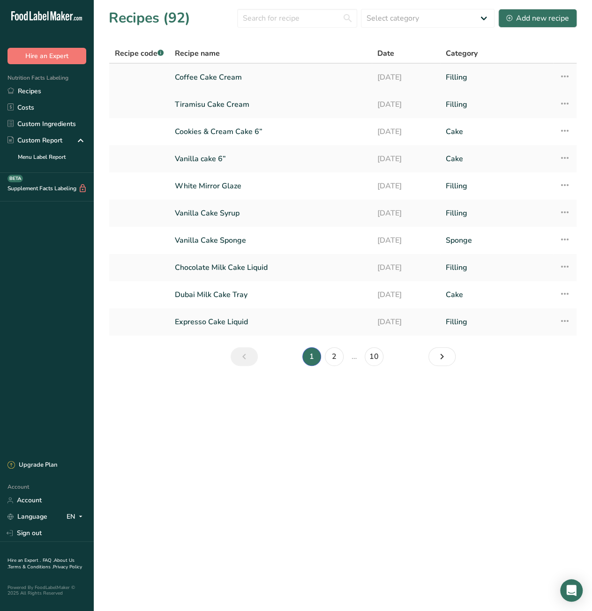
click at [565, 77] on icon at bounding box center [563, 76] width 11 height 17
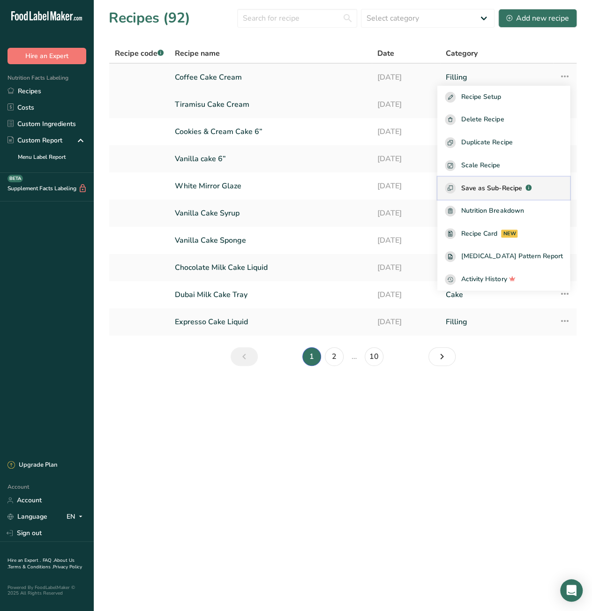
click at [517, 192] on span "Save as Sub-Recipe" at bounding box center [491, 188] width 60 height 10
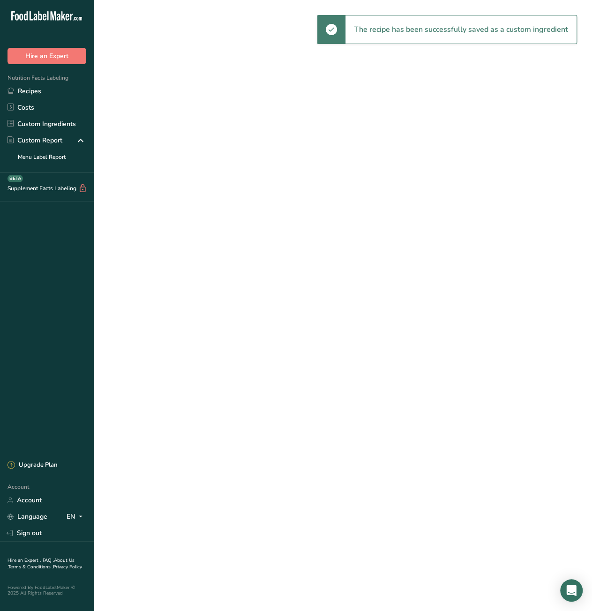
select select "30"
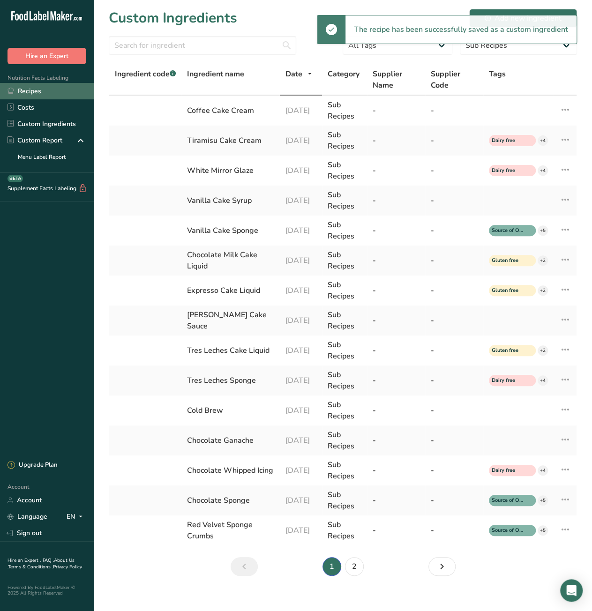
click at [34, 92] on link "Recipes" at bounding box center [47, 91] width 94 height 16
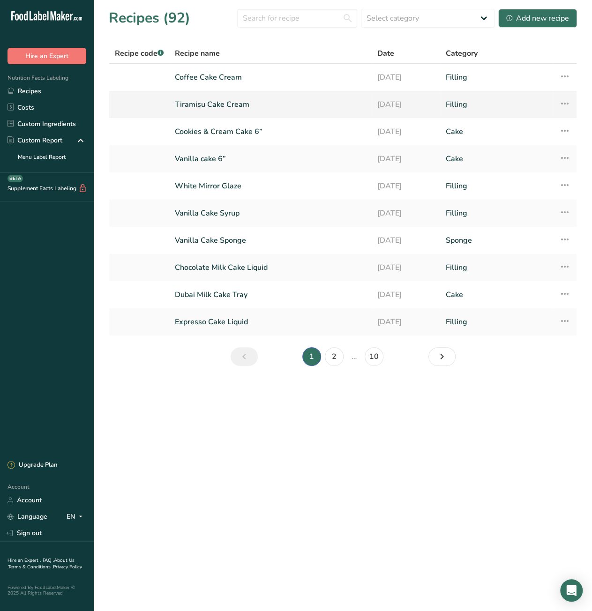
click at [566, 104] on icon at bounding box center [563, 103] width 11 height 17
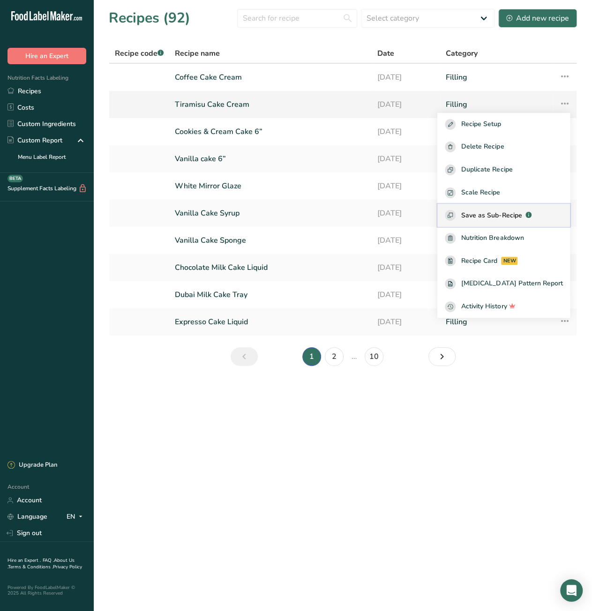
click at [517, 215] on span "Save as Sub-Recipe" at bounding box center [491, 215] width 60 height 10
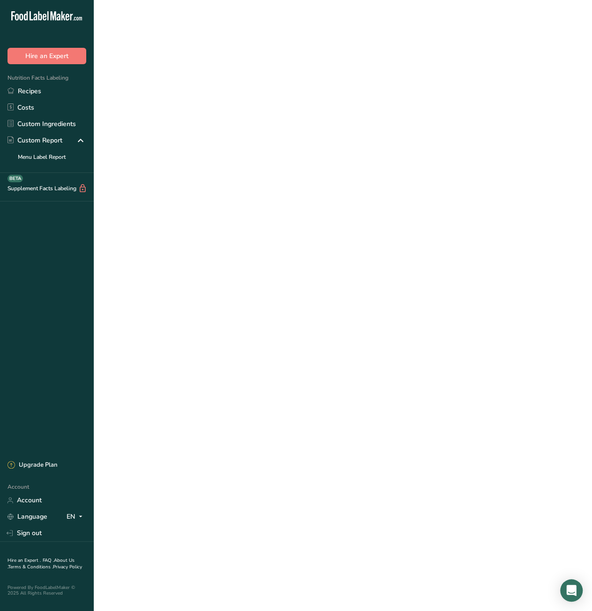
select select "30"
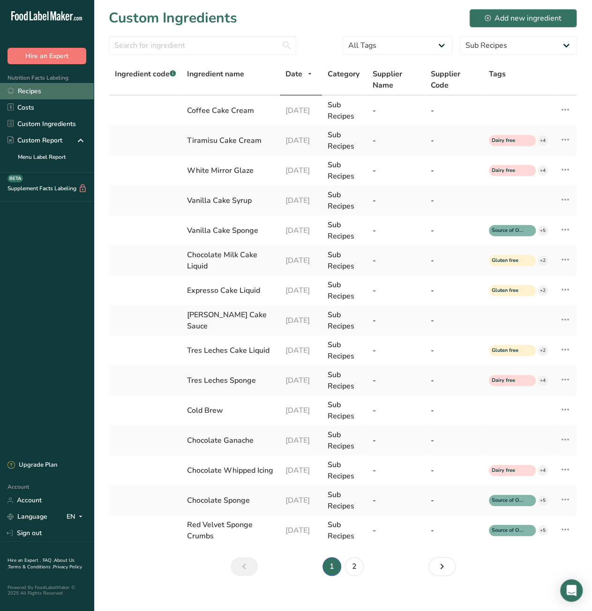
click at [33, 87] on link "Recipes" at bounding box center [47, 91] width 94 height 16
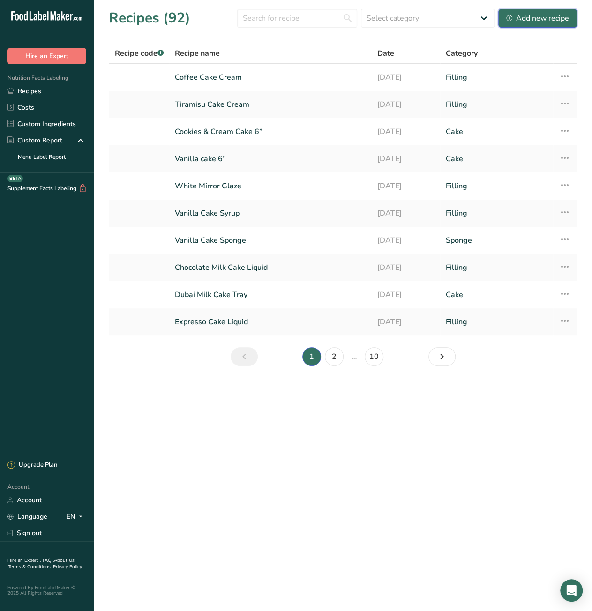
click at [544, 21] on div "Add new recipe" at bounding box center [537, 18] width 63 height 11
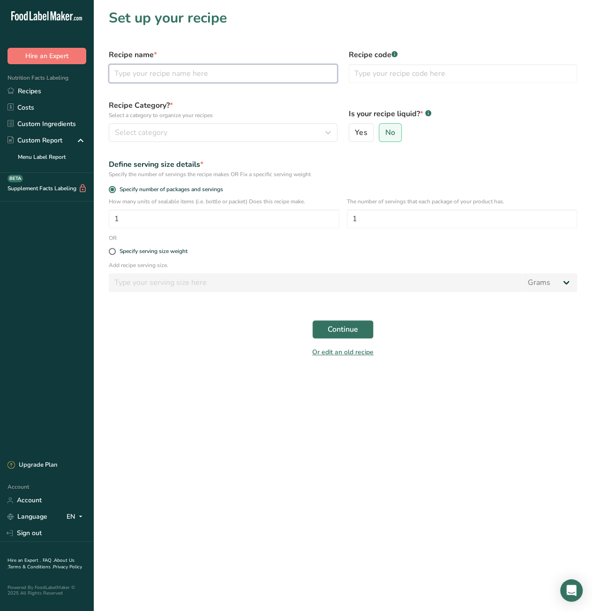
click at [193, 73] on input "text" at bounding box center [223, 73] width 229 height 19
paste input "Tiramisu"
type input "Tiramisu Cake Tray"
click at [218, 136] on div "Select category" at bounding box center [220, 132] width 211 height 11
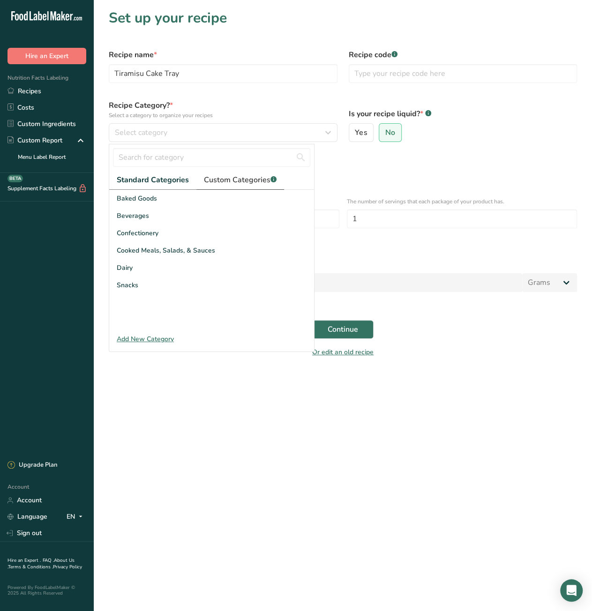
click at [226, 179] on span "Custom Categories .a-a{fill:#347362;}.b-a{fill:#fff;}" at bounding box center [240, 179] width 73 height 11
click at [166, 200] on div "Cake" at bounding box center [211, 198] width 205 height 17
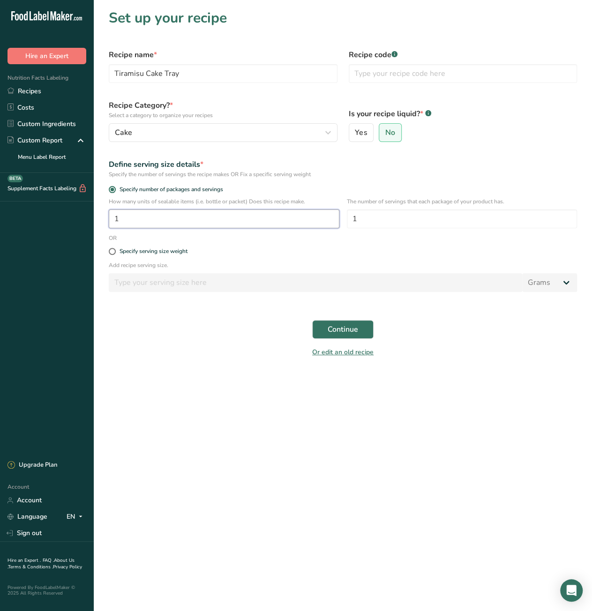
click at [247, 224] on input "1" at bounding box center [224, 218] width 231 height 19
type input "10"
click at [395, 415] on main "Set up your recipe Recipe name * Tiramisu Cake Tray Recipe code .a-a{fill:#3473…" at bounding box center [296, 305] width 592 height 611
click at [350, 331] on span "Continue" at bounding box center [343, 329] width 30 height 11
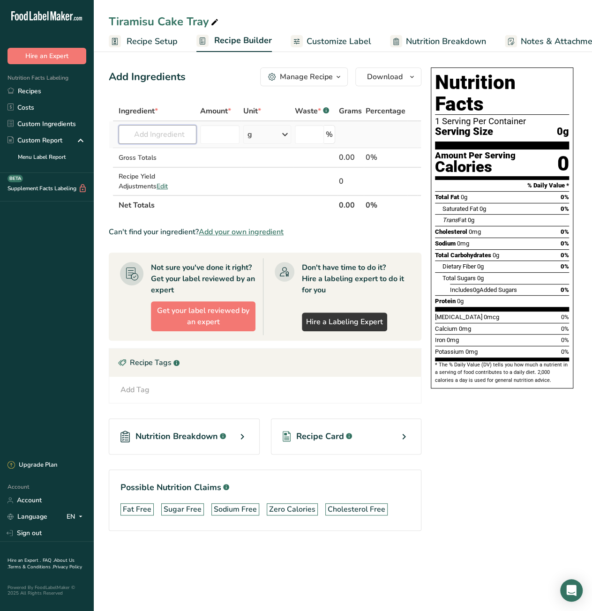
click at [141, 135] on input "text" at bounding box center [158, 134] width 78 height 19
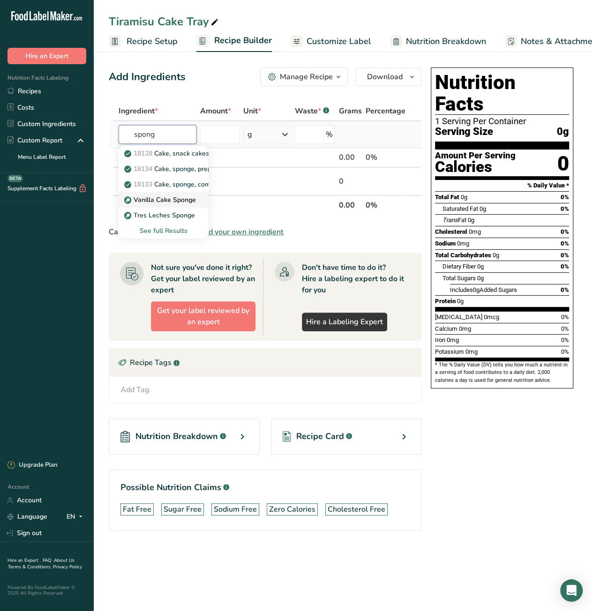
type input "spong"
click at [164, 201] on p "Vanilla Cake Sponge" at bounding box center [161, 200] width 70 height 10
type input "Vanilla Cake Sponge"
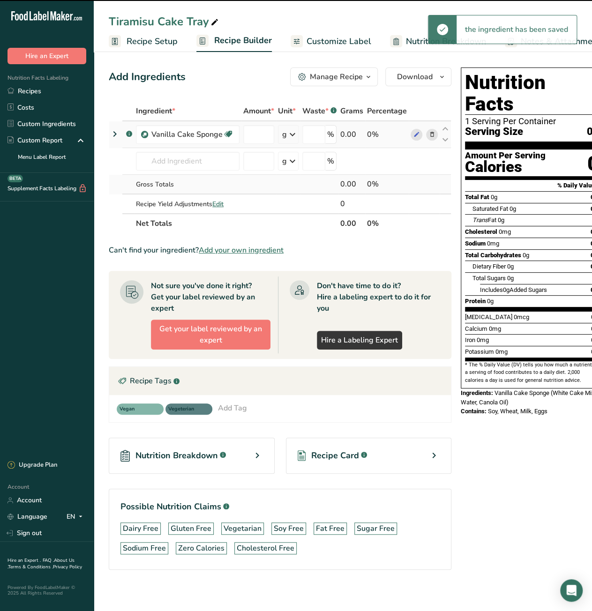
type input "0"
drag, startPoint x: 255, startPoint y: 136, endPoint x: 248, endPoint y: 137, distance: 7.6
click at [248, 137] on input "0" at bounding box center [258, 134] width 31 height 19
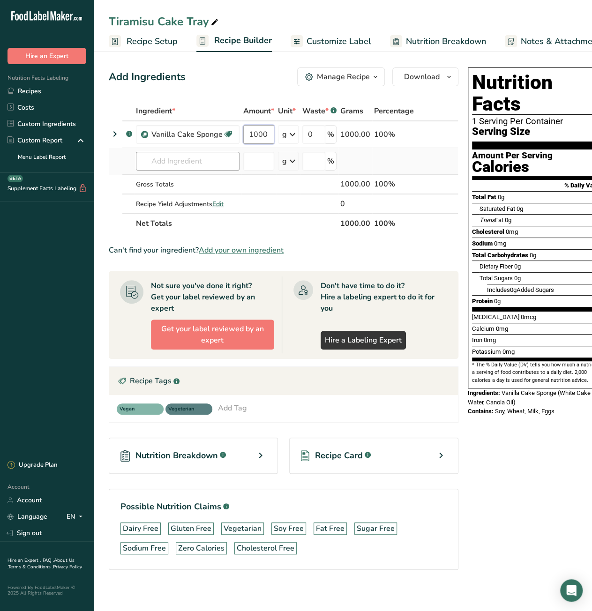
type input "1000"
click at [187, 158] on div "Ingredient * Amount * Unit * Waste * .a-a{fill:#347362;}.b-a{fill:#fff;} Grams …" at bounding box center [284, 167] width 350 height 132
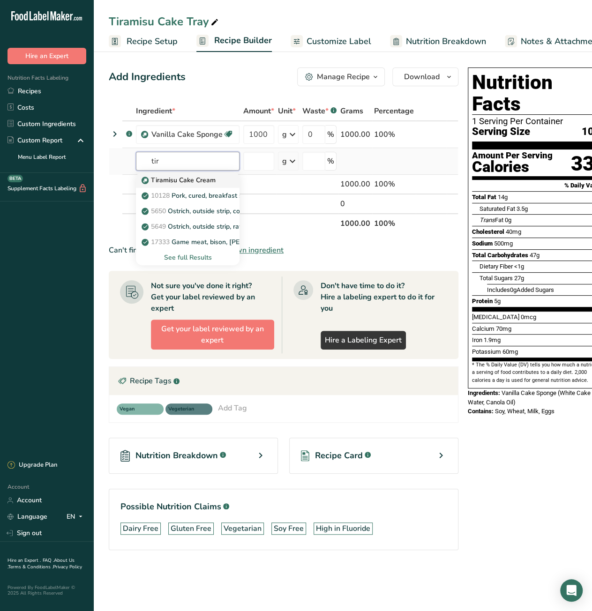
type input "tir"
click at [186, 182] on p "Tiramisu Cake Cream" at bounding box center [179, 180] width 72 height 10
type input "Tiramisu Cake Cream"
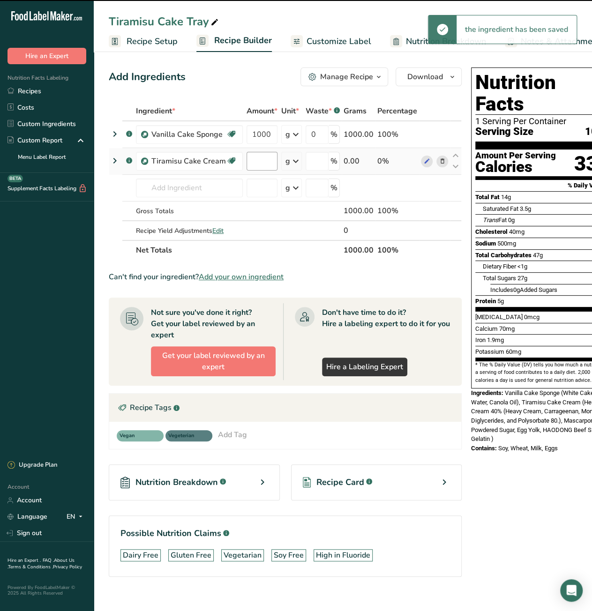
type input "0"
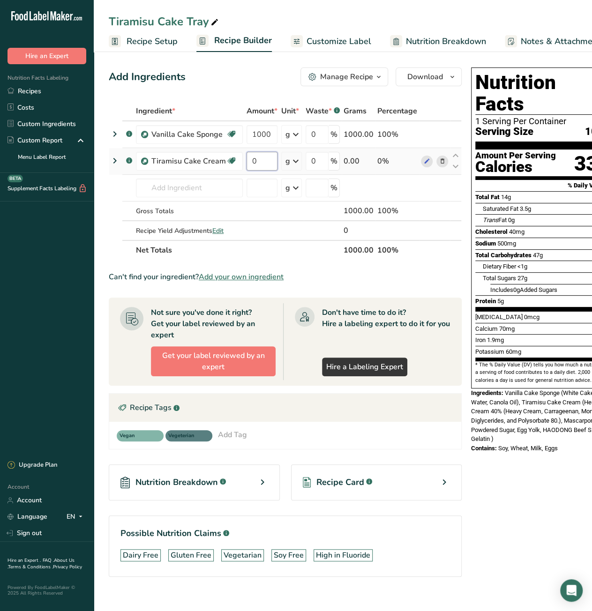
drag, startPoint x: 250, startPoint y: 161, endPoint x: 255, endPoint y: 159, distance: 4.9
click at [255, 159] on input "0" at bounding box center [261, 161] width 31 height 19
type input "750"
click at [207, 185] on div "Ingredient * Amount * Unit * Waste * .a-a{fill:#347362;}.b-a{fill:#fff;} Grams …" at bounding box center [285, 180] width 353 height 159
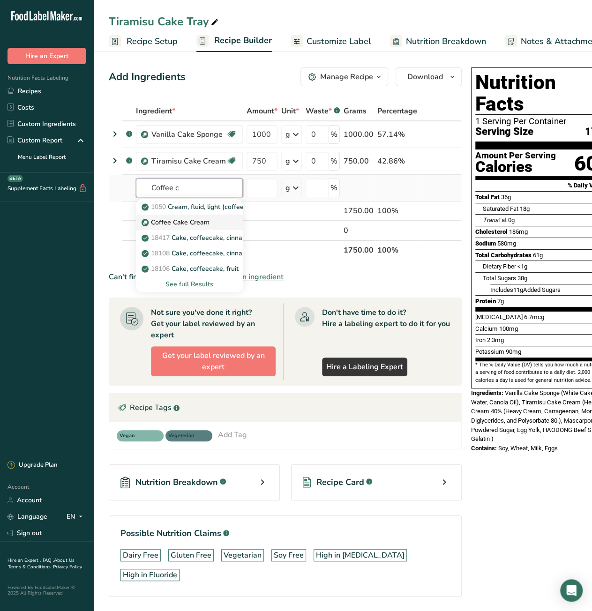
type input "Coffee c"
click at [198, 220] on p "Coffee Cake Cream" at bounding box center [176, 222] width 66 height 10
type input "Coffee Cake Cream"
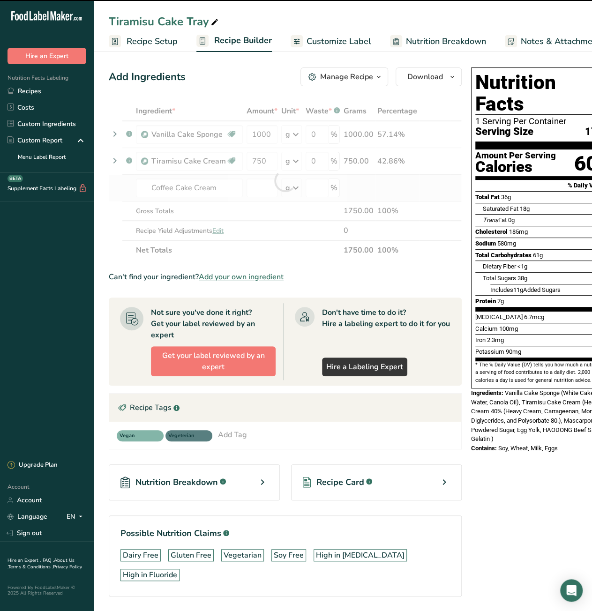
type input "0"
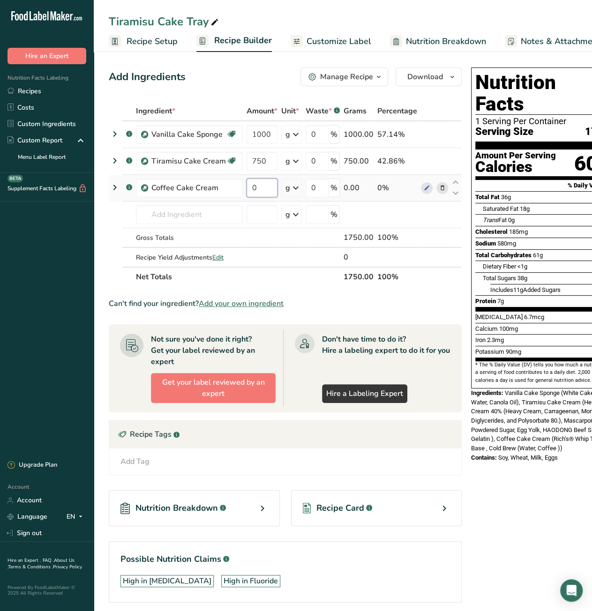
drag, startPoint x: 248, startPoint y: 189, endPoint x: 255, endPoint y: 189, distance: 6.6
click at [255, 189] on input "0" at bounding box center [261, 188] width 31 height 19
type input "400"
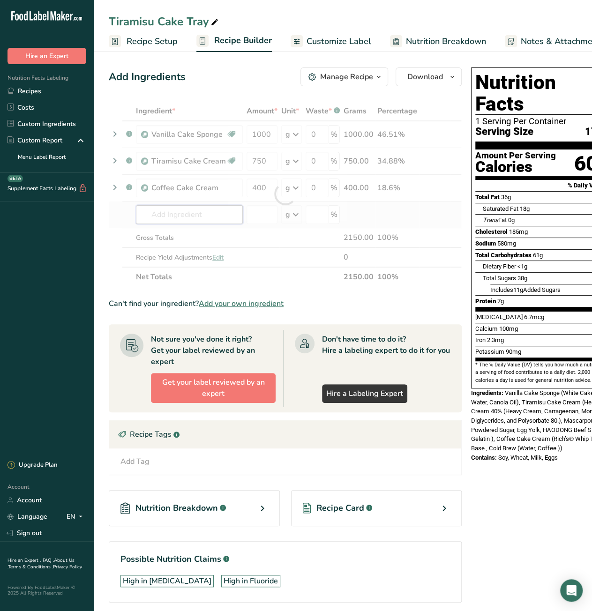
click at [213, 213] on div "Ingredient * Amount * Unit * Waste * .a-a{fill:#347362;}.b-a{fill:#fff;} Grams …" at bounding box center [285, 194] width 353 height 186
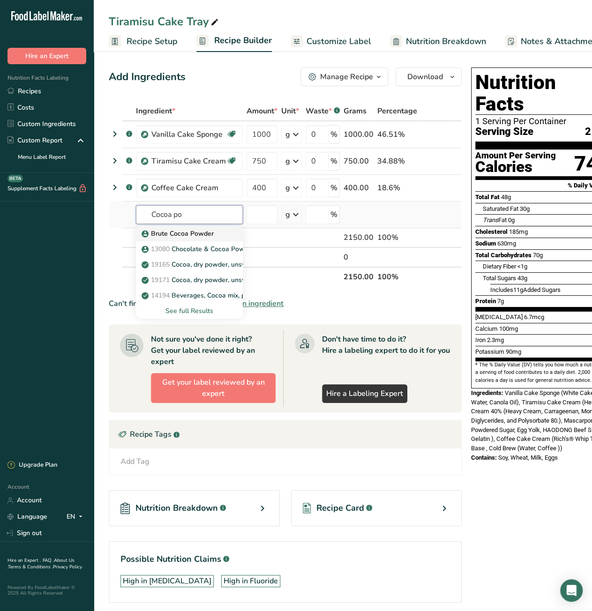
type input "Cocoa po"
click at [192, 230] on p "Brute Cocoa Powder" at bounding box center [178, 234] width 70 height 10
type input "Brute Cocoa Powder"
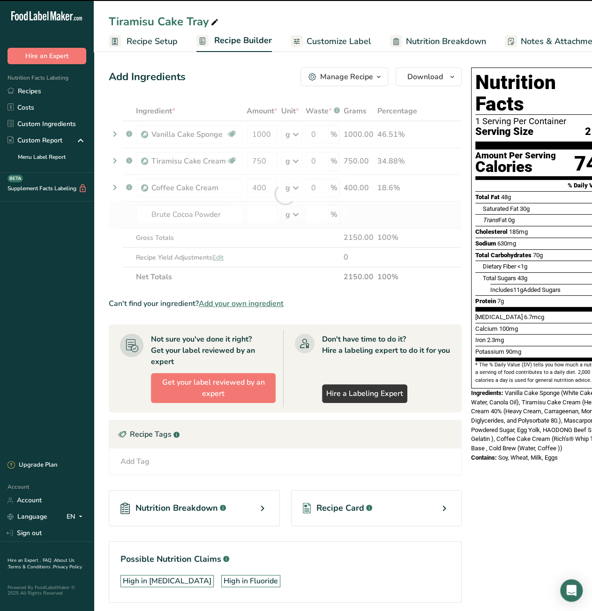
type input "0"
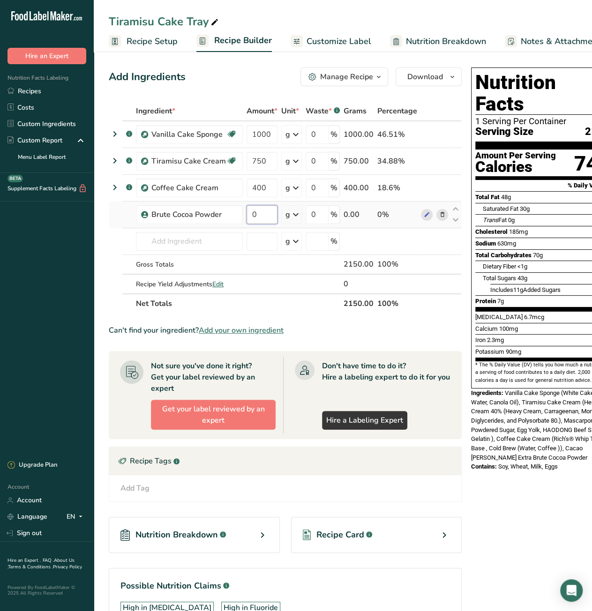
click at [258, 215] on input "0" at bounding box center [261, 214] width 31 height 19
type input "30"
click at [212, 239] on div "Ingredient * Amount * Unit * Waste * .a-a{fill:#347362;}.b-a{fill:#fff;} Grams …" at bounding box center [285, 207] width 353 height 212
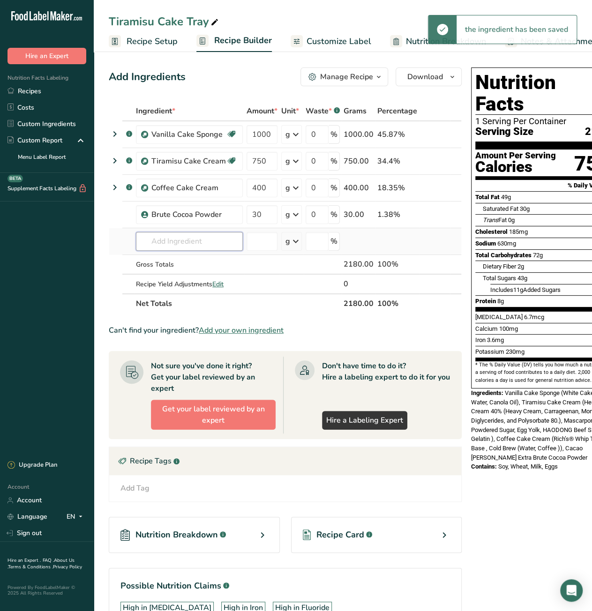
click at [212, 239] on input "text" at bounding box center [189, 241] width 107 height 19
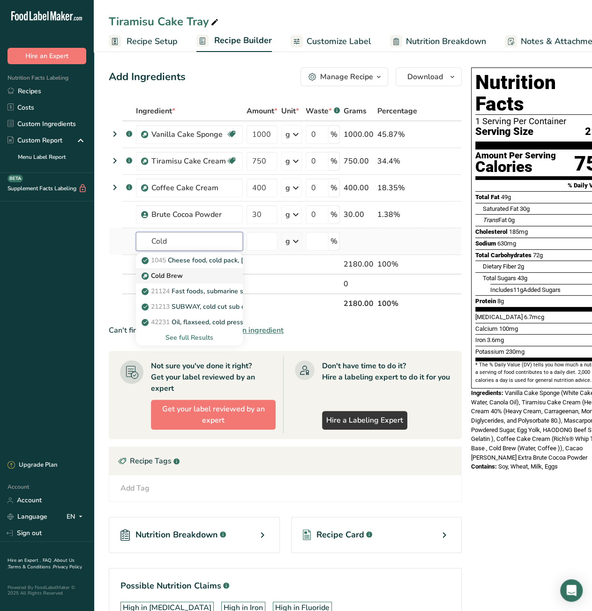
type input "Cold"
click at [203, 271] on div "Cold Brew" at bounding box center [181, 276] width 77 height 10
type input "Cold Brew"
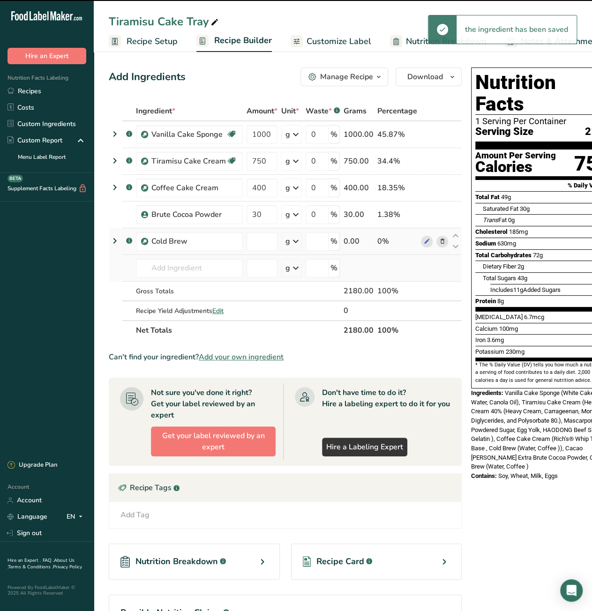
type input "0"
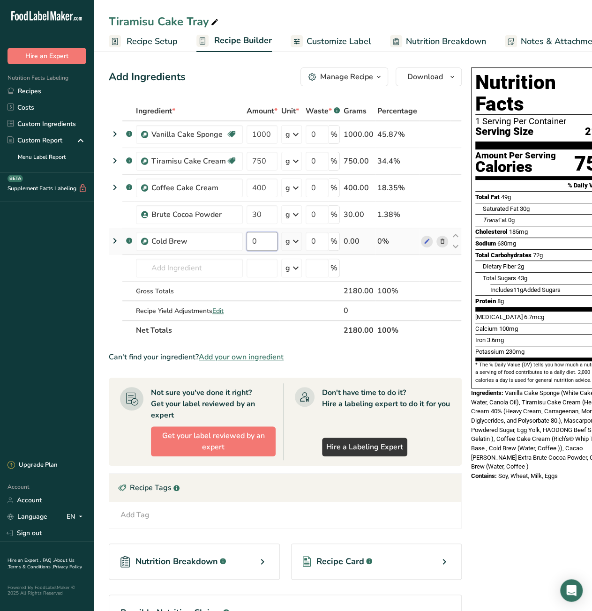
drag, startPoint x: 248, startPoint y: 244, endPoint x: 254, endPoint y: 244, distance: 5.6
click at [254, 244] on input "0" at bounding box center [261, 241] width 31 height 19
type input "750"
click at [417, 351] on div "Can't find your ingredient? Add your own ingredient" at bounding box center [285, 356] width 353 height 11
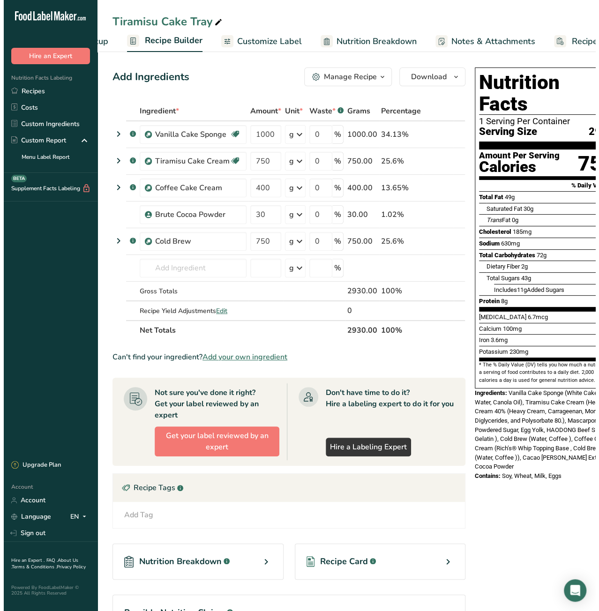
scroll to position [0, 121]
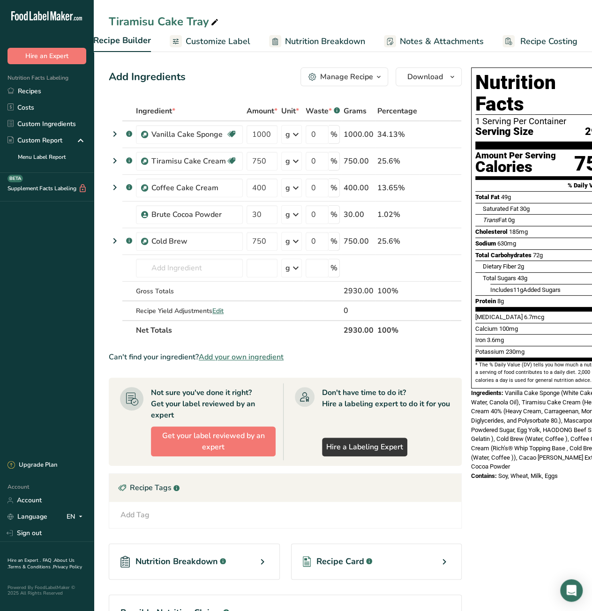
click at [542, 42] on span "Recipe Costing" at bounding box center [548, 41] width 57 height 13
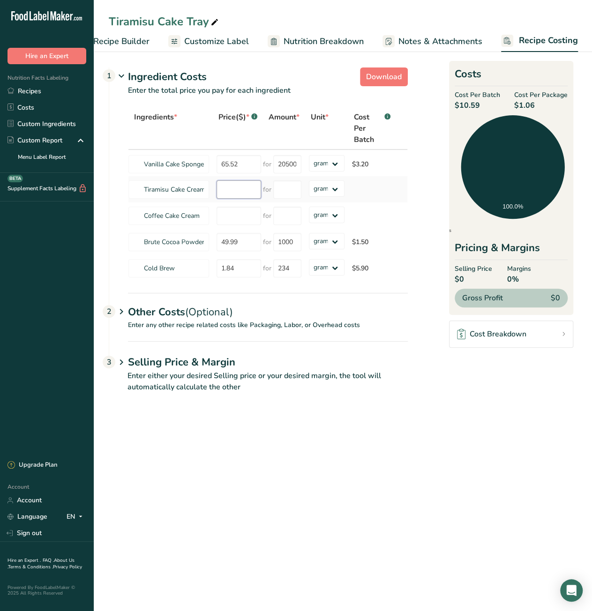
click at [237, 190] on input "number" at bounding box center [238, 189] width 45 height 18
click at [243, 189] on input "number" at bounding box center [238, 189] width 45 height 18
type input "17.61"
click at [283, 191] on input "number" at bounding box center [287, 189] width 28 height 18
type input "2"
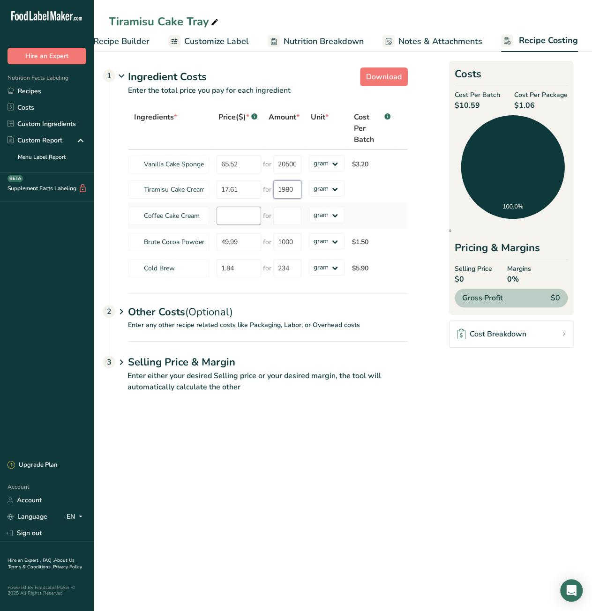
type input "1980"
click at [253, 218] on div "Ingredients * Price($) * .a-a{fill:#347362;}.b-a{fill:#fff;} Amount * Unit * Co…" at bounding box center [268, 194] width 280 height 174
type input "4.68"
click at [294, 214] on input "number" at bounding box center [287, 216] width 28 height 18
type input "510"
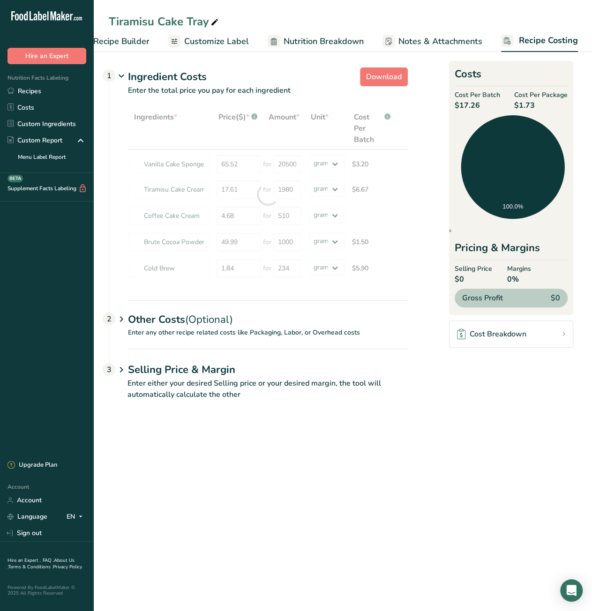
click at [412, 455] on main "Tiramisu Cake Tray Recipe Setup Recipe Builder Customize Label Nutrition Breakd…" at bounding box center [296, 305] width 592 height 611
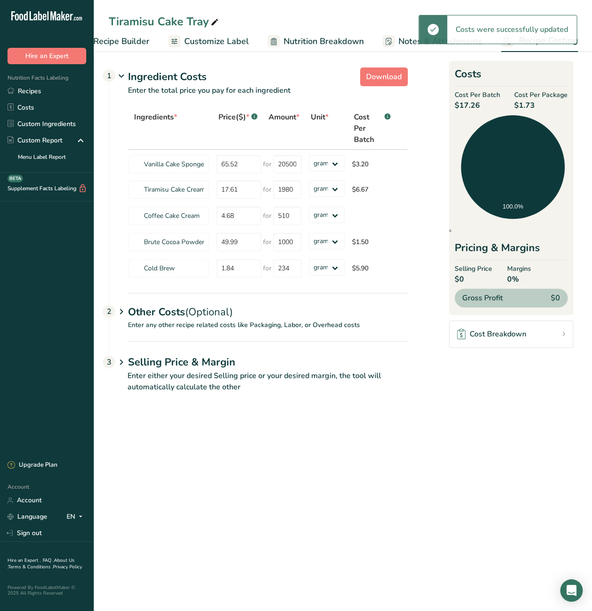
click at [416, 443] on main "Tiramisu Cake Tray Recipe Setup Recipe Builder Customize Label Nutrition Breakd…" at bounding box center [296, 305] width 592 height 611
click at [449, 428] on main "Tiramisu Cake Tray Recipe Setup Recipe Builder Customize Label Nutrition Breakd…" at bounding box center [296, 305] width 592 height 611
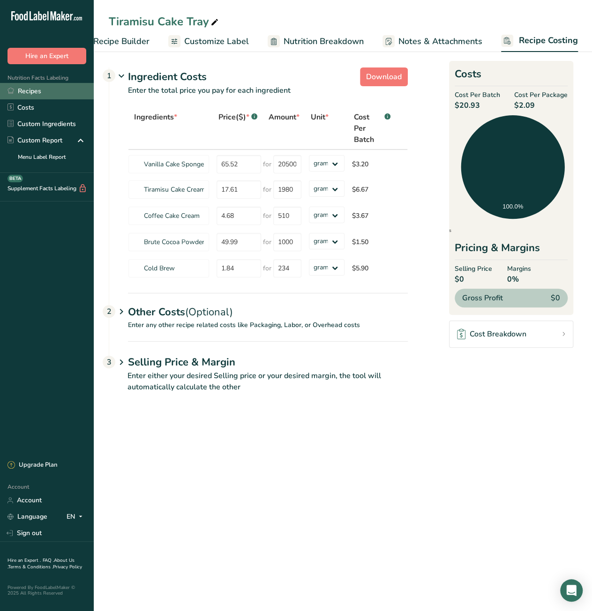
click at [37, 90] on link "Recipes" at bounding box center [47, 91] width 94 height 16
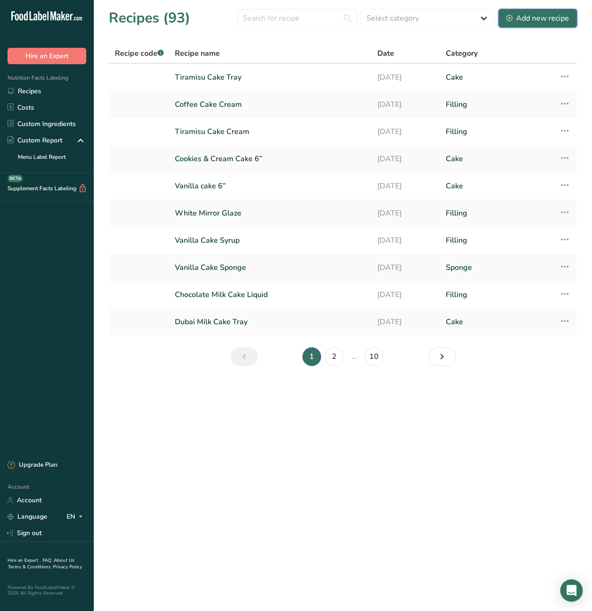
click at [552, 21] on div "Add new recipe" at bounding box center [537, 18] width 63 height 11
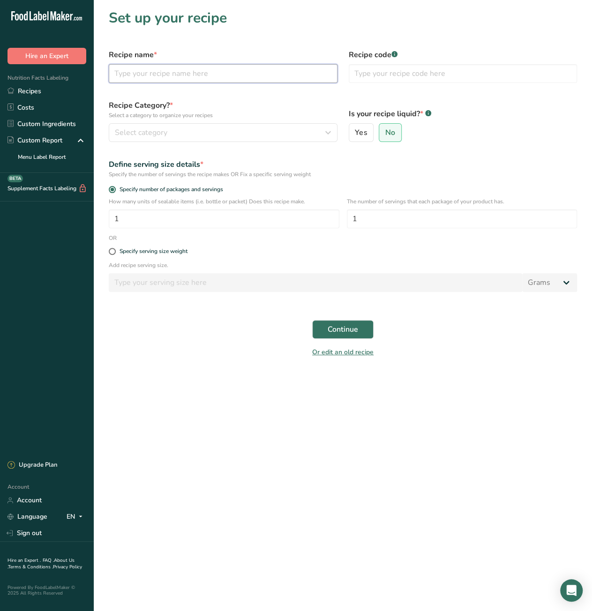
click at [153, 75] on input "text" at bounding box center [223, 73] width 229 height 19
paste input "Red velvet cake 8”"
click at [130, 77] on input "Red velvet cake 8”" at bounding box center [223, 73] width 229 height 19
click at [155, 75] on input "Red Velvet cake 8”" at bounding box center [223, 73] width 229 height 19
type input "Red Velvet Cake 8”"
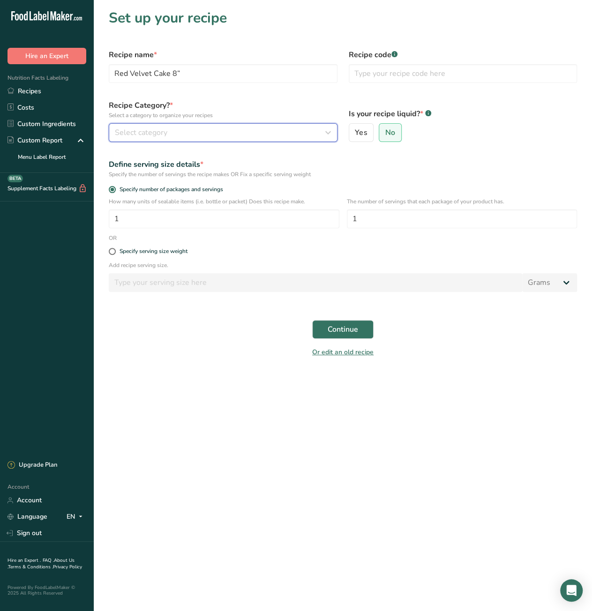
click at [246, 135] on div "Select category" at bounding box center [220, 132] width 211 height 11
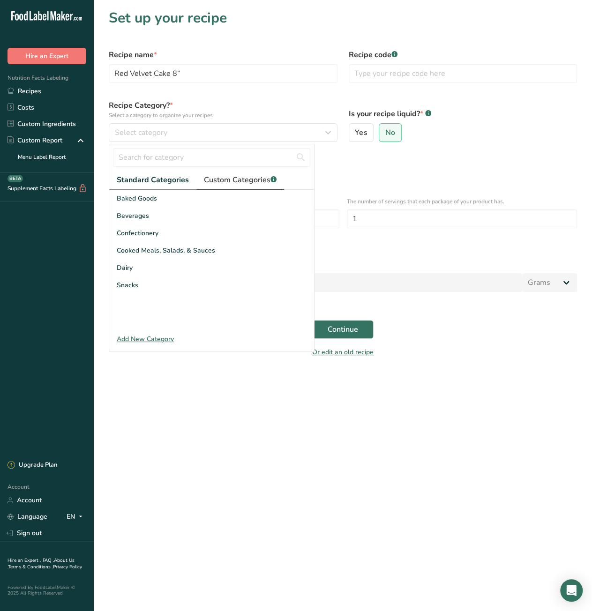
click at [233, 182] on span "Custom Categories .a-a{fill:#347362;}.b-a{fill:#fff;}" at bounding box center [240, 179] width 73 height 11
click at [197, 198] on div "Cake" at bounding box center [211, 198] width 205 height 17
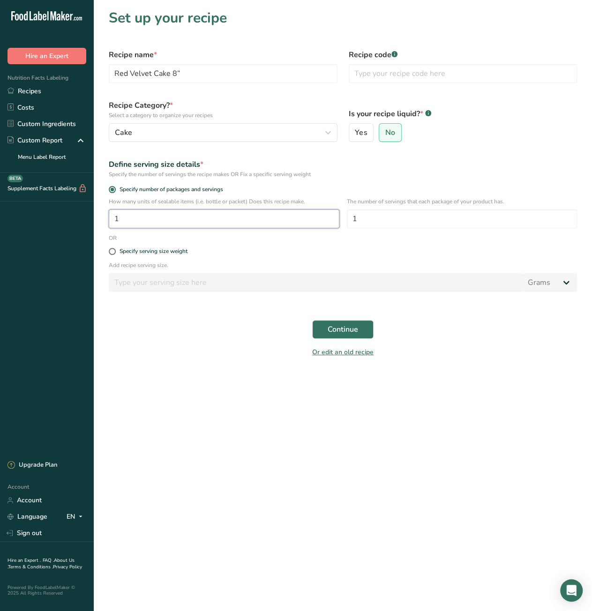
drag, startPoint x: 121, startPoint y: 222, endPoint x: 109, endPoint y: 222, distance: 12.2
click at [109, 222] on input "1" at bounding box center [224, 218] width 231 height 19
type input "8"
click at [365, 225] on input "1" at bounding box center [462, 218] width 231 height 19
drag, startPoint x: 360, startPoint y: 217, endPoint x: 352, endPoint y: 217, distance: 7.5
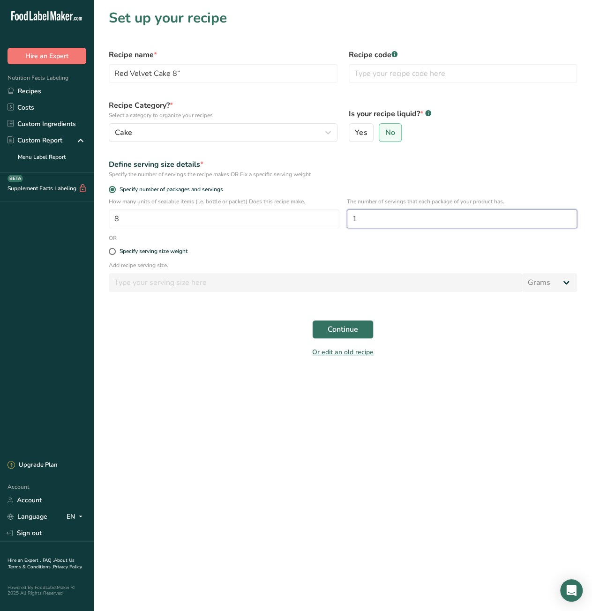
click at [352, 217] on input "1" at bounding box center [462, 218] width 231 height 19
click at [426, 432] on main "Set up your recipe Recipe name * Red Velvet Cake 8” Recipe code .a-a{fill:#3473…" at bounding box center [296, 305] width 592 height 611
click at [344, 327] on span "Continue" at bounding box center [343, 329] width 30 height 11
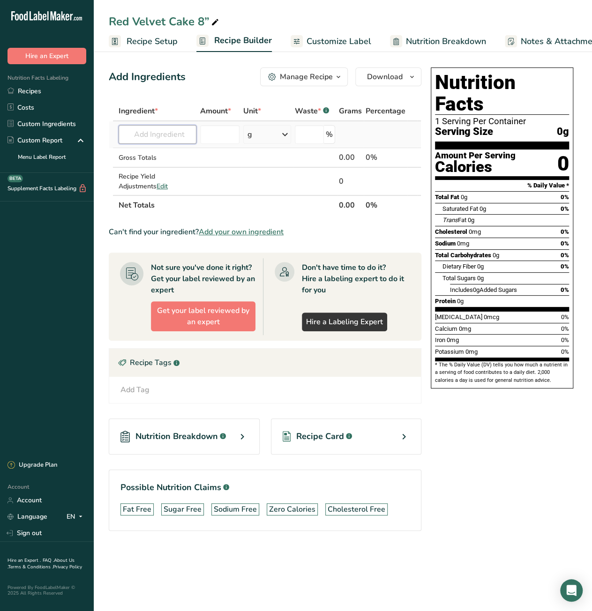
click at [138, 138] on input "text" at bounding box center [158, 134] width 78 height 19
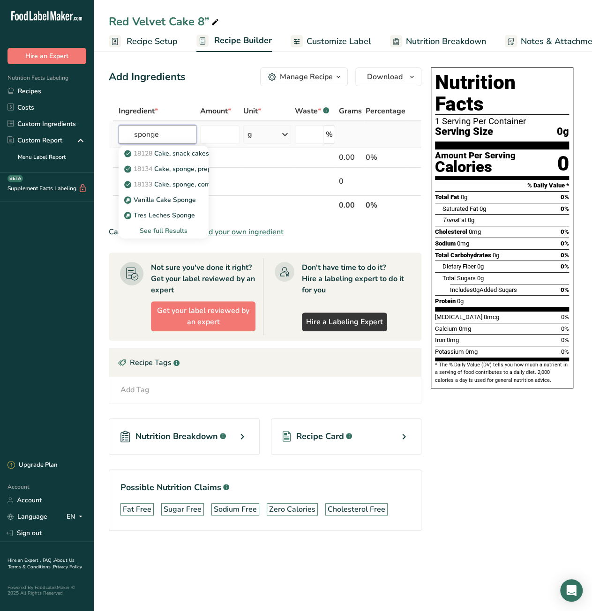
type input "sponge"
click at [169, 233] on div "See full Results" at bounding box center [163, 231] width 75 height 10
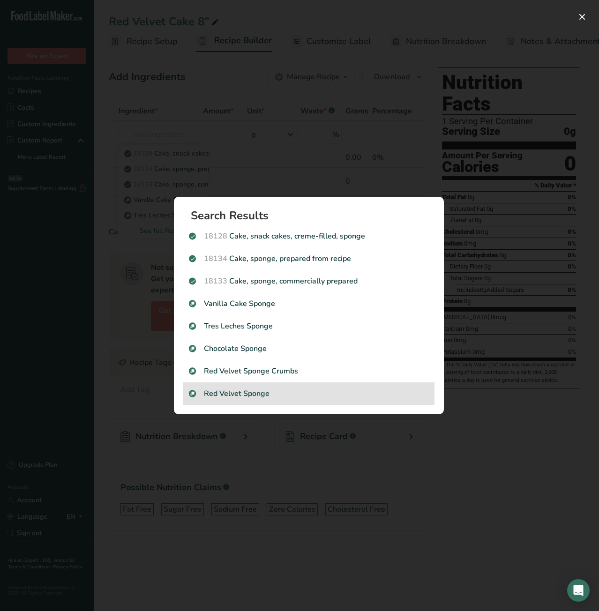
click at [264, 393] on p "Red Velvet Sponge" at bounding box center [309, 393] width 240 height 11
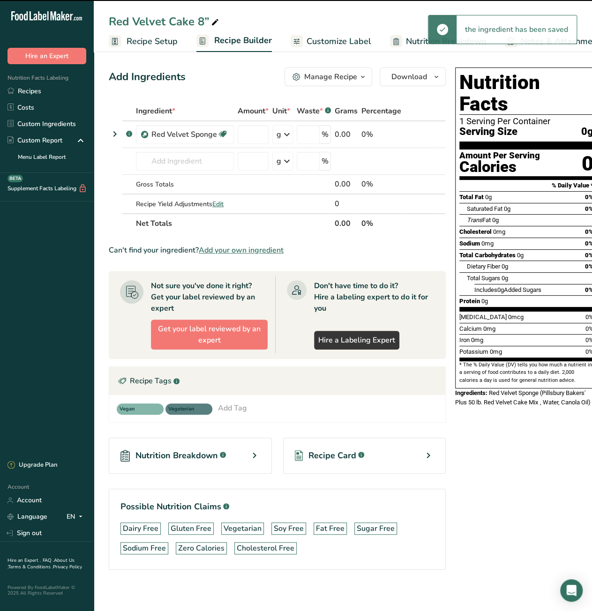
type input "0"
drag, startPoint x: 246, startPoint y: 134, endPoint x: 240, endPoint y: 134, distance: 5.2
click at [240, 134] on input "0" at bounding box center [253, 134] width 31 height 19
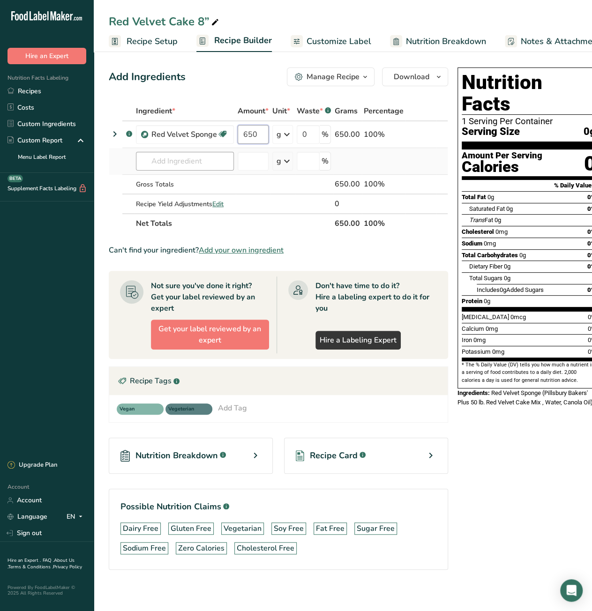
type input "650"
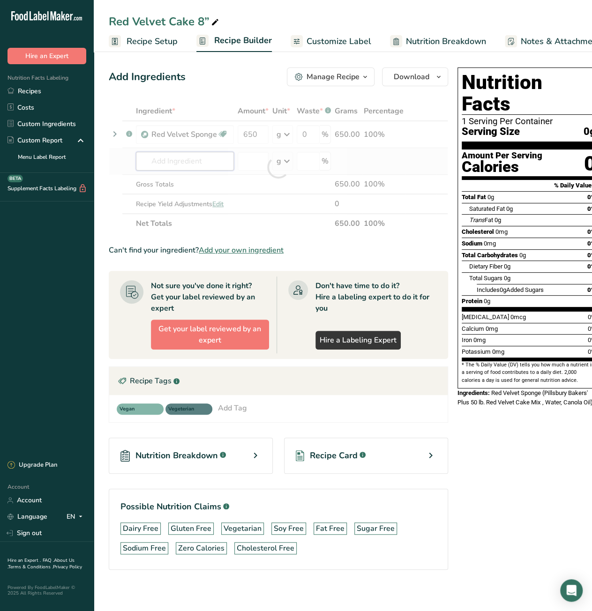
click at [197, 163] on div "Ingredient * Amount * Unit * Waste * .a-a{fill:#347362;}.b-a{fill:#fff;} Grams …" at bounding box center [278, 167] width 339 height 132
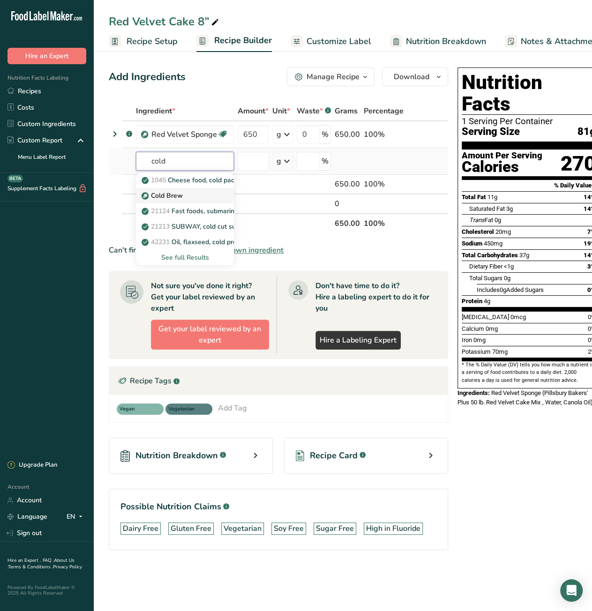
type input "cold"
click at [183, 197] on div "Cold Brew" at bounding box center [177, 196] width 68 height 10
type input "Cold Brew"
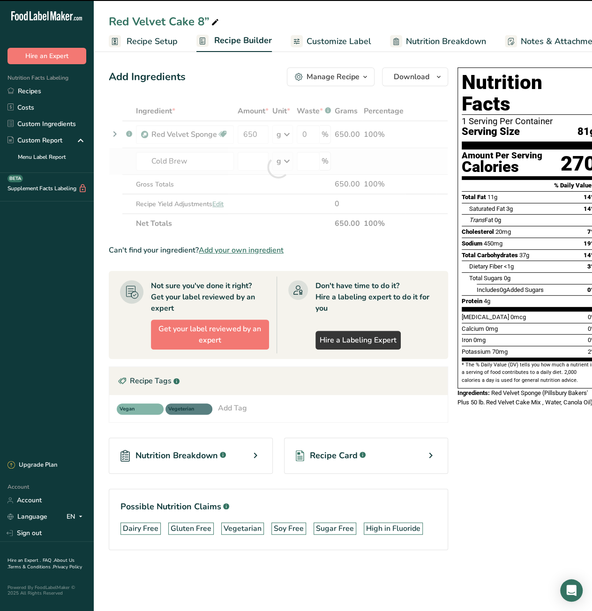
type input "0"
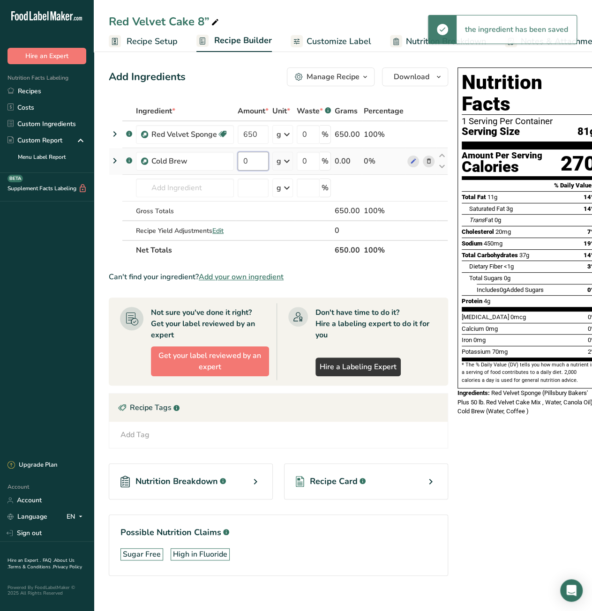
click at [250, 159] on input "0" at bounding box center [253, 161] width 31 height 19
type input "90"
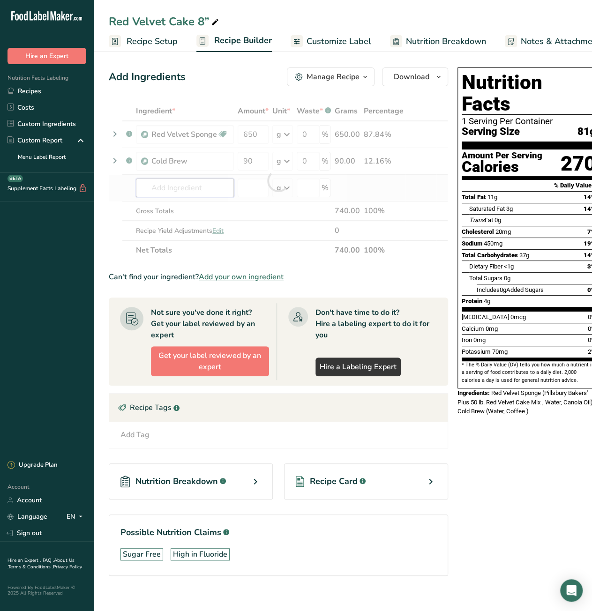
click at [184, 181] on div "Ingredient * Amount * Unit * Waste * .a-a{fill:#347362;}.b-a{fill:#fff;} Grams …" at bounding box center [278, 180] width 339 height 159
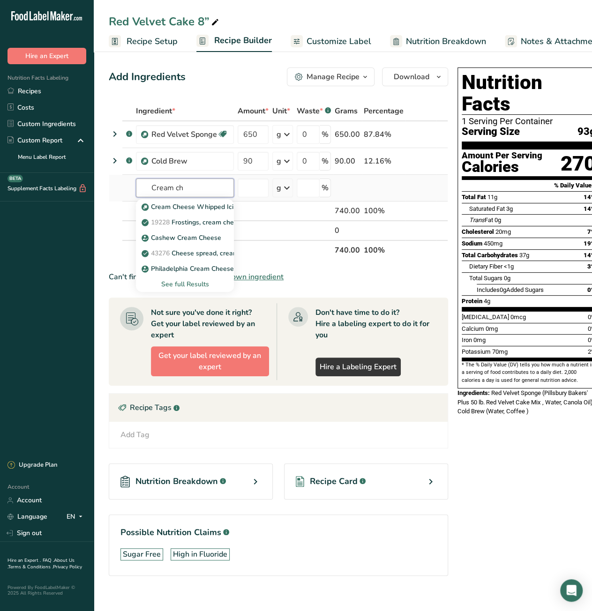
type input "Cream ch"
click at [175, 283] on div "See full Results" at bounding box center [184, 284] width 83 height 10
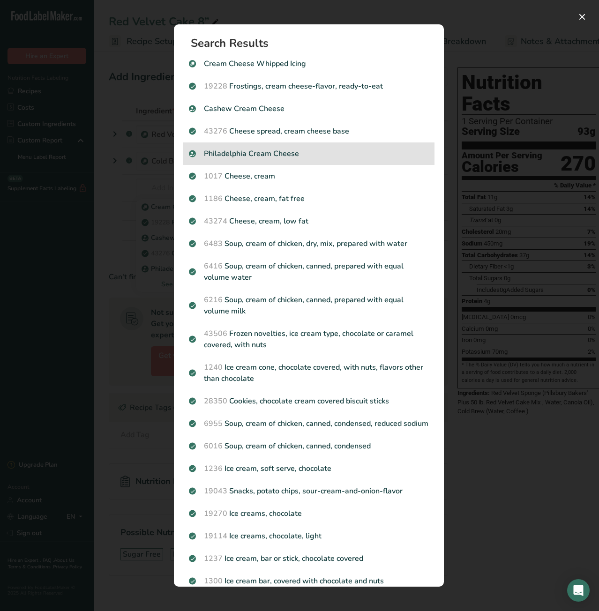
click at [270, 157] on p "Philadelphia Cream Cheese" at bounding box center [309, 153] width 240 height 11
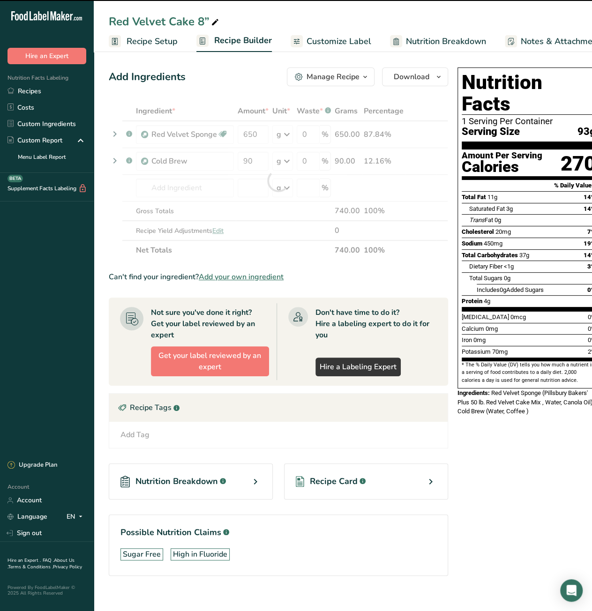
type input "0"
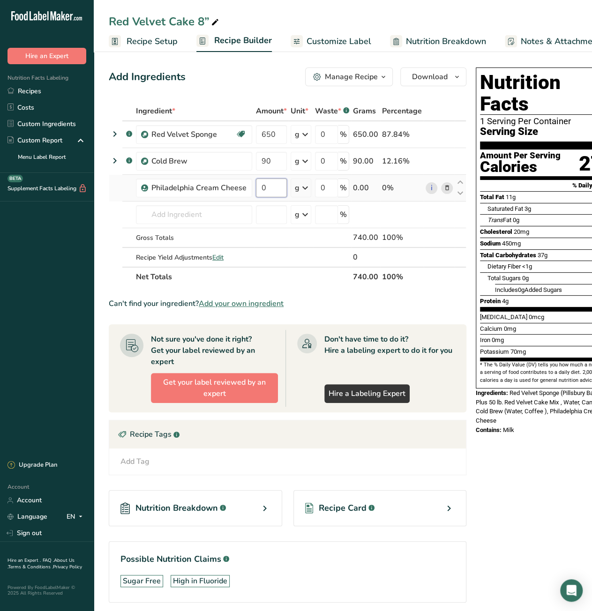
drag, startPoint x: 261, startPoint y: 185, endPoint x: 268, endPoint y: 185, distance: 7.5
click at [268, 185] on input "0" at bounding box center [271, 188] width 31 height 19
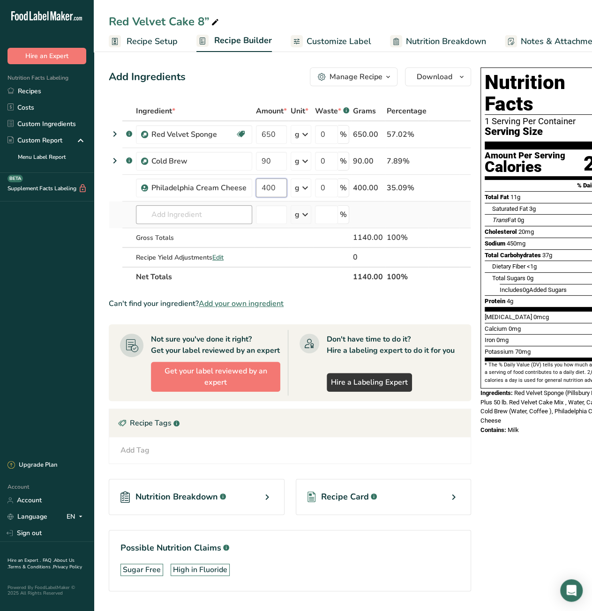
type input "400"
click at [174, 216] on div "Ingredient * Amount * Unit * Waste * .a-a{fill:#347362;}.b-a{fill:#fff;} Grams …" at bounding box center [290, 194] width 362 height 186
click at [184, 213] on input "text" at bounding box center [194, 214] width 116 height 19
paste input "chocolate chips"
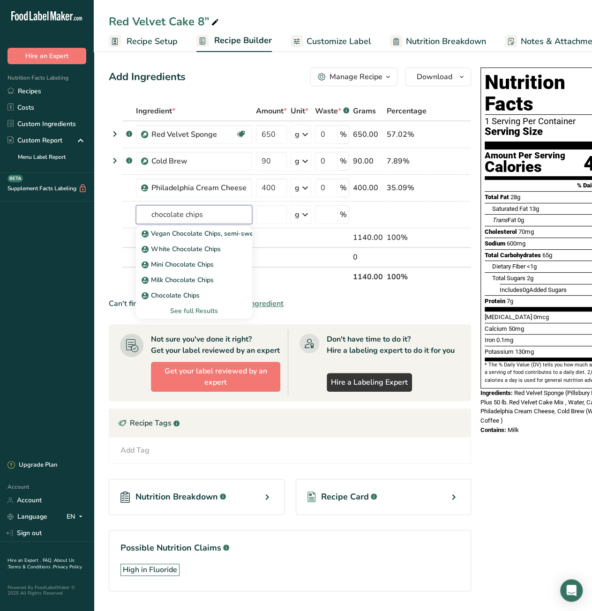
type input "chocolate chips"
click at [194, 294] on p "Chocolate Chips" at bounding box center [171, 295] width 56 height 10
type input "Chocolate Chips"
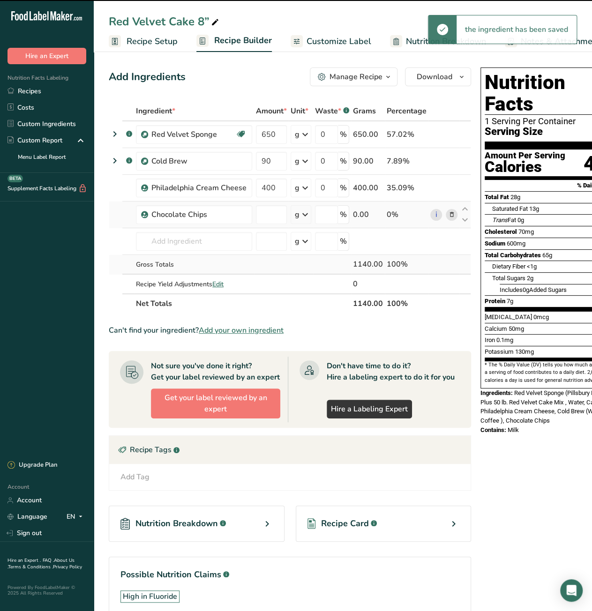
type input "0"
drag, startPoint x: 259, startPoint y: 216, endPoint x: 266, endPoint y: 216, distance: 7.0
click at [266, 216] on input "0" at bounding box center [271, 214] width 31 height 19
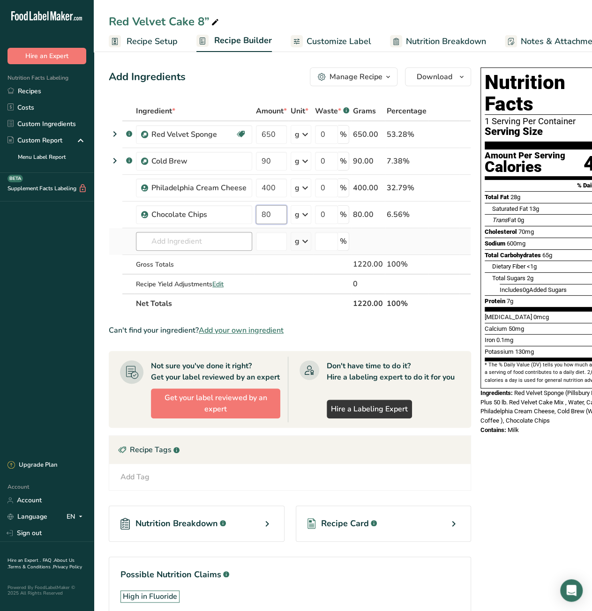
type input "80"
click at [197, 241] on div "Ingredient * Amount * Unit * Waste * .a-a{fill:#347362;}.b-a{fill:#fff;} Grams …" at bounding box center [290, 207] width 362 height 212
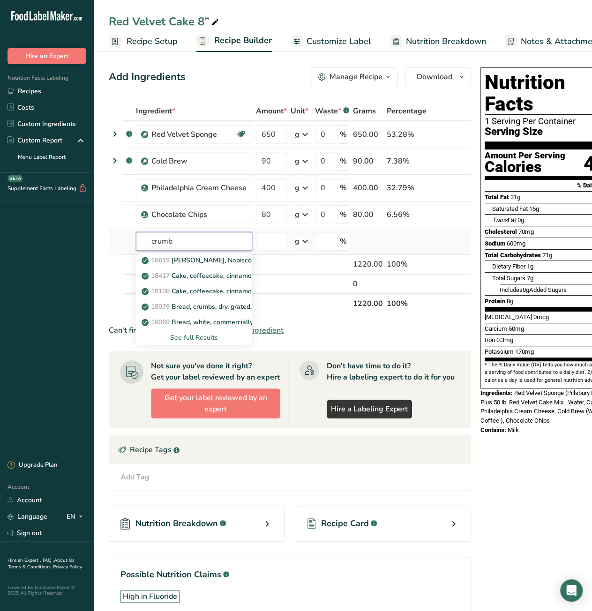
type input "crumb"
click at [191, 338] on div "See full Results" at bounding box center [193, 338] width 101 height 10
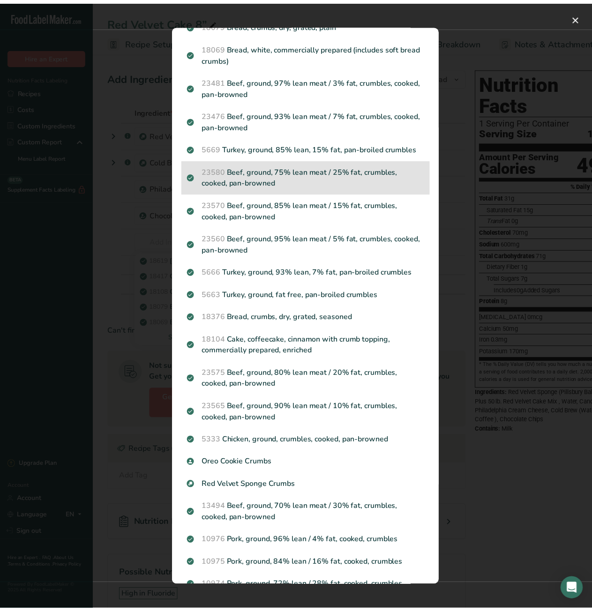
scroll to position [229, 0]
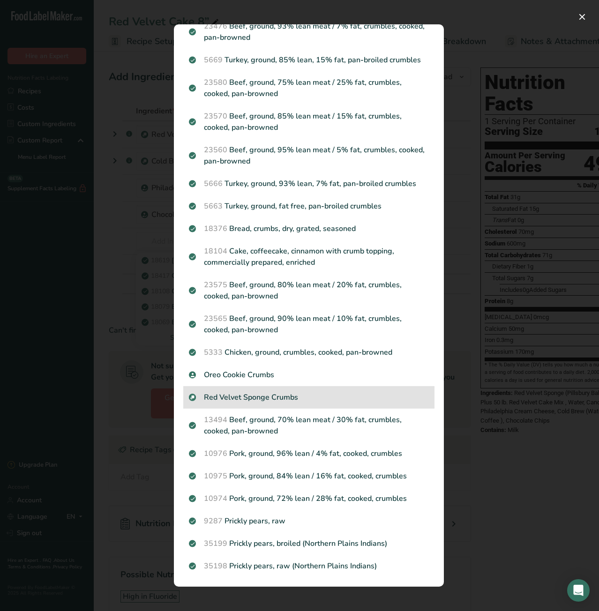
click at [296, 398] on p "Red Velvet Sponge Crumbs" at bounding box center [309, 397] width 240 height 11
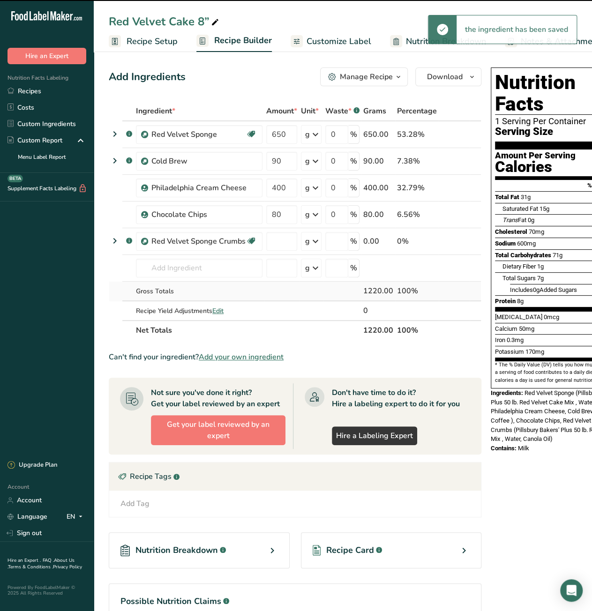
type input "0"
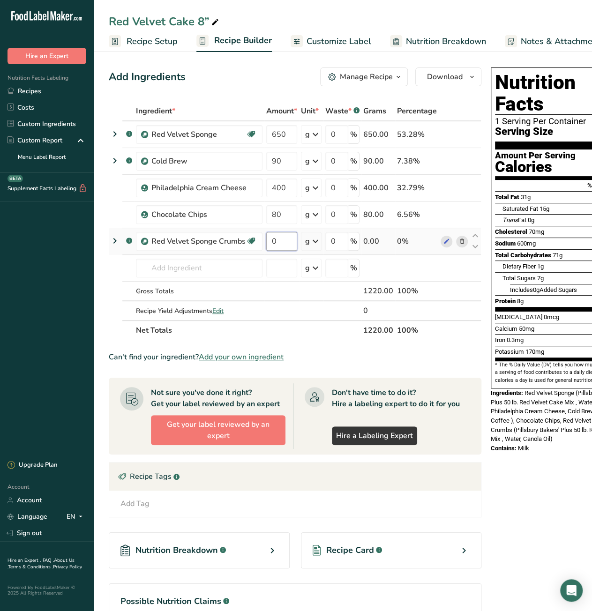
drag, startPoint x: 276, startPoint y: 242, endPoint x: 270, endPoint y: 243, distance: 6.1
click at [270, 243] on input "0" at bounding box center [281, 241] width 31 height 19
type input "15"
click at [530, 498] on div "Nutrition Facts 1 Serving Per Container Serving Size 153g Amount Per Serving Ca…" at bounding box center [562, 369] width 150 height 611
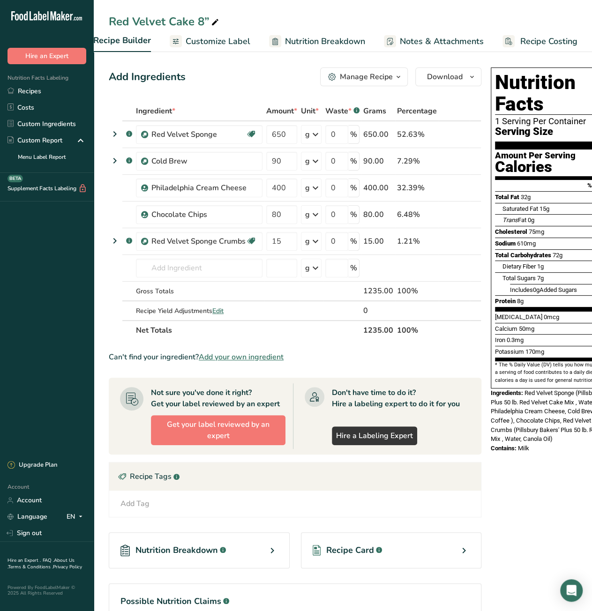
click at [538, 39] on span "Recipe Costing" at bounding box center [548, 41] width 57 height 13
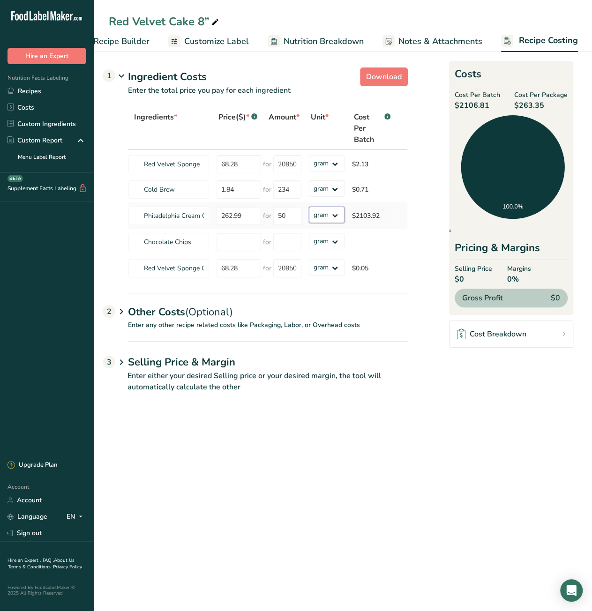
click at [328, 220] on select "grams kg mg mcg lb oz" at bounding box center [327, 215] width 36 height 16
select select "12"
click at [309, 207] on select "grams kg mg mcg lb oz" at bounding box center [327, 215] width 36 height 16
click at [331, 429] on main "Red Velvet Cake 8” Recipe Setup Recipe Builder Customize Label Nutrition Breakd…" at bounding box center [296, 305] width 592 height 611
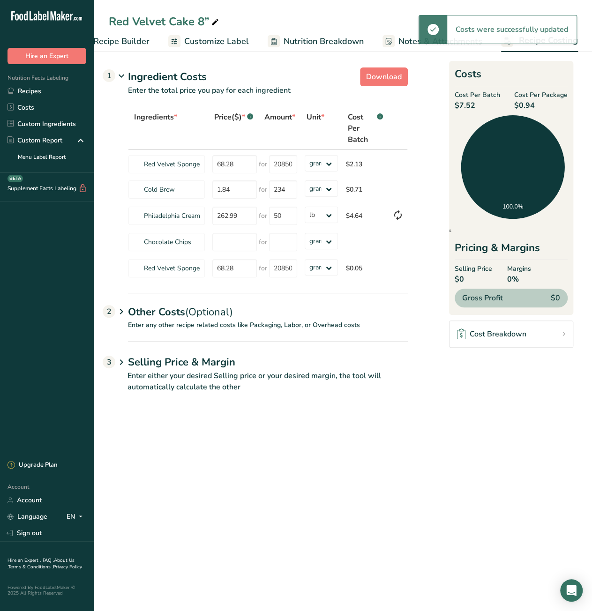
click at [331, 429] on main "Red Velvet Cake 8” Recipe Setup Recipe Builder Customize Label Nutrition Breakd…" at bounding box center [296, 305] width 592 height 611
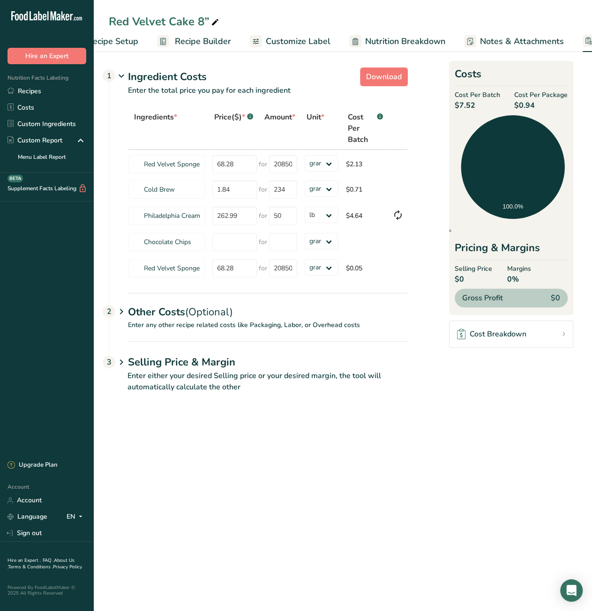
click at [196, 44] on span "Recipe Builder" at bounding box center [203, 41] width 56 height 13
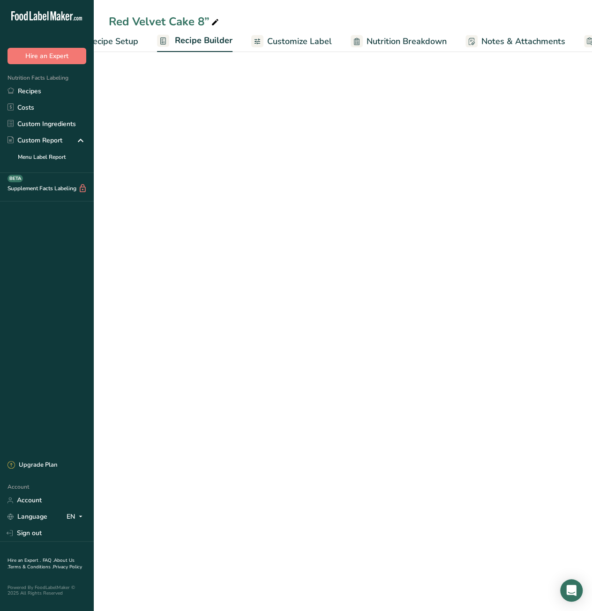
scroll to position [0, 90]
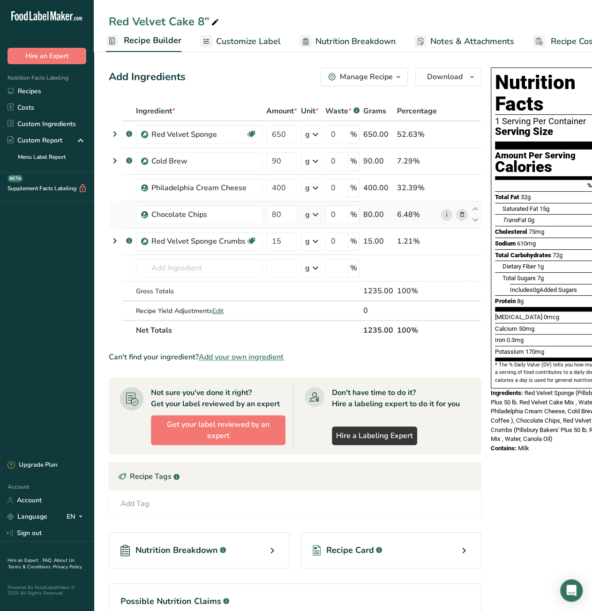
click at [459, 214] on icon at bounding box center [462, 215] width 7 height 10
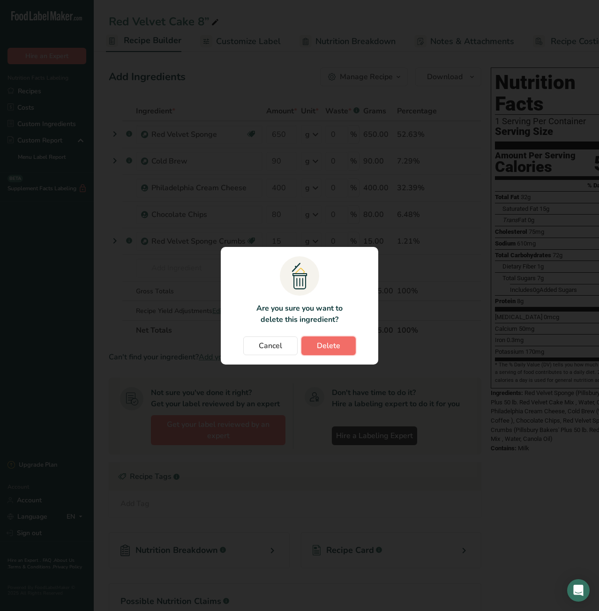
click at [330, 355] on button "Delete" at bounding box center [328, 345] width 54 height 19
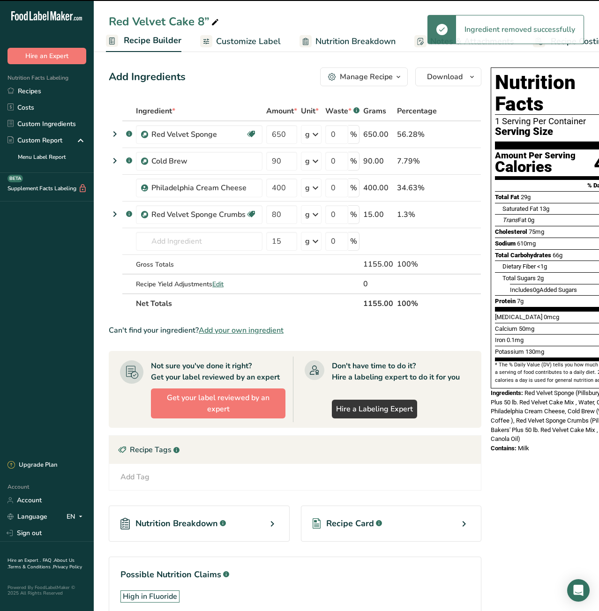
type input "15"
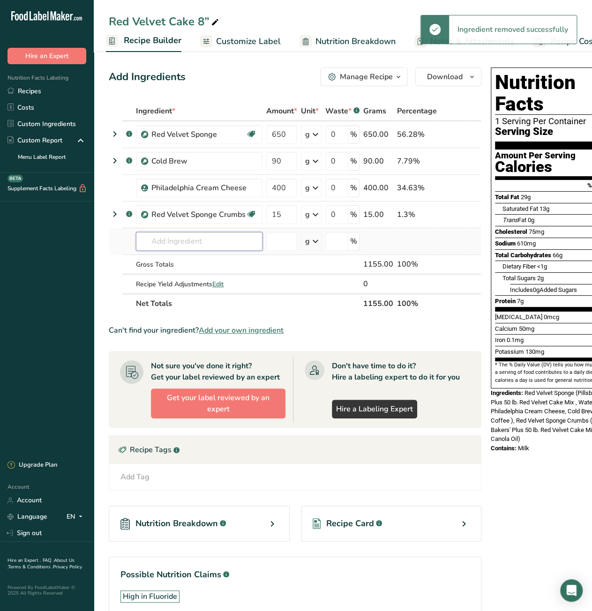
click at [184, 241] on input "text" at bounding box center [199, 241] width 127 height 19
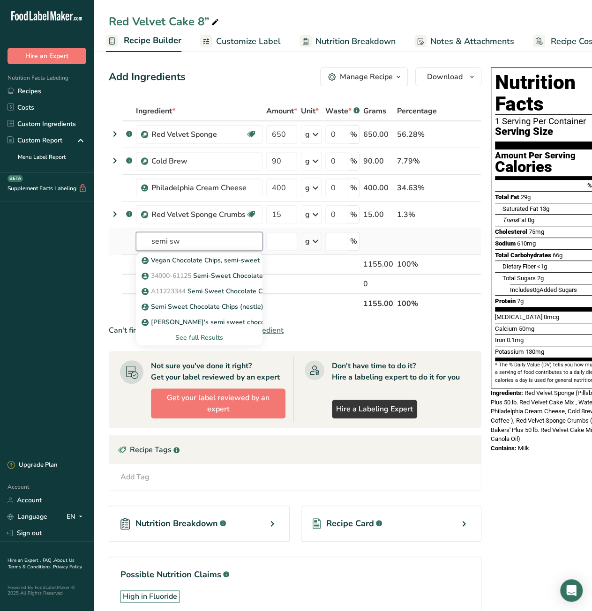
type input "semi sw"
click at [208, 335] on div "See full Results" at bounding box center [199, 338] width 112 height 10
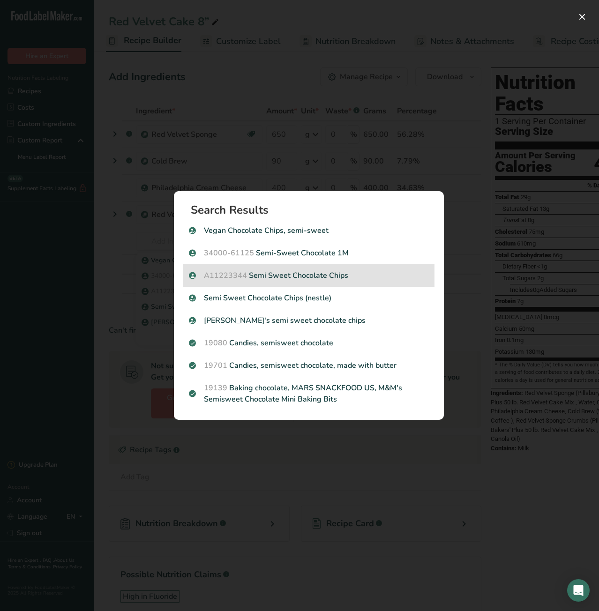
click at [258, 281] on div "A11223344 Semi Sweet Chocolate Chips" at bounding box center [308, 275] width 251 height 22
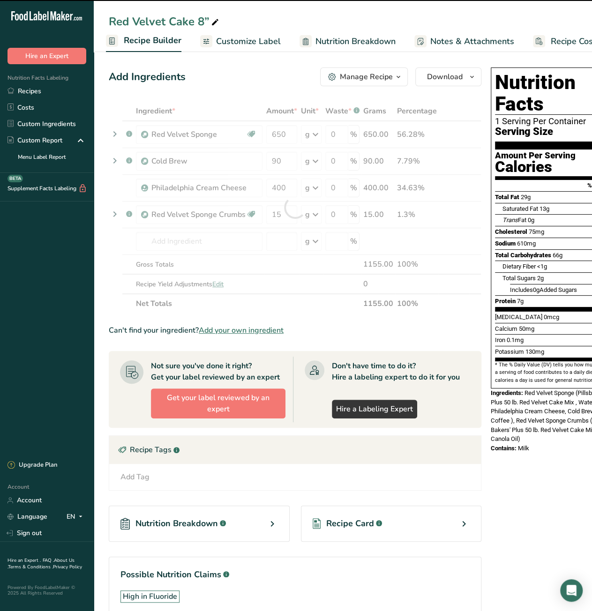
type input "0"
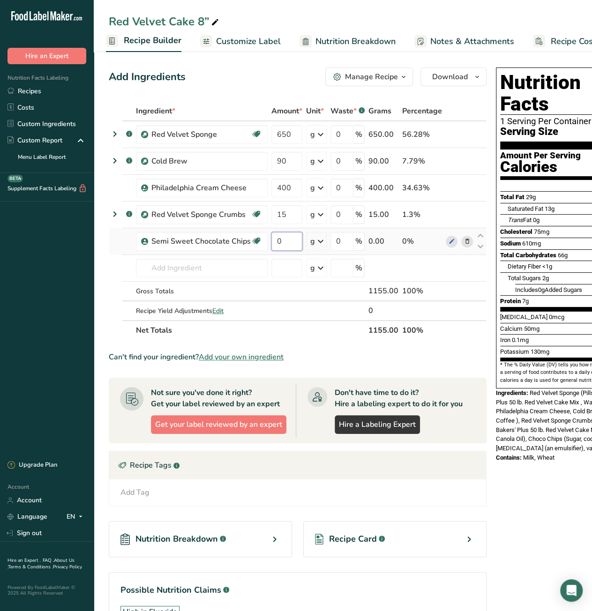
drag, startPoint x: 282, startPoint y: 244, endPoint x: 272, endPoint y: 244, distance: 9.8
click at [272, 244] on input "0" at bounding box center [286, 241] width 31 height 19
type input "80"
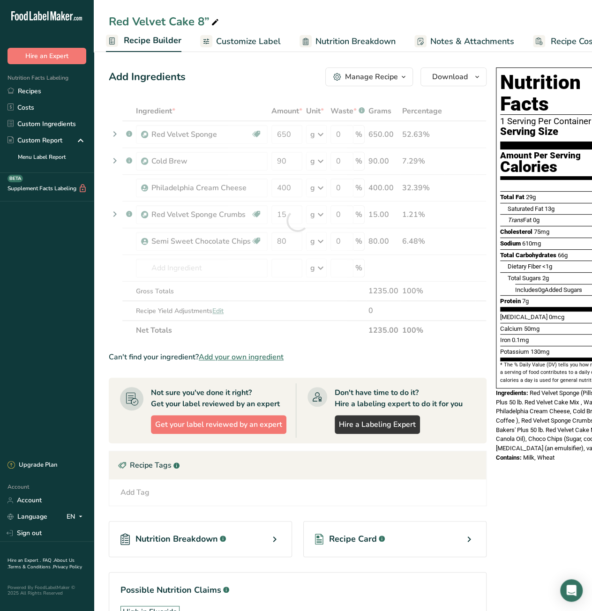
click at [515, 525] on div "Nutrition Facts 1 Serving Per Container Serving Size 144g Amount Per Serving Ca…" at bounding box center [567, 364] width 150 height 600
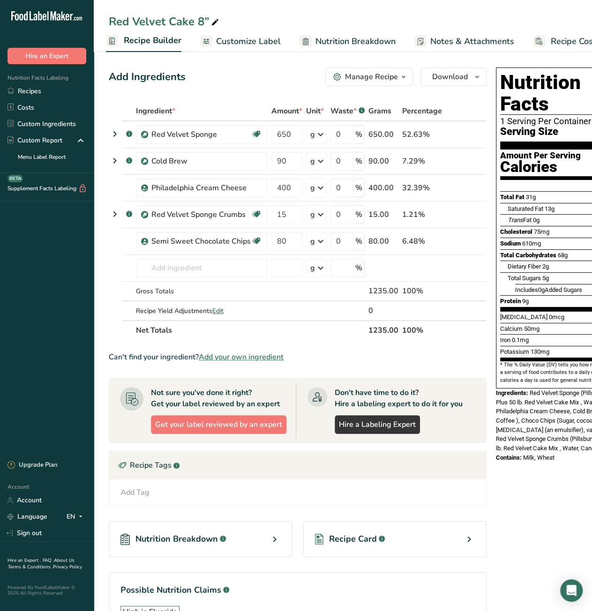
scroll to position [0, 121]
drag, startPoint x: 534, startPoint y: 41, endPoint x: 492, endPoint y: 67, distance: 49.0
click at [534, 41] on span "Recipe Costing" at bounding box center [548, 41] width 57 height 13
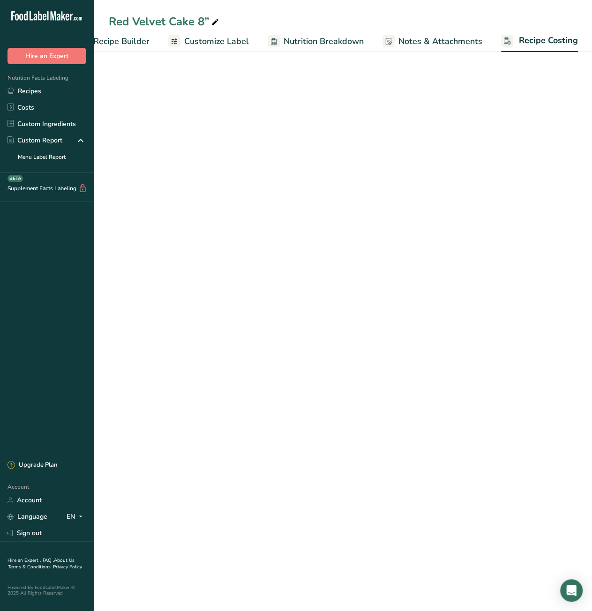
select select "12"
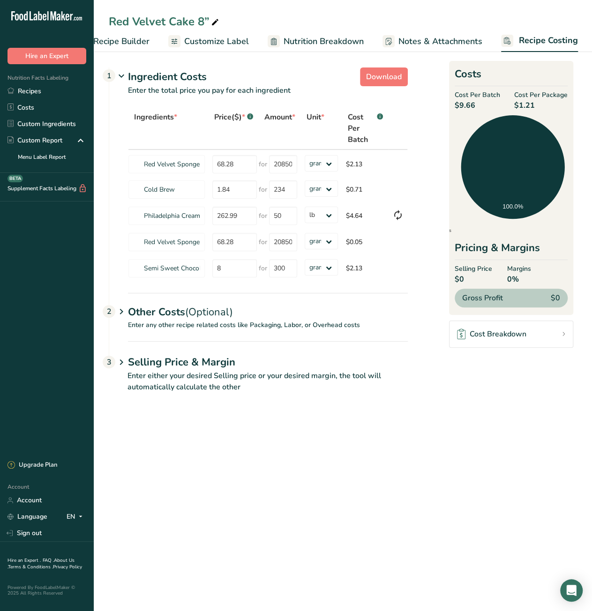
click at [444, 460] on main "Red Velvet Cake 8” Recipe Setup Recipe Builder Customize Label Nutrition Breakd…" at bounding box center [296, 305] width 592 height 611
click at [137, 42] on span "Recipe Builder" at bounding box center [121, 41] width 56 height 13
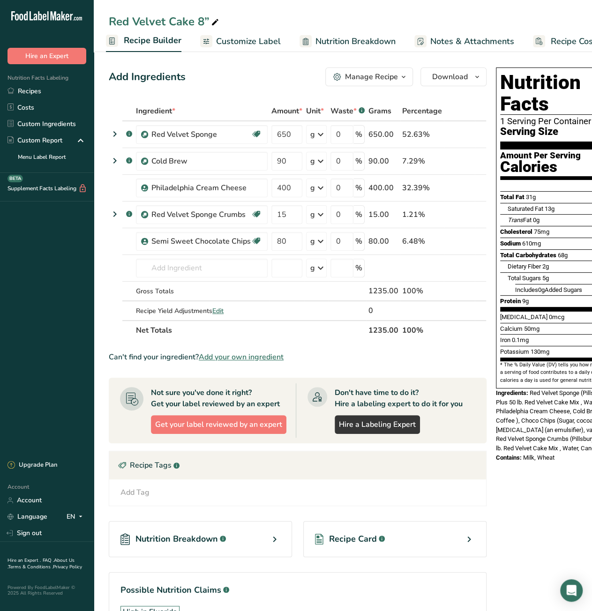
scroll to position [0, 121]
click at [539, 47] on span "Recipe Costing" at bounding box center [548, 41] width 57 height 13
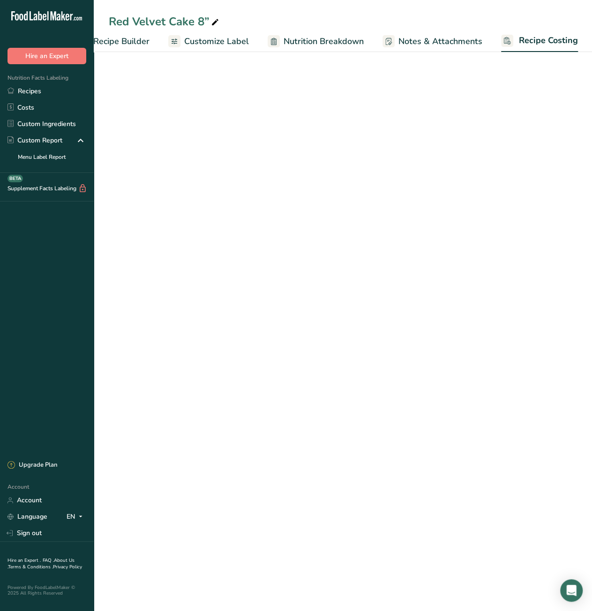
select select "12"
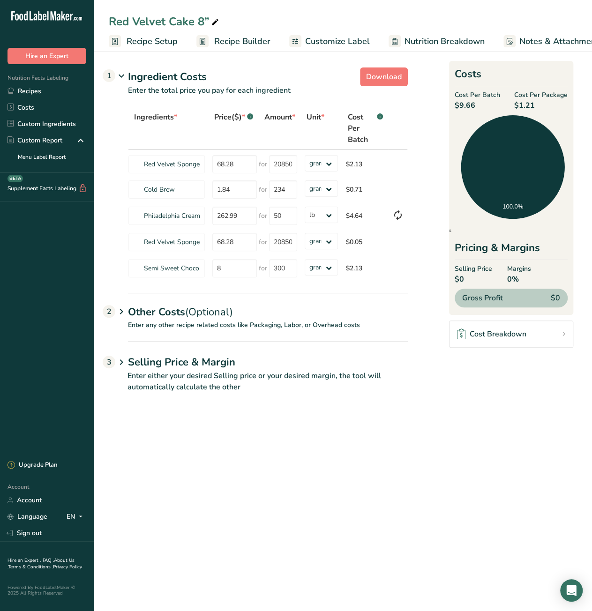
click at [246, 44] on span "Recipe Builder" at bounding box center [242, 41] width 56 height 13
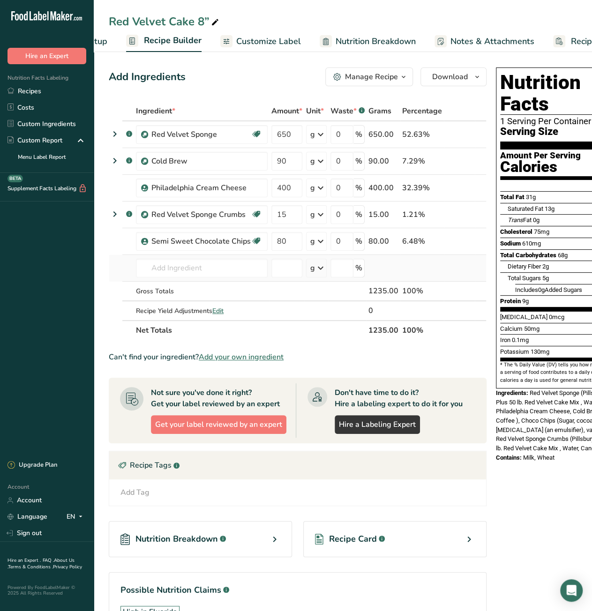
scroll to position [0, 90]
click at [473, 82] on icon "button" at bounding box center [476, 77] width 7 height 12
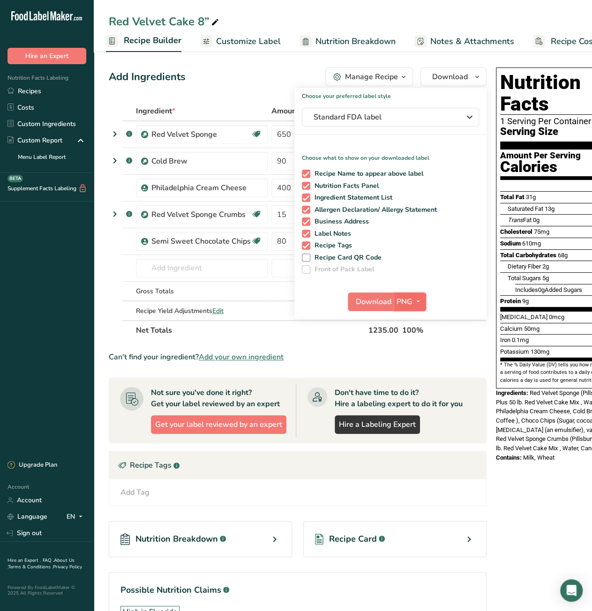
click at [414, 298] on icon "button" at bounding box center [417, 302] width 7 height 12
click at [411, 366] on link "PDF" at bounding box center [411, 366] width 30 height 15
click at [373, 299] on span "Download" at bounding box center [374, 301] width 36 height 11
click at [365, 301] on span "Download" at bounding box center [374, 301] width 36 height 11
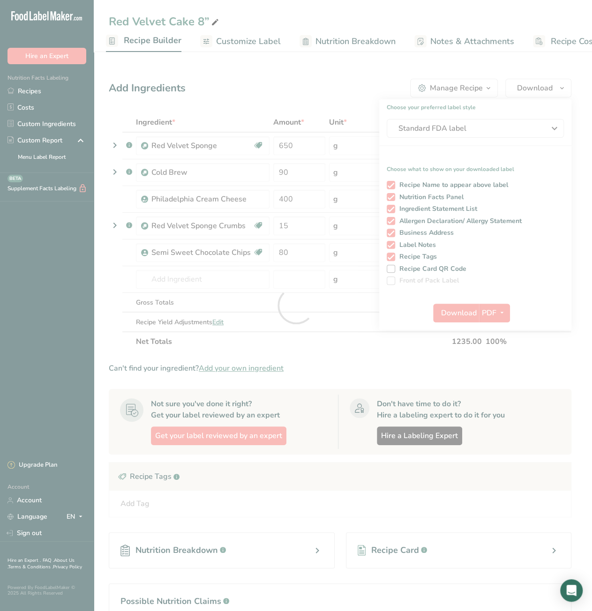
scroll to position [0, 0]
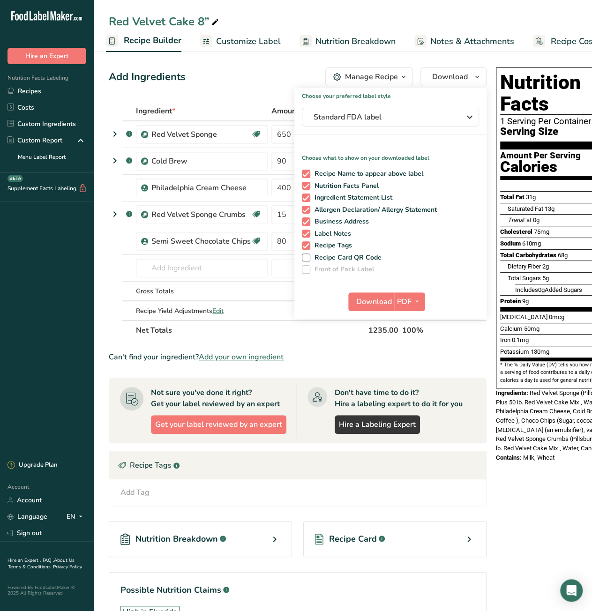
click at [551, 505] on div "Nutrition Facts 1 Serving Per Container Serving Size 154g Amount Per Serving Ca…" at bounding box center [567, 364] width 150 height 600
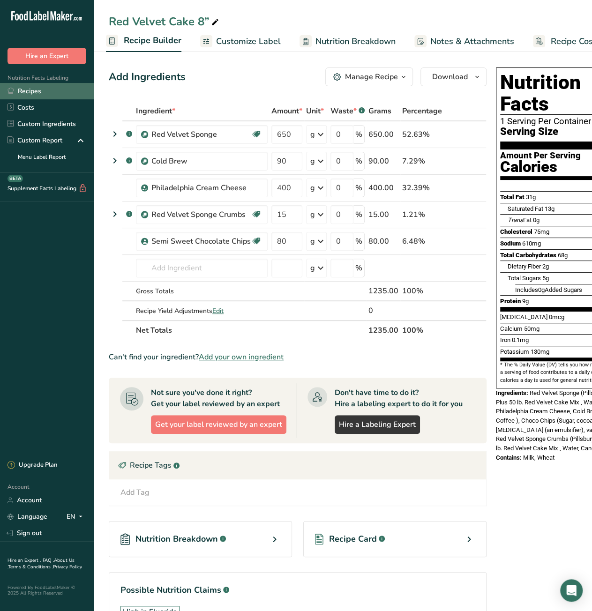
click at [53, 89] on link "Recipes" at bounding box center [47, 91] width 94 height 16
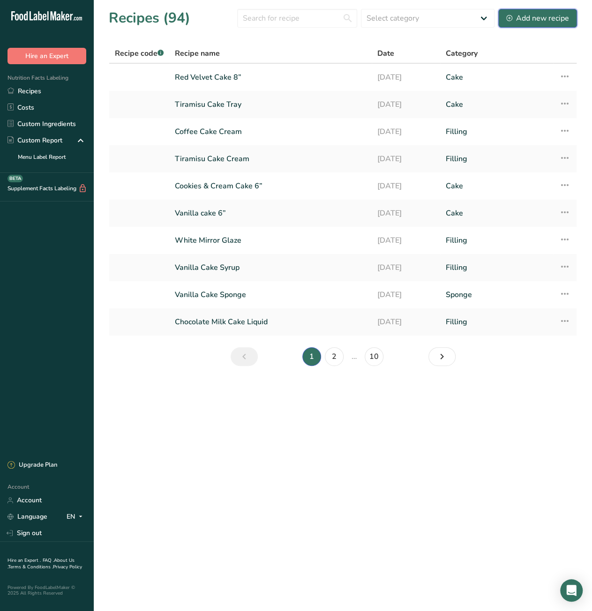
click at [546, 18] on div "Add new recipe" at bounding box center [537, 18] width 63 height 11
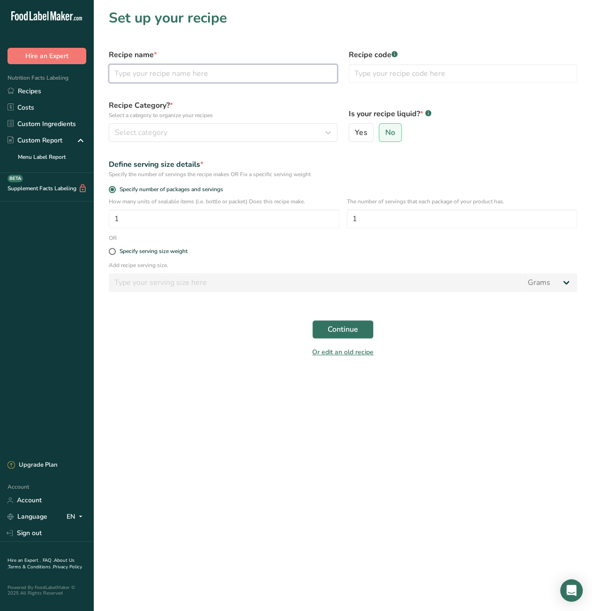
click at [219, 71] on input "text" at bounding box center [223, 73] width 229 height 19
paste input "Strawberry syrup"
click at [154, 76] on input "Strawberry syrup" at bounding box center [223, 73] width 229 height 19
type input "Strawberry Cake Syrup"
click at [220, 133] on div "Select category" at bounding box center [220, 132] width 211 height 11
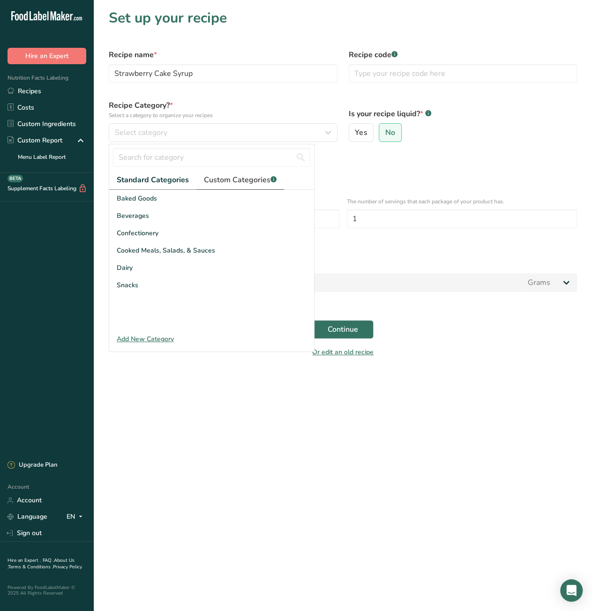
click at [233, 180] on span "Custom Categories .a-a{fill:#347362;}.b-a{fill:#fff;}" at bounding box center [240, 179] width 73 height 11
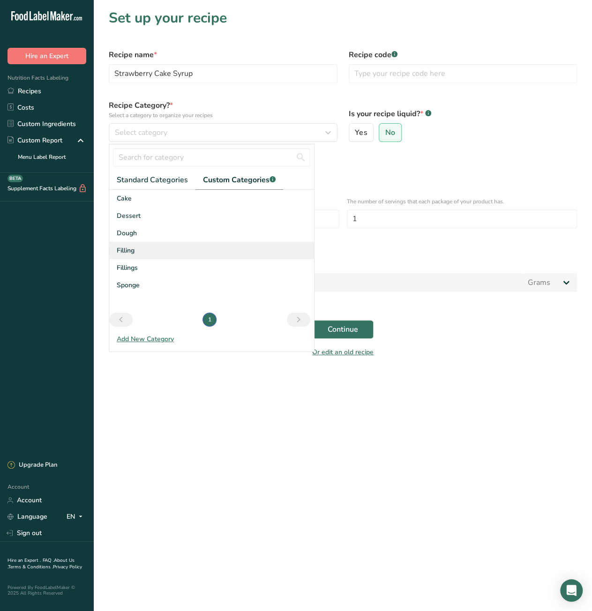
click at [178, 251] on div "Filling" at bounding box center [211, 250] width 205 height 17
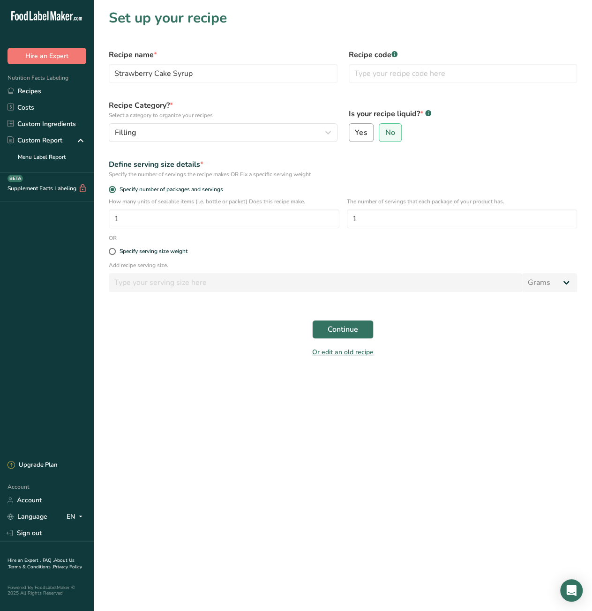
click at [358, 134] on span "Yes" at bounding box center [361, 132] width 12 height 9
click at [355, 134] on input "Yes" at bounding box center [352, 133] width 6 height 6
radio input "true"
radio input "false"
select select "22"
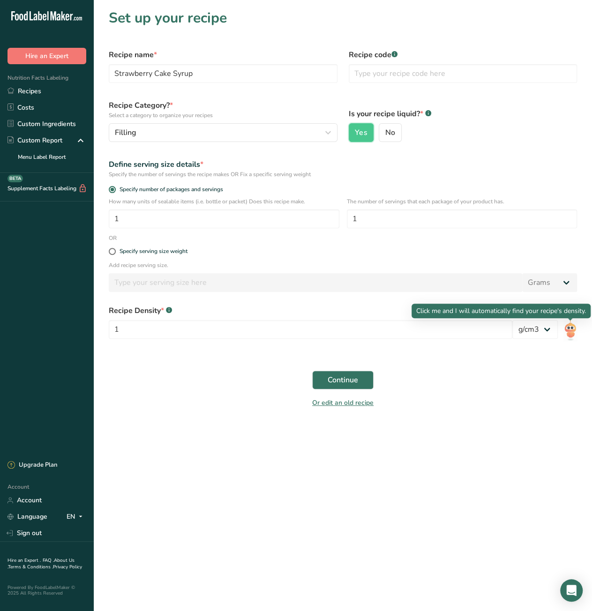
click at [566, 329] on img at bounding box center [570, 330] width 14 height 21
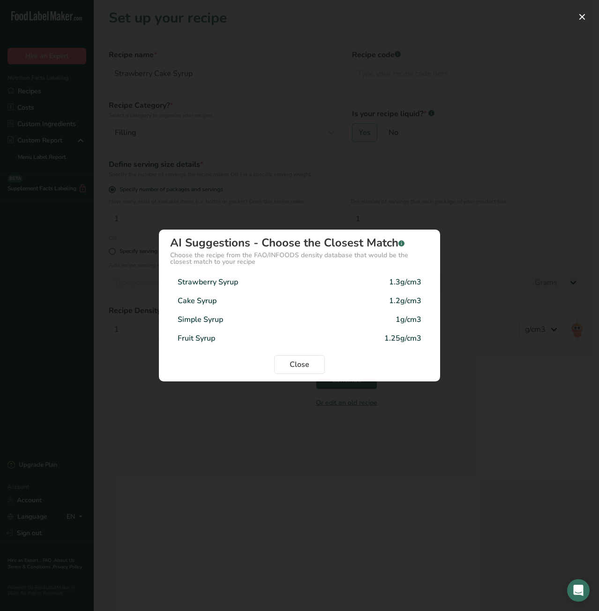
click at [356, 281] on div "Strawberry Syrup 1.3g/cm3" at bounding box center [299, 282] width 259 height 19
type input "1.3"
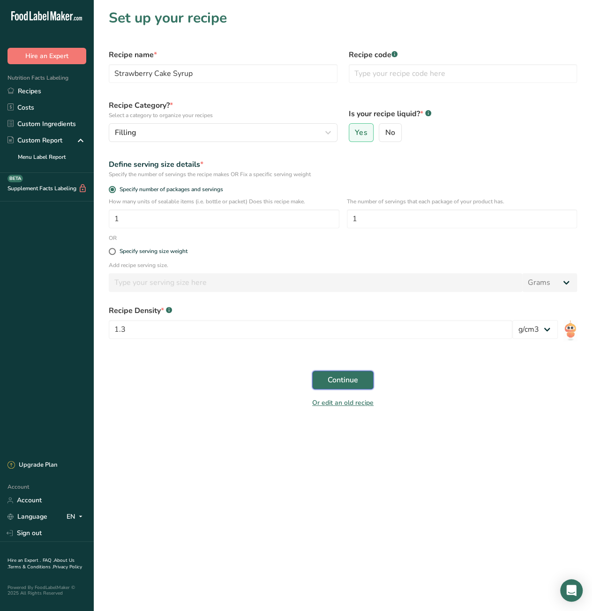
click at [341, 380] on span "Continue" at bounding box center [343, 379] width 30 height 11
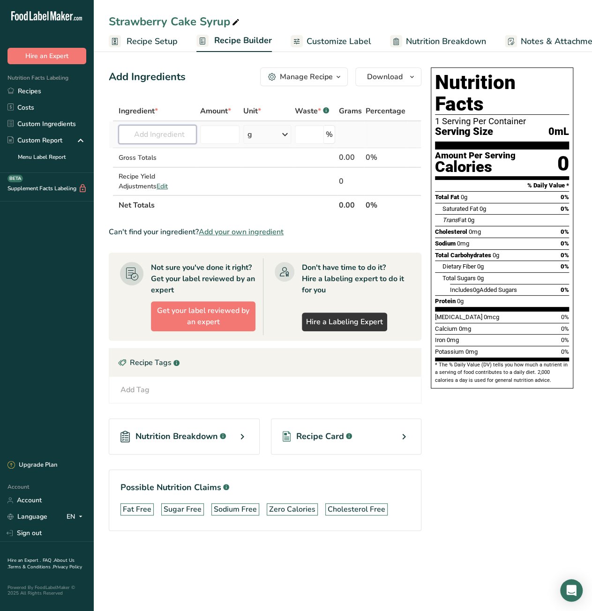
paste input "strawberry_emulsion"
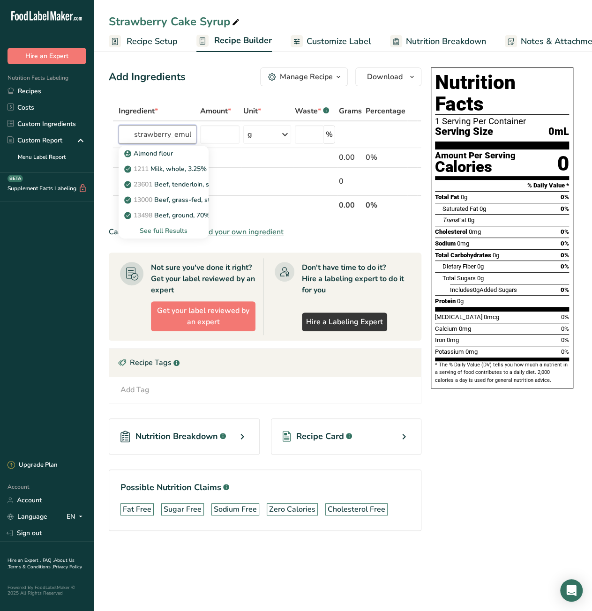
scroll to position [0, 15]
type input "strawberry_emulsion"
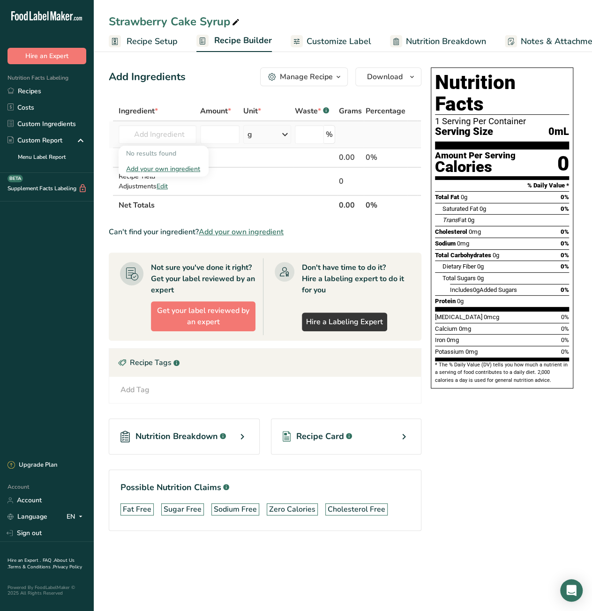
click at [163, 166] on div "Add your own ingredient" at bounding box center [163, 169] width 75 height 10
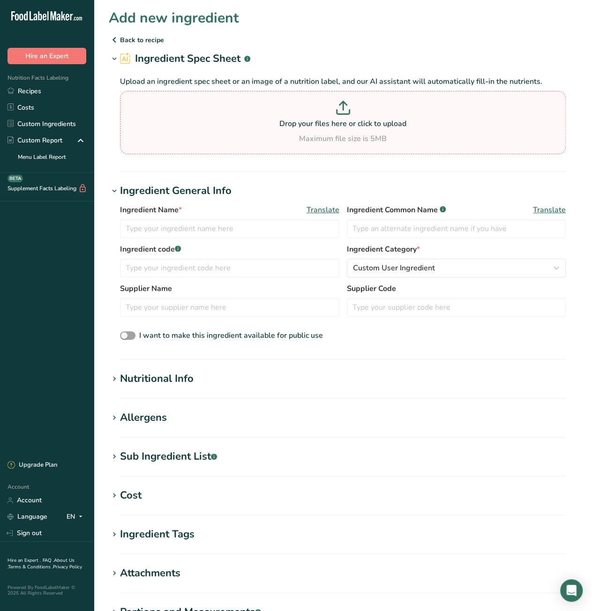
click at [337, 116] on p at bounding box center [342, 109] width 441 height 17
click at [337, 116] on input "Drop your files here or click to upload Maximum file size is 5MB" at bounding box center [343, 122] width 446 height 63
type input "C:\fakepath\0768_strawberry_emulsion_np.pdf"
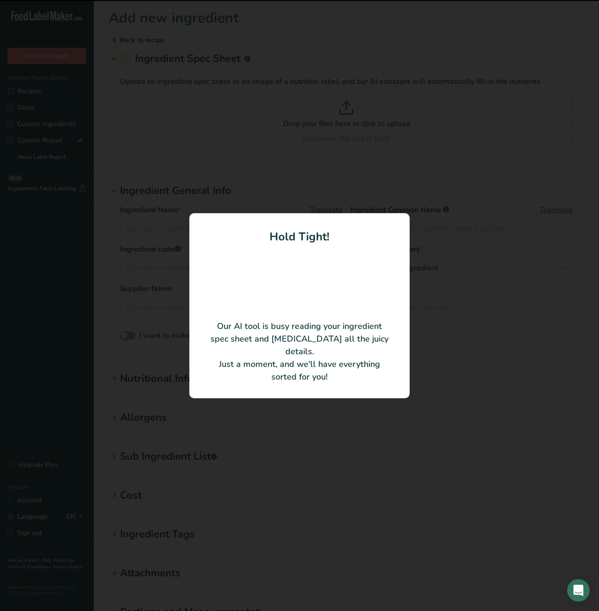
type input "Strawberry Emulsion #0768, Natural/Artificial"
type input "0768"
type input "LorAnn Oils, Inc."
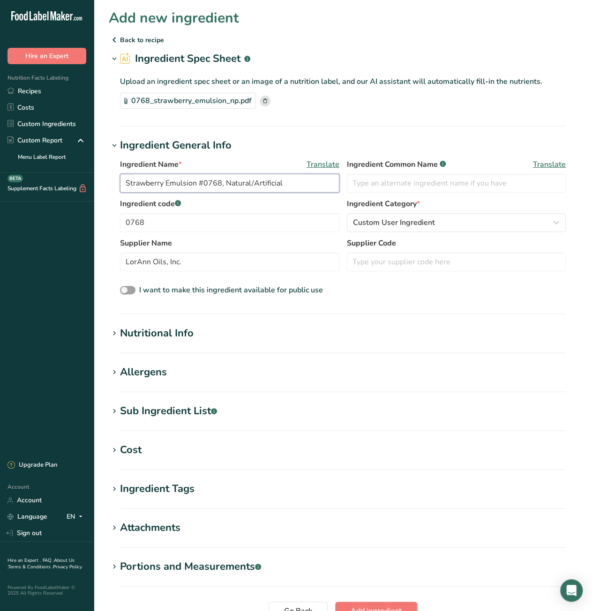
drag, startPoint x: 196, startPoint y: 183, endPoint x: 316, endPoint y: 183, distance: 119.9
click at [316, 183] on input "Strawberry Emulsion #0768, Natural/Artificial" at bounding box center [229, 183] width 219 height 19
type input "Strawberry Emulsion"
click at [128, 449] on div "Cost" at bounding box center [131, 449] width 22 height 15
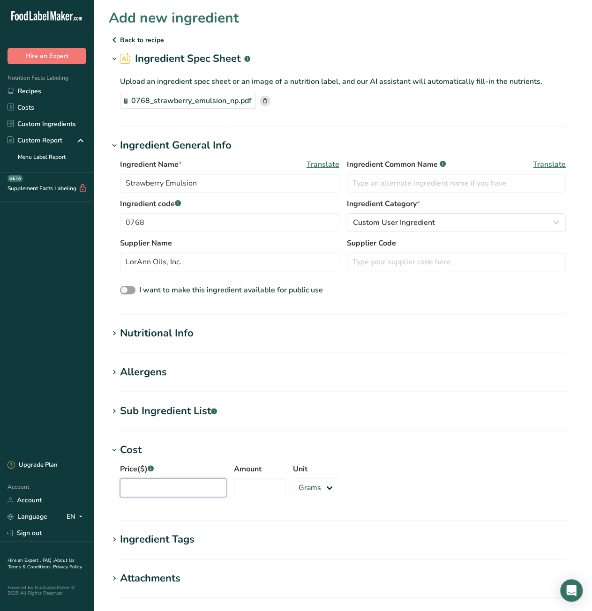
click at [173, 493] on input "Price($) .a-a{fill:#347362;}.b-a{fill:#fff;}" at bounding box center [173, 487] width 106 height 19
paste input "99.99"
type input "109.99"
click at [305, 481] on select "Grams kg mg mcg lb oz" at bounding box center [316, 487] width 47 height 19
drag, startPoint x: 393, startPoint y: 489, endPoint x: 432, endPoint y: 0, distance: 489.8
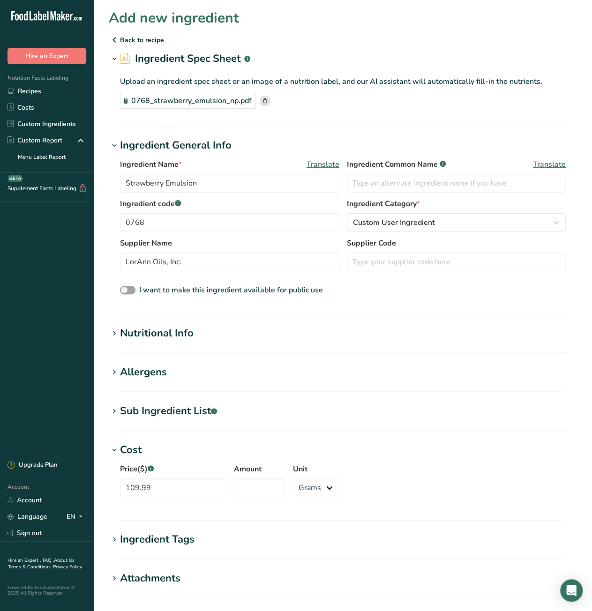
click at [393, 489] on div "Price($) .a-a{fill:#347362;}.b-a{fill:#fff;} 109.99 Amount Unit Grams kg mg mcg…" at bounding box center [343, 483] width 468 height 51
paste input "3785"
click at [239, 491] on input "3785" at bounding box center [260, 487] width 52 height 19
type input "3685"
click at [419, 447] on h1 "Cost" at bounding box center [343, 449] width 468 height 15
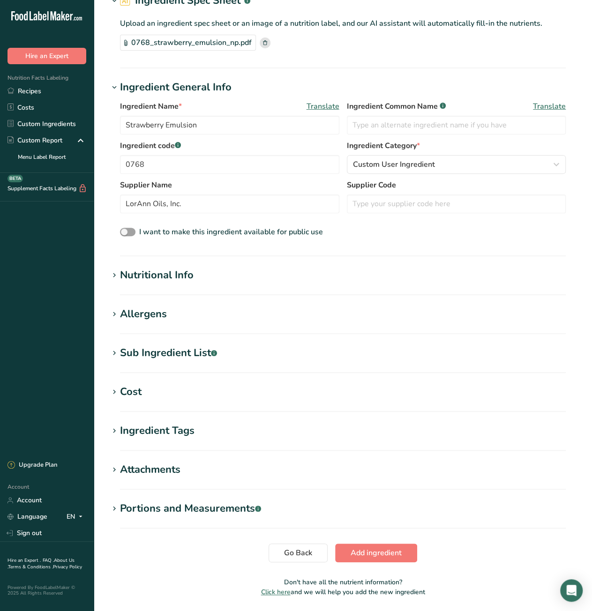
scroll to position [89, 0]
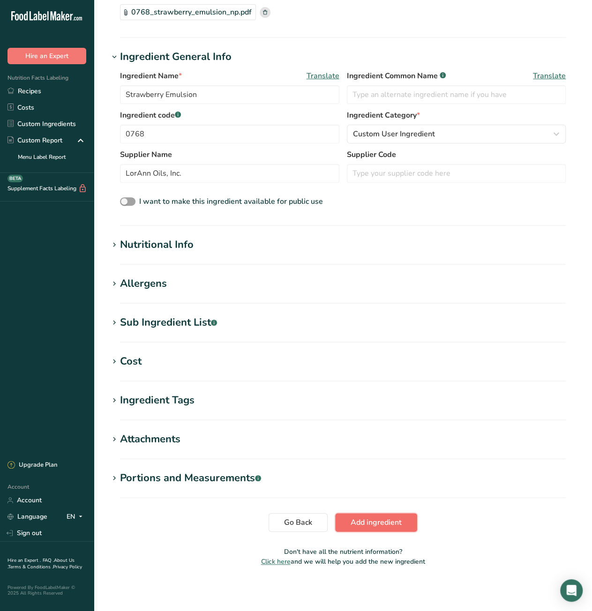
click at [377, 521] on span "Add ingredient" at bounding box center [375, 522] width 51 height 11
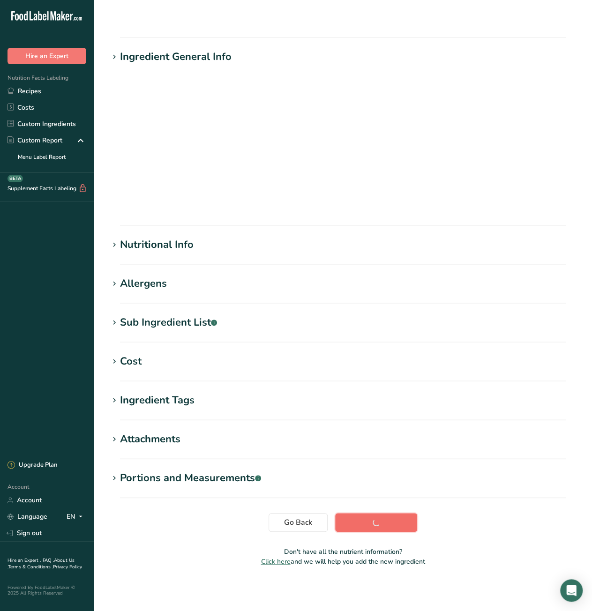
scroll to position [0, 0]
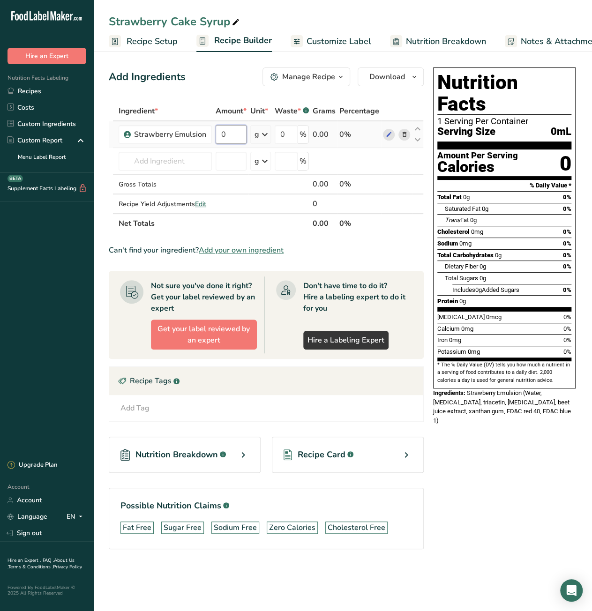
drag, startPoint x: 224, startPoint y: 139, endPoint x: 217, endPoint y: 138, distance: 7.1
click at [217, 138] on input "0" at bounding box center [231, 134] width 31 height 19
type input "30"
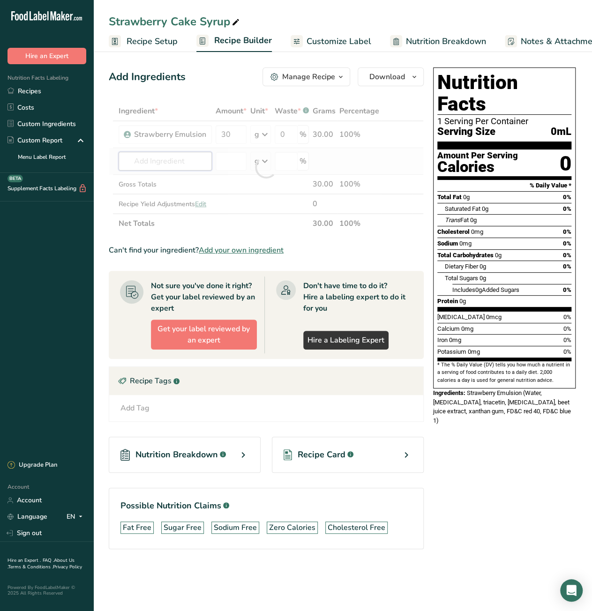
click at [182, 164] on div "Ingredient * Amount * Unit * Waste * .a-a{fill:#347362;}.b-a{fill:#fff;} Grams …" at bounding box center [266, 167] width 315 height 132
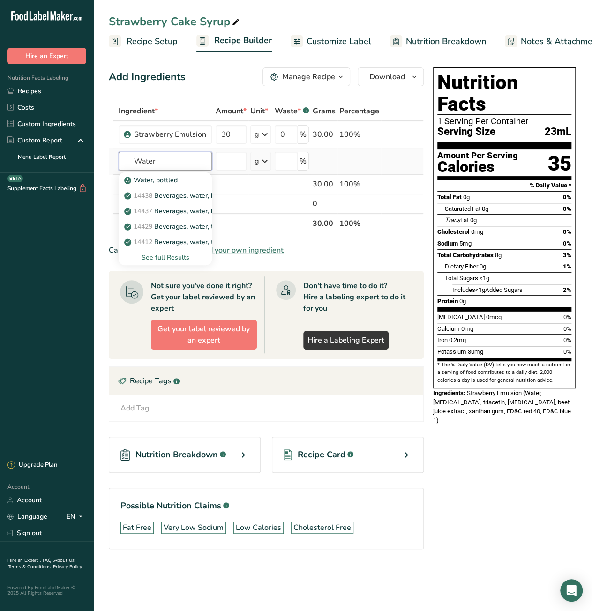
type input "Water"
click at [162, 255] on div "See full Results" at bounding box center [165, 258] width 78 height 10
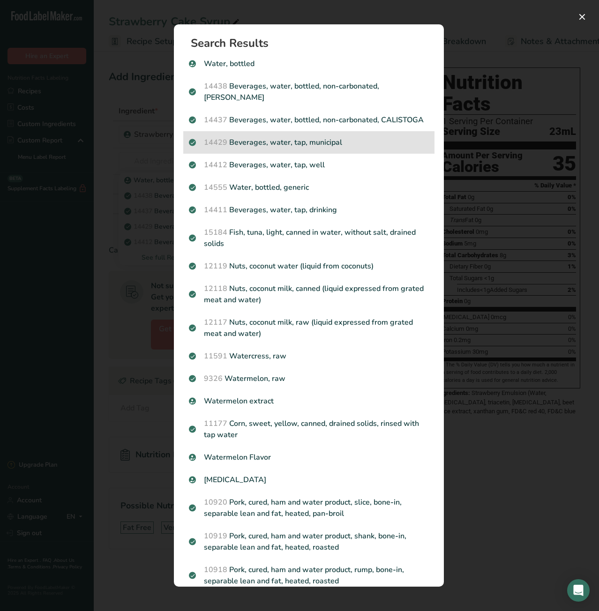
click at [303, 148] on p "14429 Beverages, water, tap, municipal" at bounding box center [309, 142] width 240 height 11
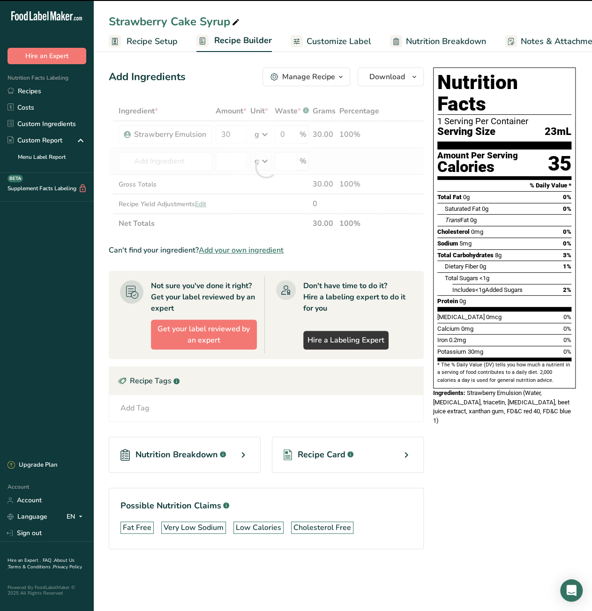
type input "0"
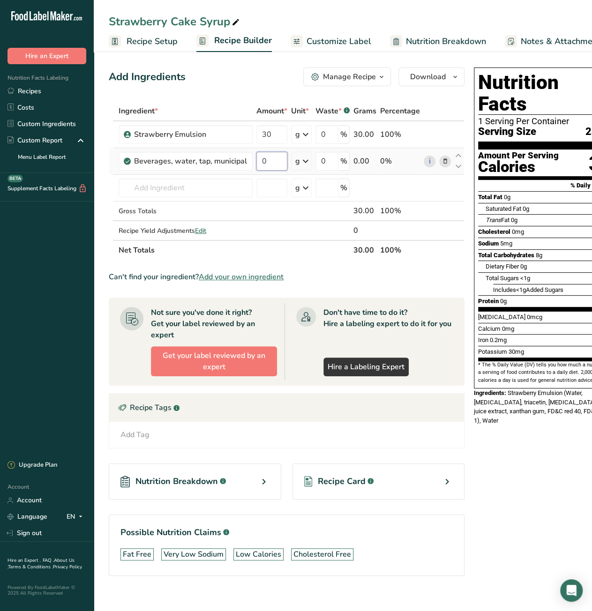
drag, startPoint x: 263, startPoint y: 163, endPoint x: 256, endPoint y: 163, distance: 7.5
click at [256, 163] on input "0" at bounding box center [271, 161] width 31 height 19
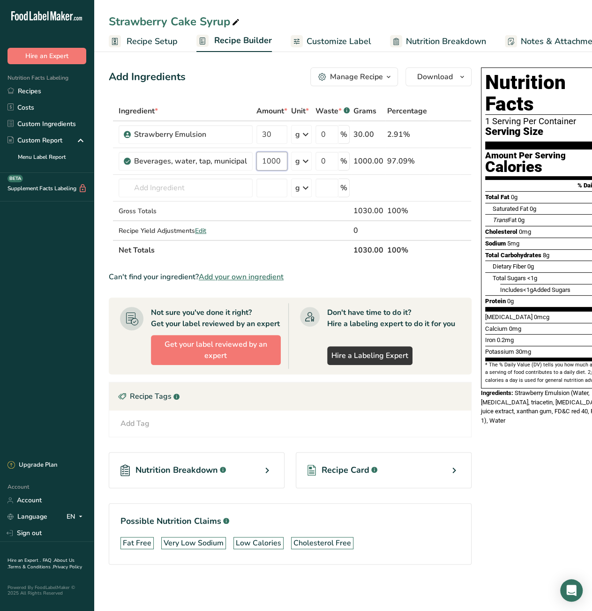
type input "1000"
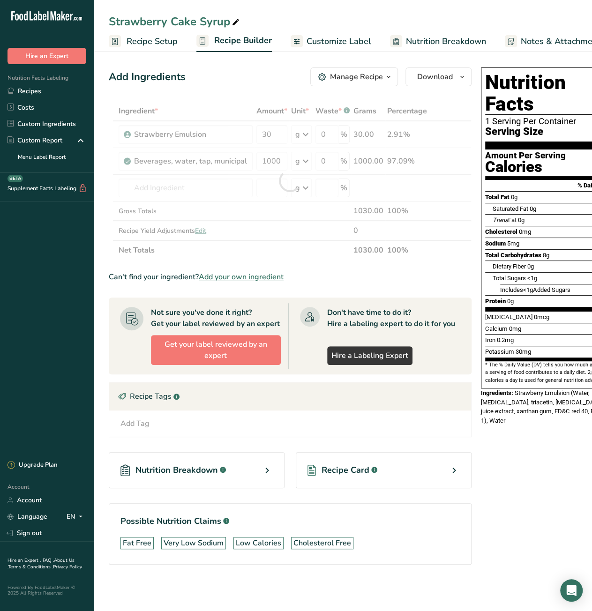
click at [528, 521] on div "Nutrition Facts 1 Serving Per Container Serving Size 23mL Amount Per Serving Ca…" at bounding box center [552, 329] width 150 height 531
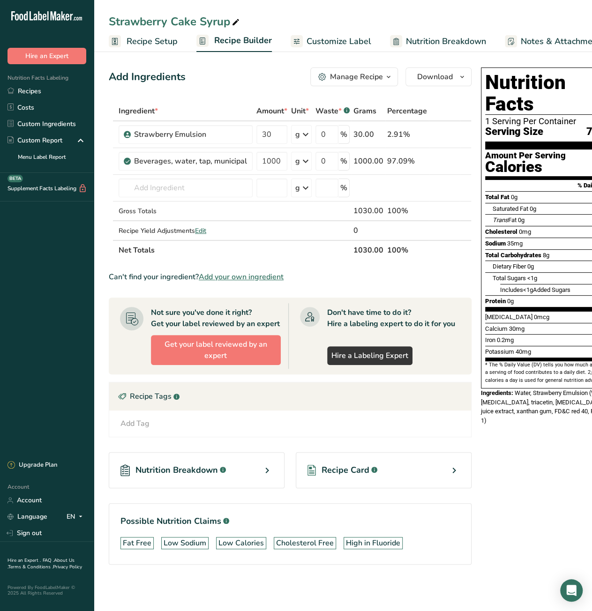
scroll to position [0, 121]
click at [544, 45] on span "Recipe Costing" at bounding box center [548, 41] width 57 height 13
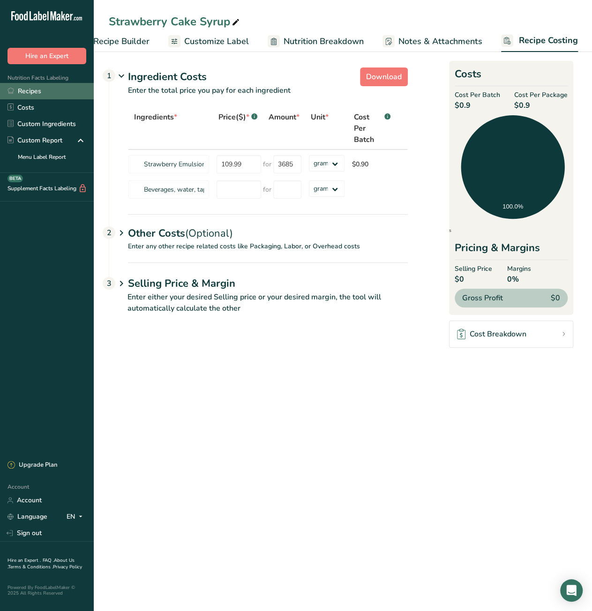
click at [62, 93] on link "Recipes" at bounding box center [47, 91] width 94 height 16
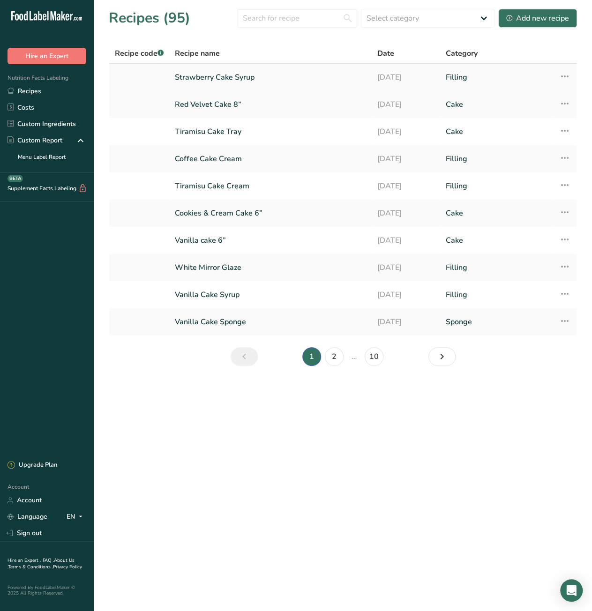
click at [565, 74] on icon at bounding box center [563, 76] width 11 height 17
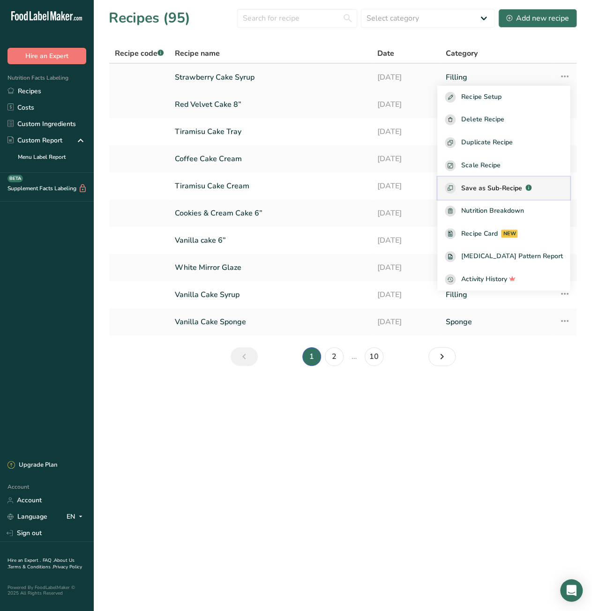
click at [501, 184] on span "Save as Sub-Recipe" at bounding box center [491, 188] width 60 height 10
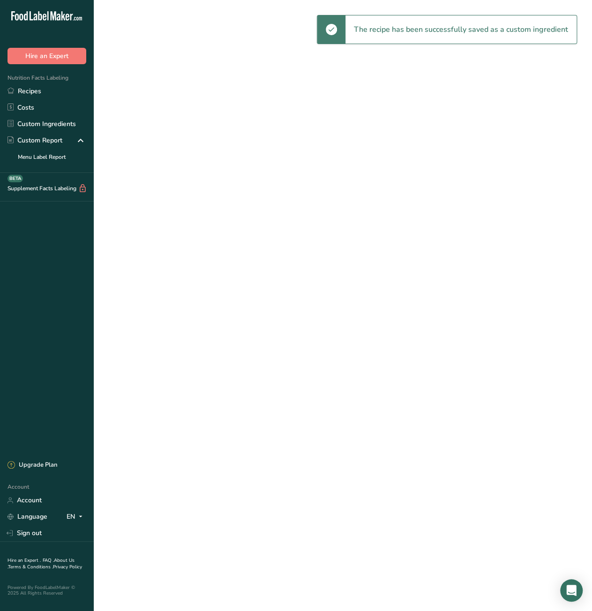
select select "30"
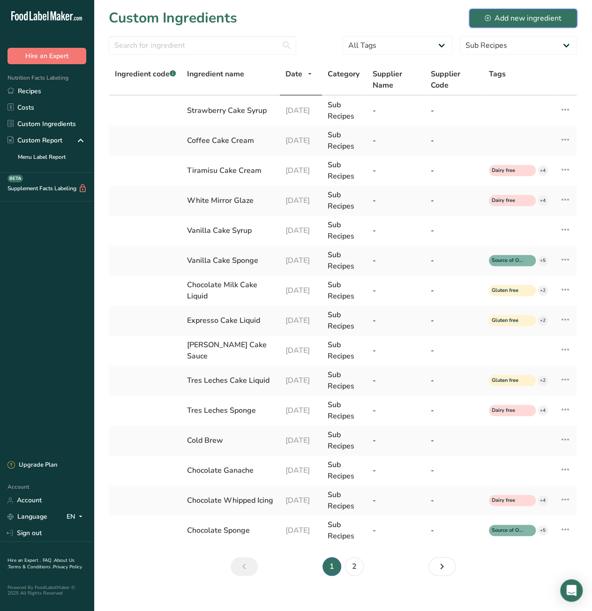
click at [522, 19] on div "Add new ingredient" at bounding box center [522, 18] width 77 height 11
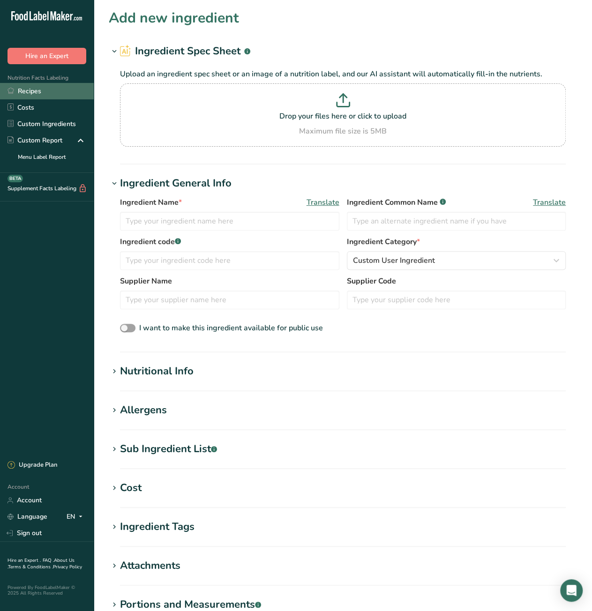
click at [51, 94] on link "Recipes" at bounding box center [47, 91] width 94 height 16
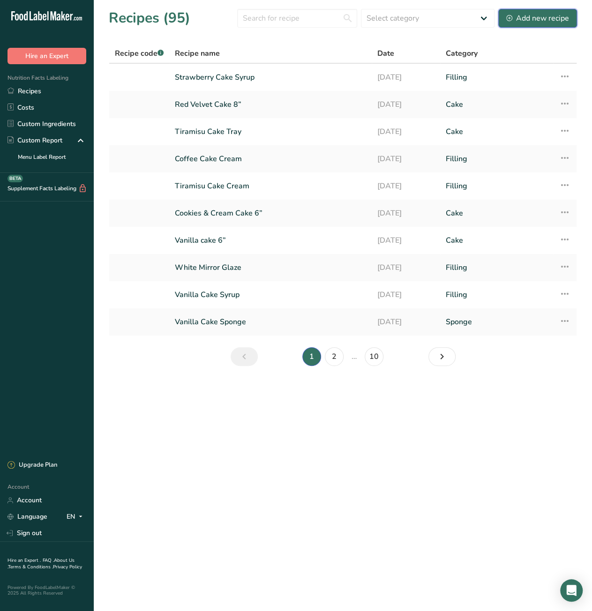
click at [553, 22] on div "Add new recipe" at bounding box center [537, 18] width 63 height 11
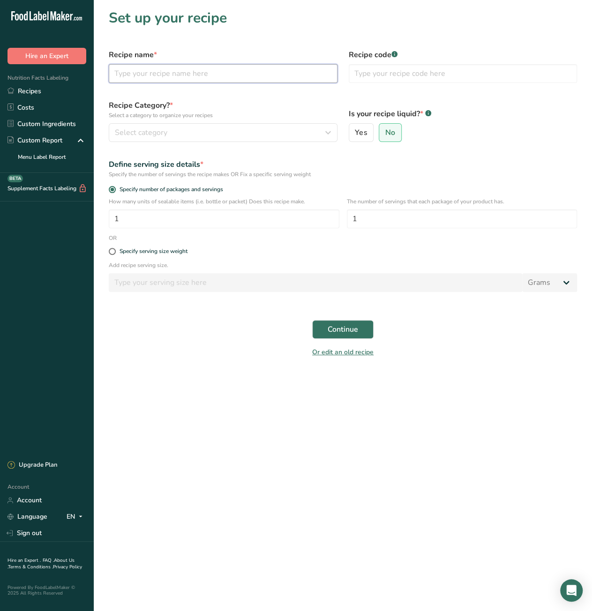
click at [218, 77] on input "text" at bounding box center [223, 73] width 229 height 19
paste input "Strawberry jelly"
click at [155, 75] on input "Strawberry jelly" at bounding box center [223, 73] width 229 height 19
type input "Strawberry Cake Jelly"
click at [240, 131] on div "Select category" at bounding box center [220, 132] width 211 height 11
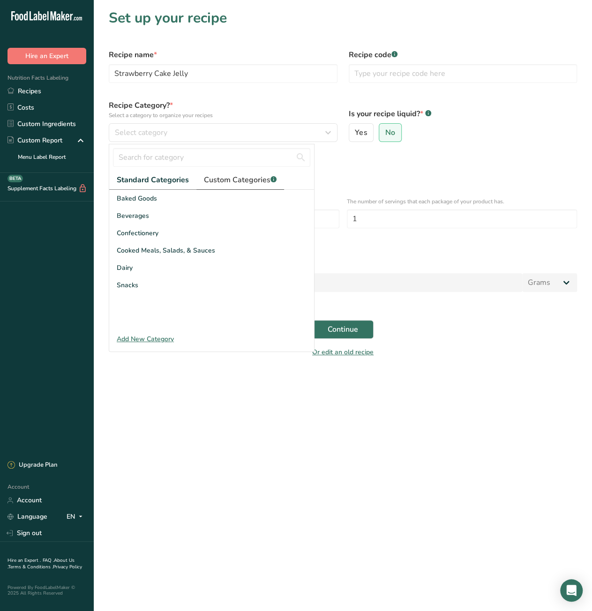
click at [228, 179] on span "Custom Categories .a-a{fill:#347362;}.b-a{fill:#fff;}" at bounding box center [240, 179] width 73 height 11
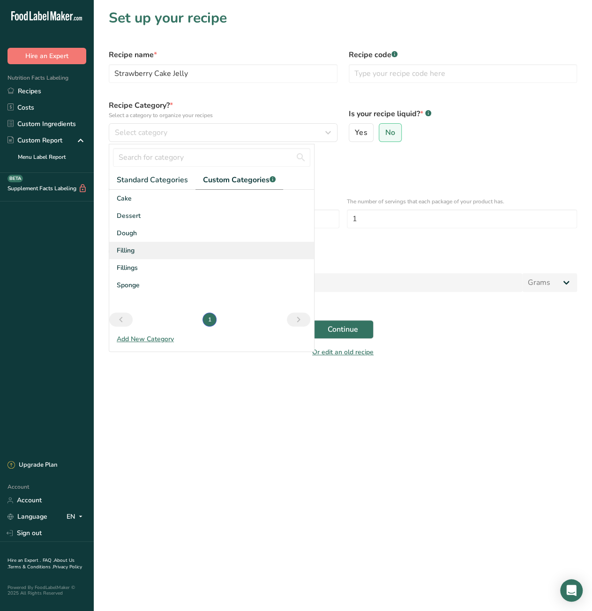
click at [149, 253] on div "Filling" at bounding box center [211, 250] width 205 height 17
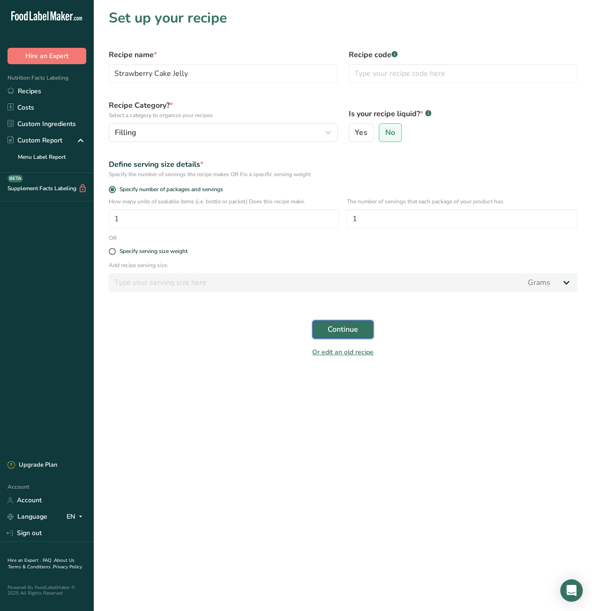
click at [358, 329] on button "Continue" at bounding box center [342, 329] width 61 height 19
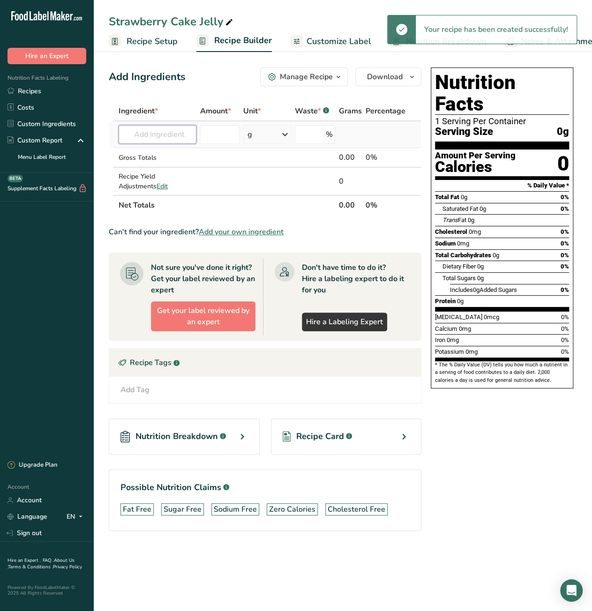
click at [178, 133] on input "text" at bounding box center [158, 134] width 78 height 19
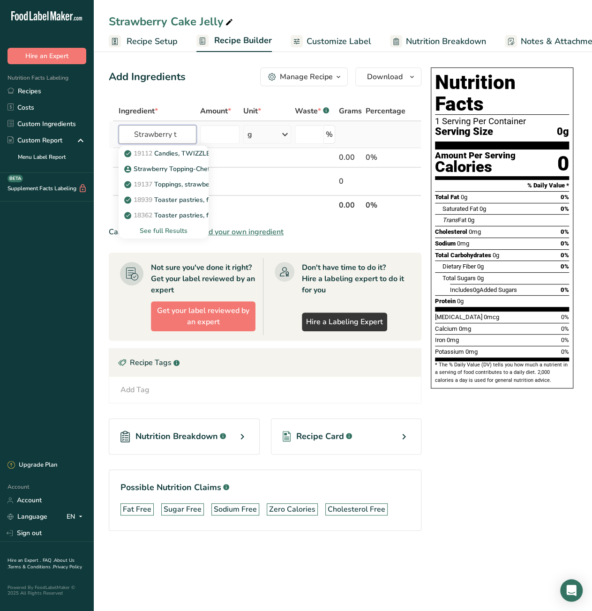
type input "Strawberry t"
click at [184, 228] on div "See full Results" at bounding box center [163, 231] width 75 height 10
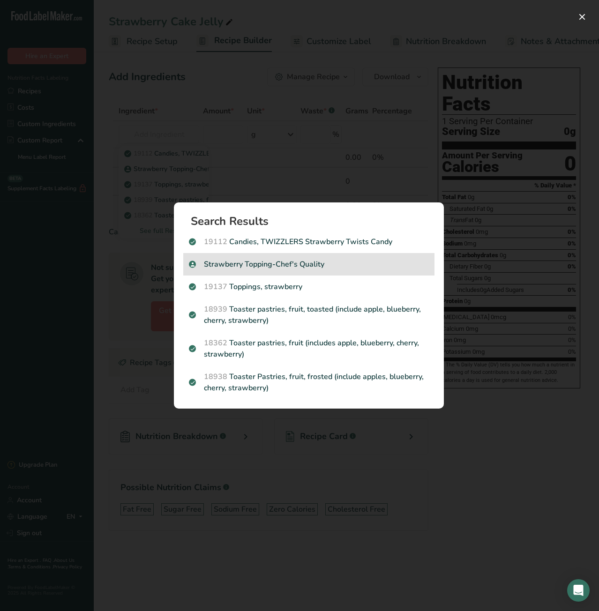
click at [314, 268] on p "Strawberry Topping-Chef's Quality" at bounding box center [309, 264] width 240 height 11
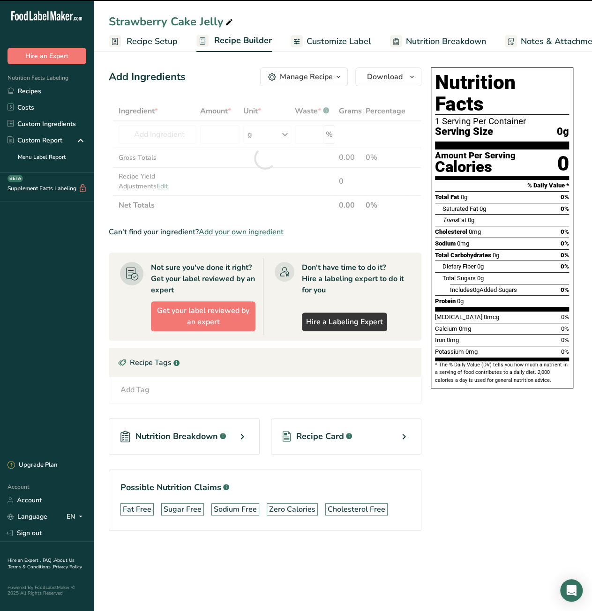
type input "0"
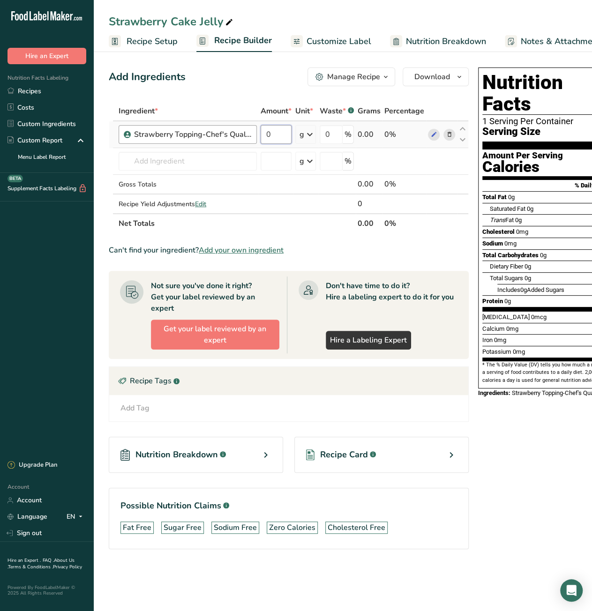
drag, startPoint x: 271, startPoint y: 138, endPoint x: 255, endPoint y: 136, distance: 16.0
click at [255, 137] on tr "Strawberry Topping-Chef's Quality 0 g Weight Units g kg mg See more Volume Unit…" at bounding box center [288, 134] width 359 height 27
paste input "1814.37"
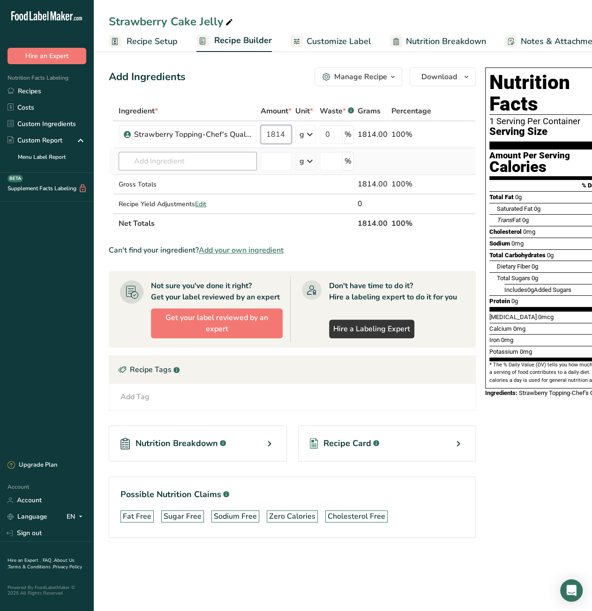
type input "1814"
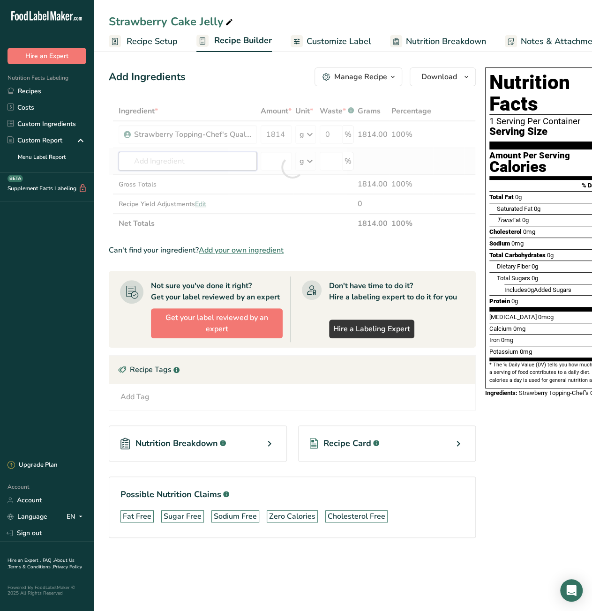
click at [186, 159] on div "Ingredient * Amount * Unit * Waste * .a-a{fill:#347362;}.b-a{fill:#fff;} Grams …" at bounding box center [292, 167] width 367 height 132
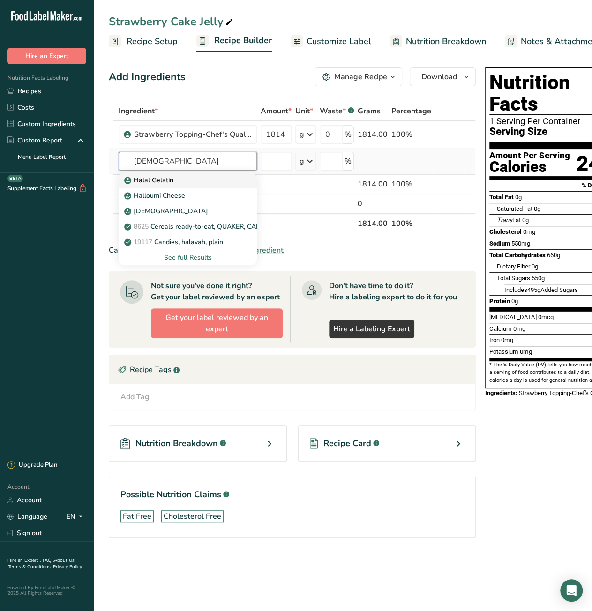
type input "[DEMOGRAPHIC_DATA]"
click at [183, 177] on div "Halal Gelatin" at bounding box center [180, 180] width 108 height 10
type input "Halal Gelatin"
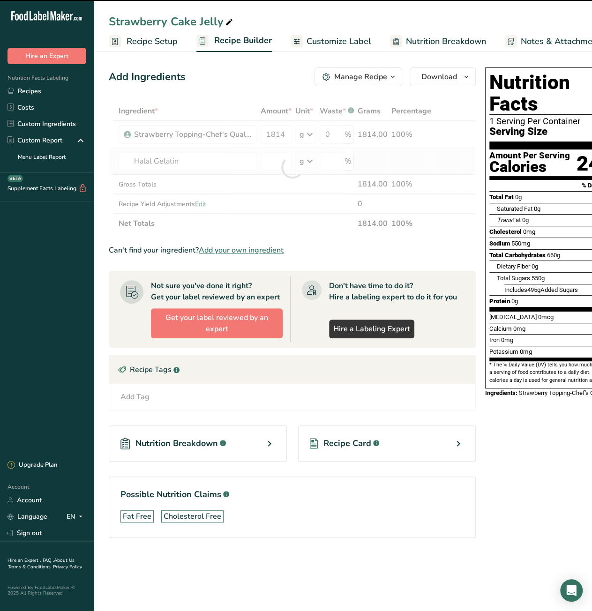
type input "0"
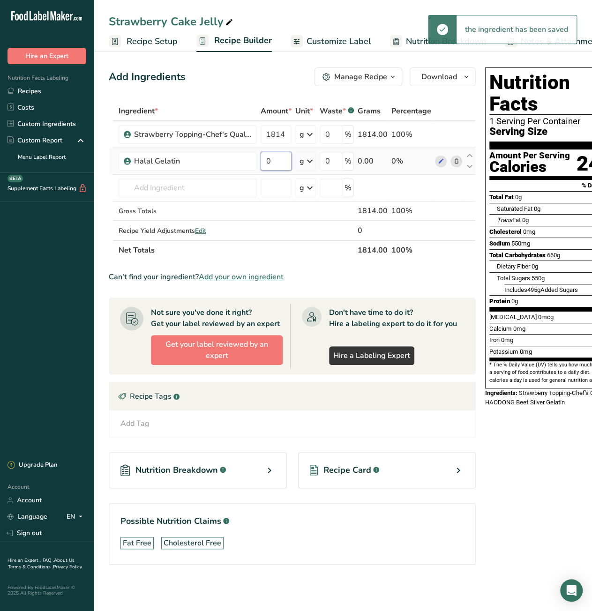
drag, startPoint x: 270, startPoint y: 162, endPoint x: 262, endPoint y: 164, distance: 7.7
click at [262, 164] on input "0" at bounding box center [276, 161] width 31 height 19
type input "20"
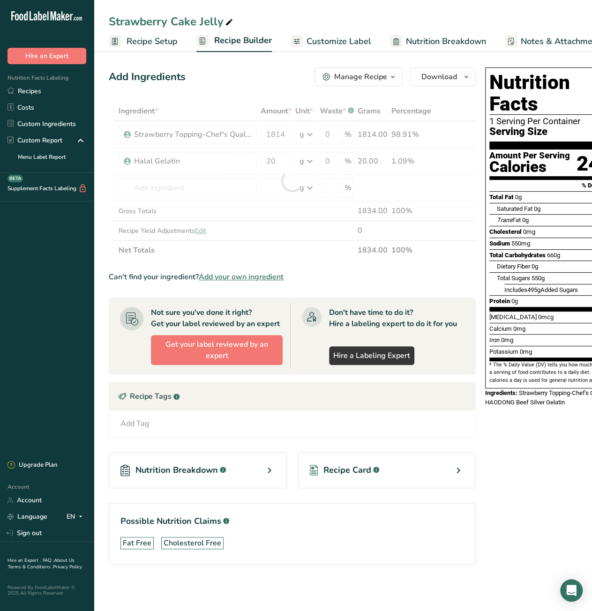
click at [568, 450] on div "Nutrition Facts 1 Serving Per Container Serving Size 1814g Amount Per Serving C…" at bounding box center [556, 329] width 150 height 531
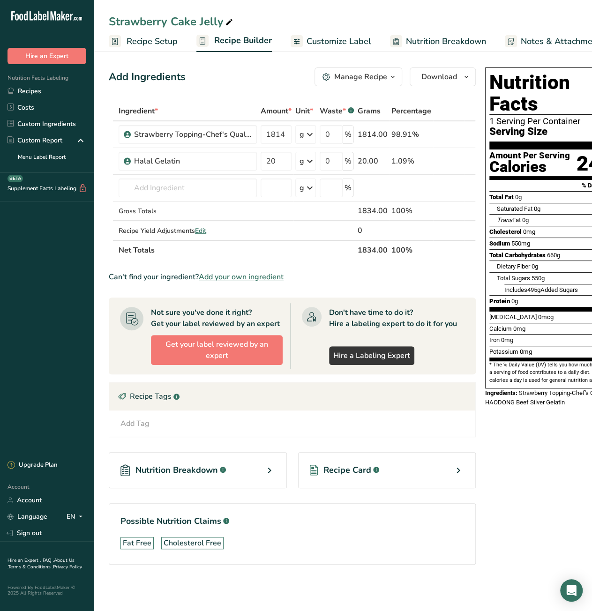
drag, startPoint x: 112, startPoint y: 22, endPoint x: 221, endPoint y: 23, distance: 109.6
click at [221, 23] on div "Strawberry Cake Jelly" at bounding box center [172, 21] width 126 height 17
drag, startPoint x: 224, startPoint y: 24, endPoint x: 77, endPoint y: 26, distance: 146.7
click at [77, 26] on div ".a-20{fill:#fff;} Hire an Expert Nutrition Facts Labeling Recipes Costs Custom …" at bounding box center [296, 305] width 592 height 611
drag, startPoint x: 359, startPoint y: 251, endPoint x: 373, endPoint y: 249, distance: 14.6
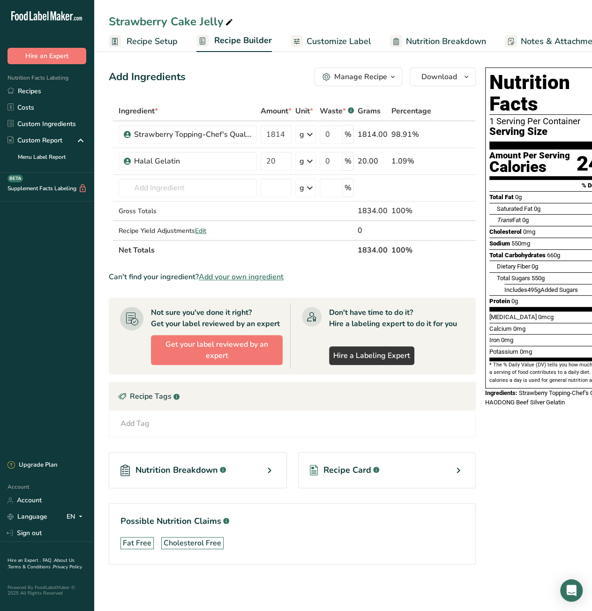
click at [373, 249] on th "1834.00" at bounding box center [373, 250] width 34 height 20
copy th "1834"
click at [522, 42] on span "Recipe Costing" at bounding box center [548, 41] width 57 height 13
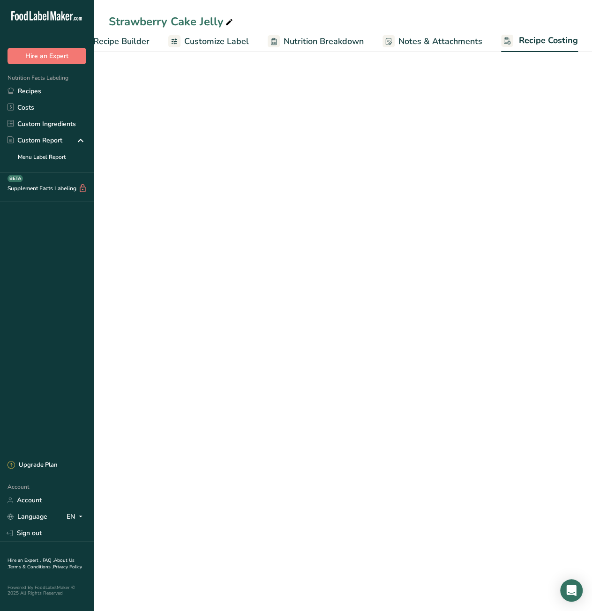
select select "12"
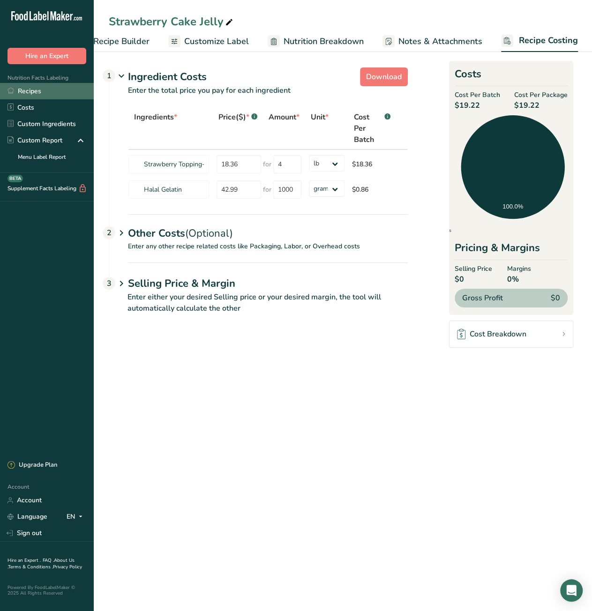
click at [42, 89] on link "Recipes" at bounding box center [47, 91] width 94 height 16
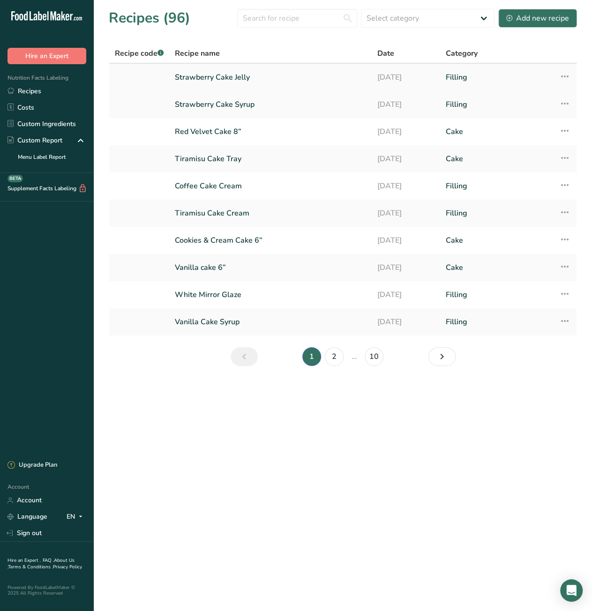
click at [563, 77] on icon at bounding box center [563, 76] width 11 height 17
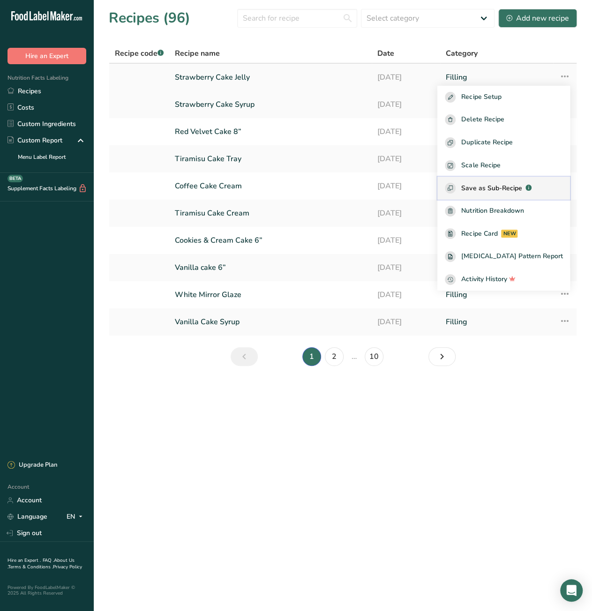
click at [509, 191] on span "Save as Sub-Recipe" at bounding box center [491, 188] width 60 height 10
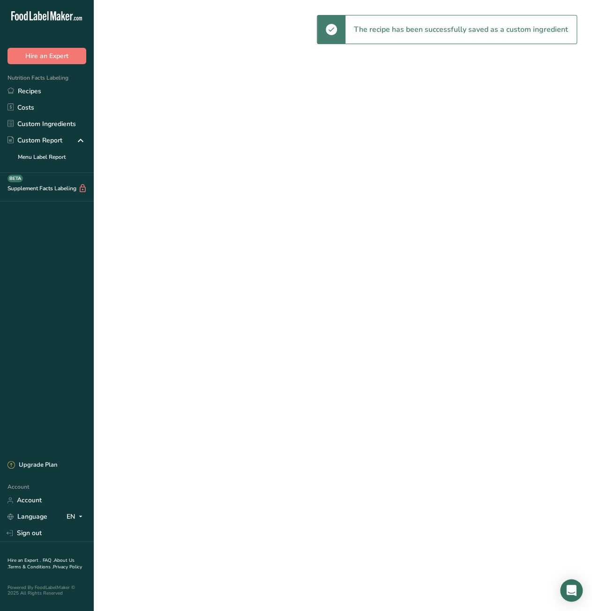
select select "30"
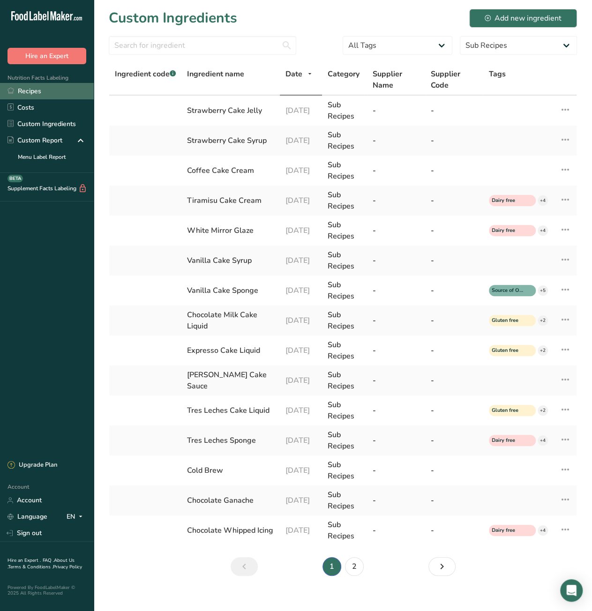
click at [48, 95] on link "Recipes" at bounding box center [47, 91] width 94 height 16
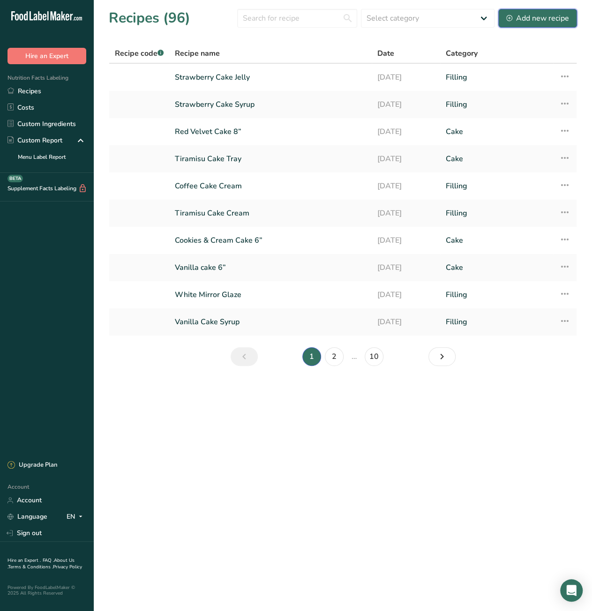
click at [541, 16] on div "Add new recipe" at bounding box center [537, 18] width 63 height 11
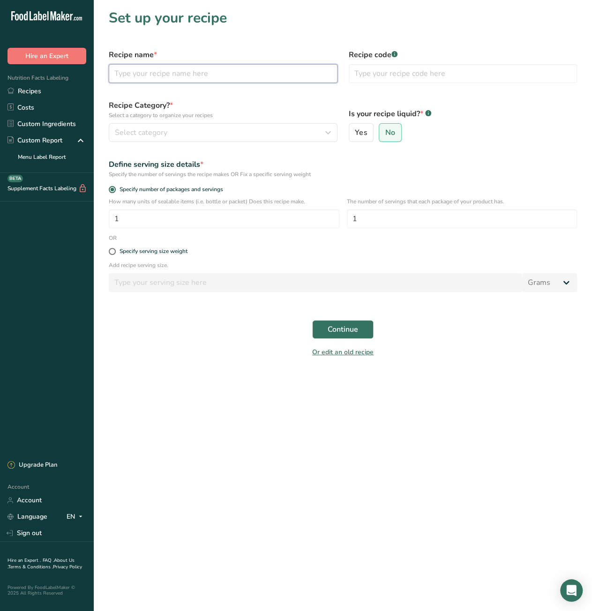
click at [155, 70] on input "text" at bounding box center [223, 73] width 229 height 19
paste input "Strawberry shortcake"
click at [154, 76] on input "Strawberry shortcake" at bounding box center [223, 73] width 229 height 19
click at [209, 77] on input "Strawberry Shortcake" at bounding box center [223, 73] width 229 height 19
type input "Strawberry Shortcake 8""
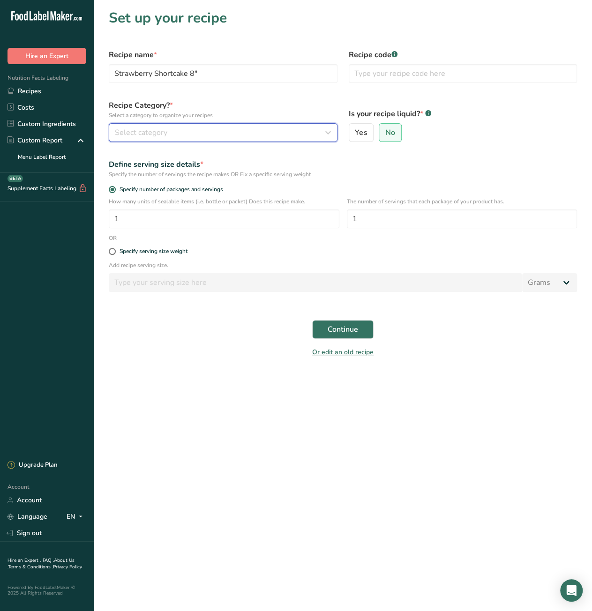
click at [238, 132] on div "Select category" at bounding box center [220, 132] width 211 height 11
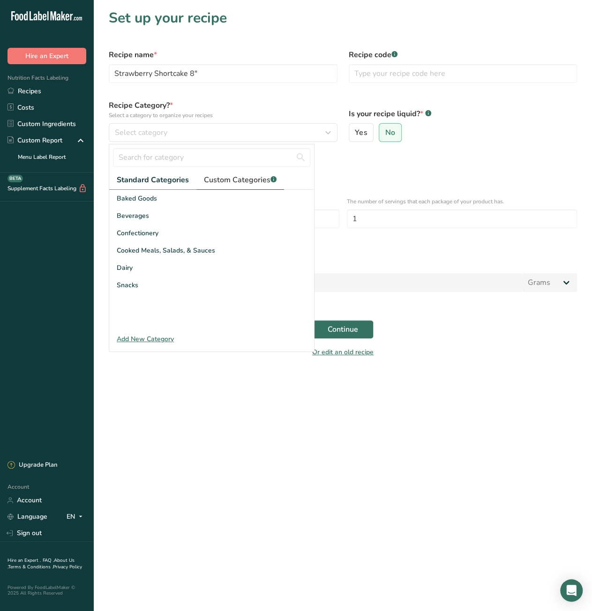
click at [230, 177] on span "Custom Categories .a-a{fill:#347362;}.b-a{fill:#fff;}" at bounding box center [240, 179] width 73 height 11
click at [133, 198] on div "Cake" at bounding box center [211, 198] width 205 height 17
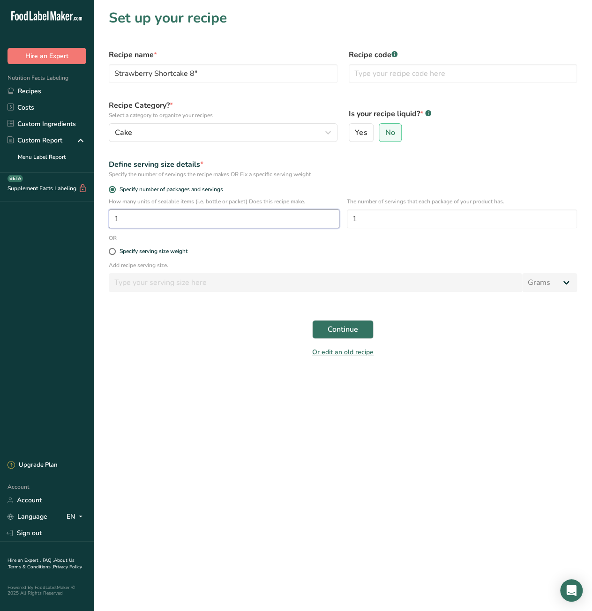
drag, startPoint x: 118, startPoint y: 221, endPoint x: 94, endPoint y: 222, distance: 24.4
click at [94, 222] on section "Set up your recipe Recipe name * Strawberry Shortcake 8" Recipe code .a-a{fill:…" at bounding box center [343, 186] width 498 height 372
type input "8"
click at [216, 400] on main "Set up your recipe Recipe name * Strawberry Shortcake 8" Recipe code .a-a{fill:…" at bounding box center [296, 305] width 592 height 611
click at [355, 333] on span "Continue" at bounding box center [343, 329] width 30 height 11
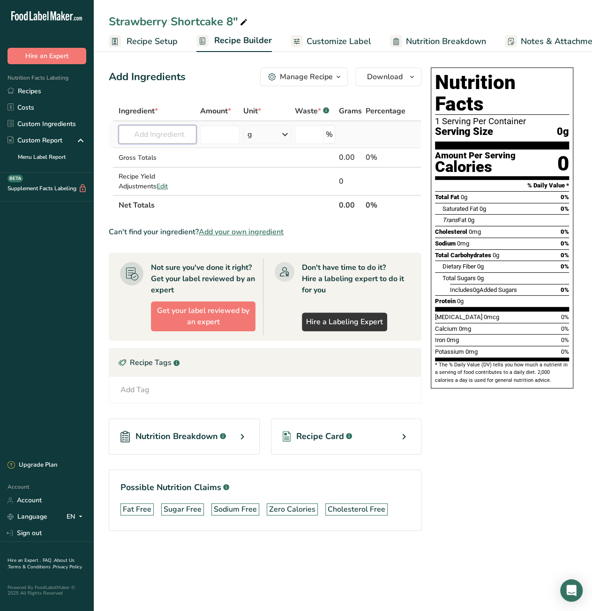
click at [149, 134] on input "text" at bounding box center [158, 134] width 78 height 19
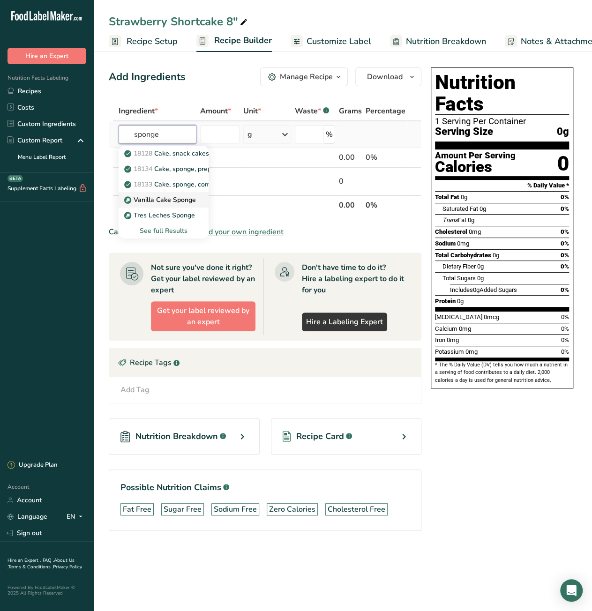
type input "sponge"
click at [161, 198] on p "Vanilla Cake Sponge" at bounding box center [161, 200] width 70 height 10
type input "Vanilla Cake Sponge"
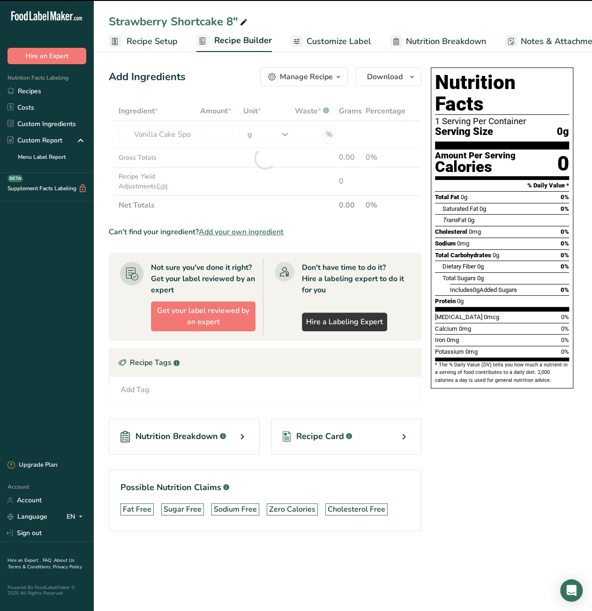
type input "0"
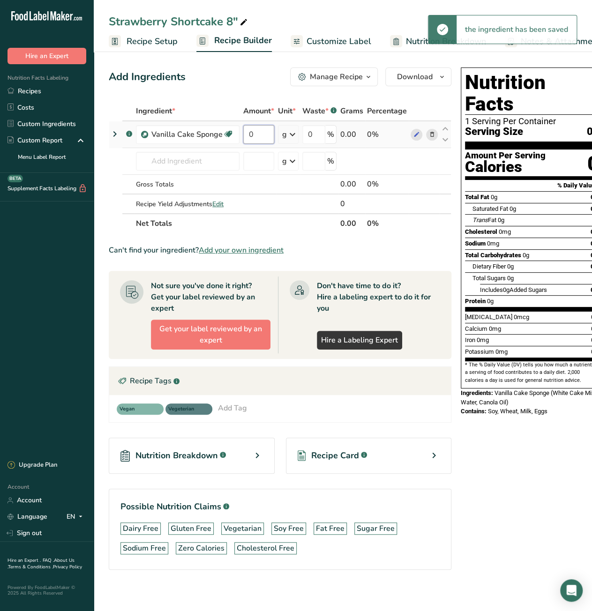
drag, startPoint x: 252, startPoint y: 134, endPoint x: 246, endPoint y: 134, distance: 6.6
click at [246, 134] on input "0" at bounding box center [258, 134] width 31 height 19
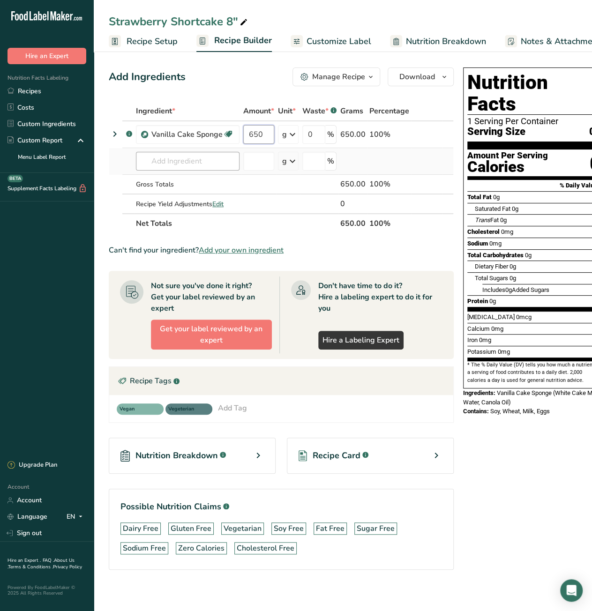
type input "650"
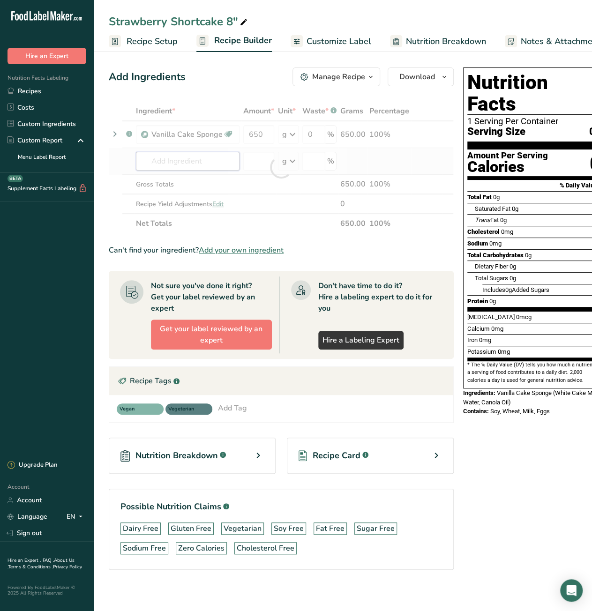
click at [169, 163] on div "Ingredient * Amount * Unit * Waste * .a-a{fill:#347362;}.b-a{fill:#fff;} Grams …" at bounding box center [281, 167] width 345 height 132
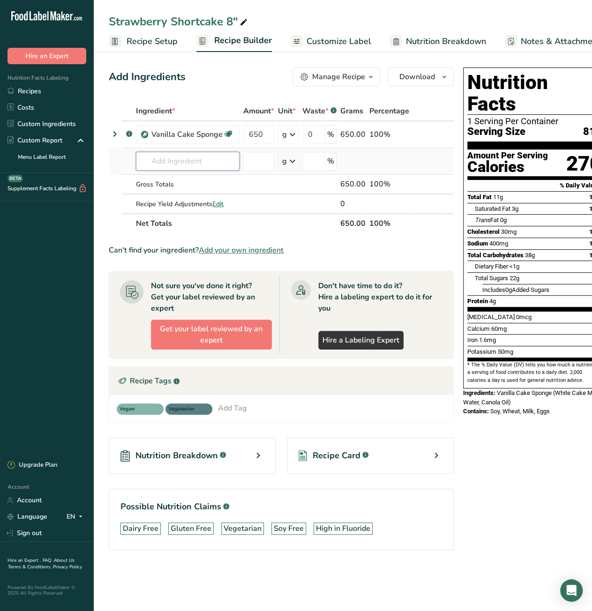
click at [177, 160] on input "text" at bounding box center [188, 161] width 104 height 19
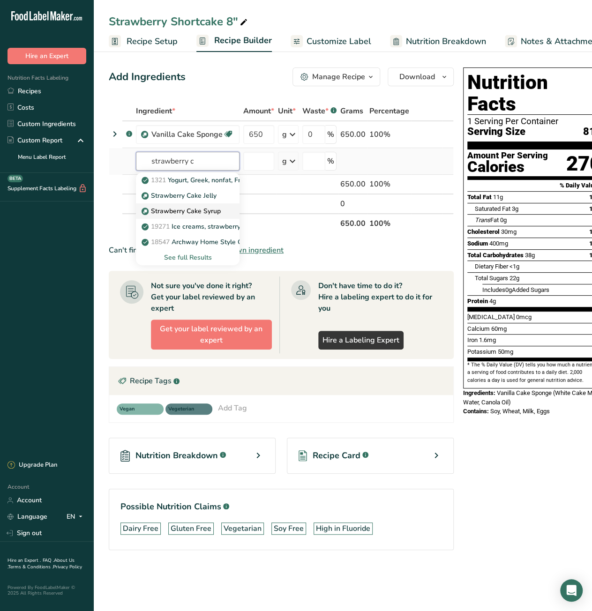
type input "strawberry c"
click at [180, 211] on p "Strawberry Cake Syrup" at bounding box center [181, 211] width 77 height 10
type input "Strawberry Cake Syrup"
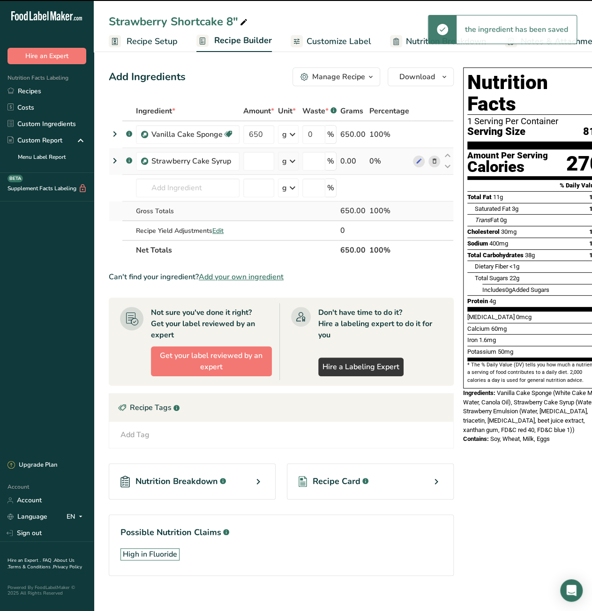
type input "0"
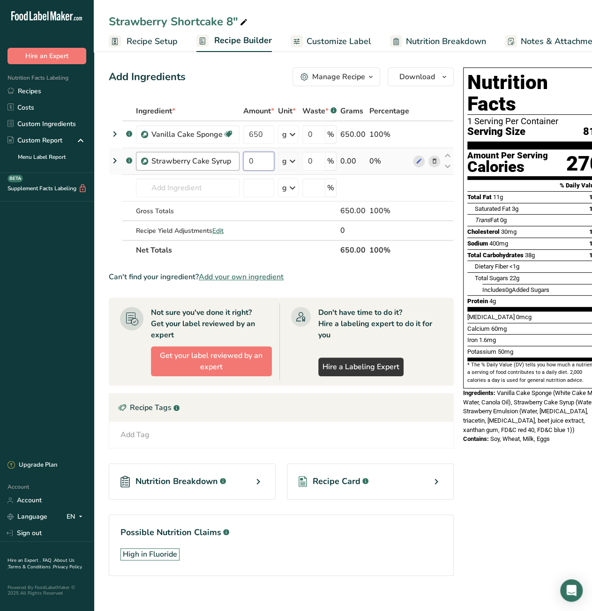
click at [237, 164] on tr ".a-a{fill:#347362;}.b-a{fill:#fff;} Strawberry Cake Syrup 0 g Weight Units g kg…" at bounding box center [281, 161] width 344 height 27
type input "210"
click at [167, 186] on div "Ingredient * Amount * Unit * Waste * .a-a{fill:#347362;}.b-a{fill:#fff;} Grams …" at bounding box center [281, 180] width 345 height 159
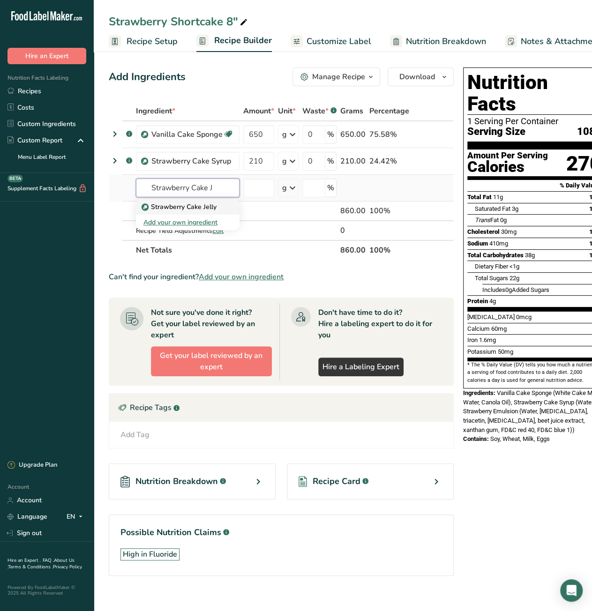
type input "Strawberry Cake J"
click at [173, 212] on link "Strawberry Cake Jelly" at bounding box center [188, 206] width 104 height 15
type input "Strawberry Cake Jelly"
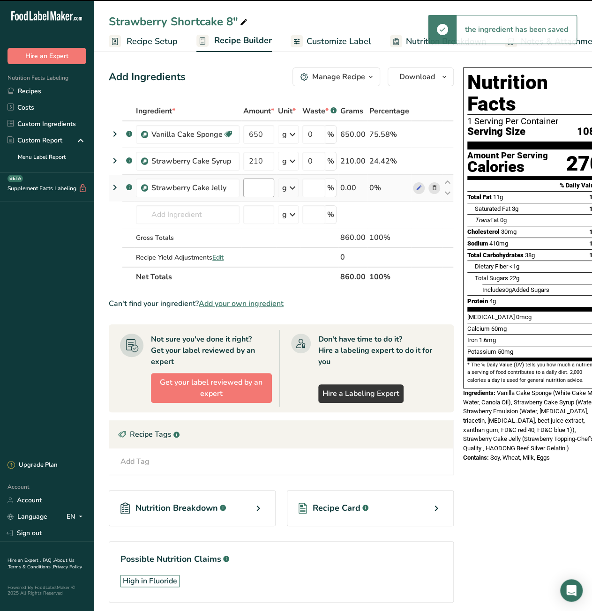
type input "0"
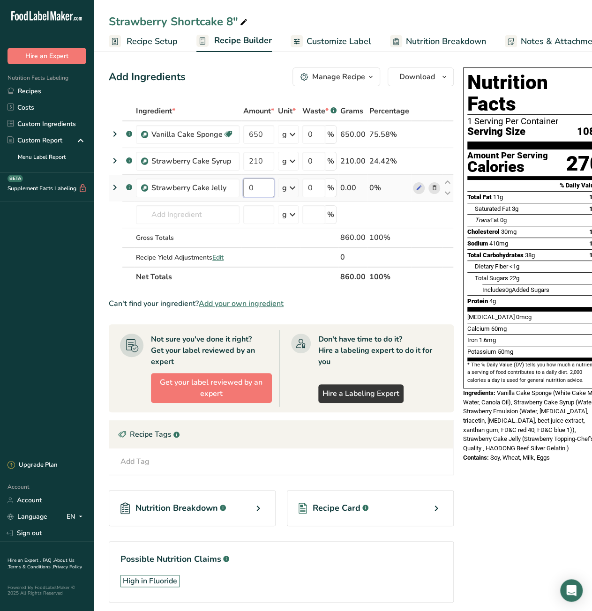
drag, startPoint x: 254, startPoint y: 188, endPoint x: 248, endPoint y: 189, distance: 6.3
click at [248, 189] on input "0" at bounding box center [258, 188] width 31 height 19
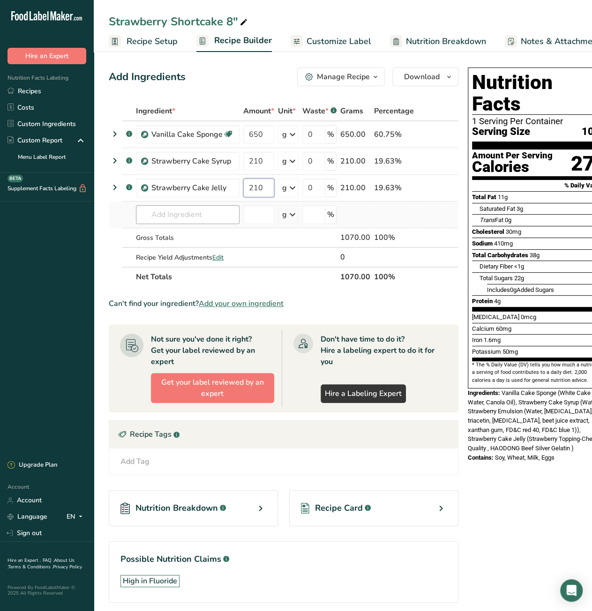
type input "210"
click at [185, 212] on div "Ingredient * Amount * Unit * Waste * .a-a{fill:#347362;}.b-a{fill:#fff;} Grams …" at bounding box center [284, 194] width 350 height 186
type input "Whip to"
click at [180, 235] on p "Whip Topping Base" at bounding box center [176, 234] width 67 height 10
type input "Whip Topping Base"
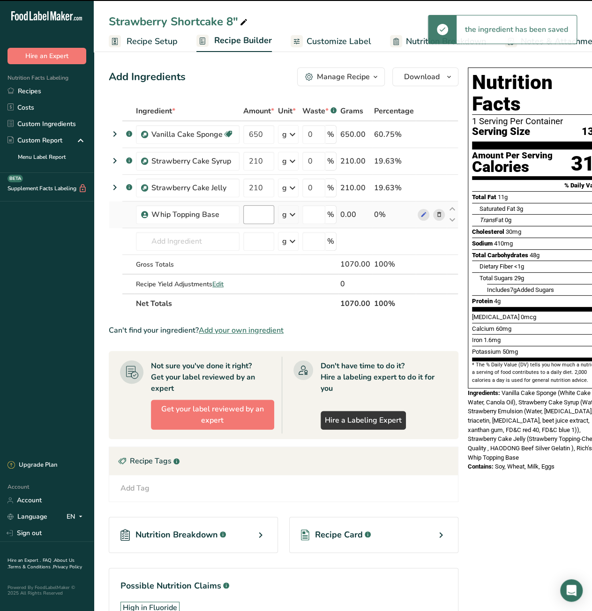
type input "0"
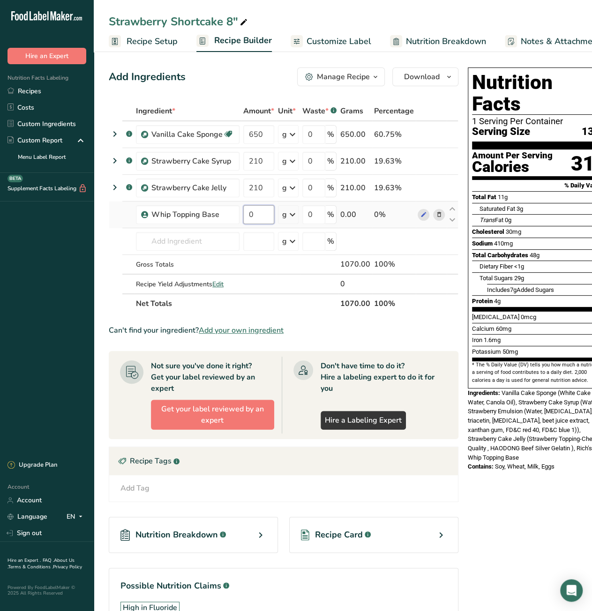
drag, startPoint x: 257, startPoint y: 216, endPoint x: 240, endPoint y: 218, distance: 16.5
click at [241, 218] on td "0" at bounding box center [258, 214] width 35 height 27
type input "300"
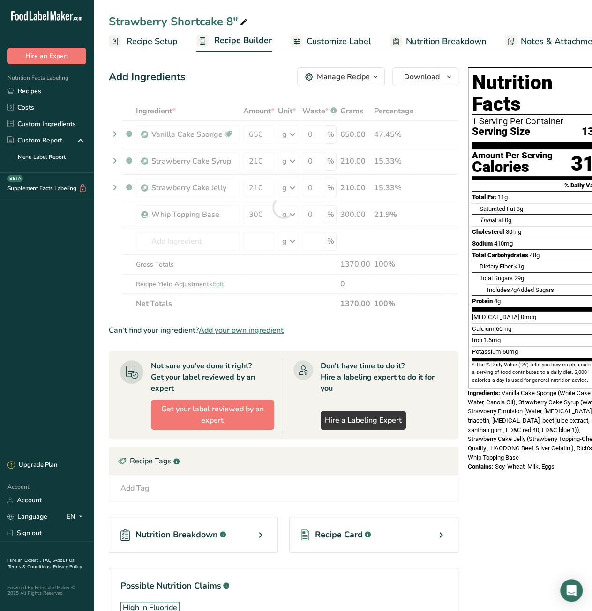
click at [498, 462] on div "Nutrition Facts 1 Serving Per Container Serving Size 134g Amount Per Serving Ca…" at bounding box center [539, 362] width 150 height 596
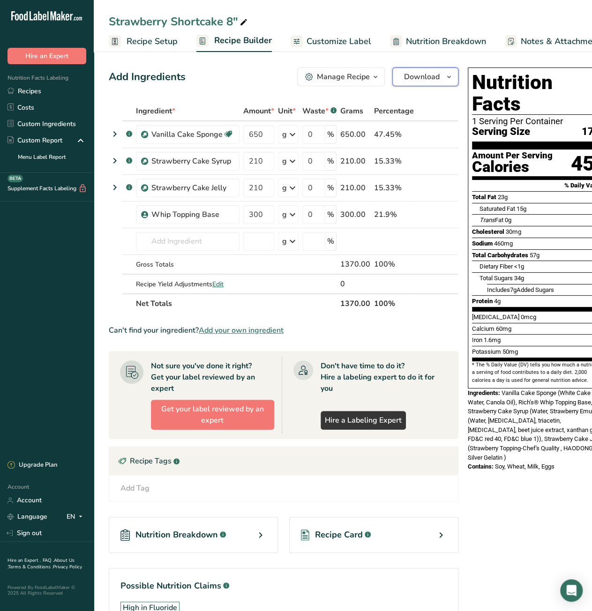
click at [447, 80] on icon "button" at bounding box center [448, 77] width 7 height 12
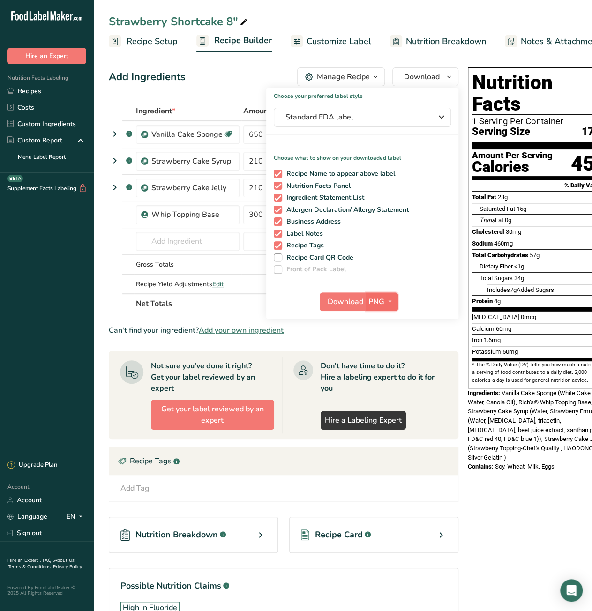
click at [387, 302] on icon "button" at bounding box center [389, 302] width 7 height 12
click at [379, 367] on link "PDF" at bounding box center [383, 366] width 30 height 15
click at [345, 304] on span "Download" at bounding box center [346, 301] width 36 height 11
click at [560, 45] on span "Recipe Costing" at bounding box center [548, 41] width 57 height 13
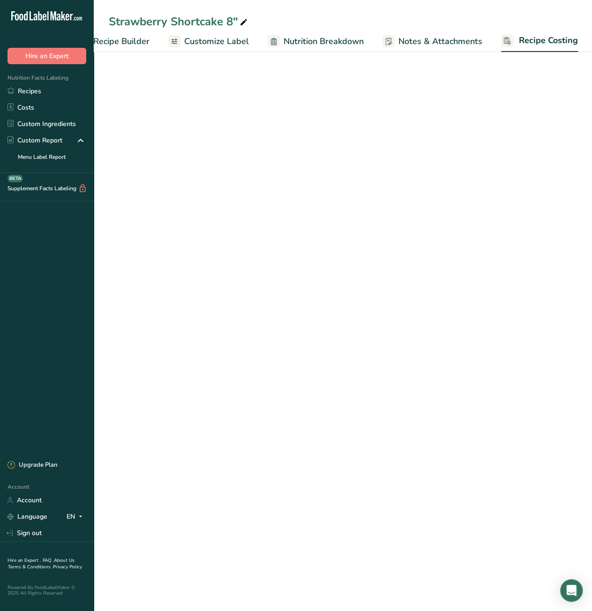
select select "12"
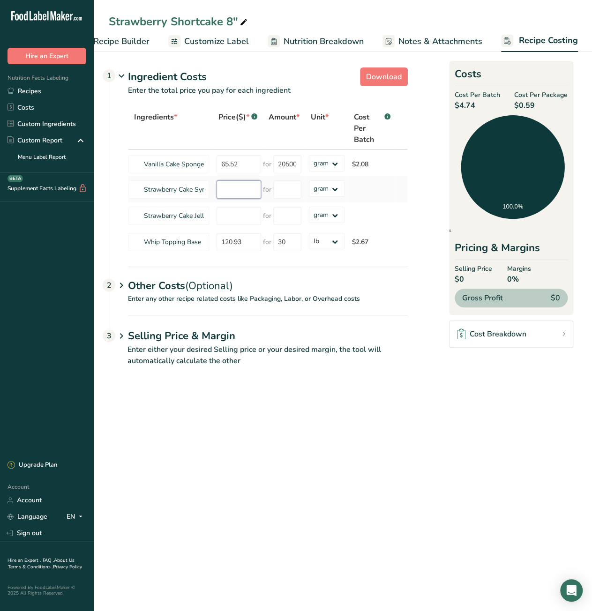
click at [234, 189] on input "number" at bounding box center [238, 189] width 45 height 18
type input "1.03"
click at [278, 189] on input "number" at bounding box center [287, 189] width 28 height 18
type input "970"
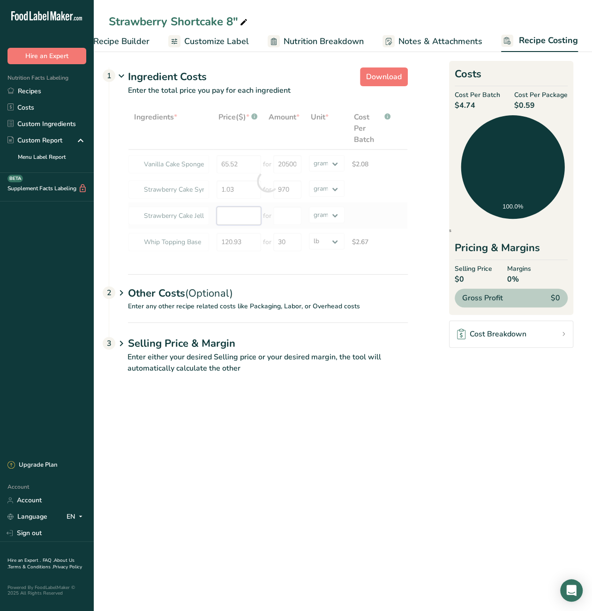
click at [228, 215] on div "Ingredients * Price($) * .a-a{fill:#347362;}.b-a{fill:#fff;} Amount * Unit * Co…" at bounding box center [268, 181] width 280 height 148
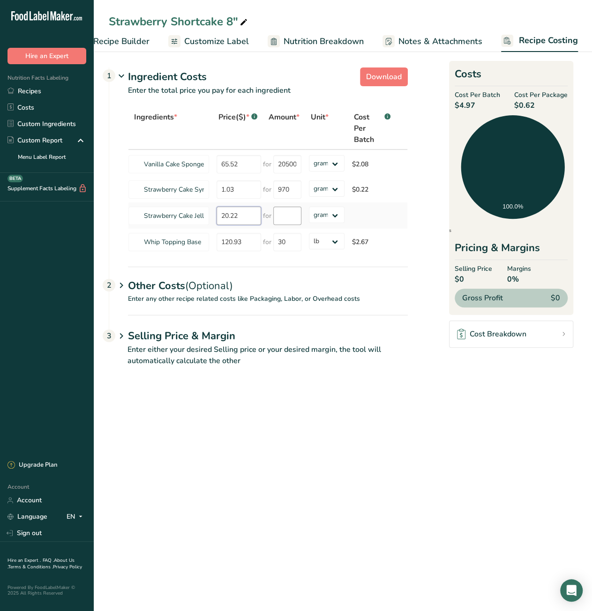
type input "20.22"
click at [279, 216] on input "number" at bounding box center [287, 216] width 28 height 18
type input "1634"
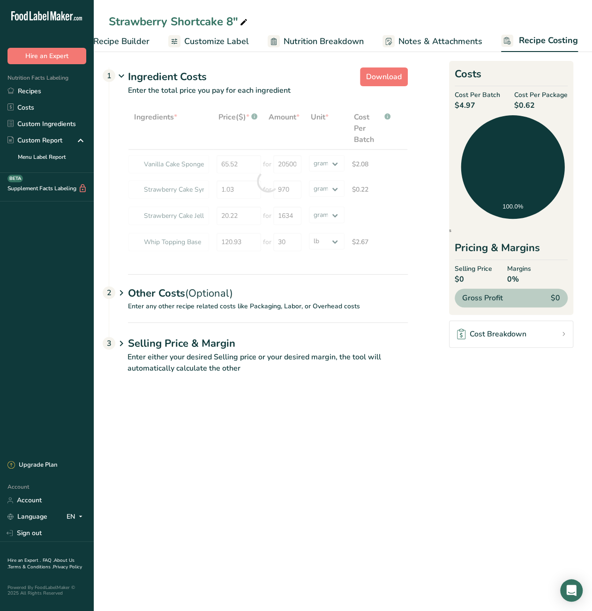
click at [320, 435] on main "Strawberry Shortcake 8" Recipe Setup Recipe Builder Customize Label Nutrition B…" at bounding box center [296, 305] width 592 height 611
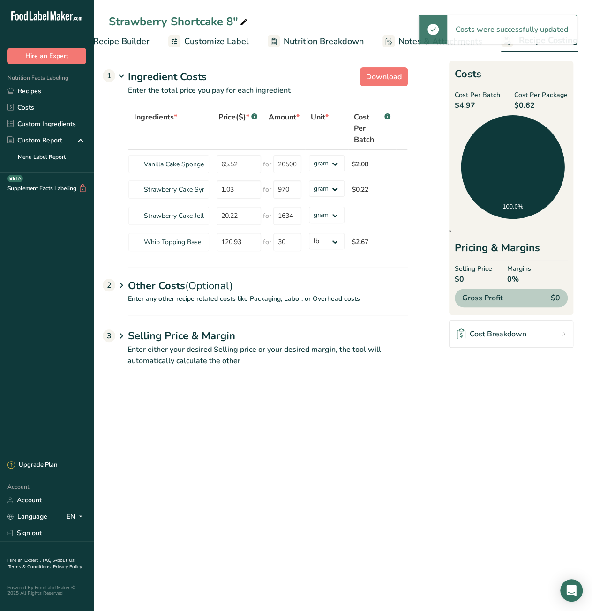
click at [369, 418] on main "Strawberry Shortcake 8" Recipe Setup Recipe Builder Customize Label Nutrition B…" at bounding box center [296, 305] width 592 height 611
click at [326, 409] on main "Strawberry Shortcake 8" Recipe Setup Recipe Builder Customize Label Nutrition B…" at bounding box center [296, 305] width 592 height 611
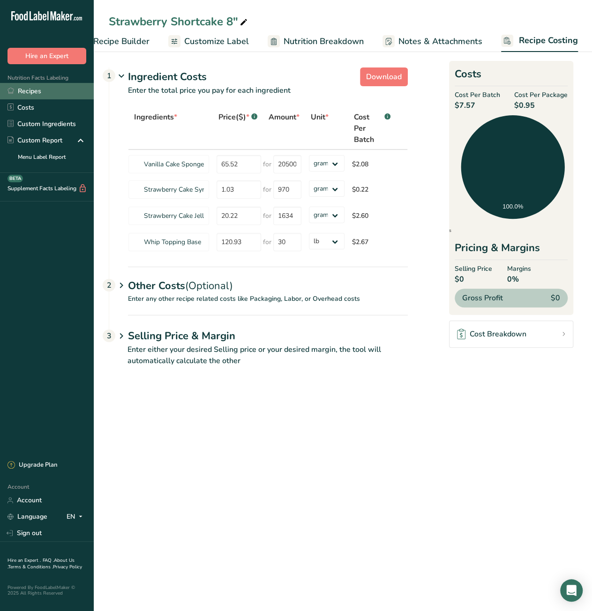
click at [20, 91] on link "Recipes" at bounding box center [47, 91] width 94 height 16
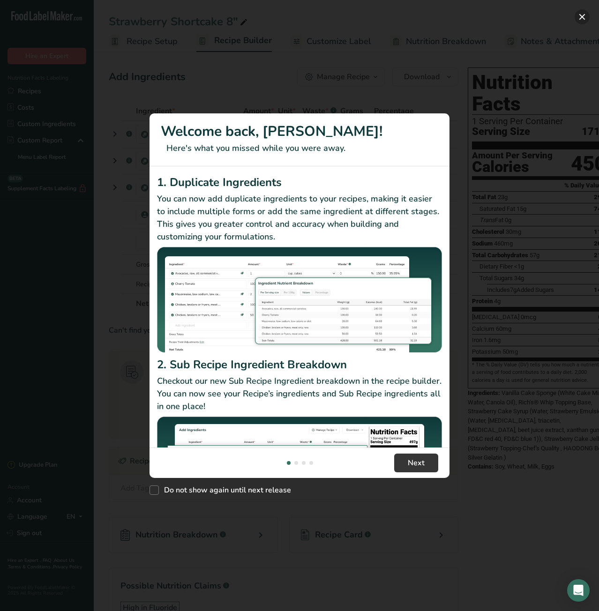
click at [582, 15] on button "New Features" at bounding box center [581, 16] width 15 height 15
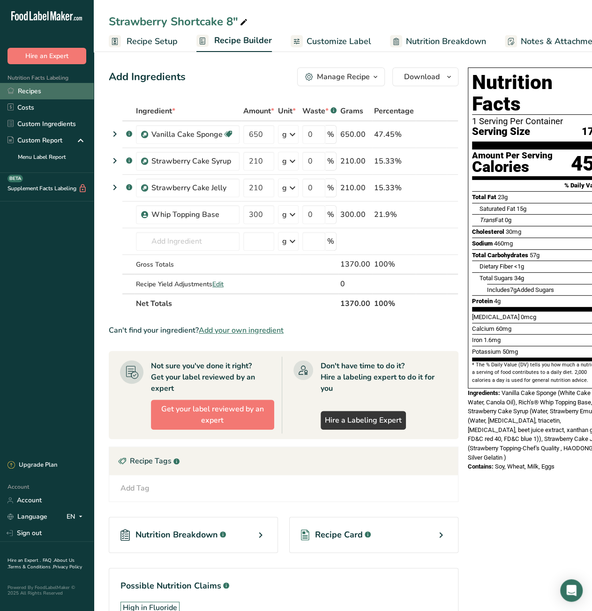
click at [33, 89] on link "Recipes" at bounding box center [47, 91] width 94 height 16
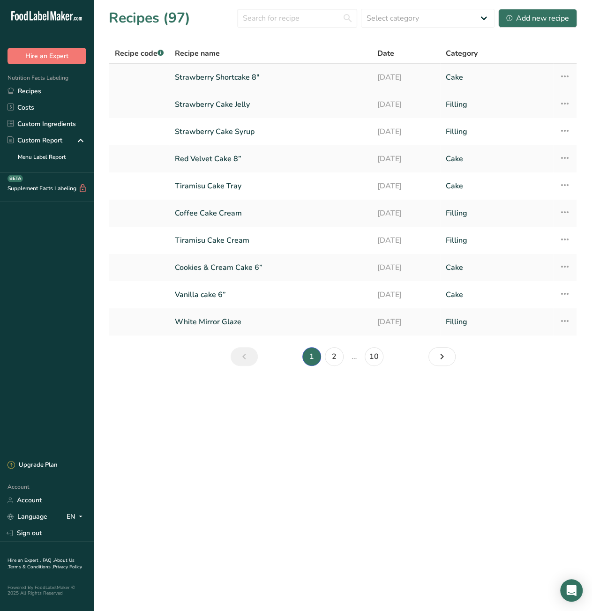
click at [226, 76] on link "Strawberry Shortcake 8"" at bounding box center [270, 77] width 191 height 20
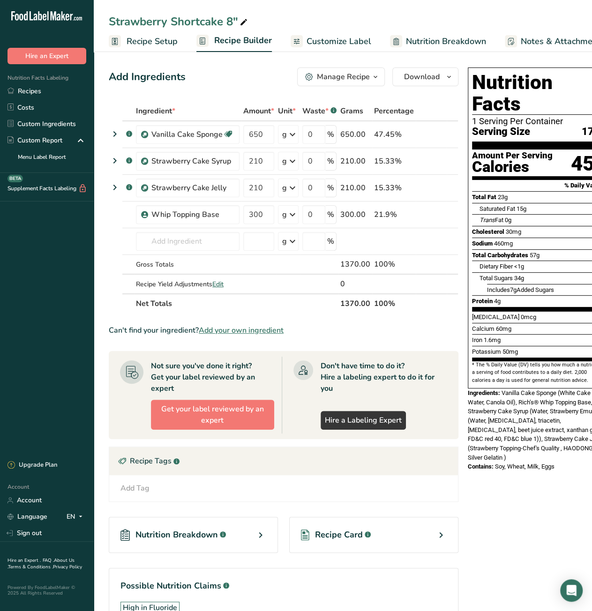
scroll to position [0, 121]
click at [534, 43] on span "Recipe Costing" at bounding box center [548, 41] width 57 height 13
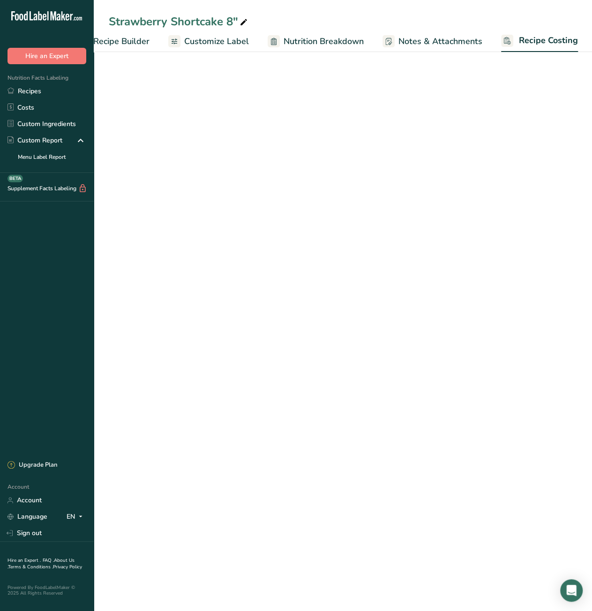
select select "12"
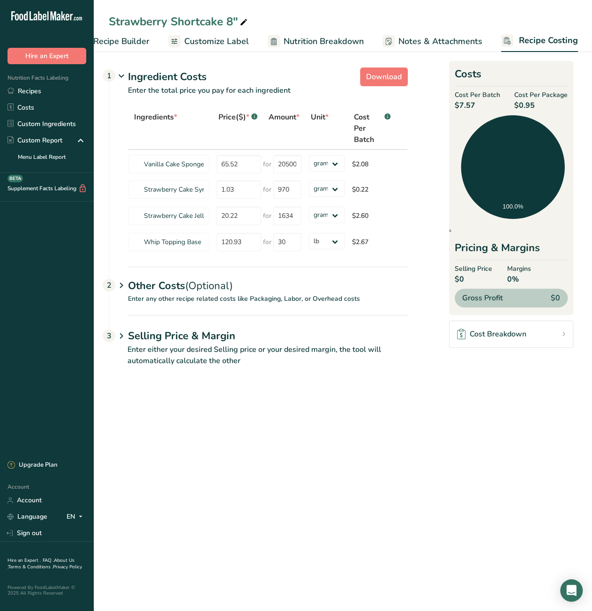
click at [384, 462] on main "Strawberry Shortcake 8" Recipe Setup Recipe Builder Customize Label Nutrition B…" at bounding box center [296, 305] width 592 height 611
click at [20, 95] on link "Recipes" at bounding box center [47, 91] width 94 height 16
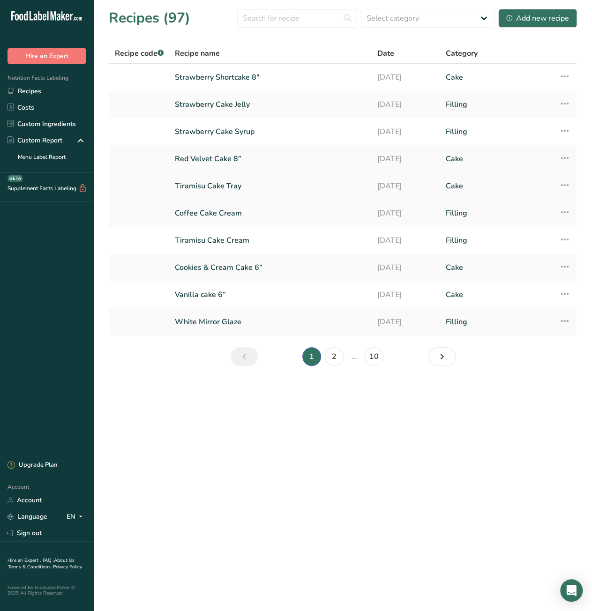
click at [225, 187] on link "Tiramisu Cake Tray" at bounding box center [270, 186] width 191 height 20
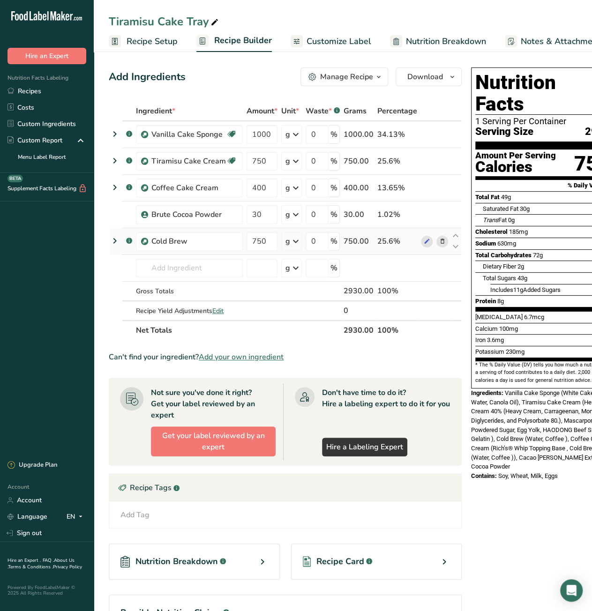
click at [439, 241] on icon at bounding box center [442, 242] width 7 height 10
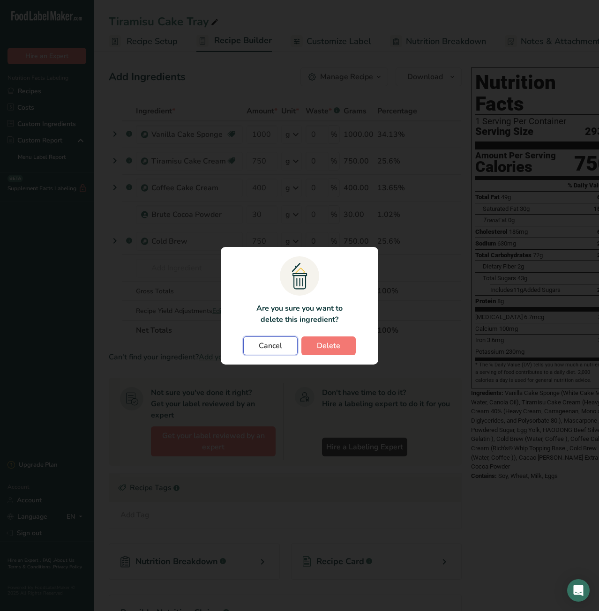
click at [254, 348] on button "Cancel" at bounding box center [270, 345] width 54 height 19
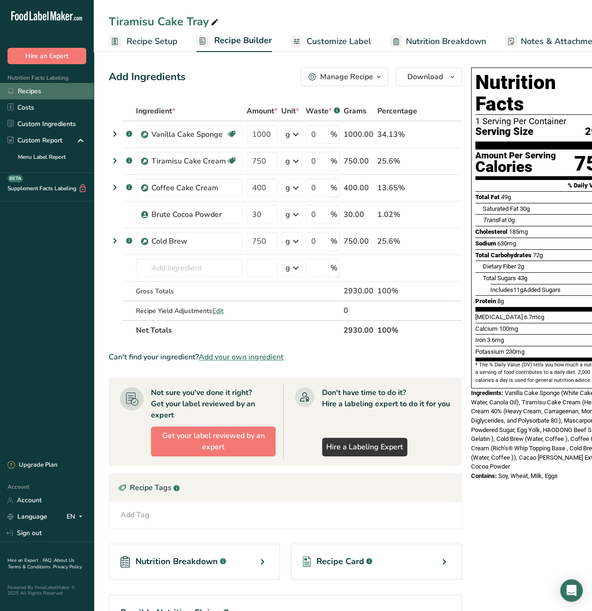
click at [39, 92] on link "Recipes" at bounding box center [47, 91] width 94 height 16
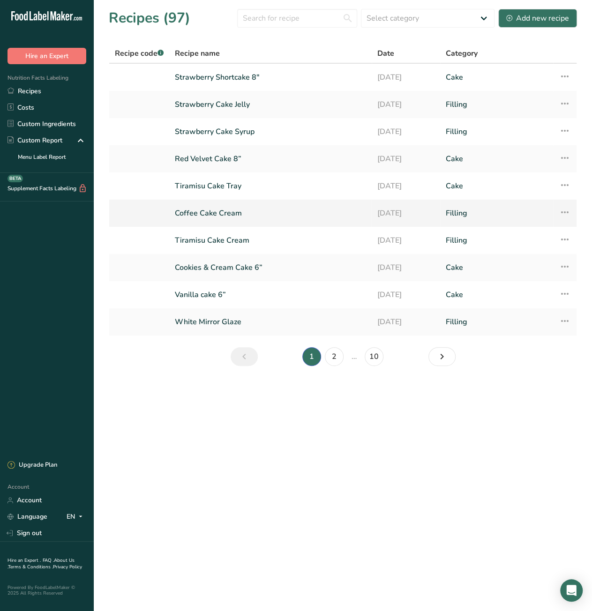
click at [219, 216] on link "Coffee Cake Cream" at bounding box center [270, 213] width 191 height 20
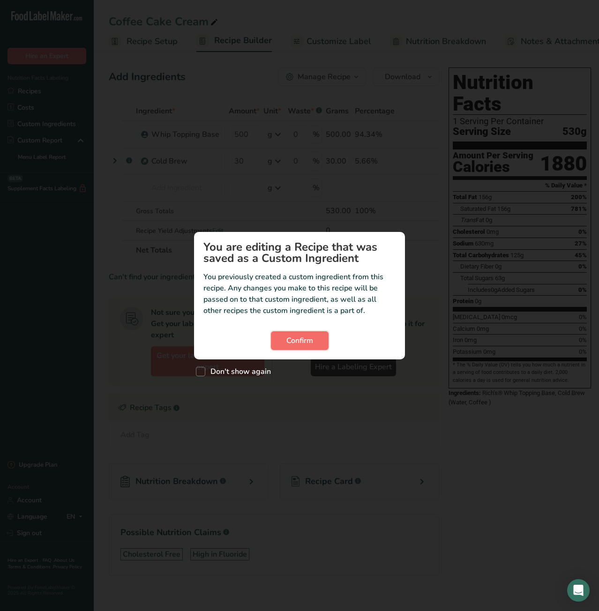
click at [291, 340] on span "Confirm" at bounding box center [299, 340] width 27 height 11
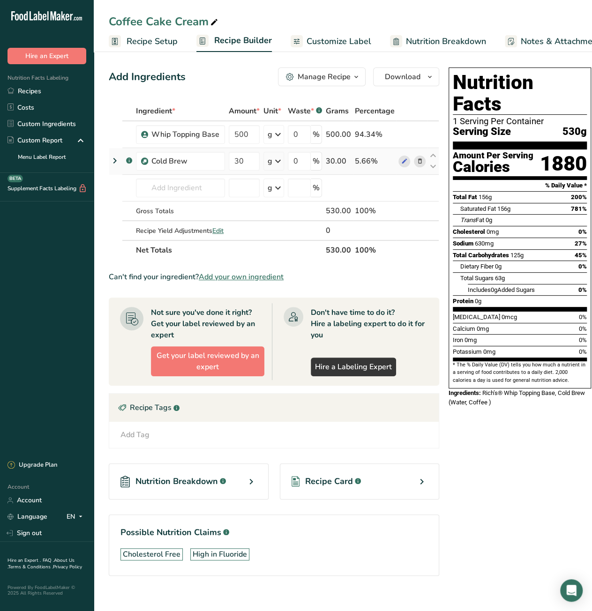
click at [417, 161] on icon at bounding box center [420, 161] width 7 height 10
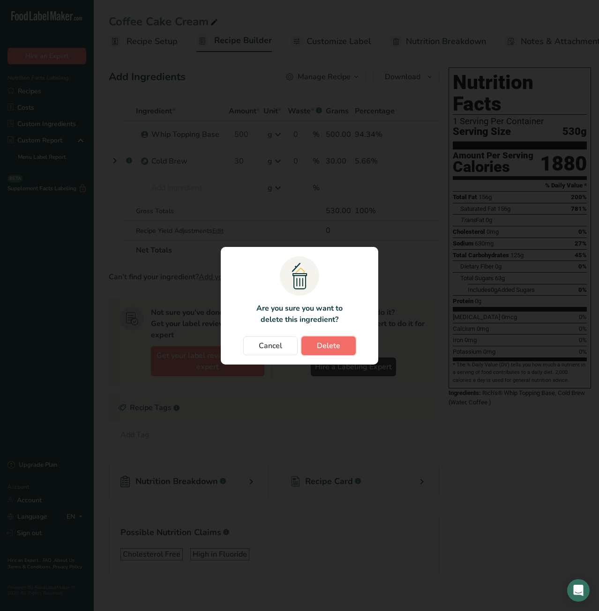
click at [337, 352] on button "Delete" at bounding box center [328, 345] width 54 height 19
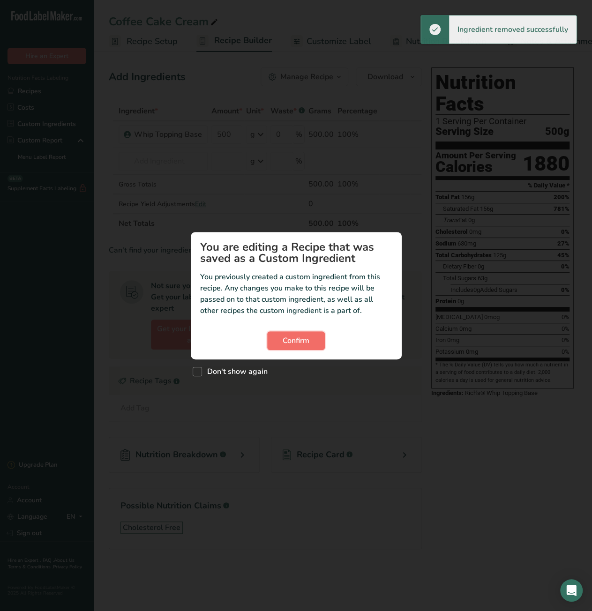
click at [299, 342] on span "Confirm" at bounding box center [296, 340] width 27 height 11
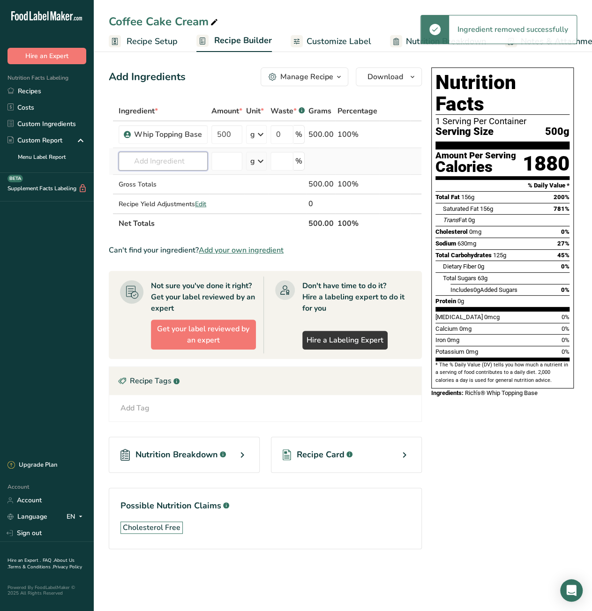
click at [149, 154] on input "text" at bounding box center [163, 161] width 89 height 19
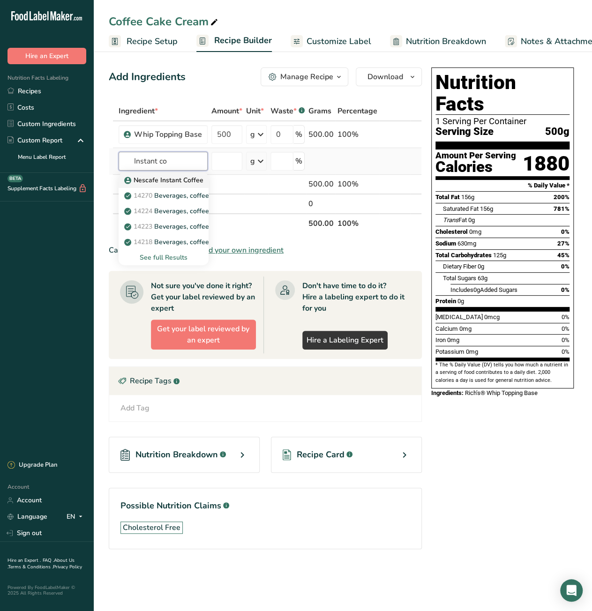
type input "Instant co"
click at [160, 176] on p "Nescafe Instant Coffee" at bounding box center [164, 180] width 77 height 10
type input "Nescafe Instant Coffee"
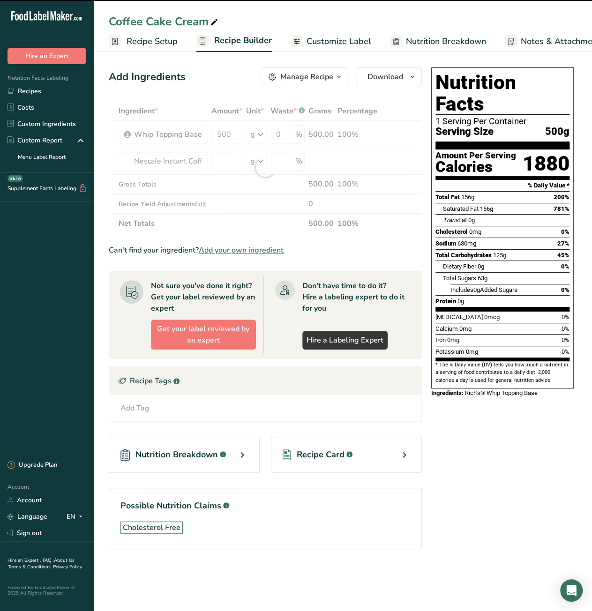
type input "0"
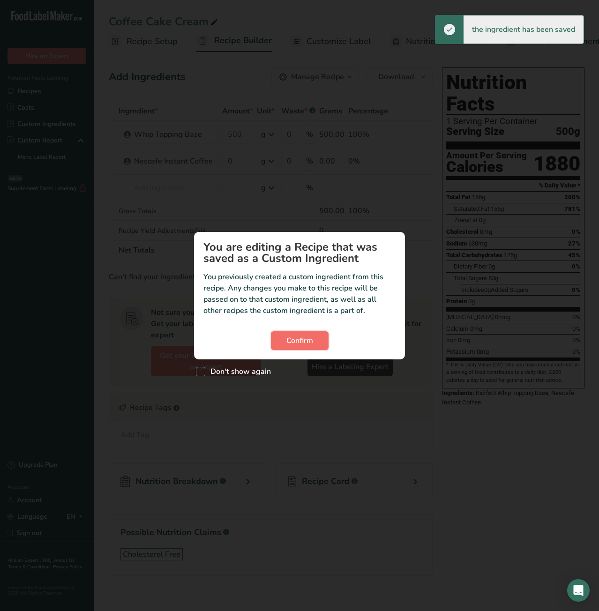
click at [285, 344] on button "Confirm" at bounding box center [300, 340] width 58 height 19
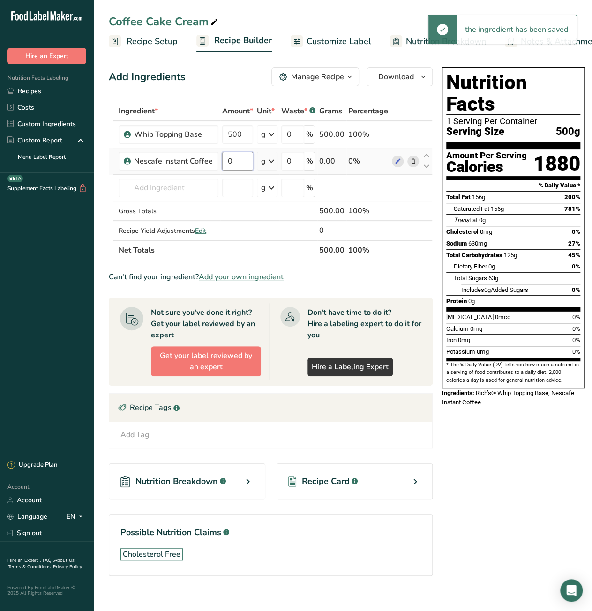
click at [230, 164] on input "0" at bounding box center [237, 161] width 31 height 19
type input "30"
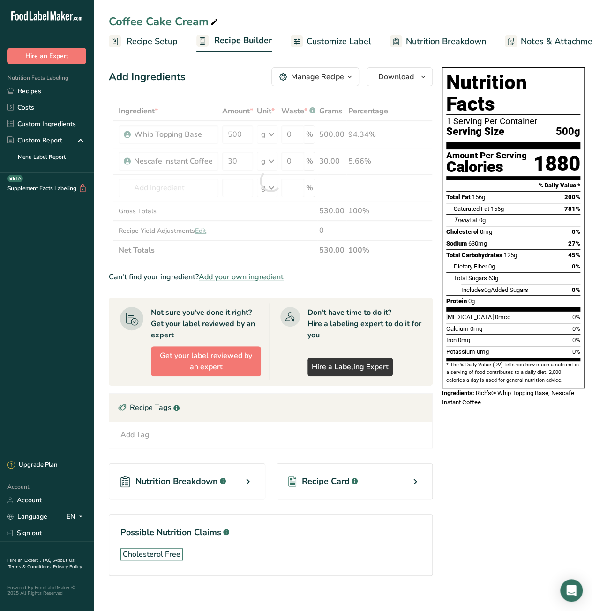
click at [553, 448] on div "Nutrition Facts 1 Serving Per Container Serving Size 500g Amount Per Serving Ca…" at bounding box center [513, 335] width 150 height 542
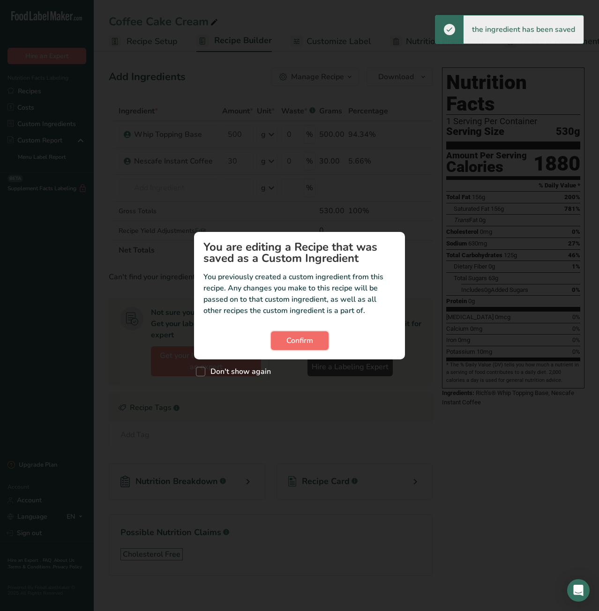
click at [306, 344] on span "Confirm" at bounding box center [299, 340] width 27 height 11
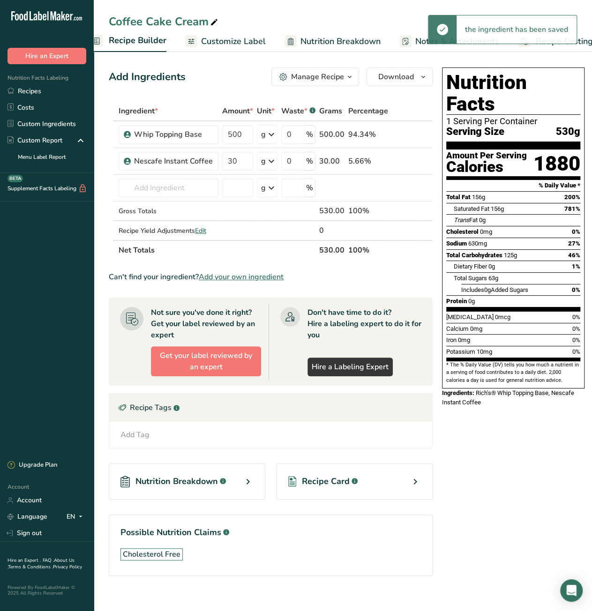
scroll to position [0, 106]
click at [562, 41] on span "Recipe Costing" at bounding box center [563, 41] width 57 height 13
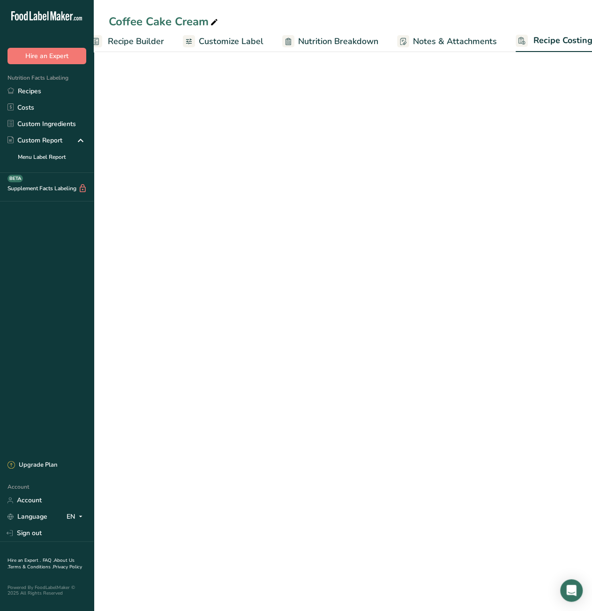
scroll to position [0, 121]
select select "12"
select select "5"
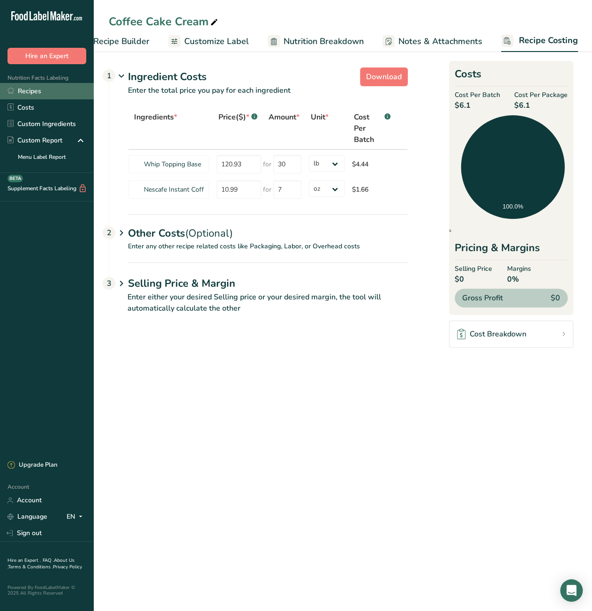
click at [33, 93] on link "Recipes" at bounding box center [47, 91] width 94 height 16
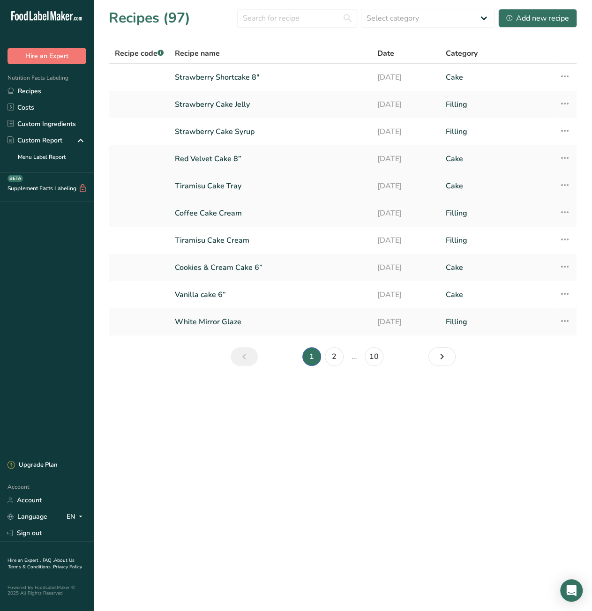
click at [206, 188] on link "Tiramisu Cake Tray" at bounding box center [270, 186] width 191 height 20
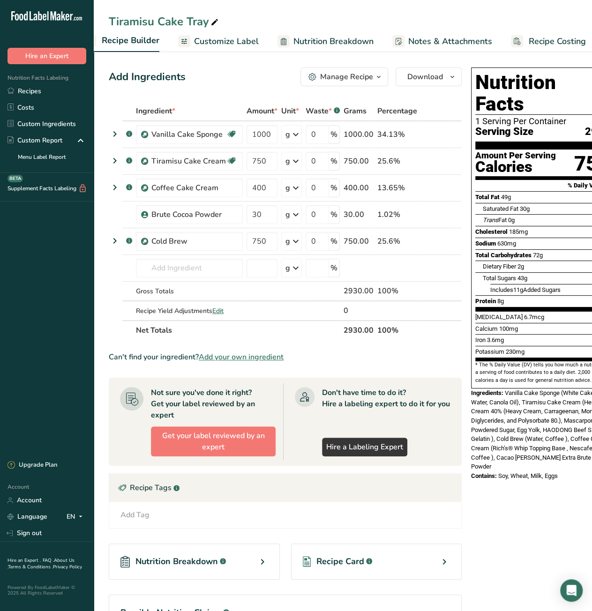
scroll to position [0, 121]
click at [554, 43] on span "Recipe Costing" at bounding box center [548, 41] width 57 height 13
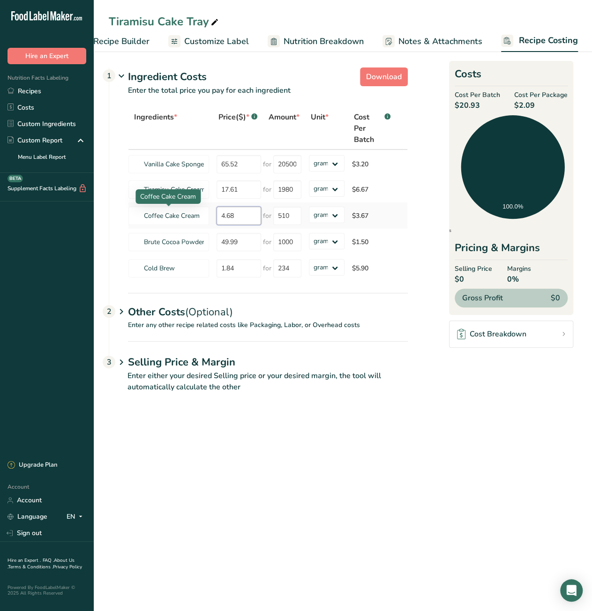
click at [208, 215] on tr "Coffee Cake Cream 4.68 for 510 grams kg mg mcg lb oz $3.67" at bounding box center [267, 215] width 279 height 26
type input "6.1"
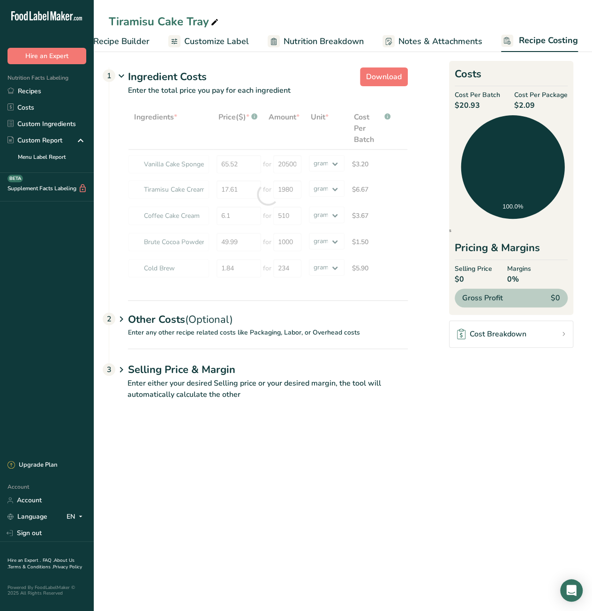
click at [434, 470] on main "Tiramisu Cake Tray Recipe Setup Recipe Builder Customize Label Nutrition Breakd…" at bounding box center [296, 305] width 592 height 611
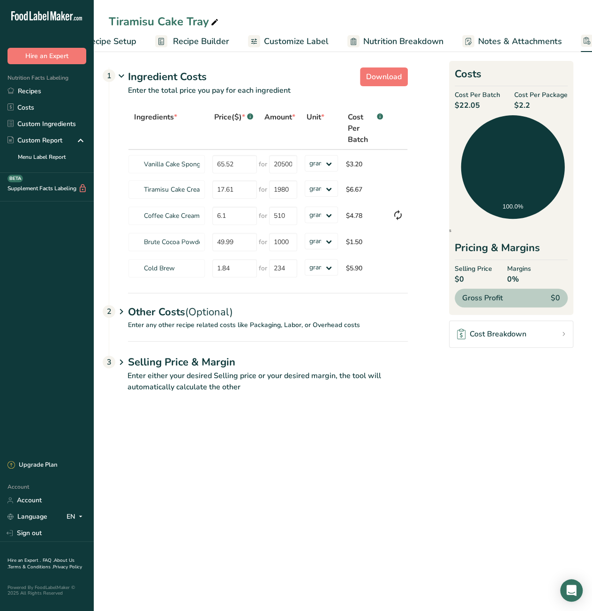
scroll to position [0, 8]
click at [226, 40] on span "Recipe Builder" at bounding box center [234, 41] width 56 height 13
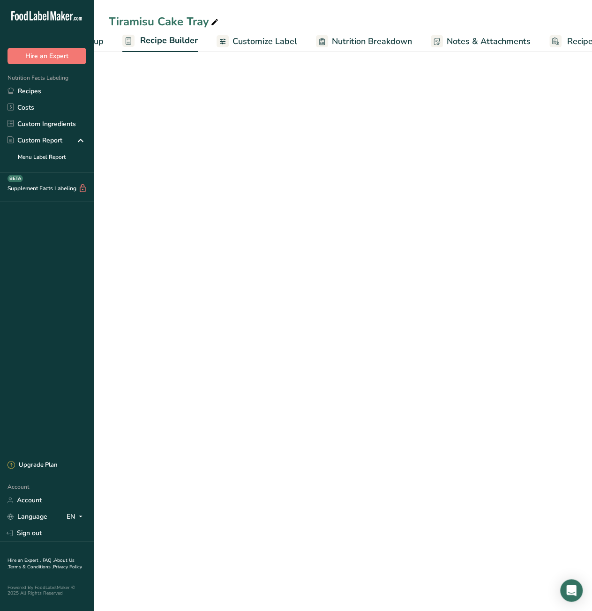
scroll to position [0, 90]
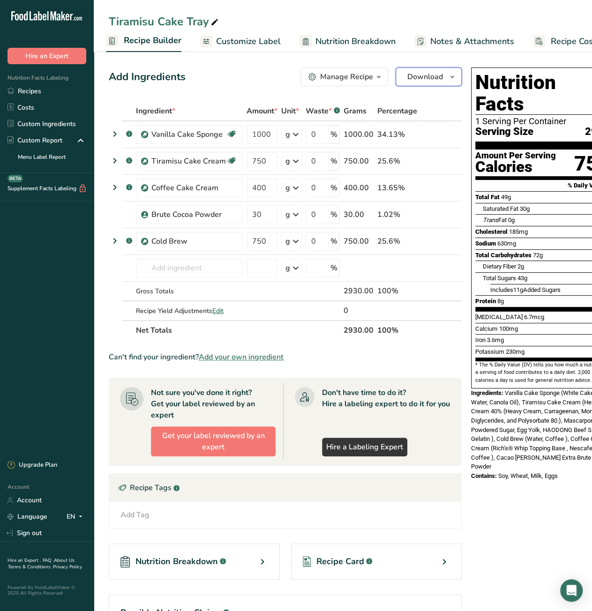
click at [448, 78] on icon "button" at bounding box center [451, 77] width 7 height 12
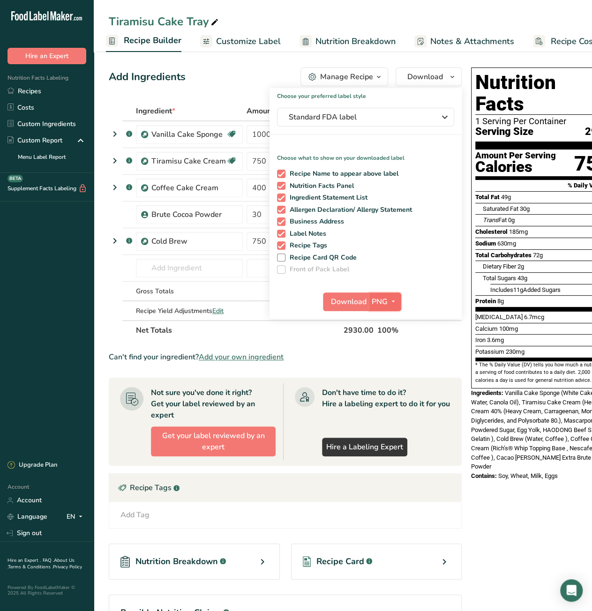
click at [389, 302] on icon "button" at bounding box center [392, 302] width 7 height 12
click at [380, 365] on link "PDF" at bounding box center [386, 366] width 30 height 15
click at [347, 301] on span "Download" at bounding box center [349, 301] width 36 height 11
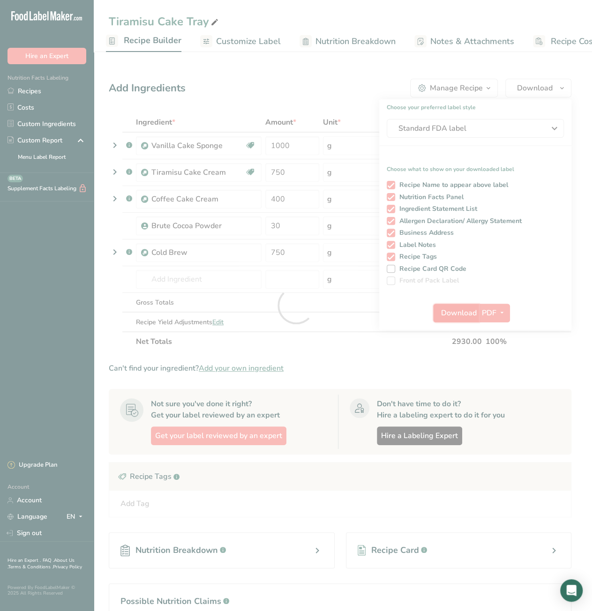
scroll to position [0, 0]
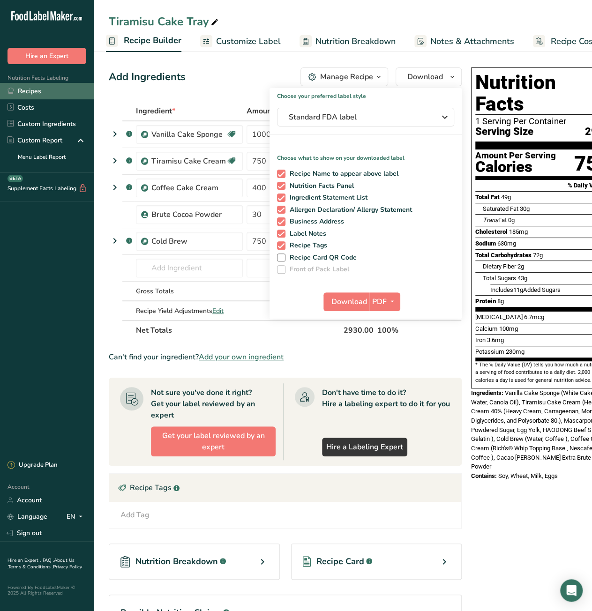
click at [47, 94] on link "Recipes" at bounding box center [47, 91] width 94 height 16
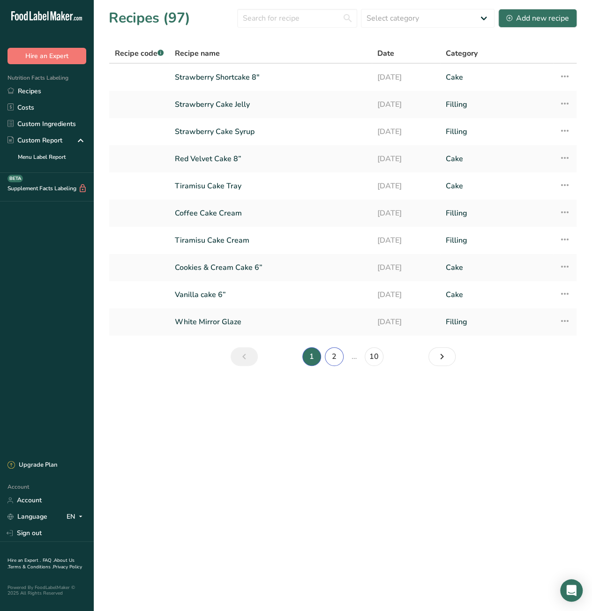
click at [331, 355] on link "2" at bounding box center [334, 356] width 19 height 19
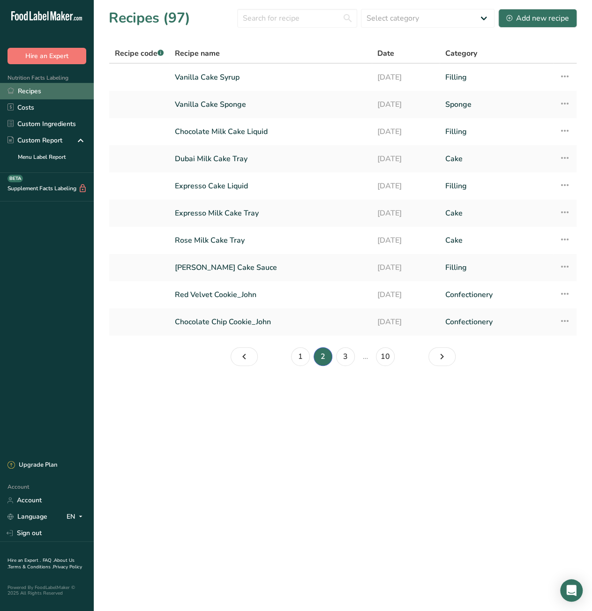
click at [52, 93] on link "Recipes" at bounding box center [47, 91] width 94 height 16
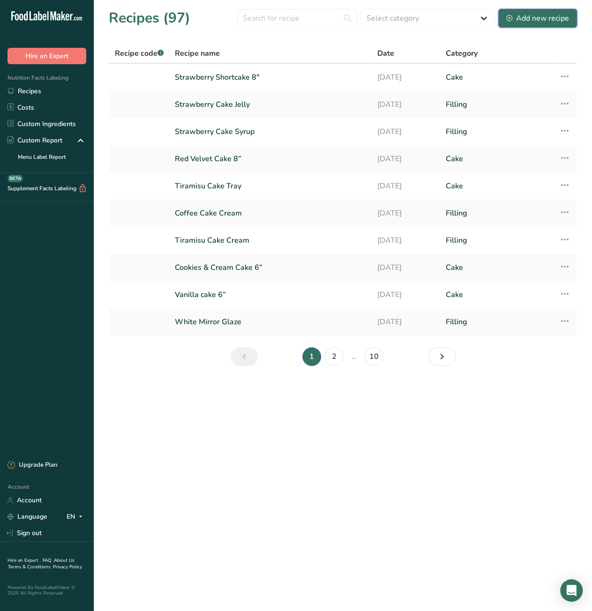
click at [553, 21] on div "Add new recipe" at bounding box center [537, 18] width 63 height 11
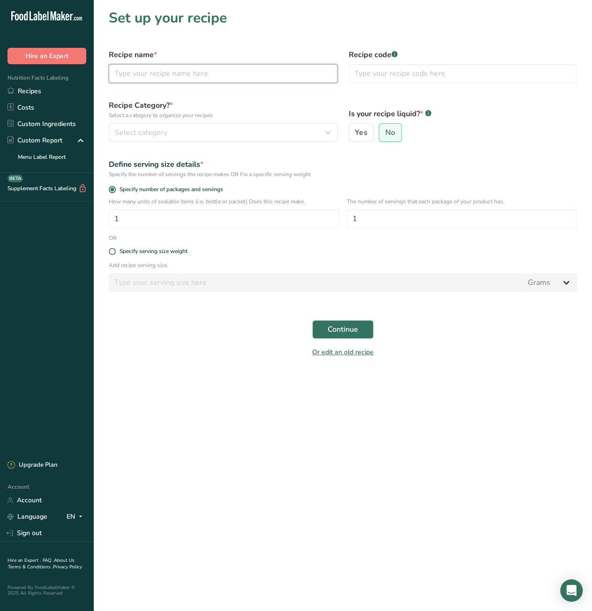
click at [115, 78] on input "text" at bounding box center [223, 73] width 229 height 19
paste input "Dulce Vanilla cake 8”"
click at [161, 75] on input "Dulce Vanilla cake 8”" at bounding box center [223, 73] width 229 height 19
type input "[PERSON_NAME] Cake 8”"
click at [192, 136] on div "Select category" at bounding box center [220, 132] width 211 height 11
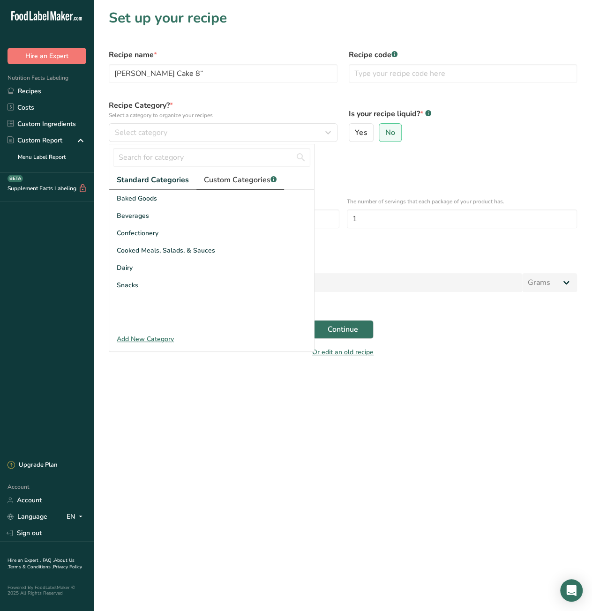
click at [231, 179] on span "Custom Categories .a-a{fill:#347362;}.b-a{fill:#fff;}" at bounding box center [240, 179] width 73 height 11
click at [163, 200] on div "Cake" at bounding box center [211, 198] width 205 height 17
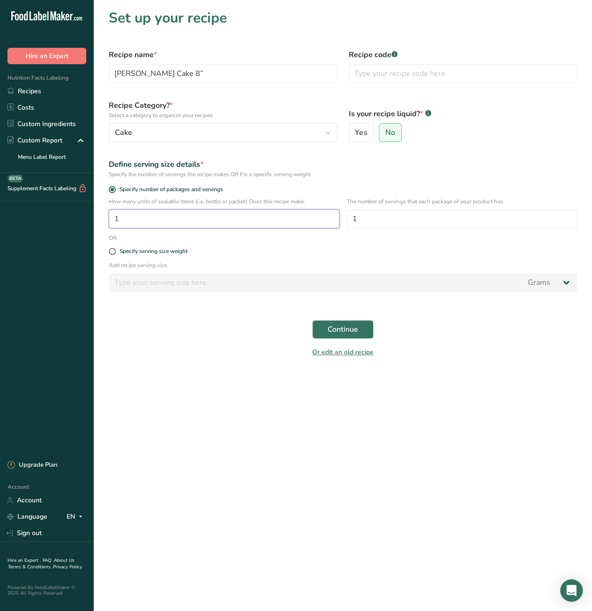
click at [112, 219] on input "1" at bounding box center [224, 218] width 231 height 19
type input "8"
click at [341, 329] on span "Continue" at bounding box center [343, 329] width 30 height 11
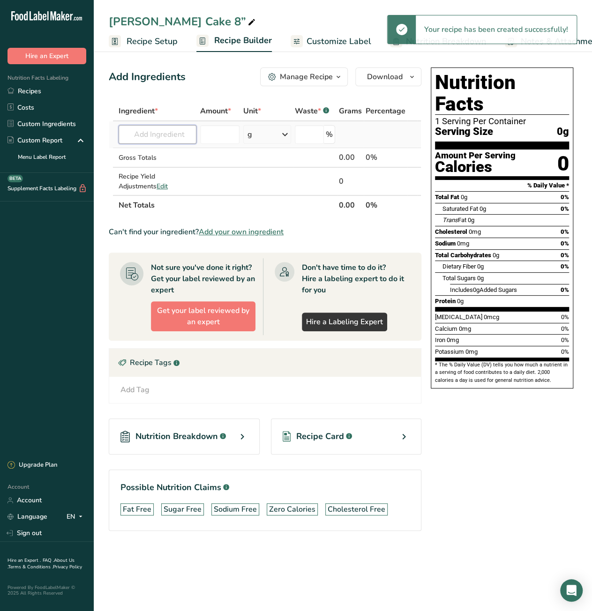
click at [162, 135] on input "text" at bounding box center [158, 134] width 78 height 19
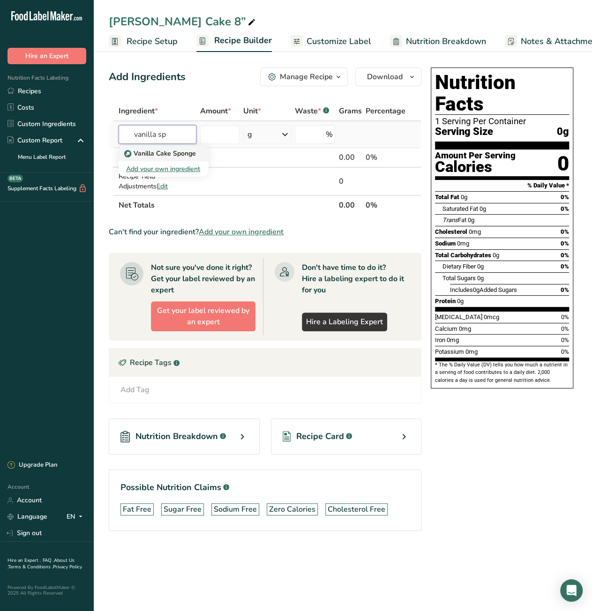
type input "vanilla sp"
click at [164, 152] on p "Vanilla Cake Sponge" at bounding box center [161, 154] width 70 height 10
type input "Vanilla Cake Sponge"
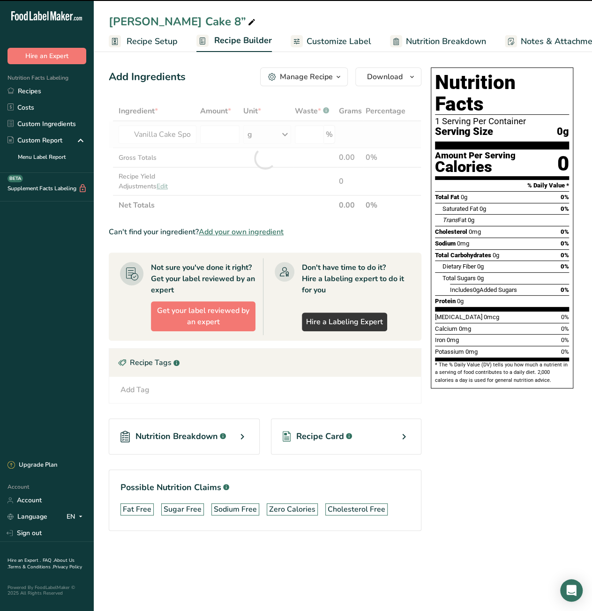
type input "0"
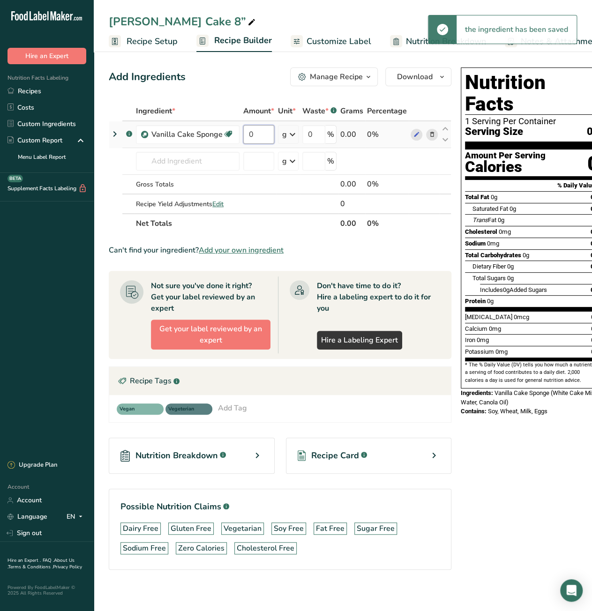
drag, startPoint x: 246, startPoint y: 134, endPoint x: 251, endPoint y: 135, distance: 5.3
click at [251, 135] on input "0" at bounding box center [258, 134] width 31 height 19
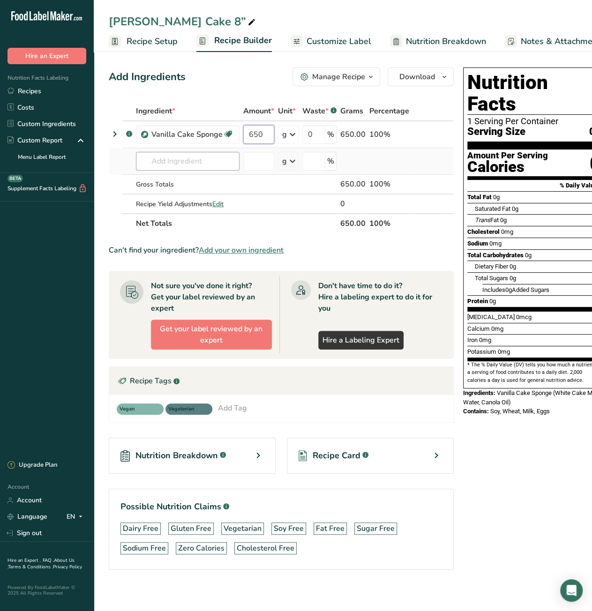
type input "650"
click at [183, 160] on div "Ingredient * Amount * Unit * Waste * .a-a{fill:#347362;}.b-a{fill:#fff;} Grams …" at bounding box center [281, 167] width 345 height 132
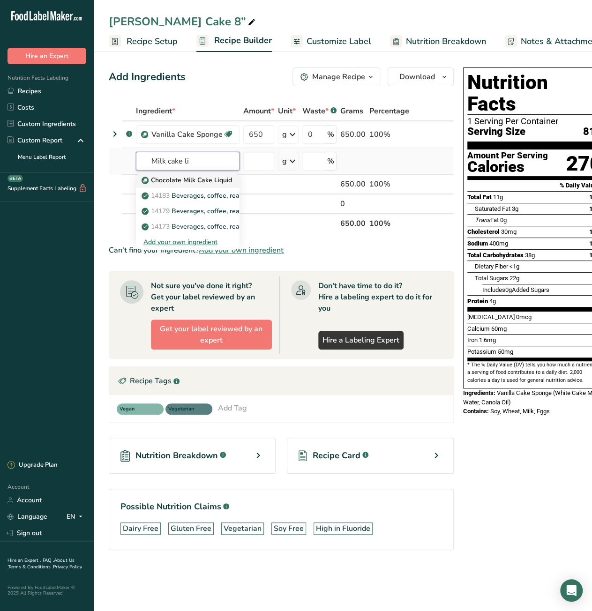
type input "Milk cake li"
click at [198, 183] on p "Chocolate Milk Cake Liquid" at bounding box center [187, 180] width 89 height 10
type input "Chocolate Milk Cake Liquid"
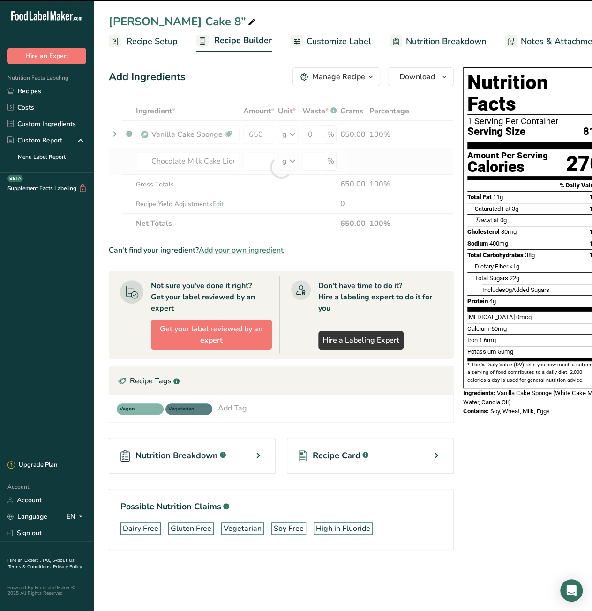
type input "0"
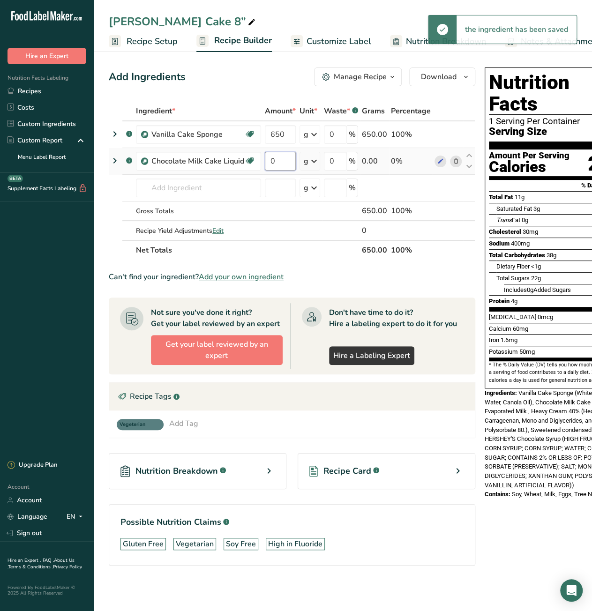
click at [274, 160] on input "0" at bounding box center [280, 161] width 31 height 19
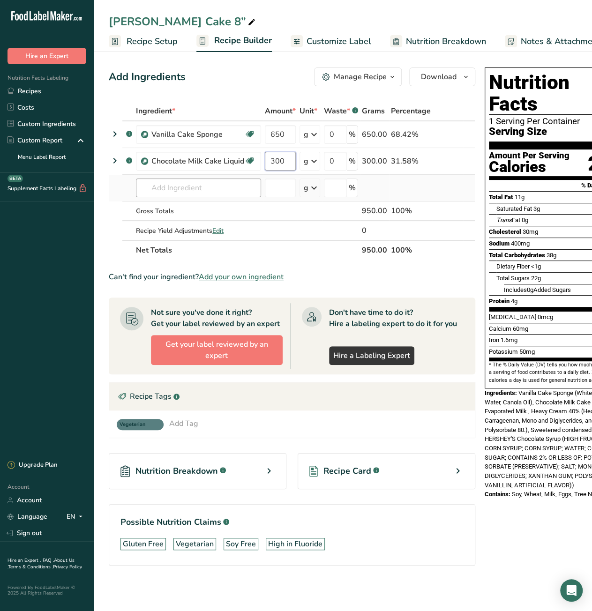
type input "300"
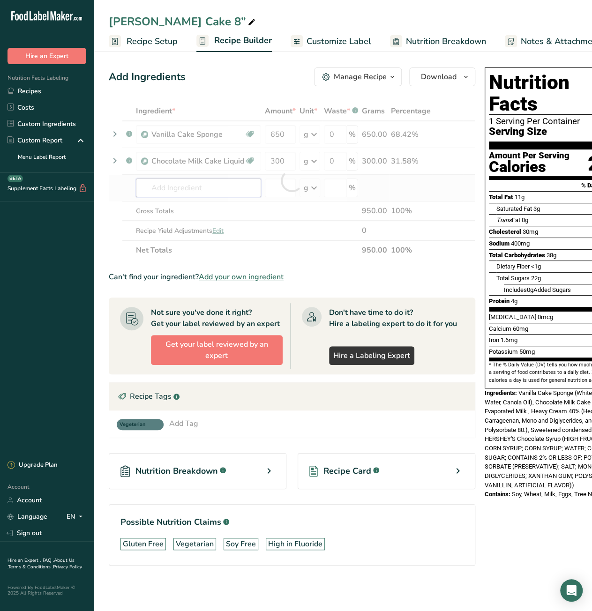
click at [178, 193] on div "Ingredient * Amount * Unit * Waste * .a-a{fill:#347362;}.b-a{fill:#fff;} Grams …" at bounding box center [292, 180] width 366 height 159
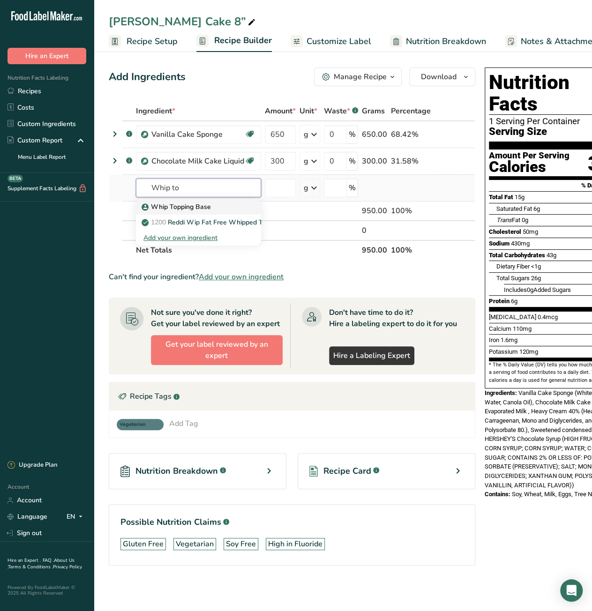
type input "Whip to"
click at [178, 202] on p "Whip Topping Base" at bounding box center [176, 207] width 67 height 10
type input "Whip Topping Base"
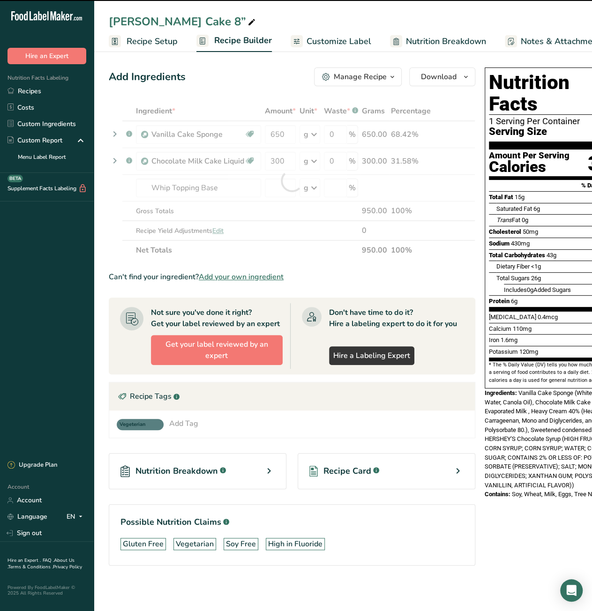
type input "0"
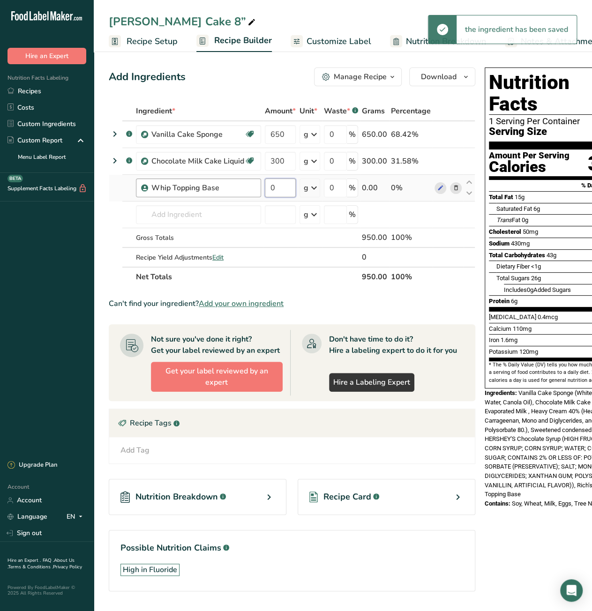
drag, startPoint x: 272, startPoint y: 188, endPoint x: 254, endPoint y: 189, distance: 17.8
click at [254, 189] on tr "Whip Topping Base 0 g Weight Units g kg mg See more Volume Units l mL fl oz See…" at bounding box center [291, 188] width 365 height 27
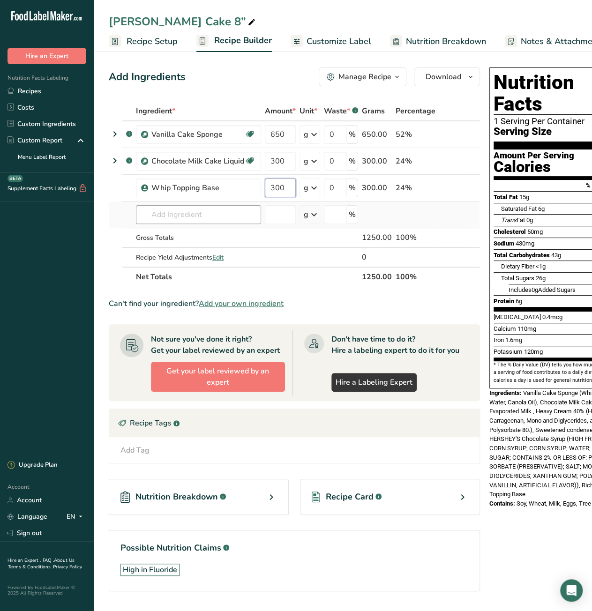
type input "300"
click at [185, 213] on div "Ingredient * Amount * Unit * Waste * .a-a{fill:#347362;}.b-a{fill:#fff;} Grams …" at bounding box center [294, 194] width 371 height 186
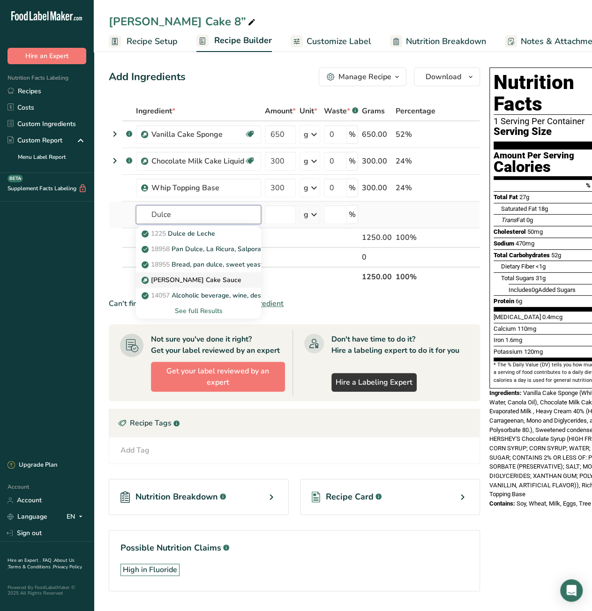
type input "Dulce"
click at [206, 280] on p "[PERSON_NAME] Cake Sauce" at bounding box center [192, 280] width 98 height 10
type input "[PERSON_NAME] Cake Sauce"
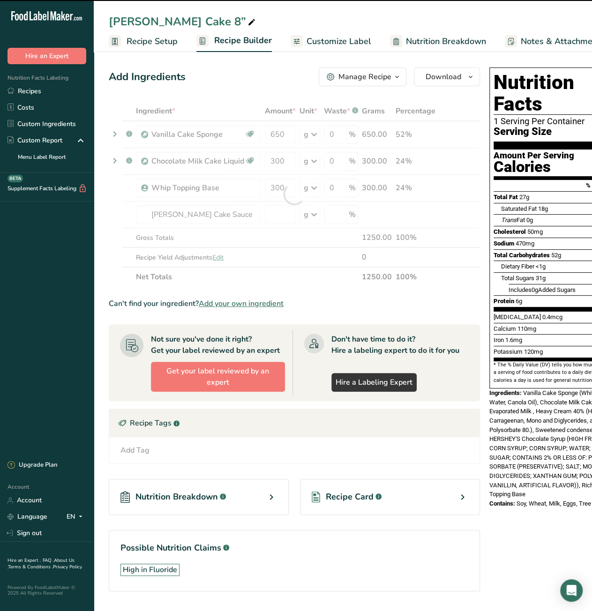
type input "0"
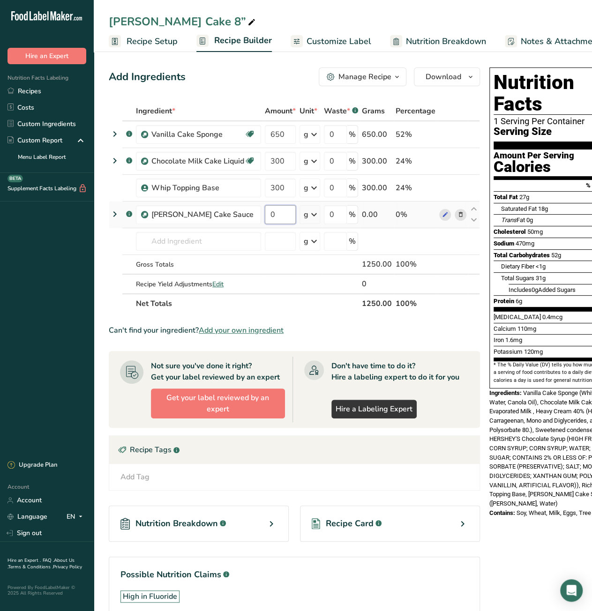
drag, startPoint x: 282, startPoint y: 216, endPoint x: 265, endPoint y: 216, distance: 16.9
click at [265, 216] on input "0" at bounding box center [280, 214] width 31 height 19
type input "220"
click at [447, 322] on section "Ingredient * Amount * Unit * Waste * .a-a{fill:#347362;}.b-a{fill:#fff;} Grams …" at bounding box center [294, 367] width 371 height 532
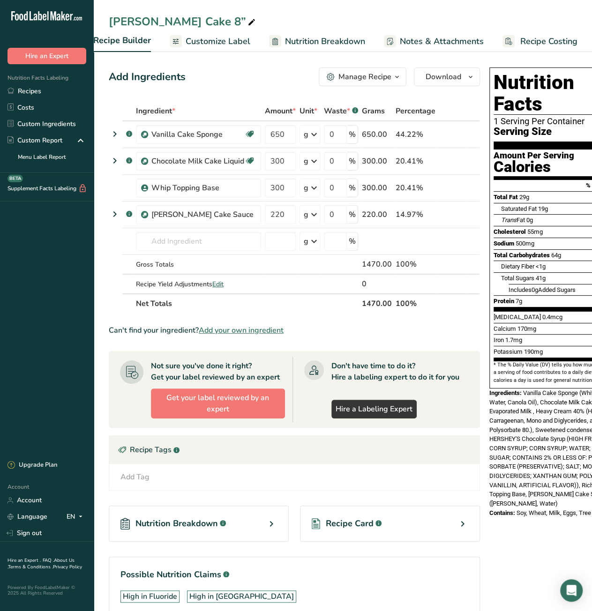
click at [536, 42] on span "Recipe Costing" at bounding box center [548, 41] width 57 height 13
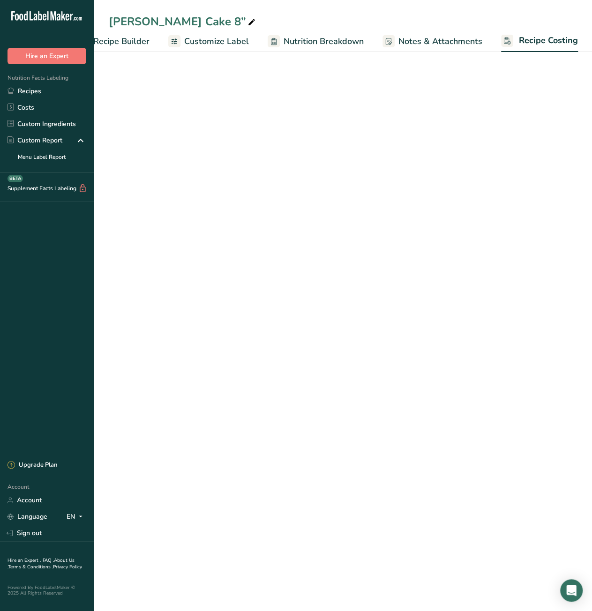
select select "12"
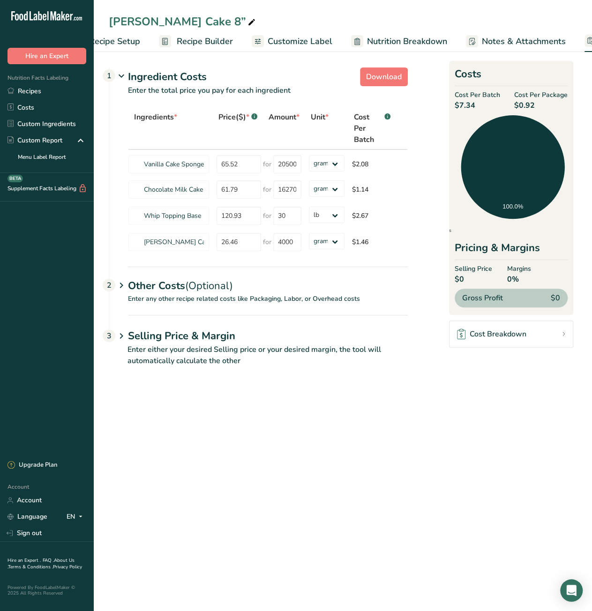
scroll to position [0, 30]
click at [218, 46] on span "Recipe Builder" at bounding box center [213, 41] width 56 height 13
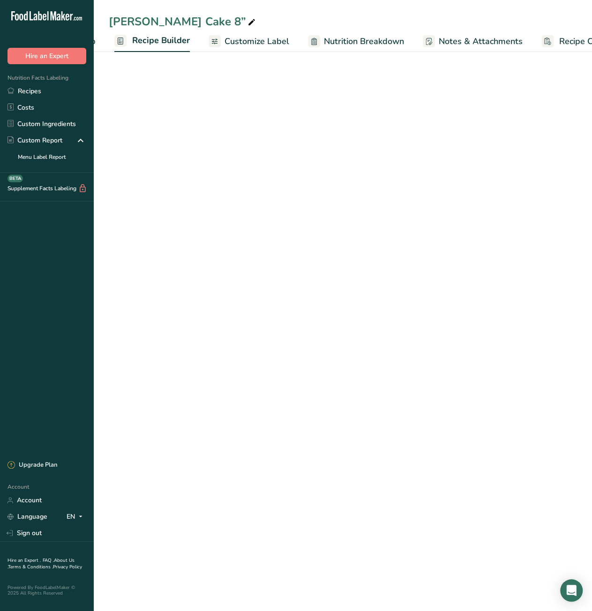
scroll to position [0, 90]
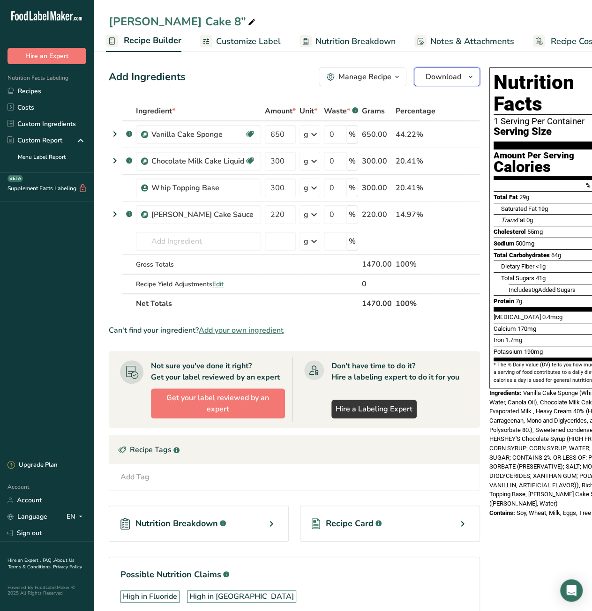
click at [457, 82] on span "Download" at bounding box center [443, 76] width 36 height 11
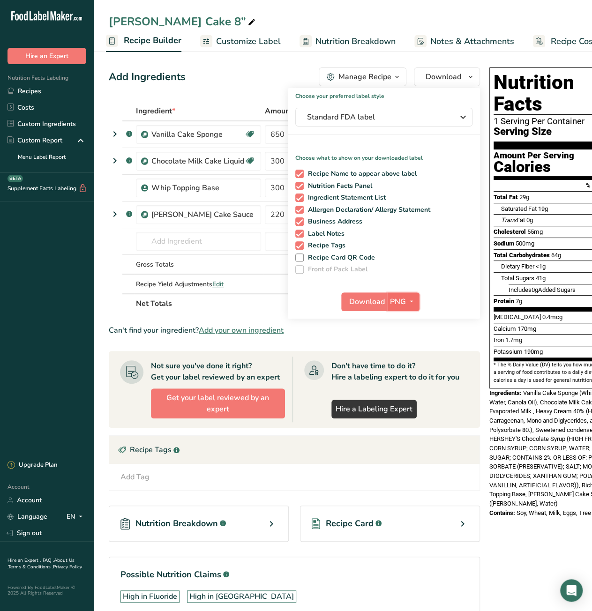
click at [408, 301] on icon "button" at bounding box center [411, 302] width 7 height 12
click at [398, 366] on link "PDF" at bounding box center [404, 366] width 30 height 15
click at [366, 299] on span "Download" at bounding box center [368, 301] width 36 height 11
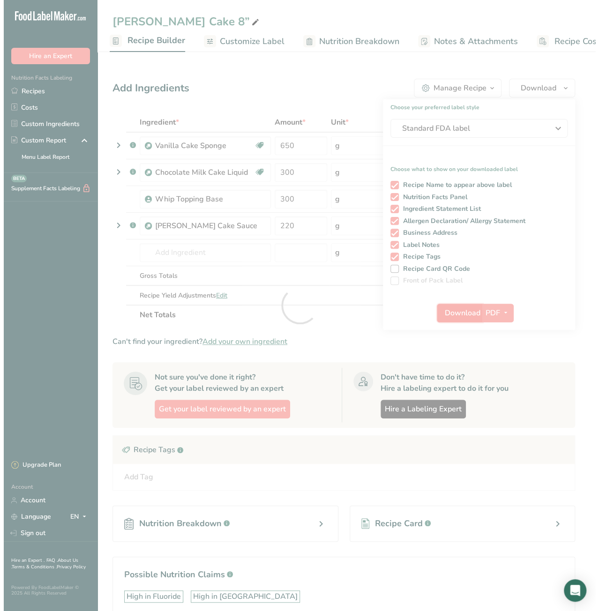
scroll to position [0, 0]
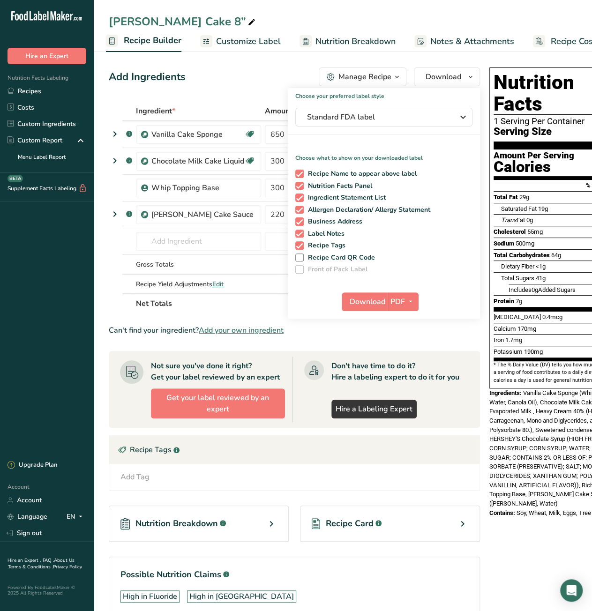
click at [309, 19] on div "[PERSON_NAME] Cake 8”" at bounding box center [343, 21] width 498 height 17
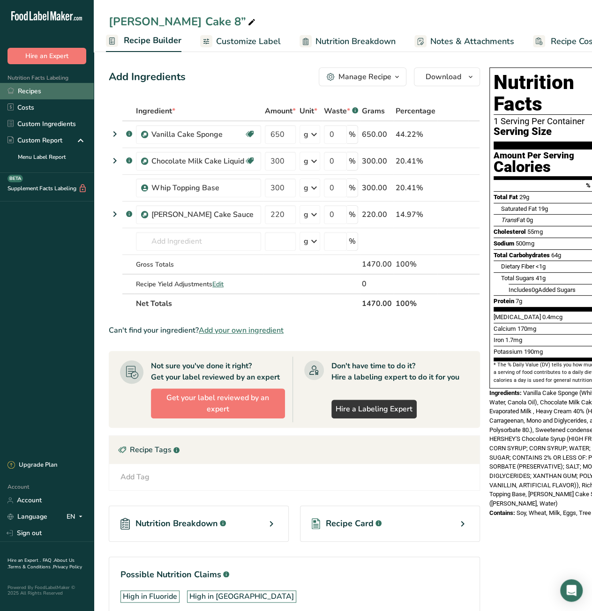
click at [41, 90] on link "Recipes" at bounding box center [47, 91] width 94 height 16
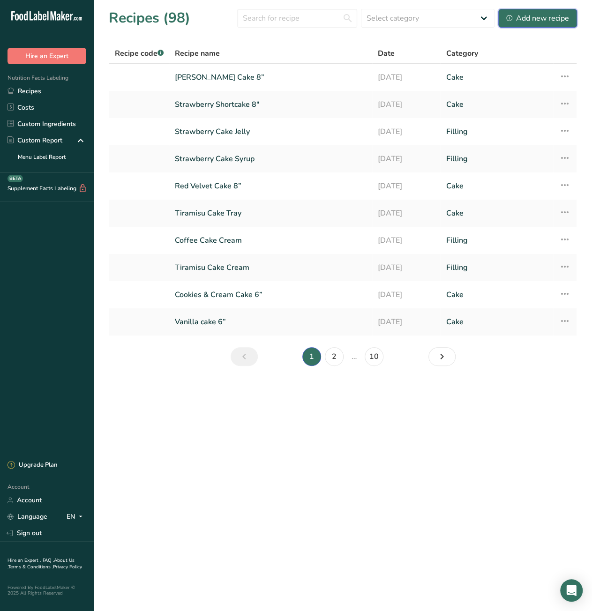
click at [533, 23] on div "Add new recipe" at bounding box center [537, 18] width 63 height 11
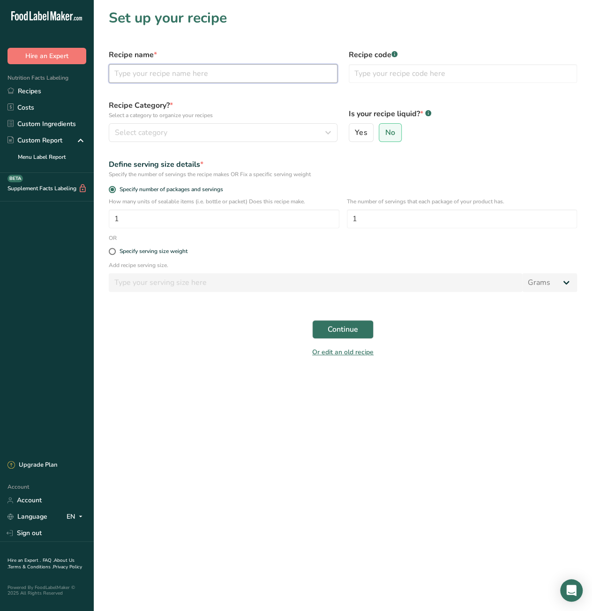
click at [216, 74] on input "text" at bounding box center [223, 73] width 229 height 19
paste input "Butttery cream"
click at [161, 77] on input "Buttery Cake cream" at bounding box center [223, 73] width 229 height 19
type input "Buttery Cake Cream"
click at [232, 134] on div "Select category" at bounding box center [220, 132] width 211 height 11
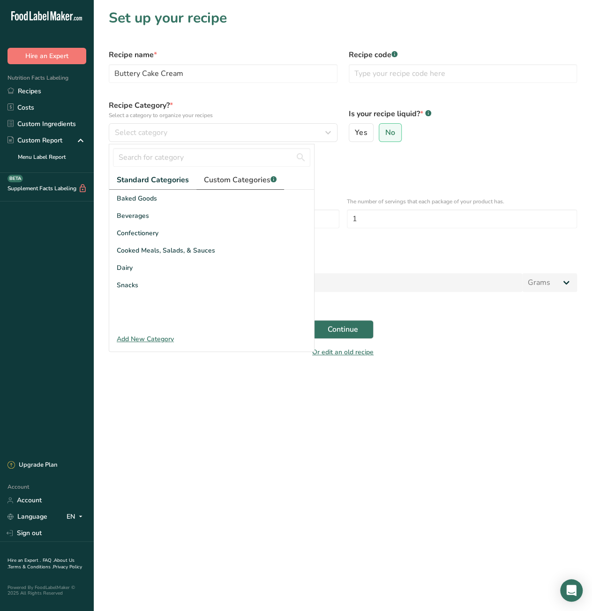
click at [234, 177] on span "Custom Categories .a-a{fill:#347362;}.b-a{fill:#fff;}" at bounding box center [240, 179] width 73 height 11
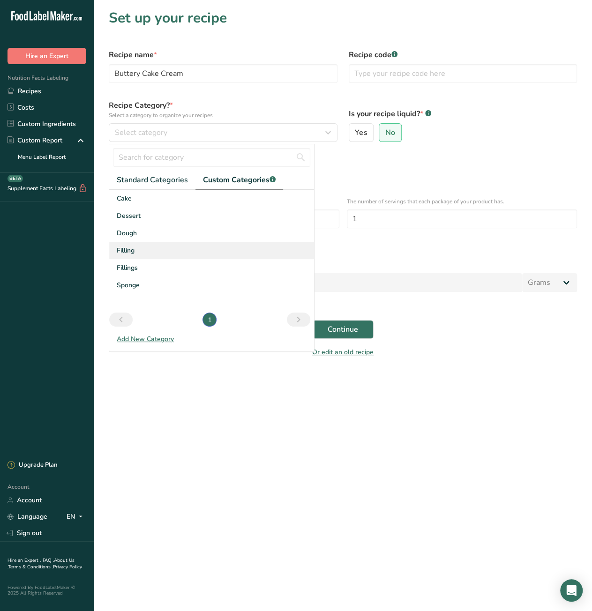
click at [149, 253] on div "Filling" at bounding box center [211, 250] width 205 height 17
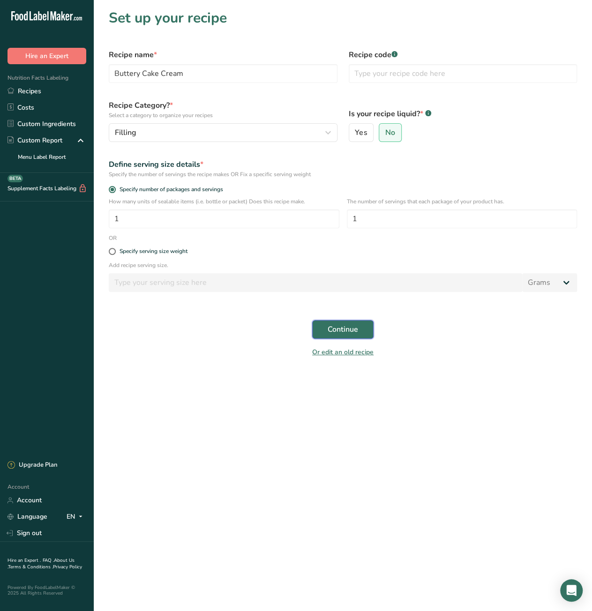
click at [364, 328] on button "Continue" at bounding box center [342, 329] width 61 height 19
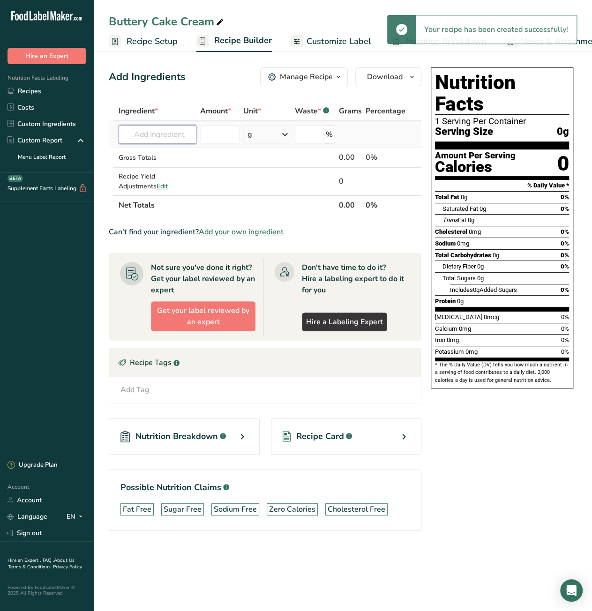
click at [156, 138] on input "text" at bounding box center [158, 134] width 78 height 19
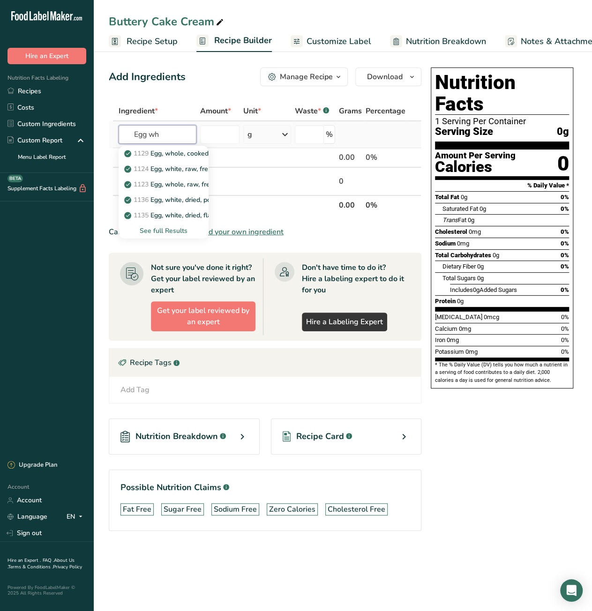
type input "Egg wh"
click at [161, 233] on div "See full Results" at bounding box center [163, 231] width 75 height 10
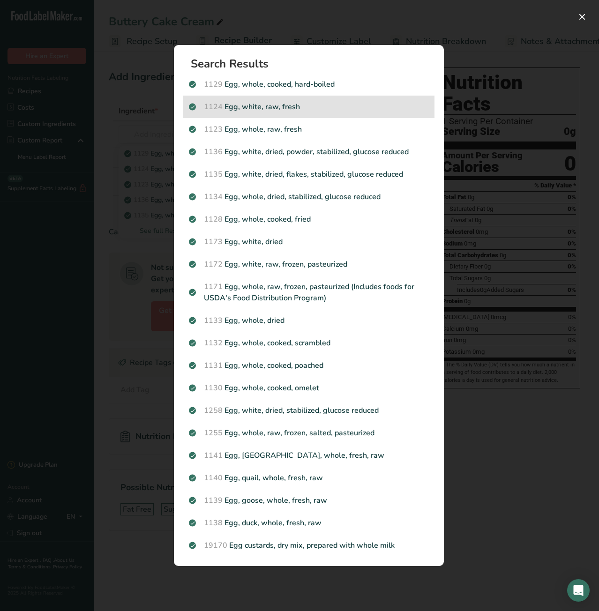
click at [282, 109] on p "1124 Egg, white, raw, fresh" at bounding box center [309, 106] width 240 height 11
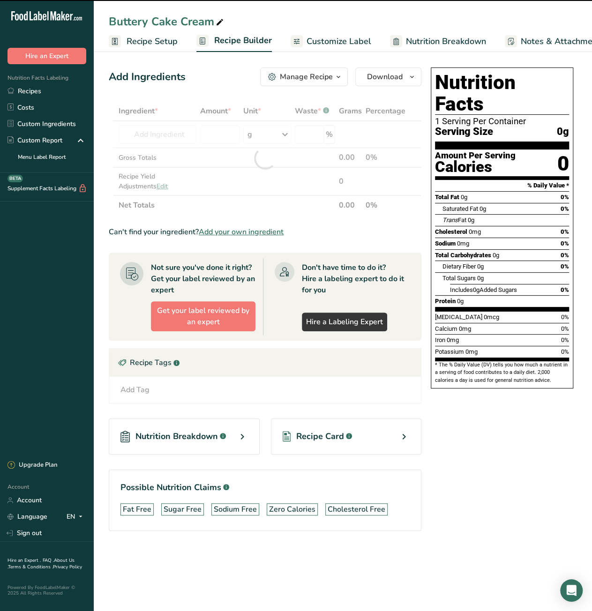
type input "0"
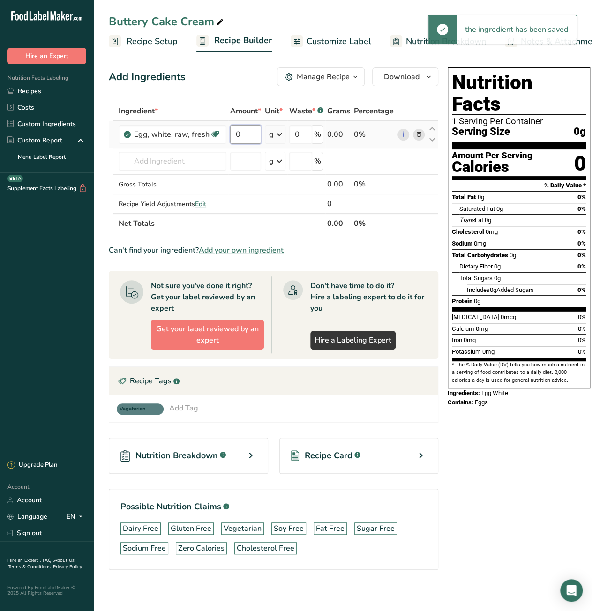
drag, startPoint x: 239, startPoint y: 132, endPoint x: 231, endPoint y: 134, distance: 8.3
click at [231, 134] on input "0" at bounding box center [245, 134] width 31 height 19
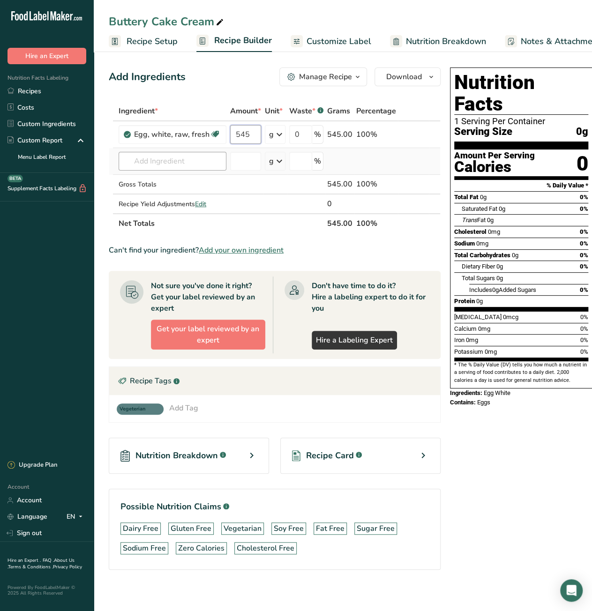
type input "545"
click at [207, 163] on div "Ingredient * Amount * Unit * Waste * .a-a{fill:#347362;}.b-a{fill:#fff;} Grams …" at bounding box center [275, 167] width 332 height 132
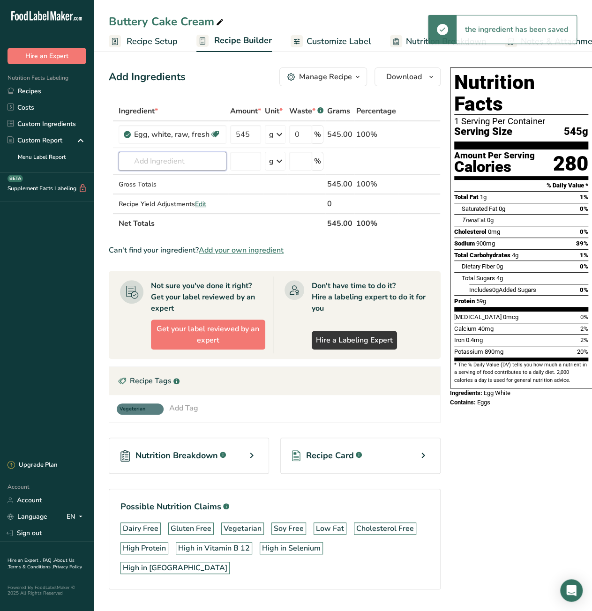
click at [207, 163] on input "text" at bounding box center [173, 161] width 108 height 19
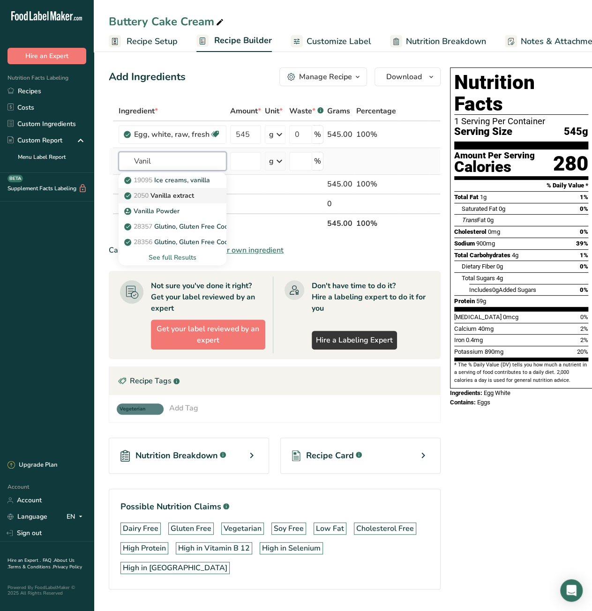
type input "Vanil"
click at [194, 196] on p "2050 Vanilla extract" at bounding box center [160, 196] width 68 height 10
type input "Vanilla extract"
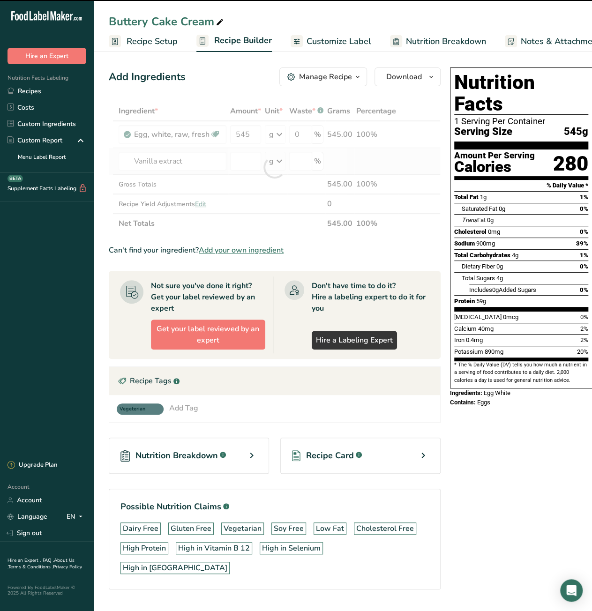
type input "0"
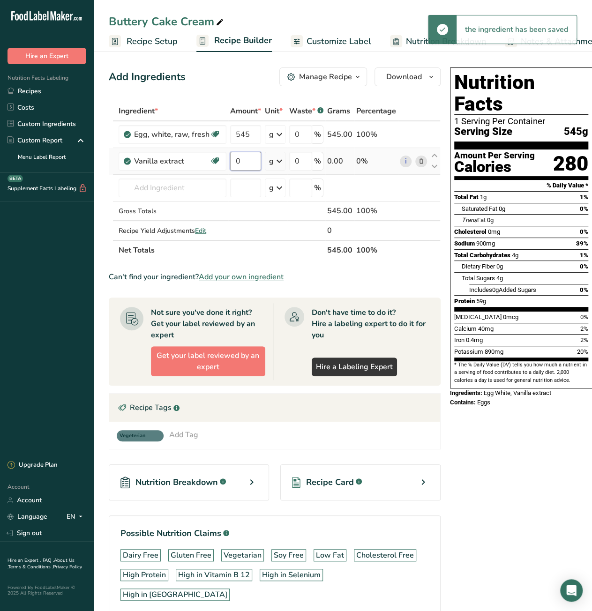
drag, startPoint x: 242, startPoint y: 161, endPoint x: 232, endPoint y: 163, distance: 10.5
click at [232, 163] on input "0" at bounding box center [245, 161] width 31 height 19
type input "90"
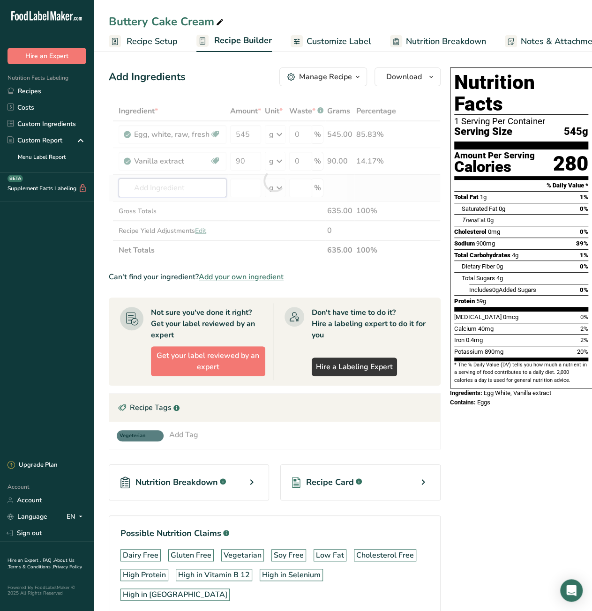
click at [186, 193] on div "Ingredient * Amount * Unit * Waste * .a-a{fill:#347362;}.b-a{fill:#fff;} Grams …" at bounding box center [275, 180] width 332 height 159
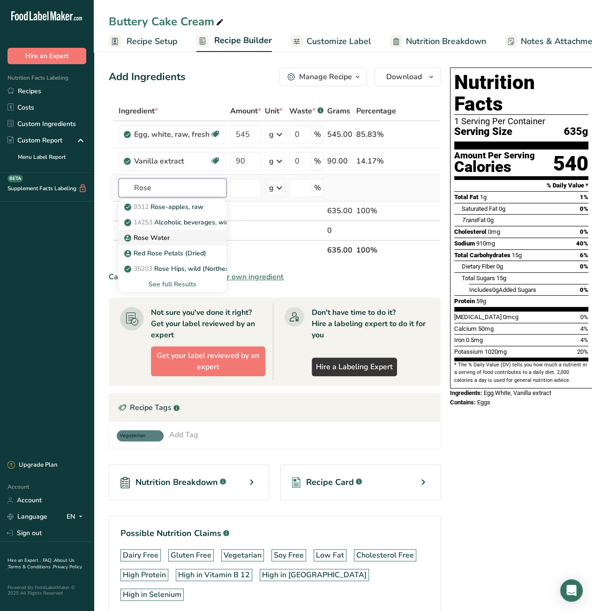
type input "Rose"
click at [159, 233] on p "Rose Water" at bounding box center [148, 238] width 44 height 10
type input "Rose Water"
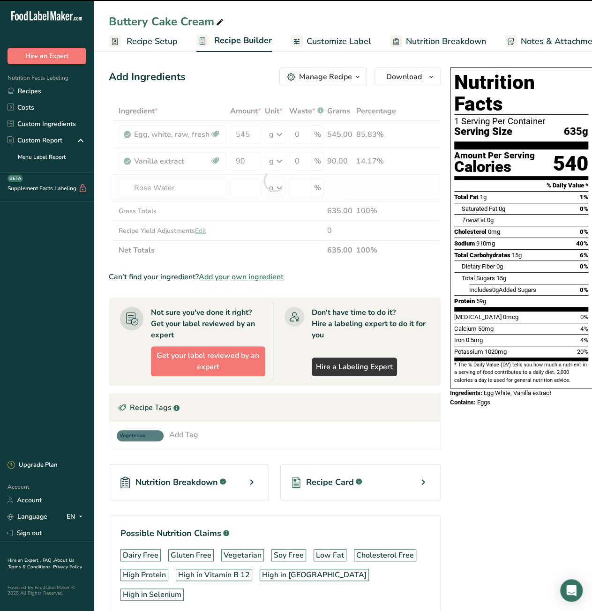
type input "0"
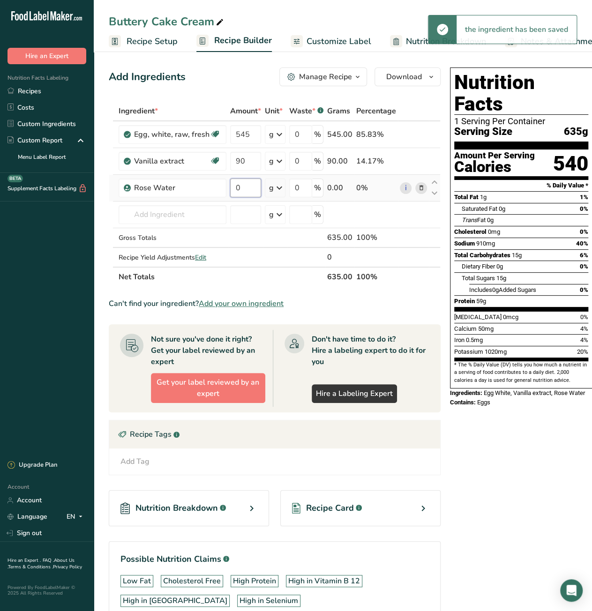
click at [238, 190] on input "0" at bounding box center [245, 188] width 31 height 19
type input "90"
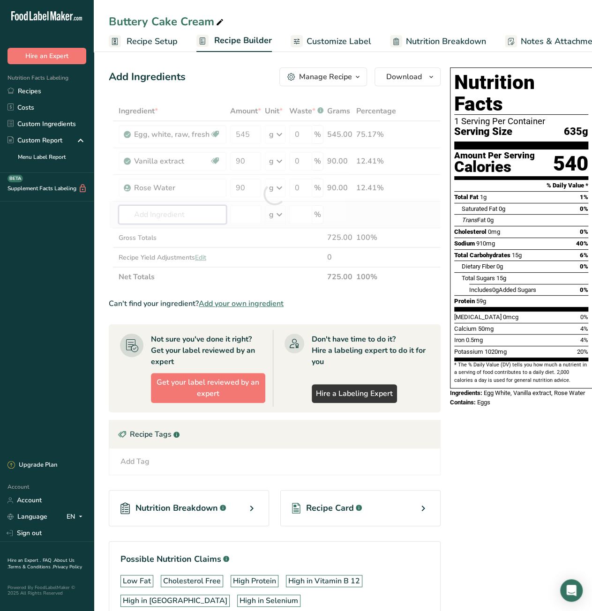
click at [201, 216] on div "Ingredient * Amount * Unit * Waste * .a-a{fill:#347362;}.b-a{fill:#fff;} Grams …" at bounding box center [275, 194] width 332 height 186
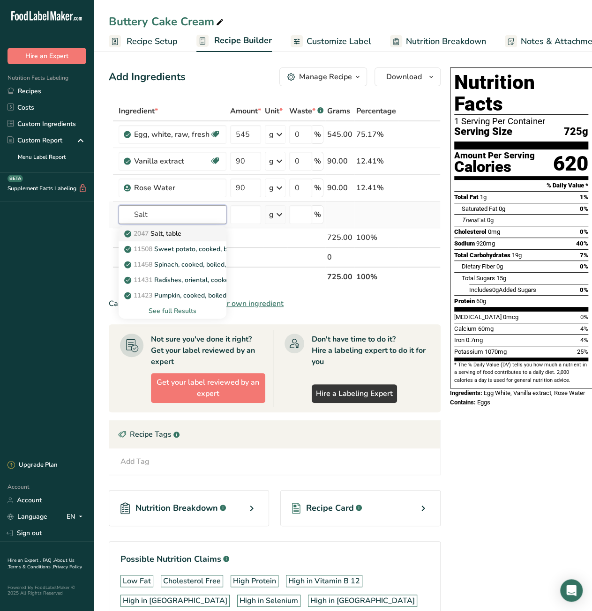
type input "Salt"
click at [187, 232] on div "2047 Salt, table" at bounding box center [165, 234] width 78 height 10
type input "Salt, table"
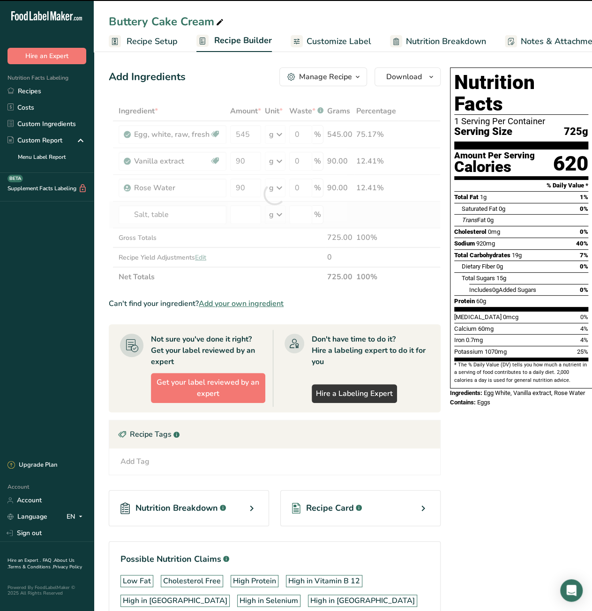
type input "0"
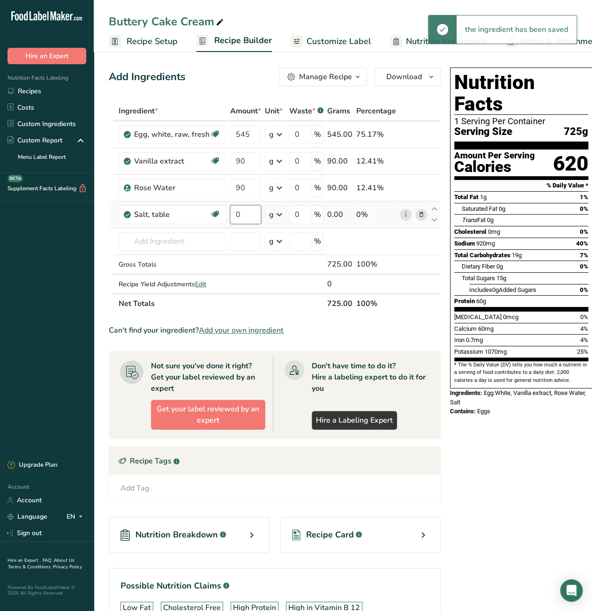
click at [239, 219] on input "0" at bounding box center [245, 214] width 31 height 19
type input "15"
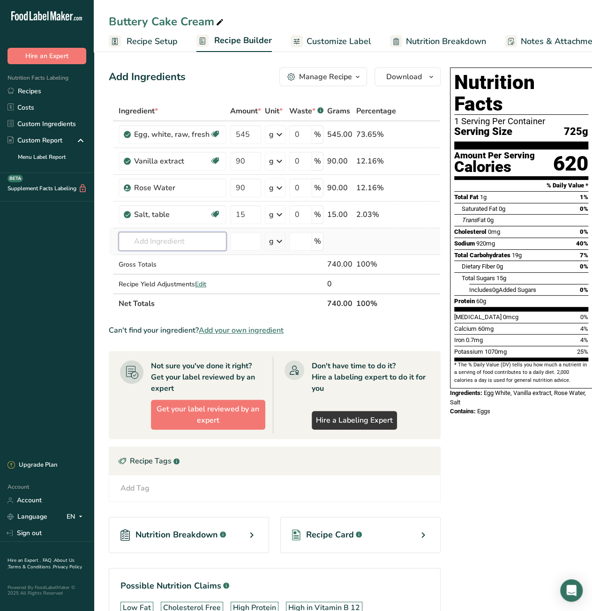
click at [170, 238] on div "Ingredient * Amount * Unit * Waste * .a-a{fill:#347362;}.b-a{fill:#fff;} Grams …" at bounding box center [275, 207] width 332 height 212
click at [141, 245] on input "text" at bounding box center [173, 241] width 108 height 19
paste input "margarine"
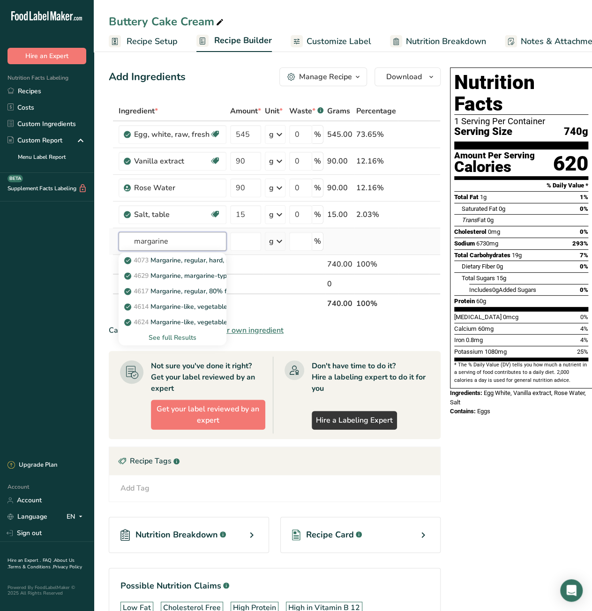
type input "margarine"
click at [162, 335] on div "See full Results" at bounding box center [172, 338] width 93 height 10
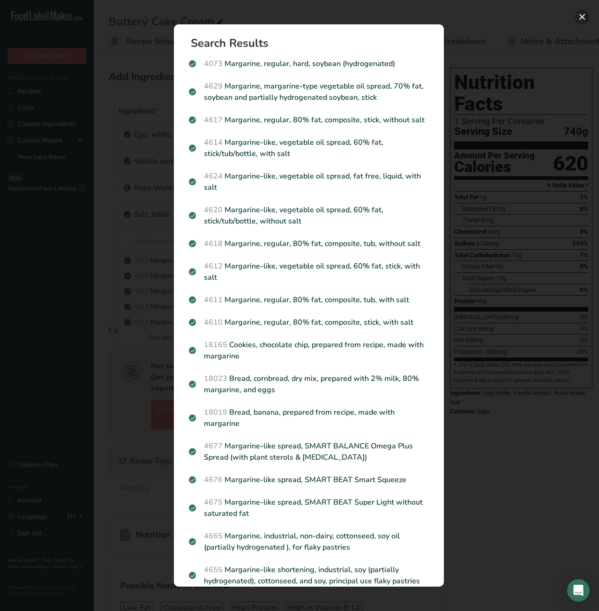
click at [579, 20] on button "Search results modal" at bounding box center [581, 16] width 15 height 15
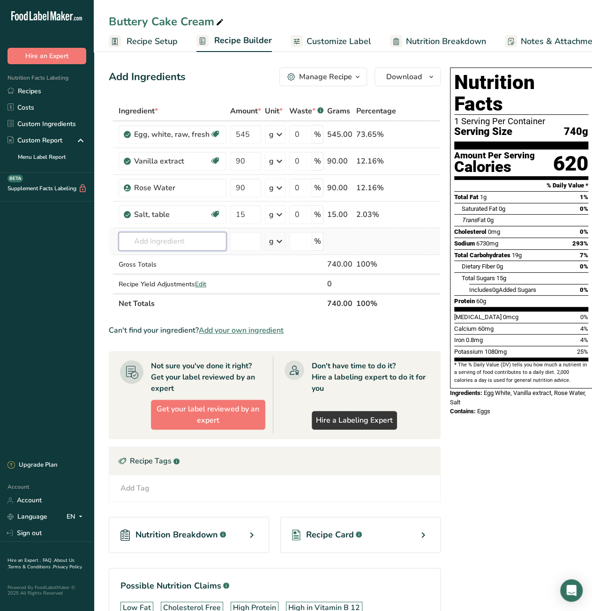
click at [171, 246] on input "text" at bounding box center [173, 241] width 108 height 19
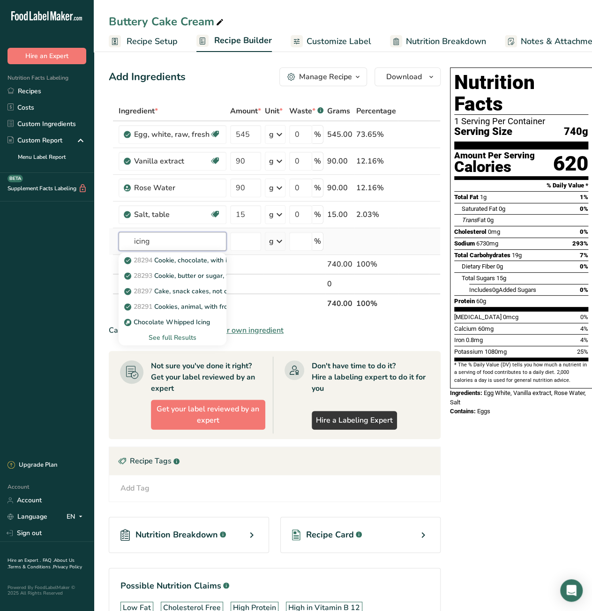
paste input "margarine"
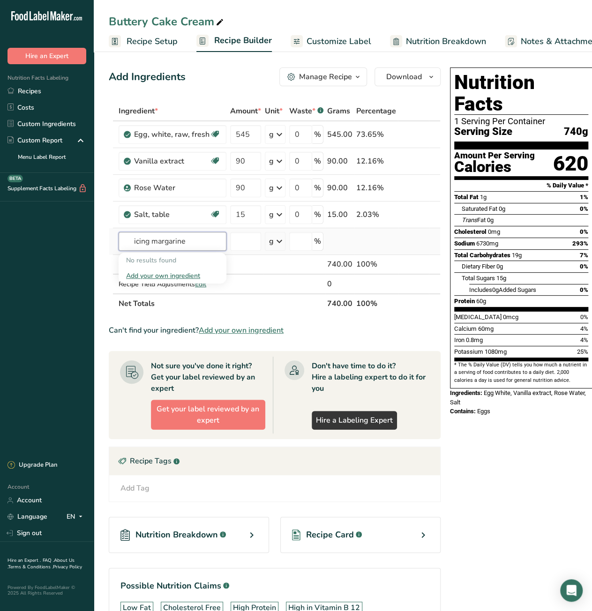
type input "icing margarine"
click at [169, 275] on div "Add your own ingredient" at bounding box center [172, 276] width 93 height 10
click at [158, 242] on input "text" at bounding box center [173, 241] width 108 height 19
type input "unsalted bu"
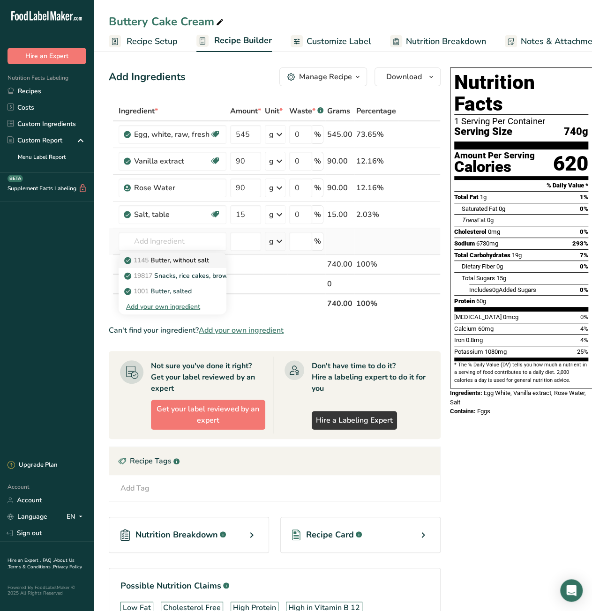
click at [171, 255] on p "1145 Butter, without salt" at bounding box center [167, 260] width 83 height 10
type input "Butter, without salt"
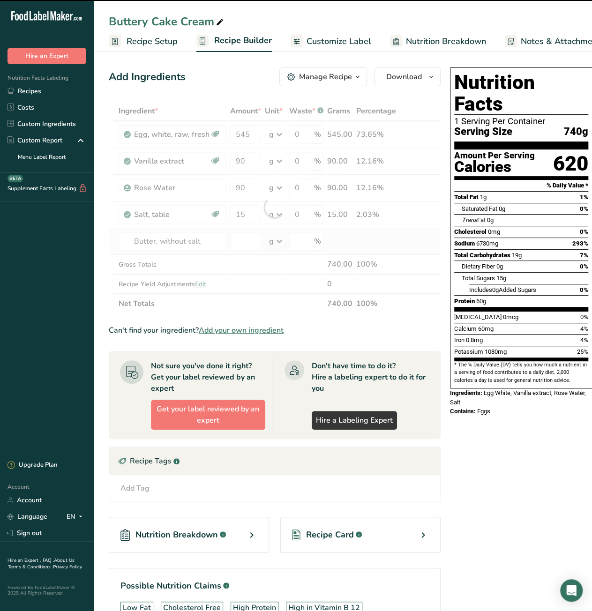
type input "0"
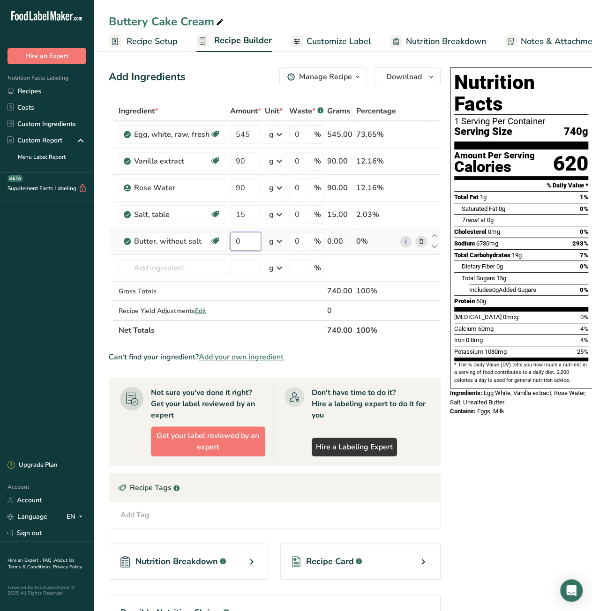
drag, startPoint x: 235, startPoint y: 239, endPoint x: 240, endPoint y: 240, distance: 4.8
click at [240, 240] on input "0" at bounding box center [245, 241] width 31 height 19
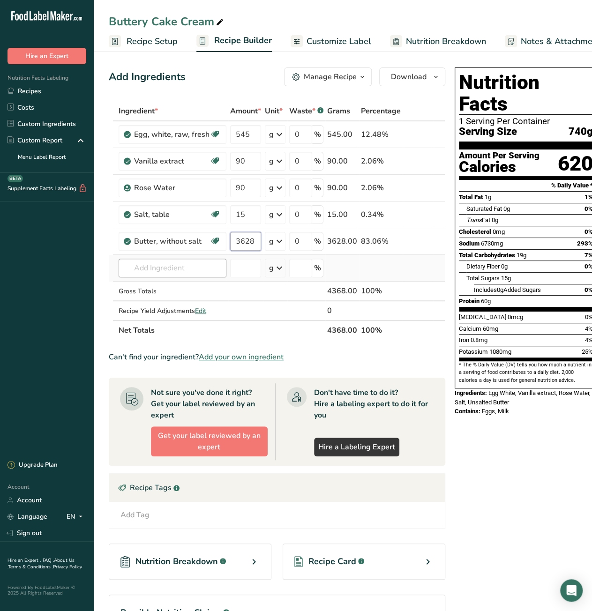
type input "3628"
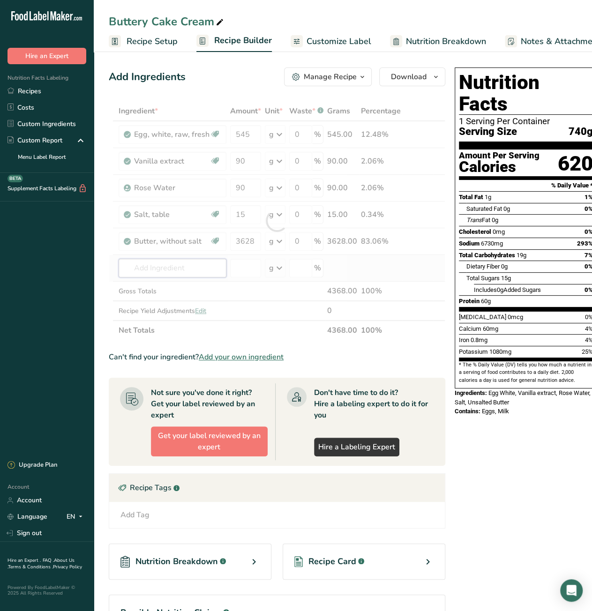
click at [179, 268] on div "Ingredient * Amount * Unit * Waste * .a-a{fill:#347362;}.b-a{fill:#fff;} Grams …" at bounding box center [277, 220] width 336 height 239
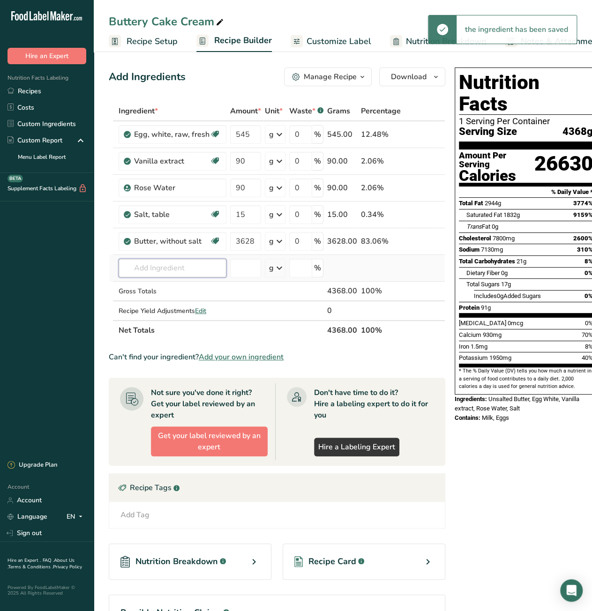
click at [179, 268] on input "text" at bounding box center [173, 268] width 108 height 19
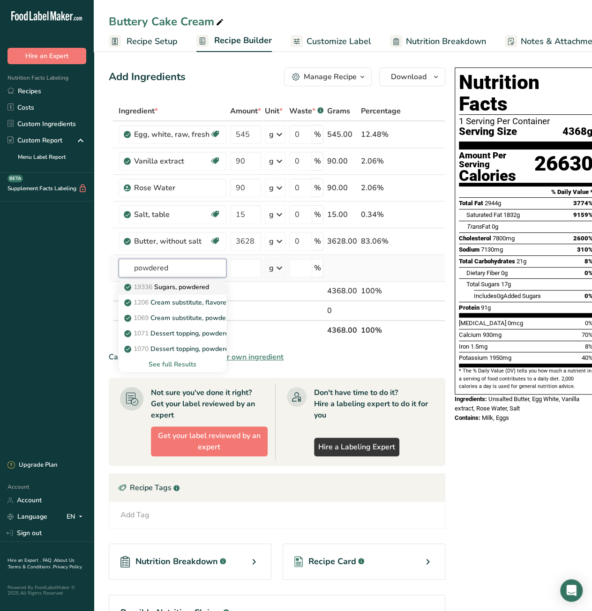
type input "powdered"
click at [175, 290] on p "19336 Sugars, powdered" at bounding box center [167, 287] width 83 height 10
type input "Sugars, powdered"
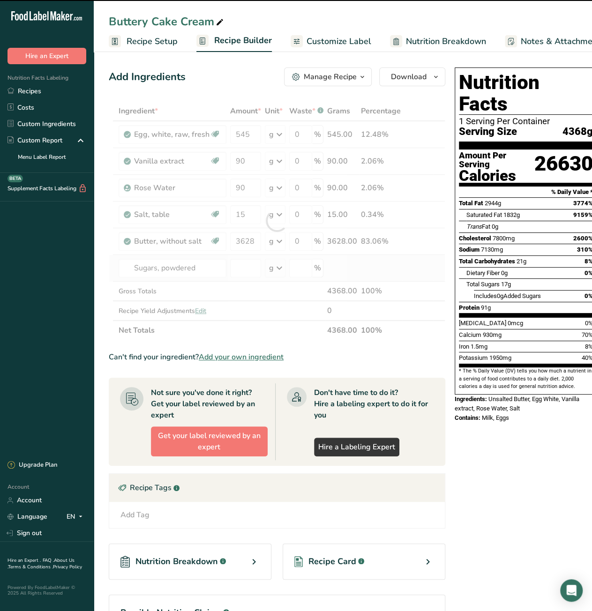
type input "0"
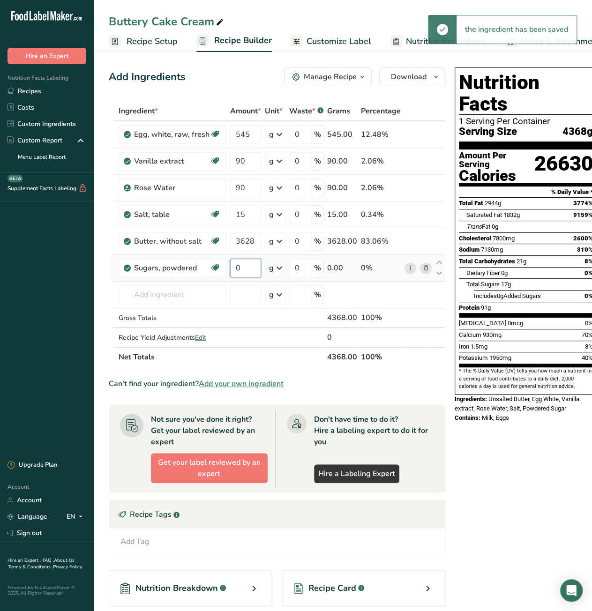
drag, startPoint x: 246, startPoint y: 270, endPoint x: 232, endPoint y: 271, distance: 13.7
click at [232, 271] on input "0" at bounding box center [245, 268] width 31 height 19
type input "3400"
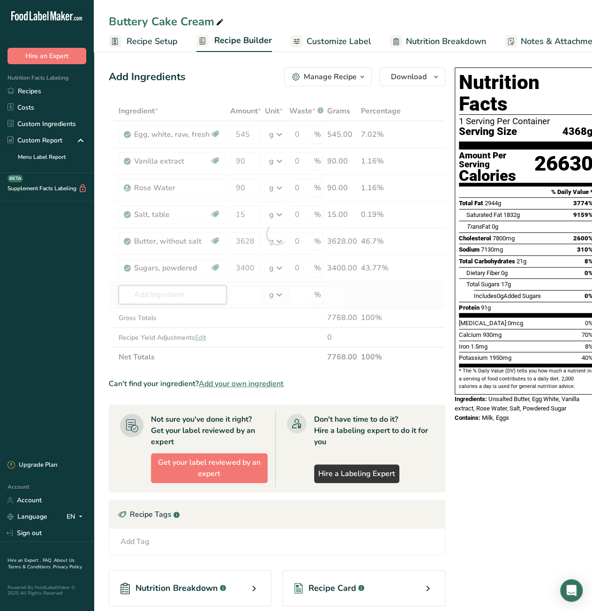
click at [189, 297] on div "Ingredient * Amount * Unit * Waste * .a-a{fill:#347362;}.b-a{fill:#fff;} Grams …" at bounding box center [277, 234] width 336 height 266
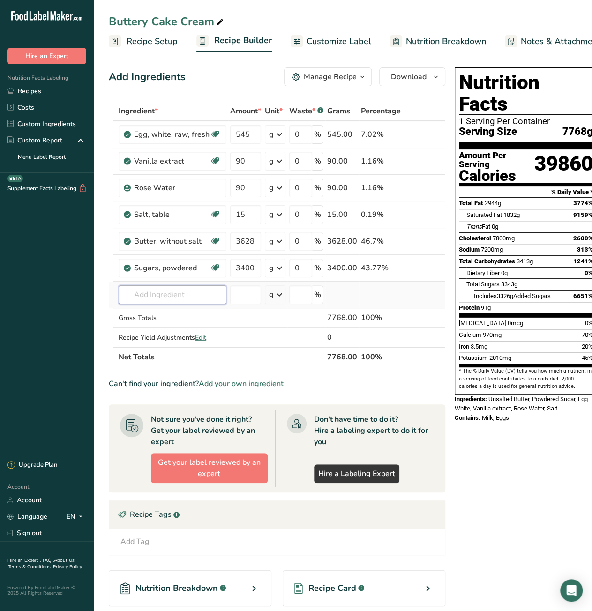
paste input "Shortening"
type input "Icing Shortening"
click at [166, 311] on p "Icing Shortening" at bounding box center [154, 314] width 56 height 10
type input "Icing Shortening"
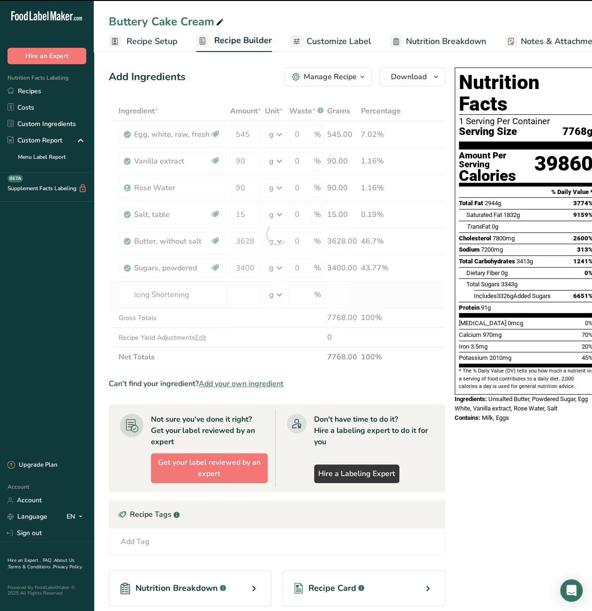
type input "0"
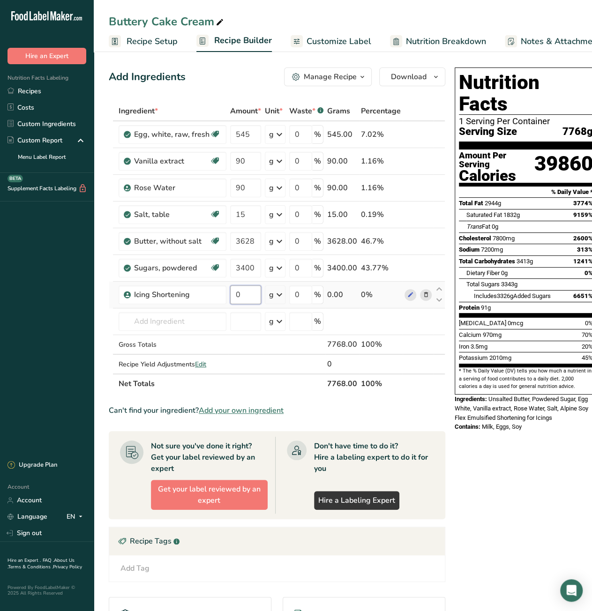
drag, startPoint x: 233, startPoint y: 296, endPoint x: 238, endPoint y: 295, distance: 4.8
click at [238, 295] on input "0" at bounding box center [245, 294] width 31 height 19
type input "907"
click at [506, 453] on div "Nutrition Facts 1 Serving Per Container Serving Size 7768g Amount Per Serving C…" at bounding box center [526, 431] width 150 height 735
drag, startPoint x: 110, startPoint y: 22, endPoint x: 213, endPoint y: 22, distance: 103.1
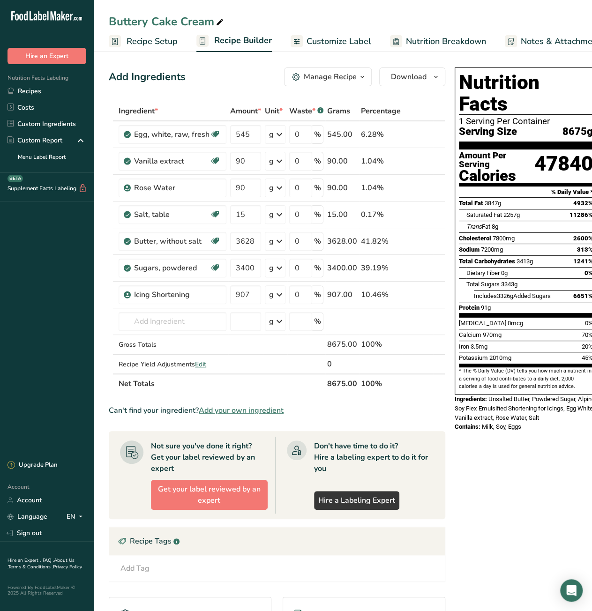
click at [213, 22] on div "Buttery Cake Cream" at bounding box center [167, 21] width 117 height 17
drag, startPoint x: 215, startPoint y: 23, endPoint x: 112, endPoint y: 20, distance: 102.6
click at [112, 20] on input "Buttery Cake Cream" at bounding box center [343, 21] width 468 height 17
drag, startPoint x: 325, startPoint y: 343, endPoint x: 343, endPoint y: 342, distance: 17.9
click at [343, 342] on div "8675.00" at bounding box center [342, 344] width 30 height 11
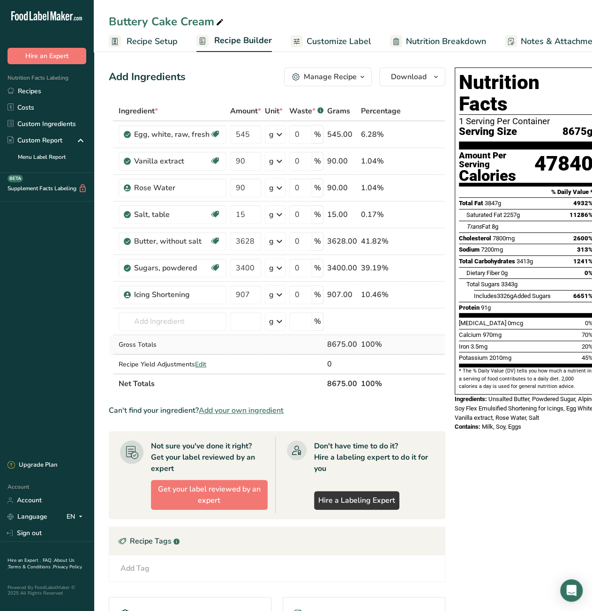
copy div "8675"
click at [545, 45] on span "Recipe Costing" at bounding box center [548, 41] width 57 height 13
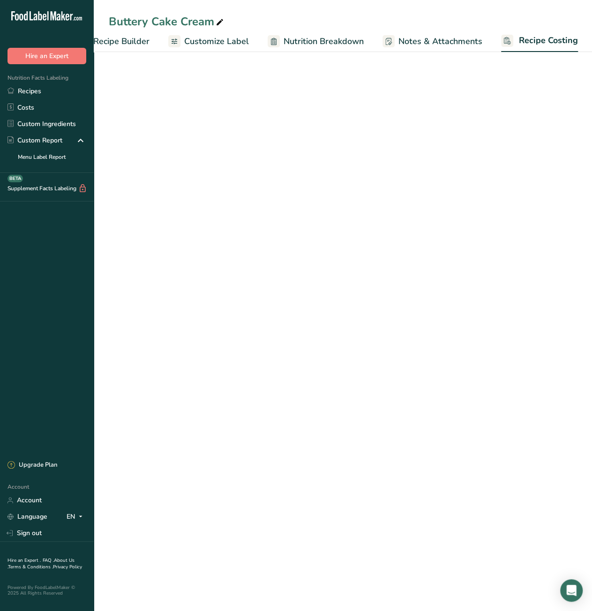
select select "12"
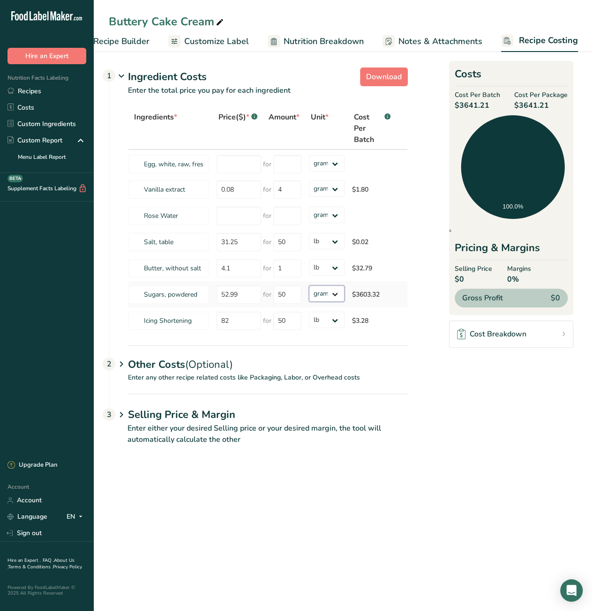
click at [329, 295] on select "grams kg mg mcg lb oz" at bounding box center [327, 293] width 36 height 16
select select "12"
click at [309, 285] on select "grams kg mg mcg lb oz" at bounding box center [327, 293] width 36 height 16
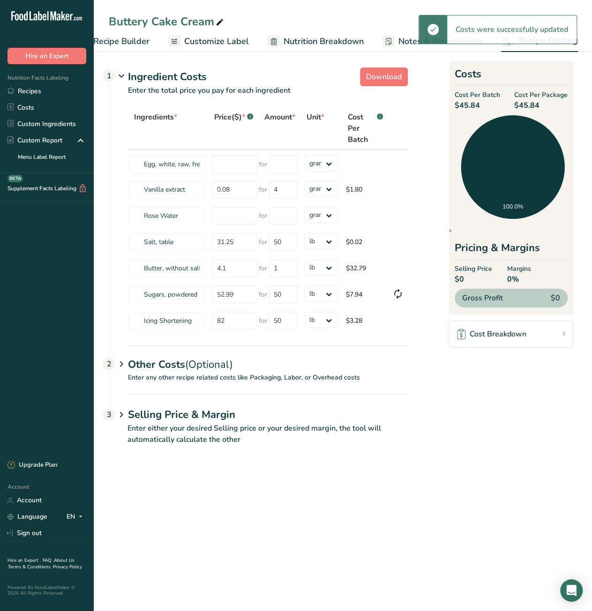
click at [465, 396] on section "Download Ingredient Costs 1 Enter the total price you pay for each ingredient I…" at bounding box center [343, 260] width 468 height 393
click at [225, 166] on input "number" at bounding box center [234, 164] width 45 height 18
paste input "101.28"
click at [223, 164] on input "101.28" at bounding box center [234, 164] width 45 height 18
click at [227, 163] on input "101.28" at bounding box center [234, 164] width 45 height 18
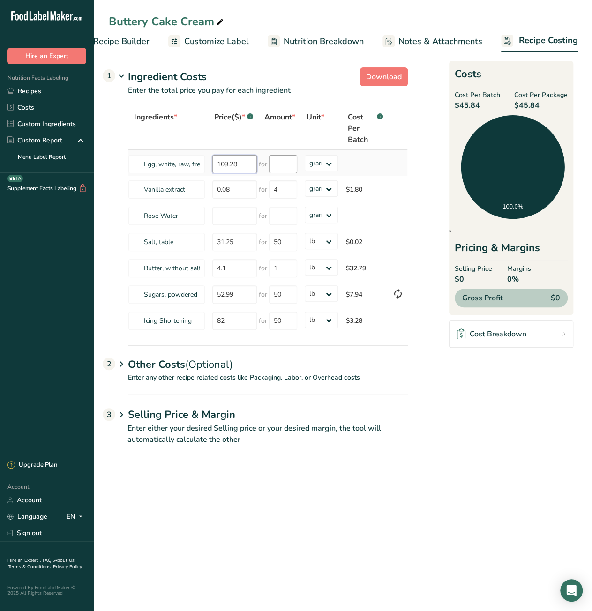
type input "109.28"
click at [270, 163] on input "number" at bounding box center [283, 164] width 28 height 18
type input "29"
click at [325, 163] on div "Ingredients * Price($) * .a-a{fill:#347362;}.b-a{fill:#fff;} Amount * Unit * Co…" at bounding box center [268, 220] width 280 height 227
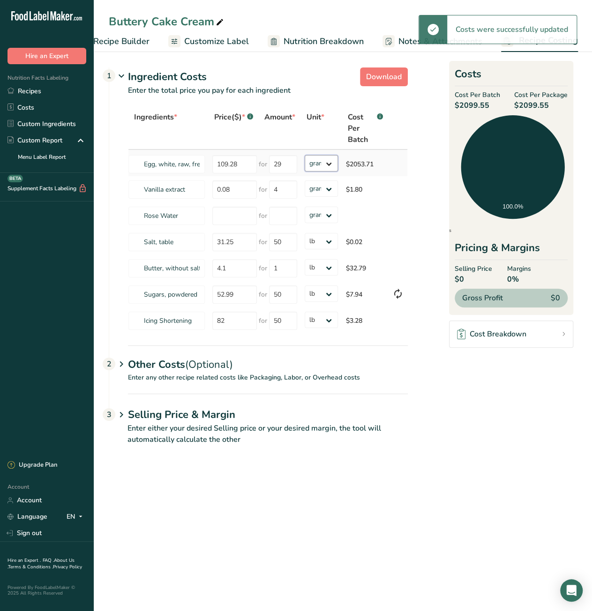
select select "12"
drag, startPoint x: 325, startPoint y: 163, endPoint x: 315, endPoint y: 169, distance: 11.6
click at [305, 155] on select "grams kg mg mcg lb oz" at bounding box center [322, 163] width 34 height 16
click at [251, 521] on main "Buttery Cake Cream Recipe Setup Recipe Builder Customize Label Nutrition Breakd…" at bounding box center [296, 305] width 592 height 611
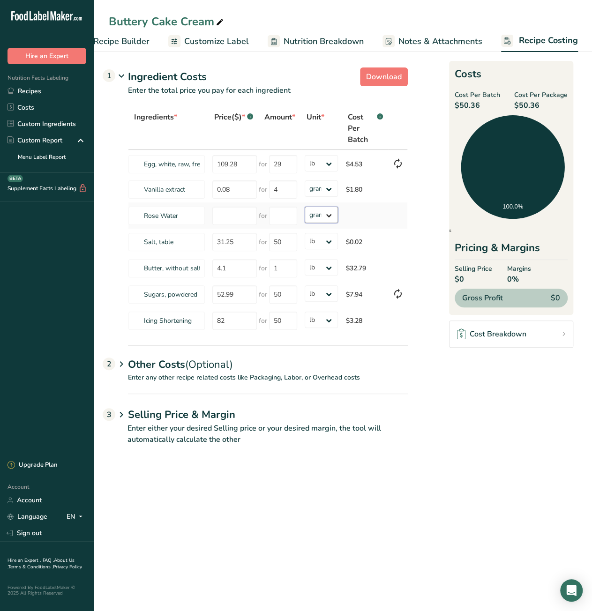
click at [324, 218] on select "grams kg mg mcg lb oz" at bounding box center [322, 215] width 34 height 16
click at [231, 218] on input "number" at bounding box center [234, 216] width 45 height 18
type input "1.24"
click at [277, 217] on input "number" at bounding box center [283, 216] width 28 height 18
type input "1"
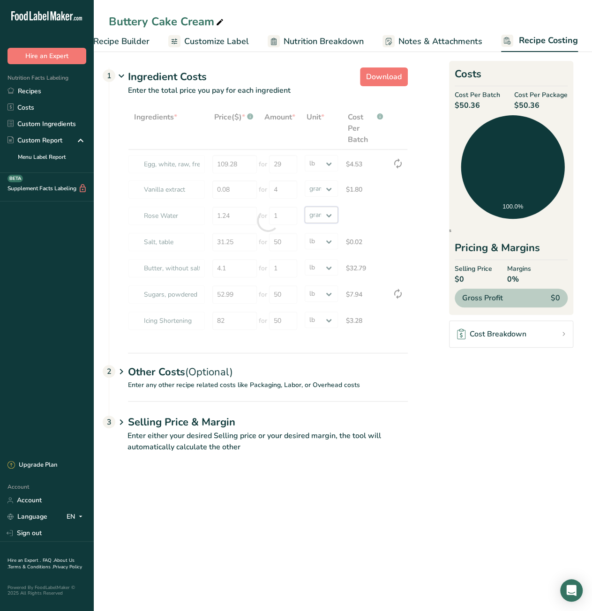
click at [321, 215] on div "Ingredients * Price($) * .a-a{fill:#347362;}.b-a{fill:#fff;} Amount * Unit * Co…" at bounding box center [268, 220] width 280 height 227
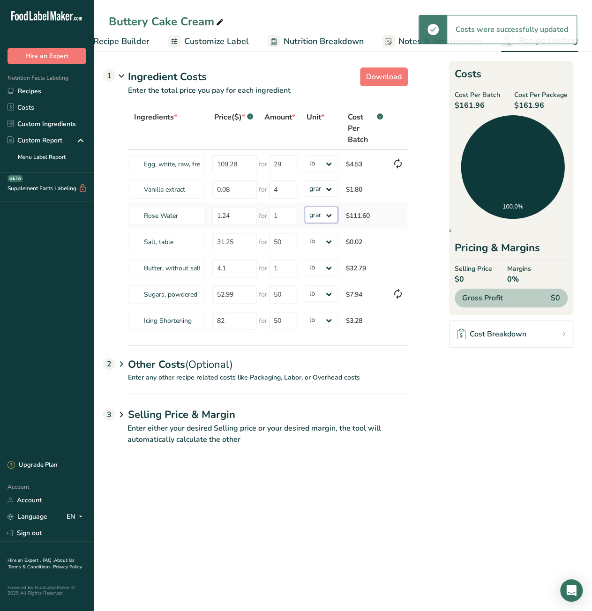
select select "5"
click at [305, 207] on select "grams kg mg mcg lb oz" at bounding box center [322, 215] width 34 height 16
click at [466, 428] on section "Download Ingredient Costs 1 Enter the total price you pay for each ingredient I…" at bounding box center [343, 260] width 468 height 393
click at [310, 490] on main "Buttery Cake Cream Recipe Setup Recipe Builder Customize Label Nutrition Breakd…" at bounding box center [296, 305] width 592 height 611
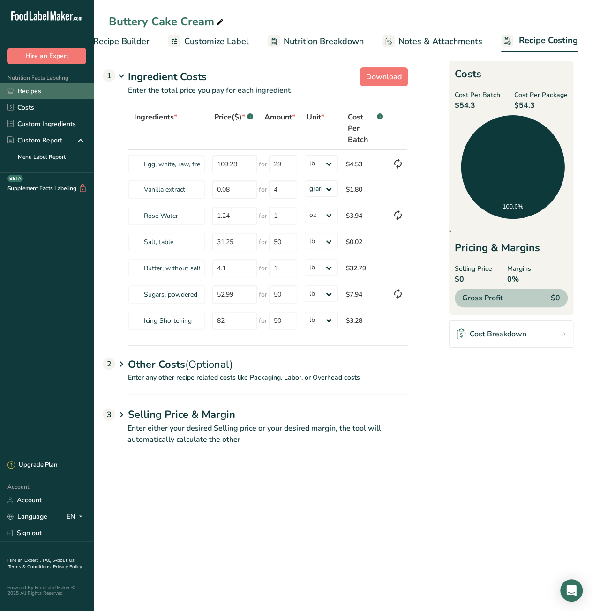
click at [30, 92] on link "Recipes" at bounding box center [47, 91] width 94 height 16
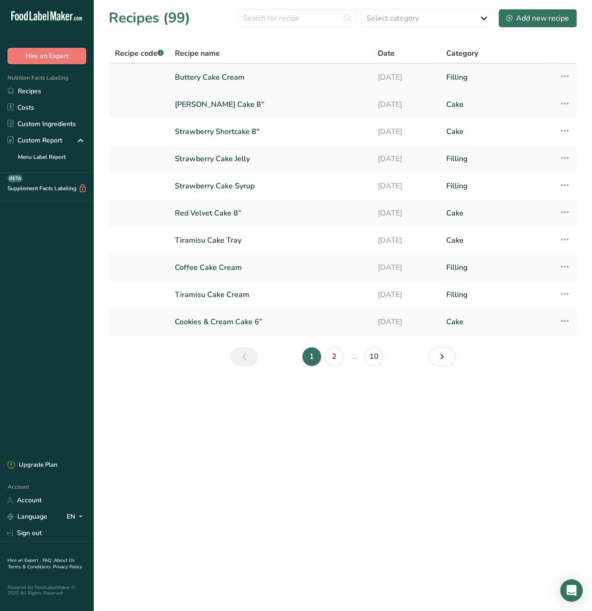
click at [564, 74] on icon at bounding box center [563, 76] width 11 height 17
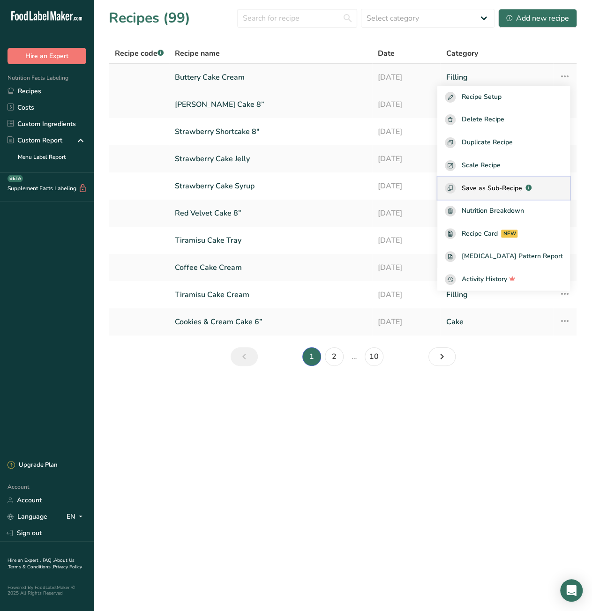
click at [503, 186] on span "Save as Sub-Recipe" at bounding box center [491, 188] width 60 height 10
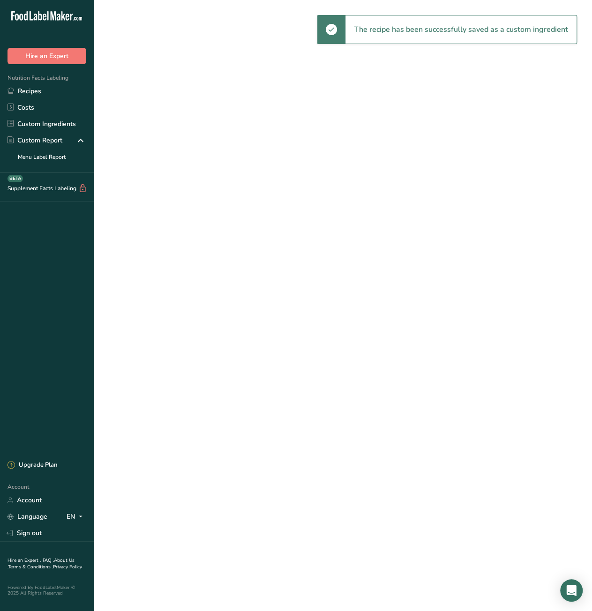
select select "30"
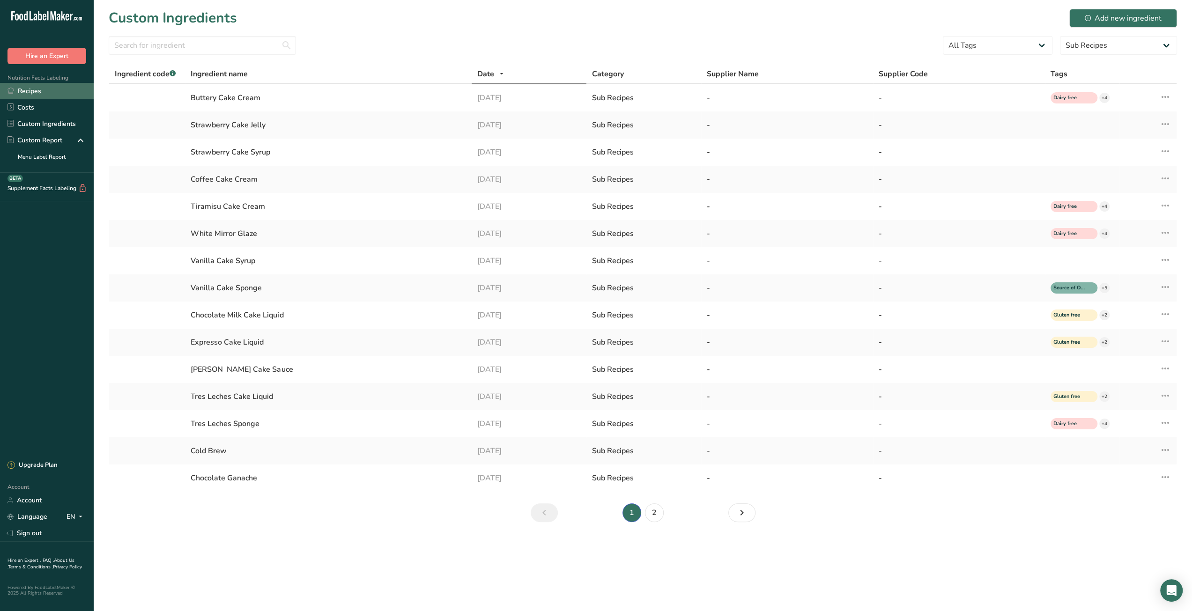
click at [65, 89] on link "Recipes" at bounding box center [47, 91] width 94 height 16
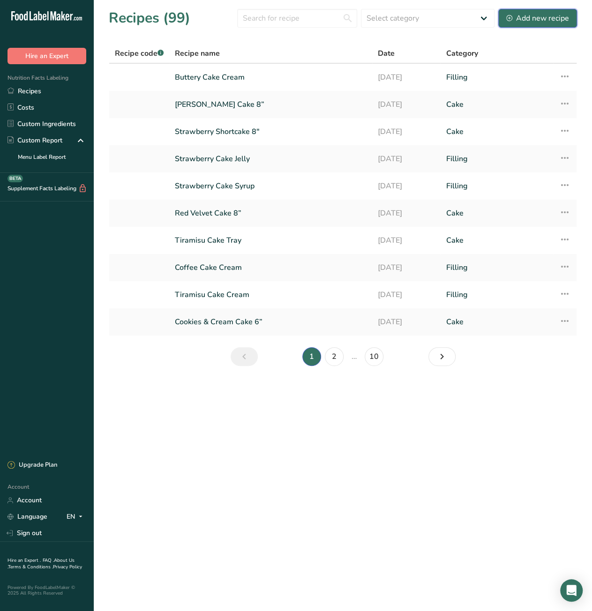
click at [532, 18] on div "Add new recipe" at bounding box center [537, 18] width 63 height 11
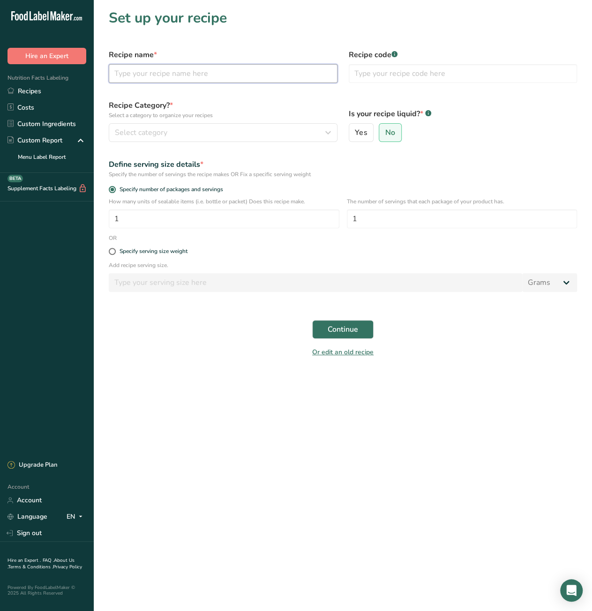
click at [130, 74] on input "text" at bounding box center [223, 73] width 229 height 19
paste input "Confetti cake 6”"
click at [145, 76] on input "Confetti cake 6”" at bounding box center [223, 73] width 229 height 19
type input "Confetti Cake 6”"
click at [252, 135] on div "Select category" at bounding box center [220, 132] width 211 height 11
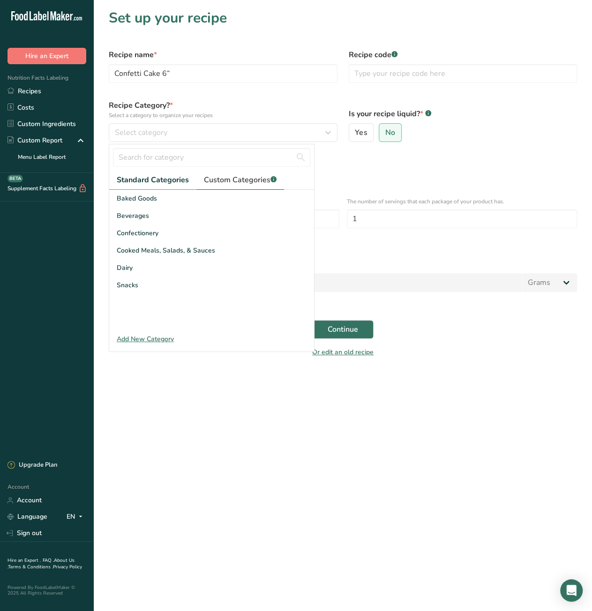
click at [236, 176] on span "Custom Categories .a-a{fill:#347362;}.b-a{fill:#fff;}" at bounding box center [240, 179] width 73 height 11
click at [132, 199] on div "Cake" at bounding box center [211, 198] width 205 height 17
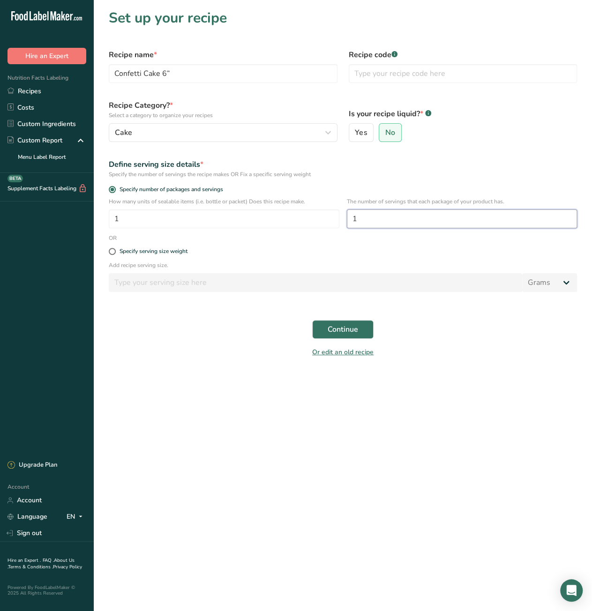
drag, startPoint x: 365, startPoint y: 217, endPoint x: 351, endPoint y: 219, distance: 13.3
click at [351, 219] on input "1" at bounding box center [462, 218] width 231 height 19
type input "8"
click at [335, 328] on span "Continue" at bounding box center [343, 329] width 30 height 11
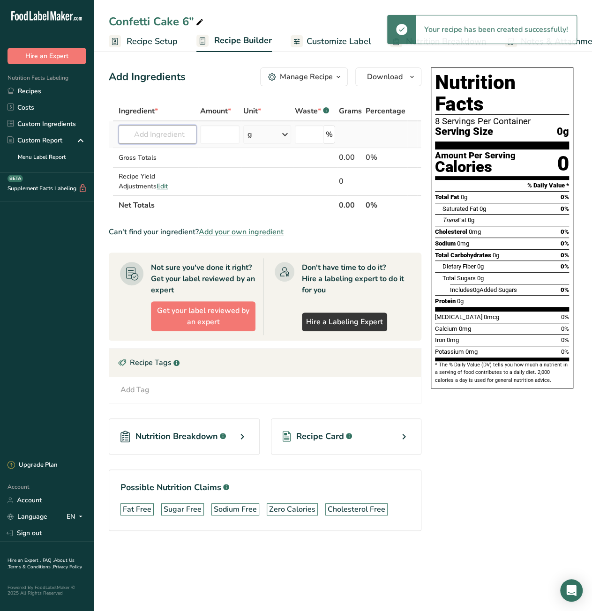
click at [157, 135] on input "text" at bounding box center [158, 134] width 78 height 19
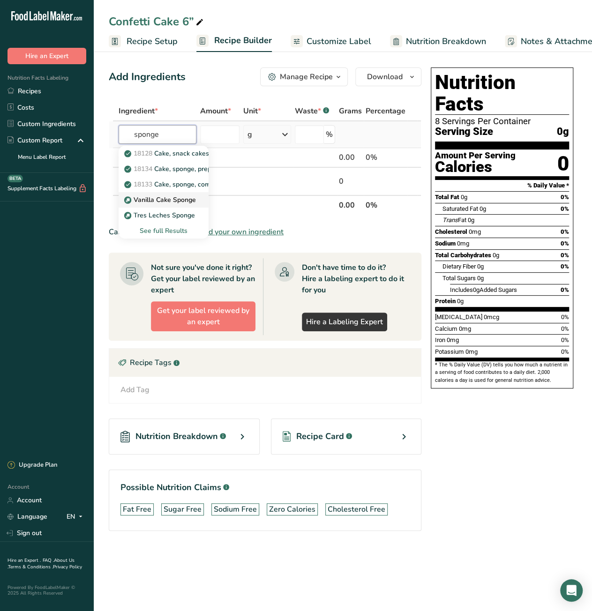
type input "sponge"
click at [168, 203] on p "Vanilla Cake Sponge" at bounding box center [161, 200] width 70 height 10
type input "Vanilla Cake Sponge"
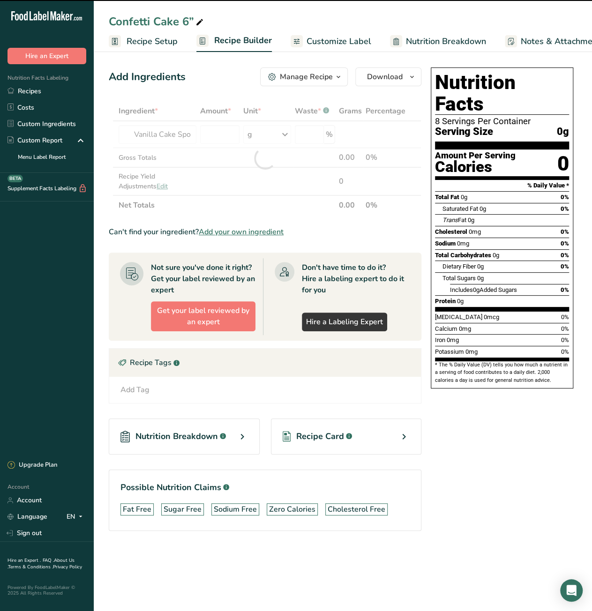
type input "0"
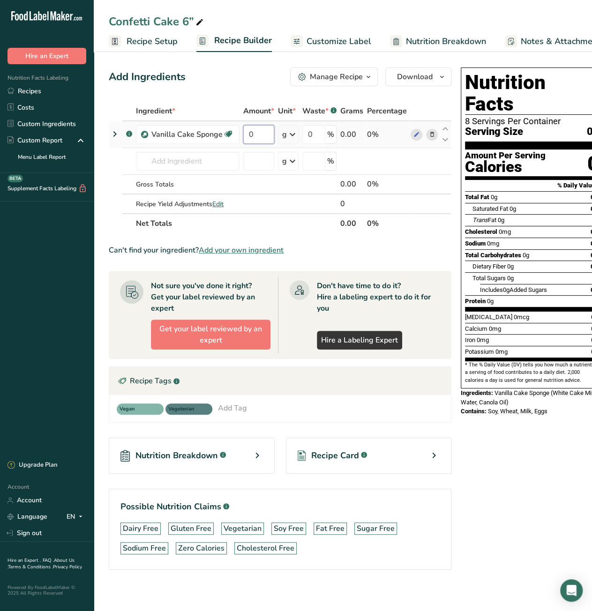
drag, startPoint x: 248, startPoint y: 136, endPoint x: 253, endPoint y: 135, distance: 4.8
click at [253, 135] on input "0" at bounding box center [258, 134] width 31 height 19
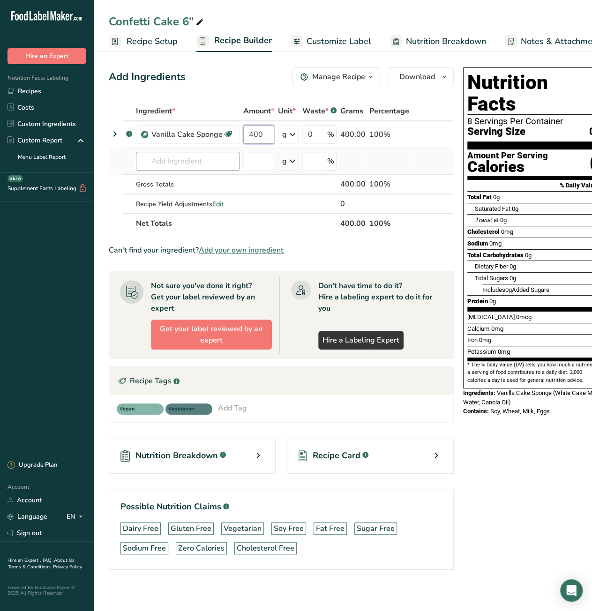
type input "400"
click at [155, 162] on div "Ingredient * Amount * Unit * Waste * .a-a{fill:#347362;}.b-a{fill:#fff;} Grams …" at bounding box center [281, 167] width 345 height 132
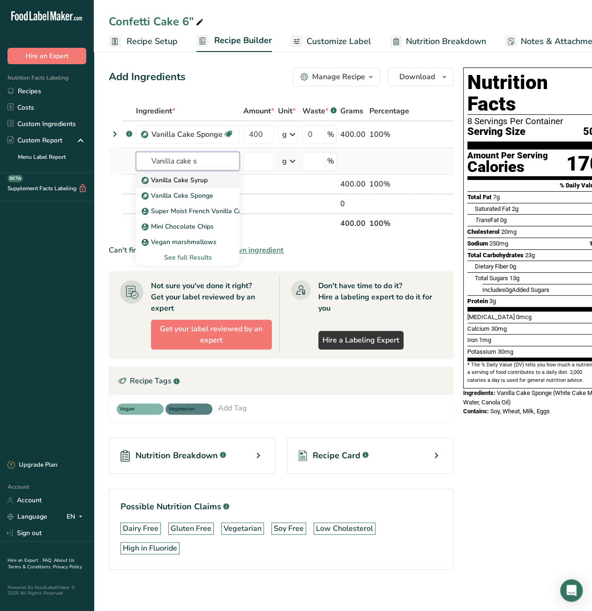
type input "Vanilla cake s"
click at [184, 180] on p "Vanilla Cake Syrup" at bounding box center [175, 180] width 64 height 10
type input "Vanilla Cake Syrup"
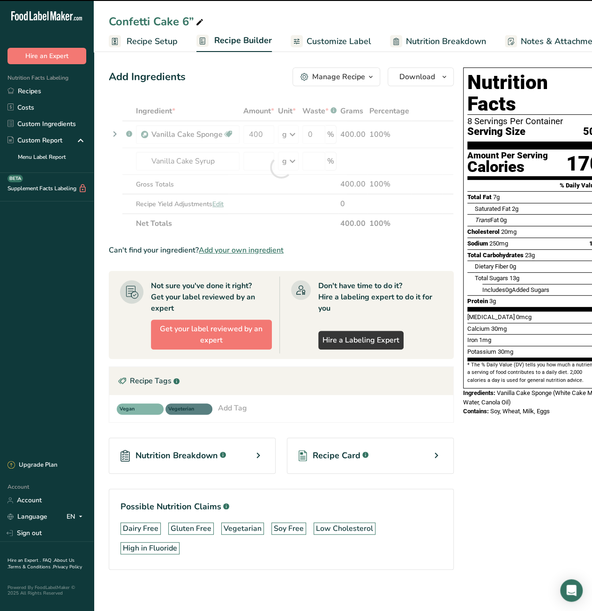
type input "0"
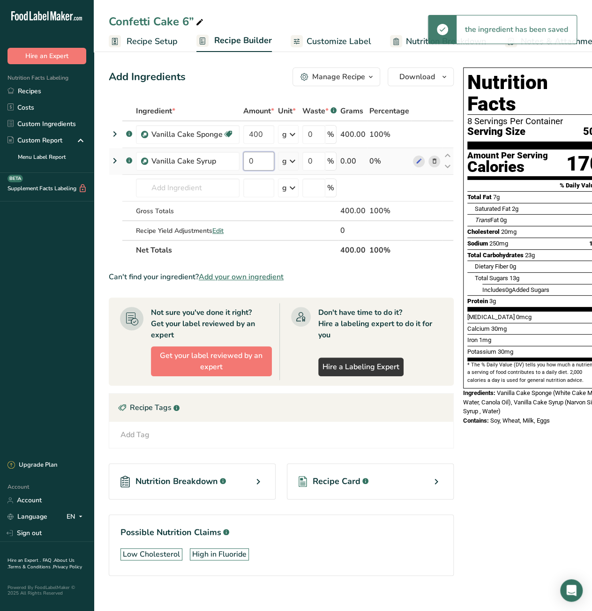
drag, startPoint x: 257, startPoint y: 164, endPoint x: 242, endPoint y: 167, distance: 15.3
click at [243, 167] on input "0" at bounding box center [258, 161] width 31 height 19
type input "75"
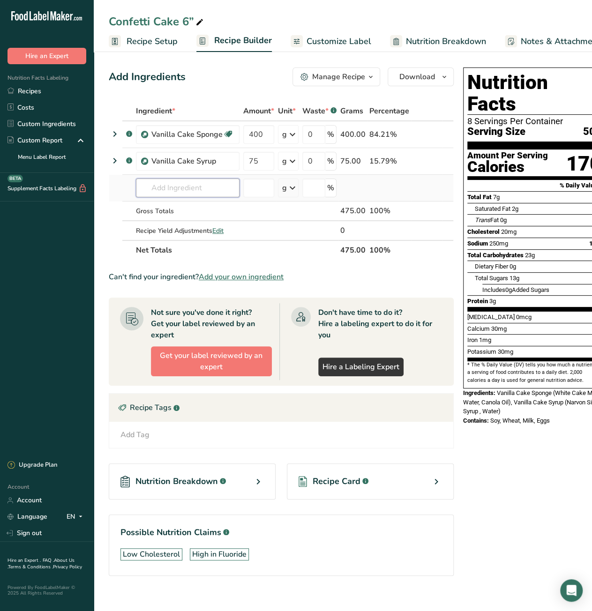
click at [193, 188] on div "Ingredient * Amount * Unit * Waste * .a-a{fill:#347362;}.b-a{fill:#fff;} Grams …" at bounding box center [281, 180] width 345 height 159
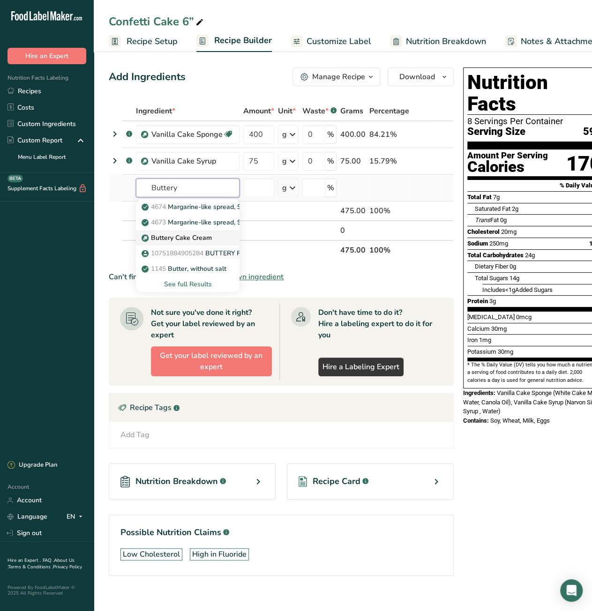
type input "Buttery"
click at [190, 236] on p "Buttery Cake Cream" at bounding box center [177, 238] width 68 height 10
type input "Buttery Cake Cream"
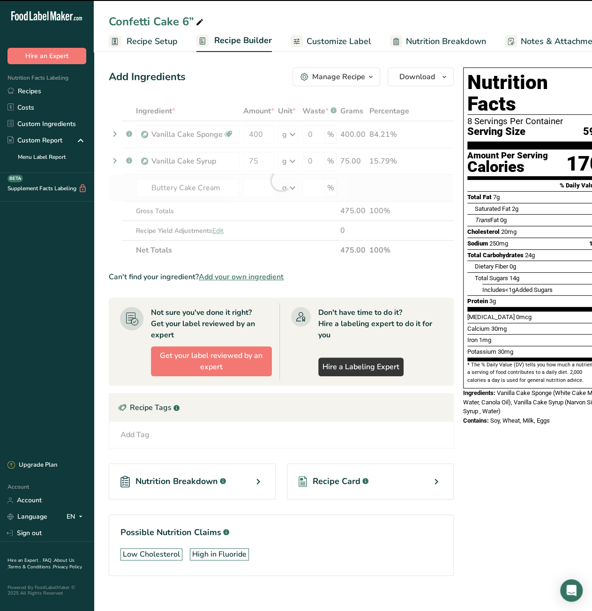
type input "0"
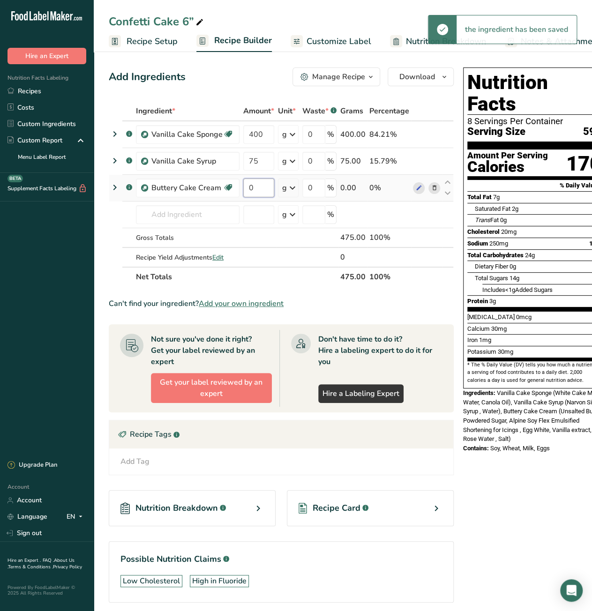
drag, startPoint x: 251, startPoint y: 189, endPoint x: 243, endPoint y: 190, distance: 8.0
click at [243, 190] on input "0" at bounding box center [258, 188] width 31 height 19
type input "300"
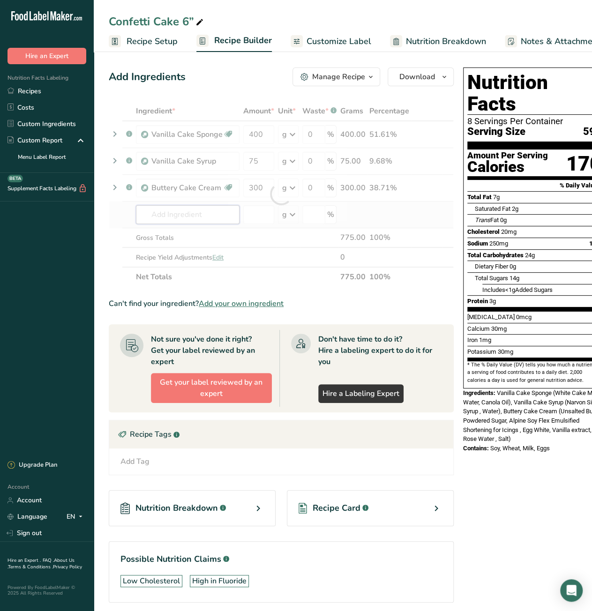
click at [197, 215] on div "Ingredient * Amount * Unit * Waste * .a-a{fill:#347362;}.b-a{fill:#fff;} Grams …" at bounding box center [281, 194] width 345 height 186
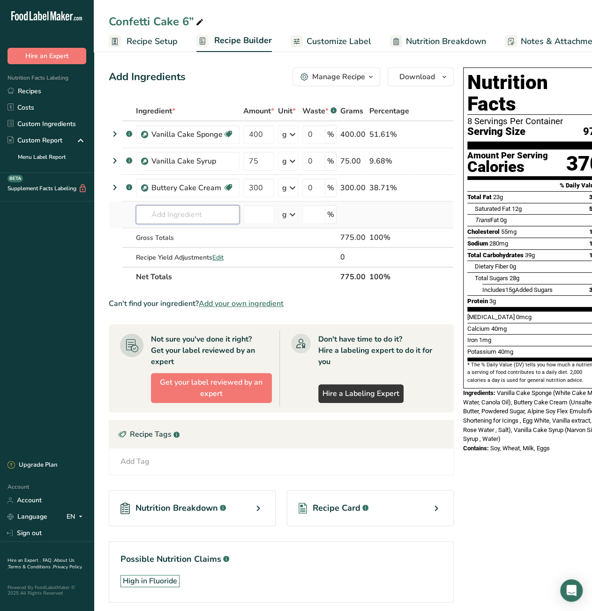
click at [186, 218] on input "text" at bounding box center [188, 214] width 104 height 19
paste input "Rainbow sprinkle"
type input "Rainbow sprinkle"
click at [175, 236] on p "Rainbow sprinkles" at bounding box center [174, 234] width 62 height 10
type input "Rainbow sprinkles"
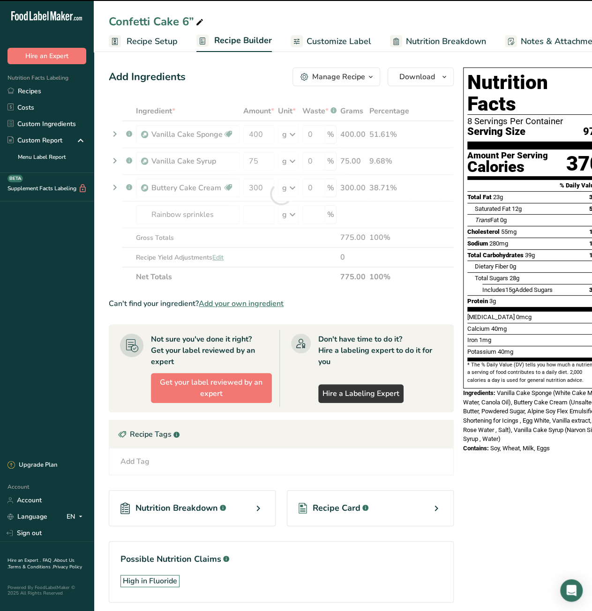
type input "0"
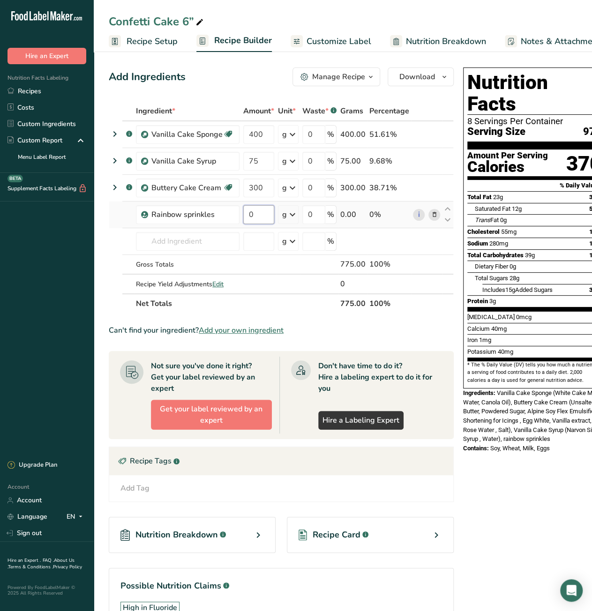
click at [246, 214] on input "0" at bounding box center [258, 214] width 31 height 19
type input "45"
click at [509, 500] on div "Nutrition Facts 8 Servings Per Container Serving Size 97g Amount Per Serving Ca…" at bounding box center [534, 362] width 150 height 596
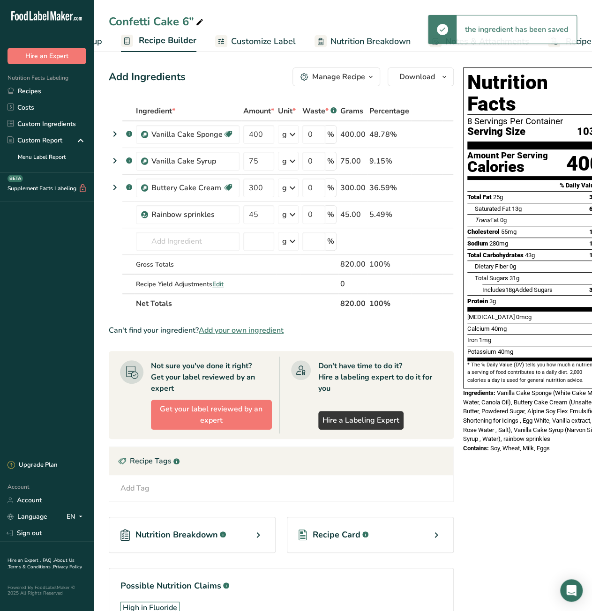
scroll to position [0, 81]
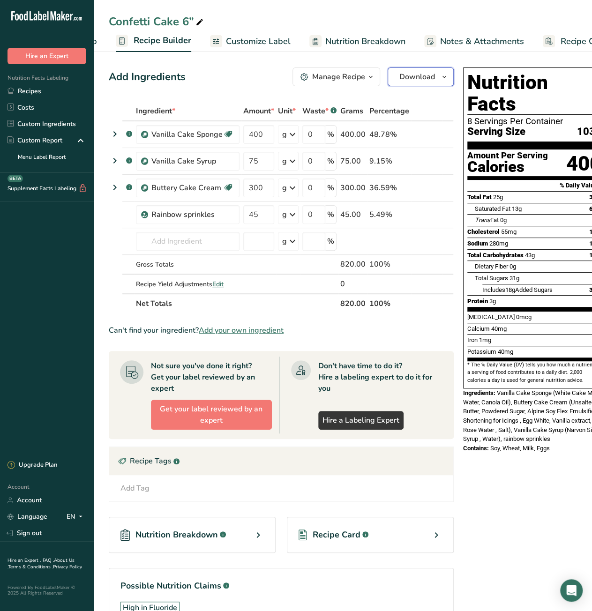
click at [440, 80] on icon "button" at bounding box center [443, 77] width 7 height 12
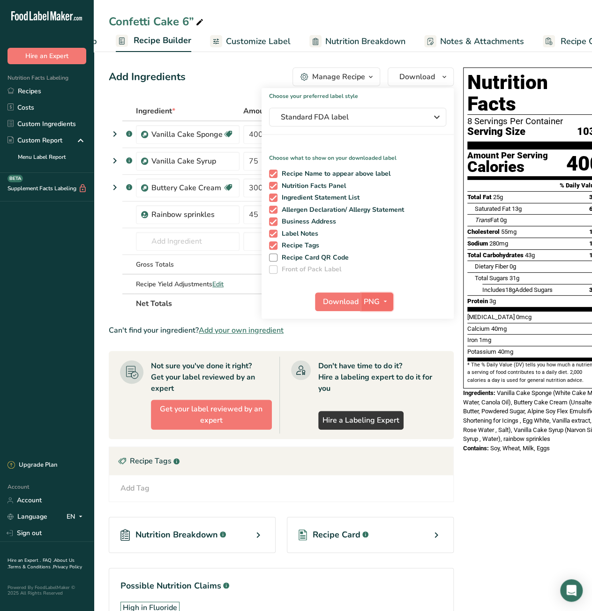
click at [382, 303] on icon "button" at bounding box center [384, 302] width 7 height 12
click at [365, 367] on link "PDF" at bounding box center [378, 366] width 30 height 15
click at [335, 302] on span "Download" at bounding box center [341, 301] width 36 height 11
click at [532, 37] on span "Recipe Costing" at bounding box center [548, 41] width 57 height 13
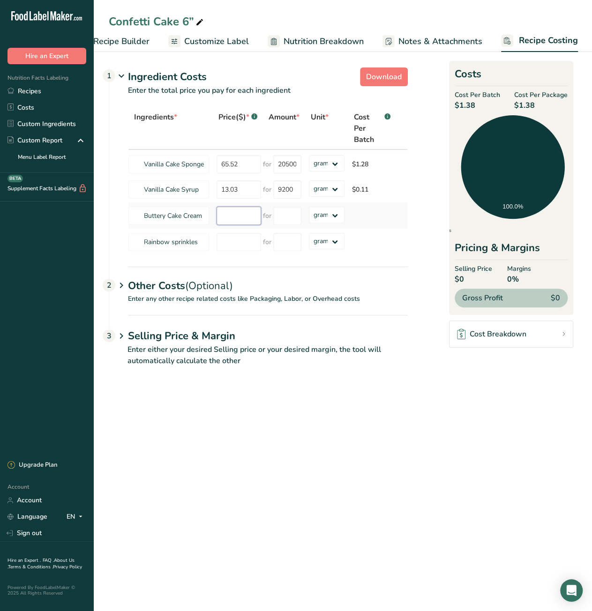
click at [226, 219] on input "number" at bounding box center [238, 216] width 45 height 18
type input "54.30"
click at [286, 217] on input "number" at bounding box center [287, 216] width 28 height 18
type input "8575"
click at [233, 241] on div "Ingredients * Price($) * .a-a{fill:#347362;}.b-a{fill:#fff;} Amount * Unit * Co…" at bounding box center [268, 181] width 280 height 148
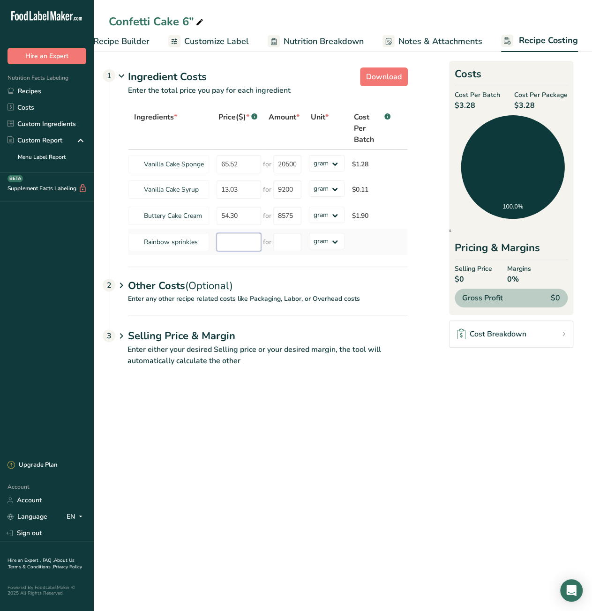
click at [239, 247] on input "number" at bounding box center [238, 242] width 45 height 18
type input "2.5"
click at [288, 241] on input "number" at bounding box center [287, 242] width 28 height 18
type input "1"
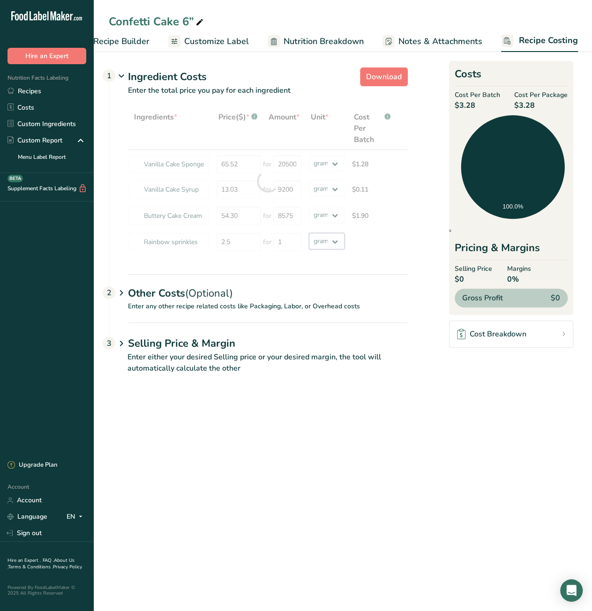
click at [330, 239] on div "Ingredients * Price($) * .a-a{fill:#347362;}.b-a{fill:#fff;} Amount * Unit * Co…" at bounding box center [268, 181] width 280 height 148
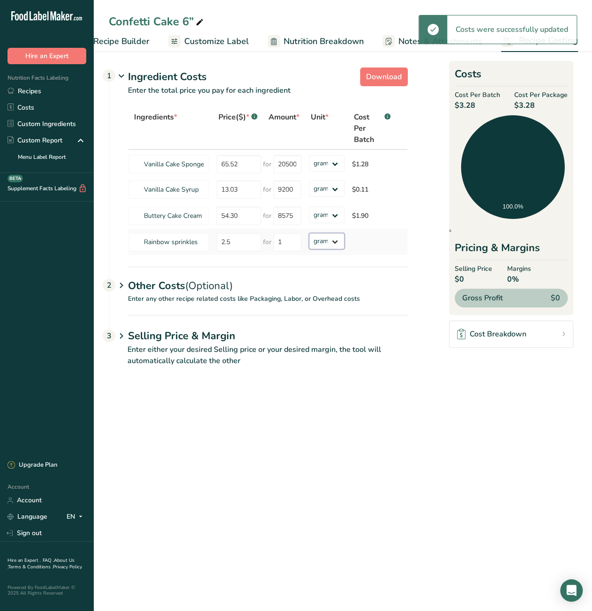
select select "12"
click at [309, 233] on select "grams kg mg mcg lb oz" at bounding box center [327, 241] width 36 height 16
select select "12"
click at [541, 421] on main "Confetti Cake 6” Recipe Setup Recipe Builder Customize Label Nutrition Breakdow…" at bounding box center [296, 305] width 592 height 611
